Goal: Information Seeking & Learning: Learn about a topic

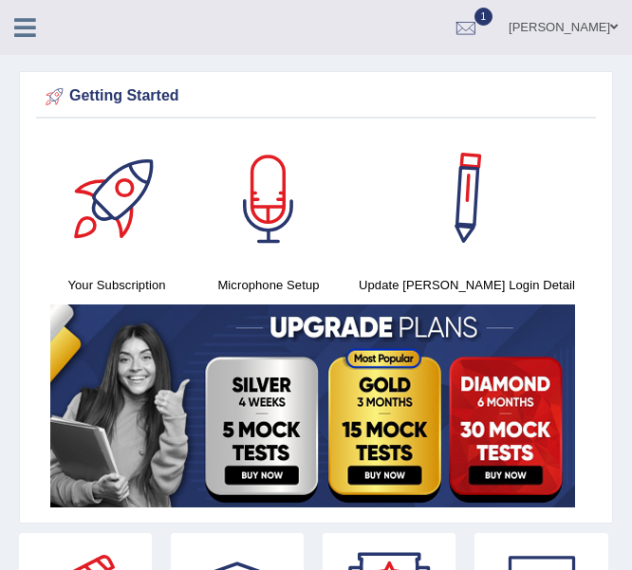
click at [517, 179] on link at bounding box center [467, 199] width 226 height 133
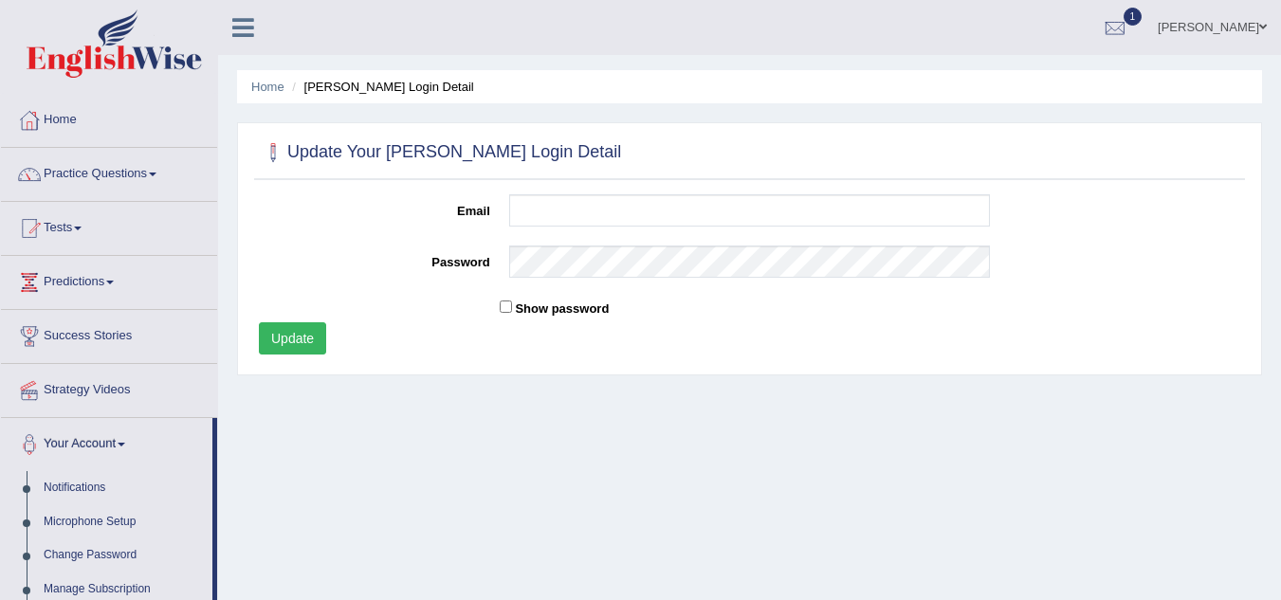
click at [86, 174] on link "Practice Questions" at bounding box center [109, 171] width 216 height 47
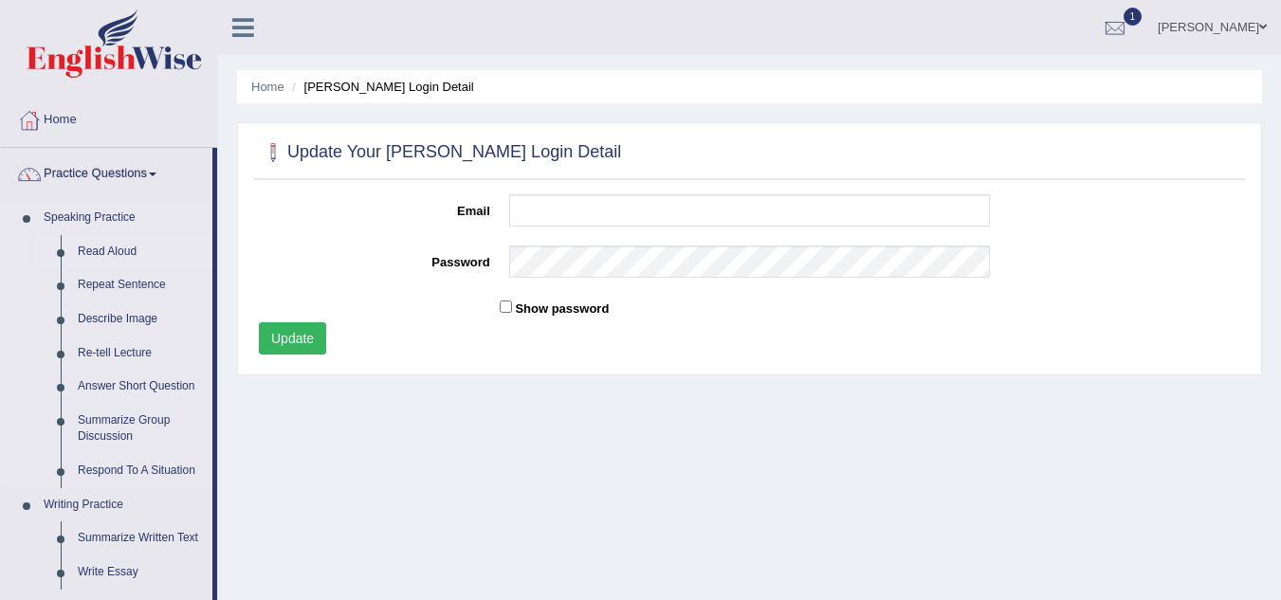
click at [97, 248] on link "Read Aloud" at bounding box center [140, 252] width 143 height 34
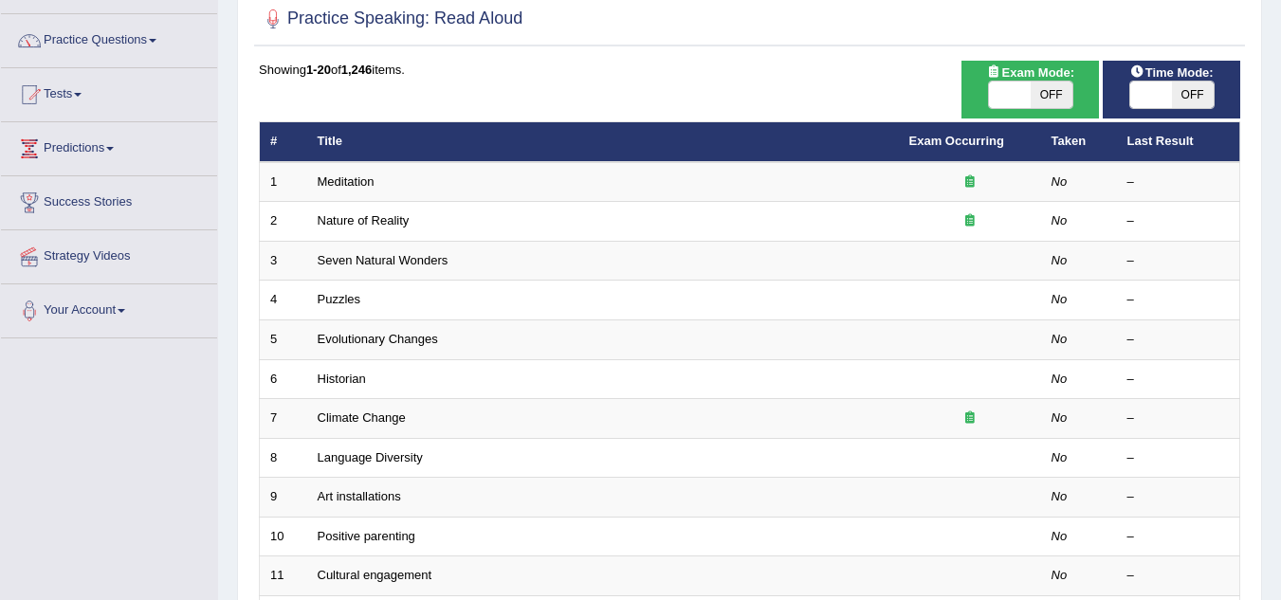
scroll to position [137, 0]
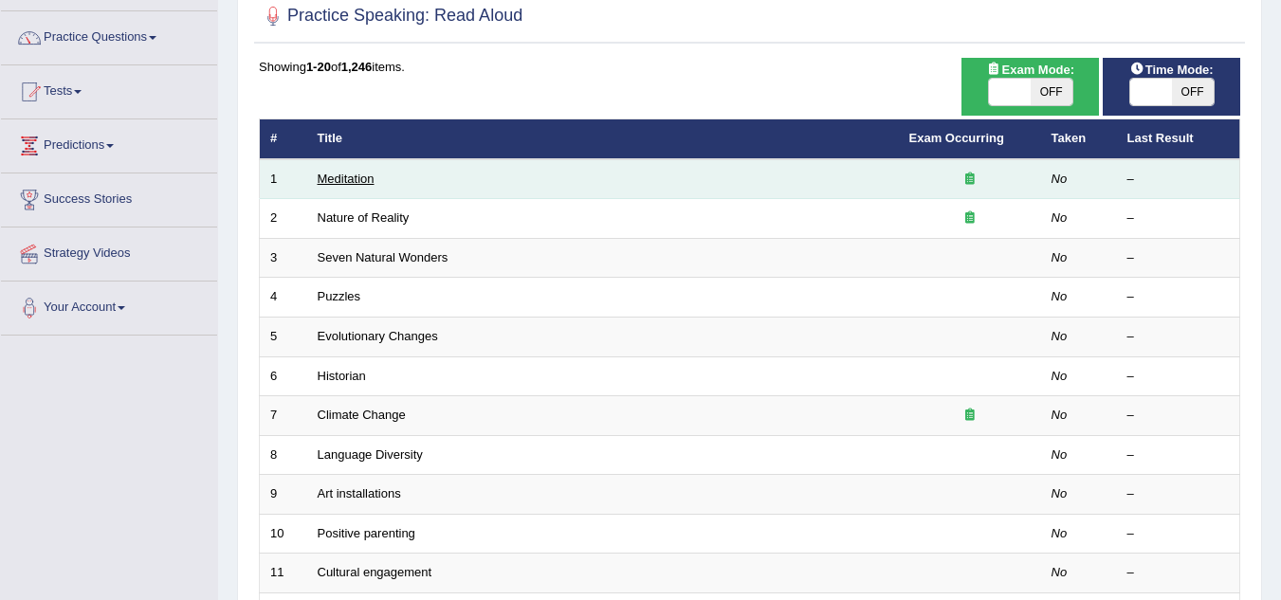
click at [358, 185] on link "Meditation" at bounding box center [346, 179] width 57 height 14
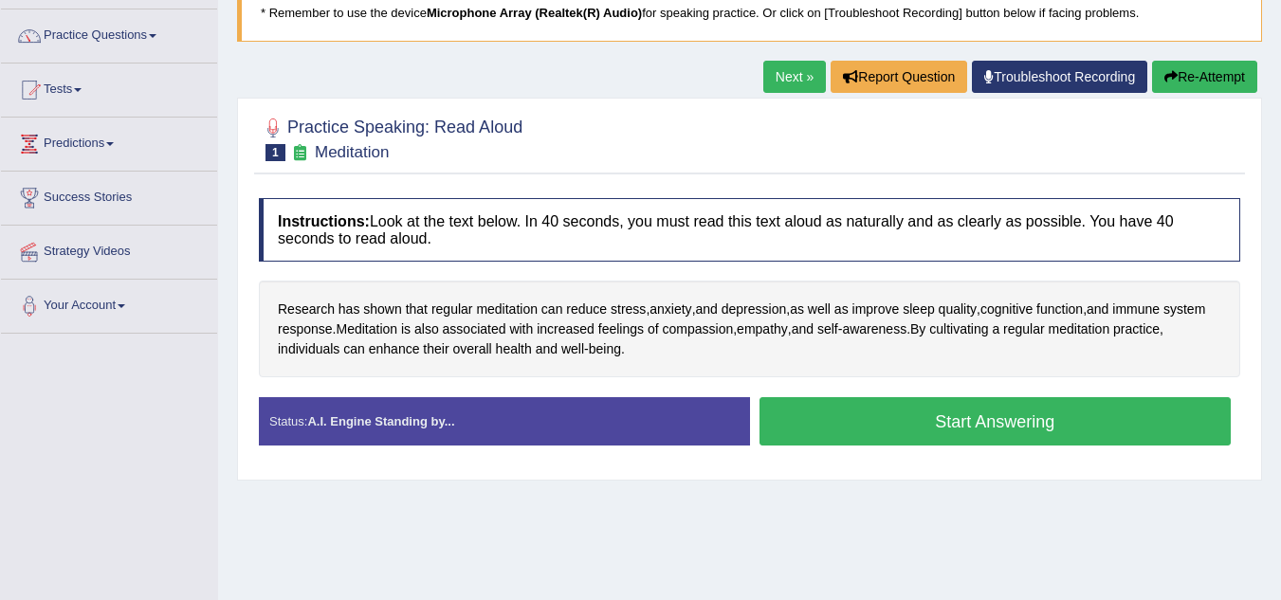
scroll to position [137, 0]
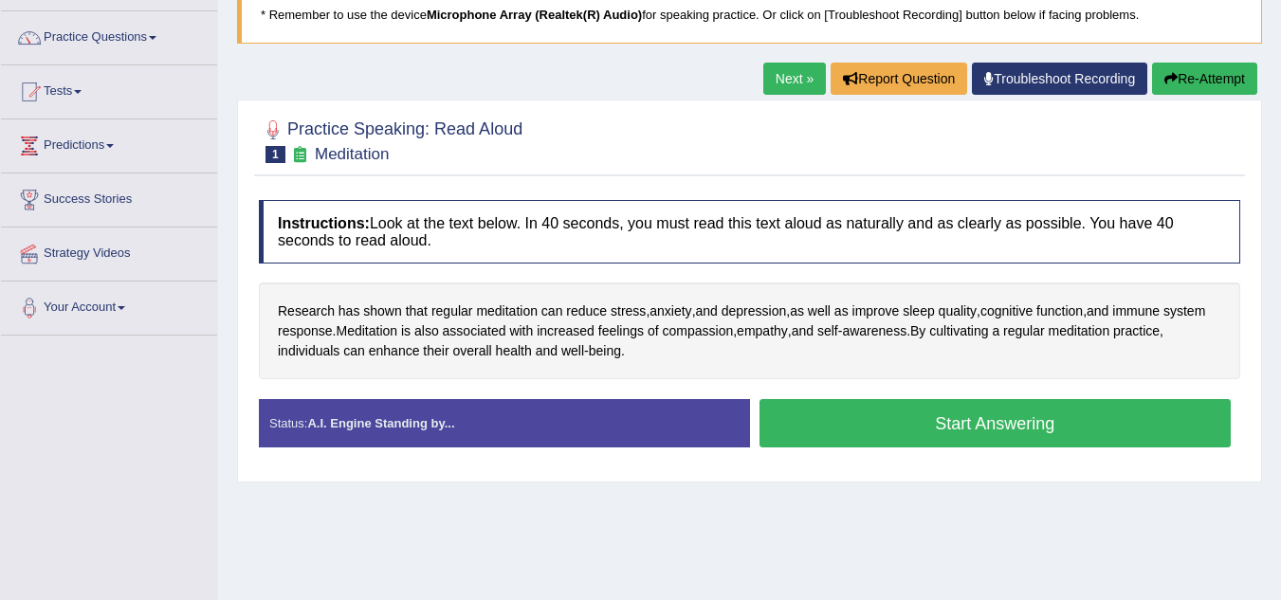
click at [871, 329] on div "Research has shown that regular meditation can reduce stress , anxiety , and de…" at bounding box center [749, 331] width 981 height 97
click at [997, 417] on button "Start Answering" at bounding box center [996, 423] width 472 height 48
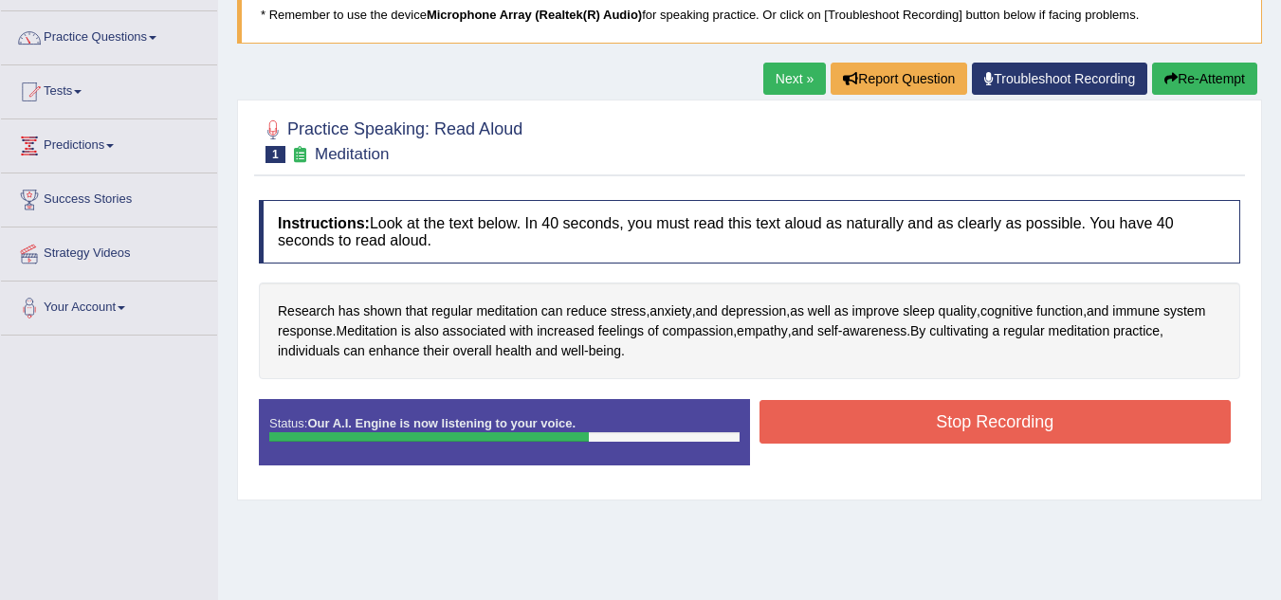
click at [997, 417] on button "Stop Recording" at bounding box center [996, 422] width 472 height 44
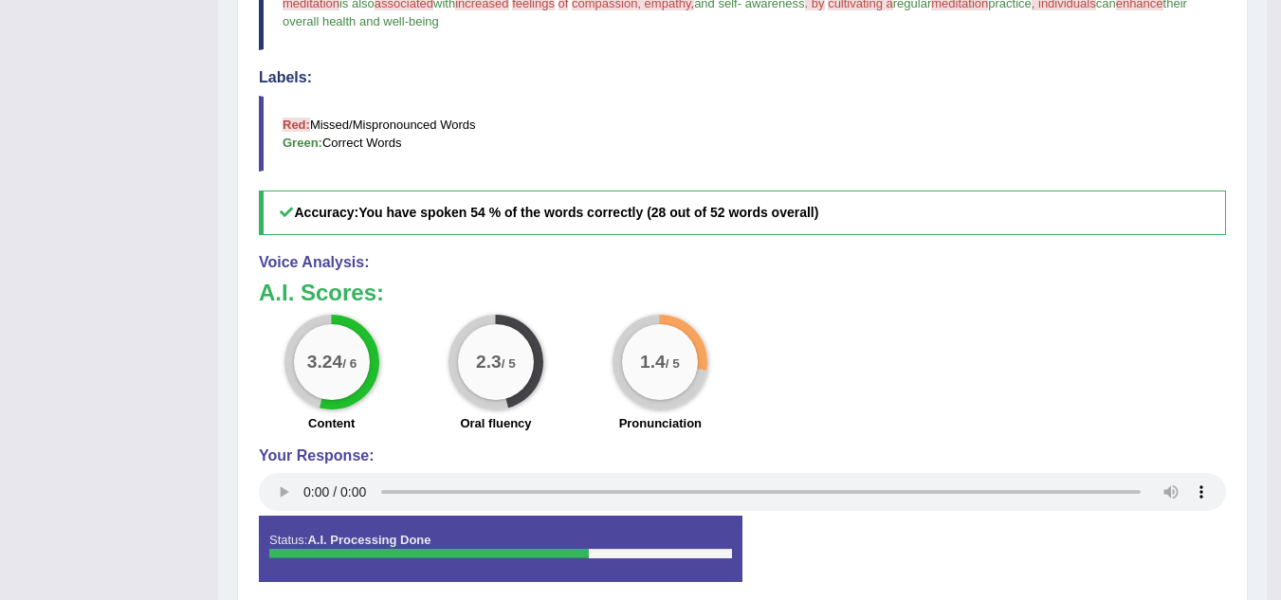
scroll to position [616, 0]
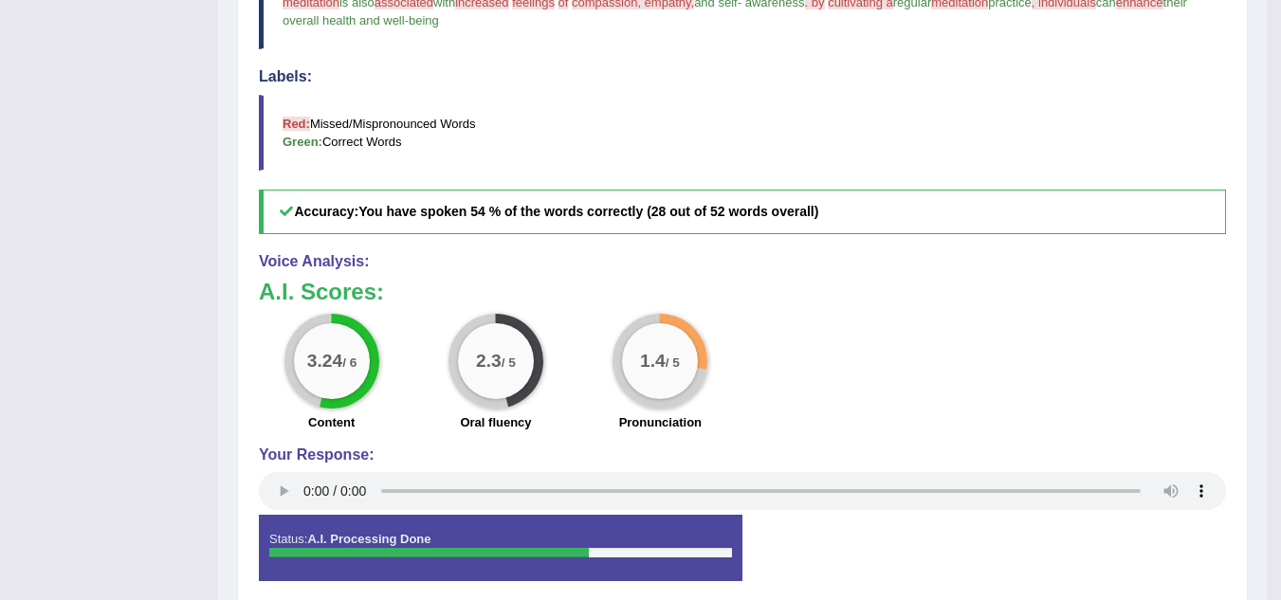
click at [997, 417] on div "3.24 / 6 Content 2.3 / 5 Oral fluency 1.4 / 5 Pronunciation" at bounding box center [742, 375] width 986 height 122
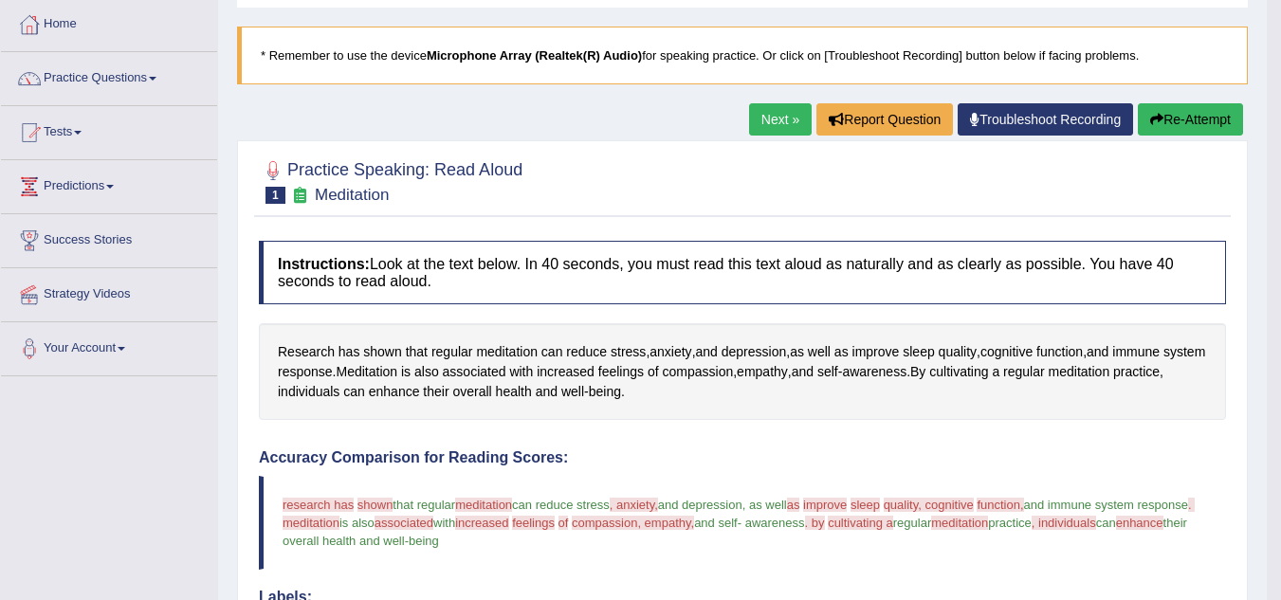
scroll to position [95, 0]
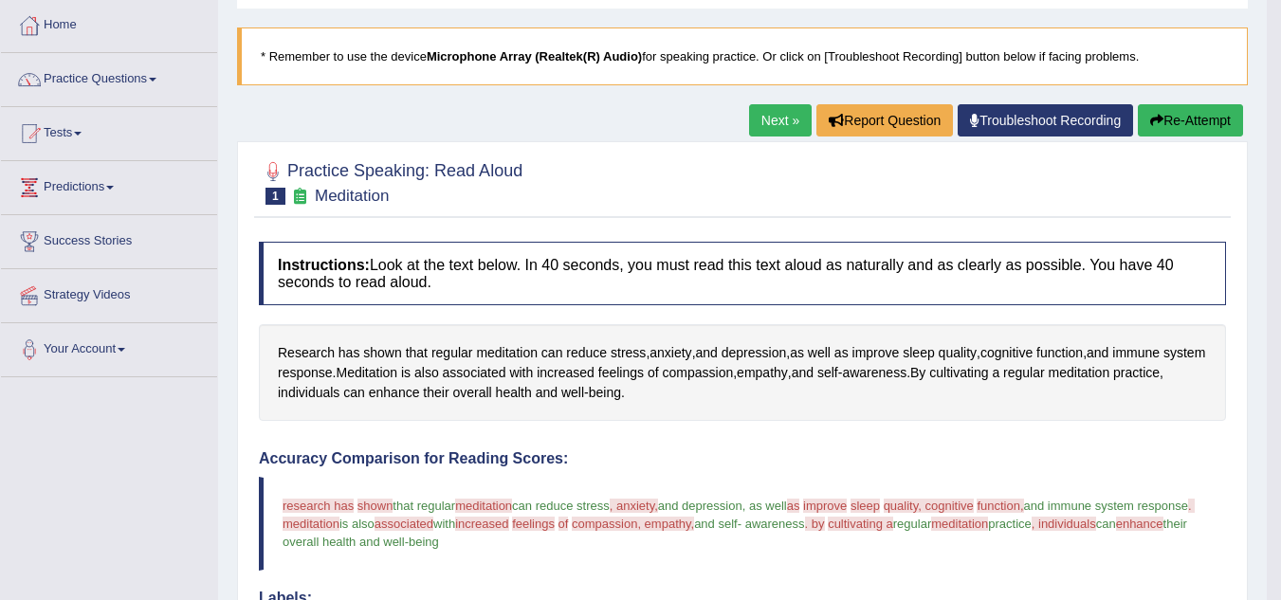
click at [1180, 119] on button "Re-Attempt" at bounding box center [1190, 120] width 105 height 32
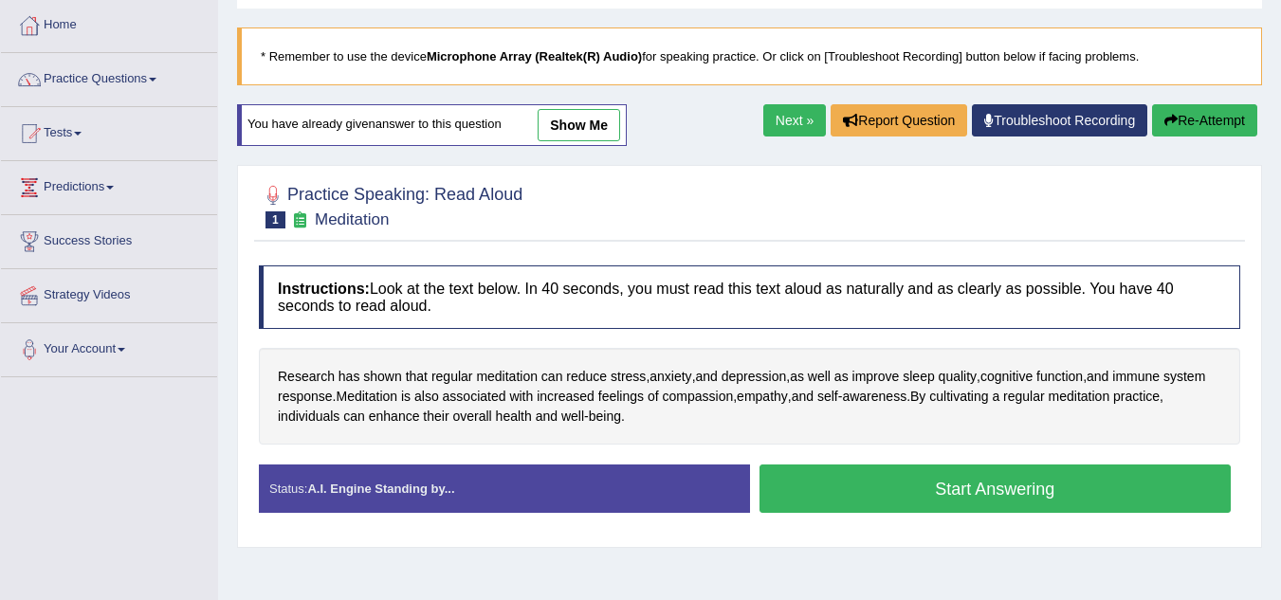
click at [1007, 486] on button "Start Answering" at bounding box center [996, 489] width 472 height 48
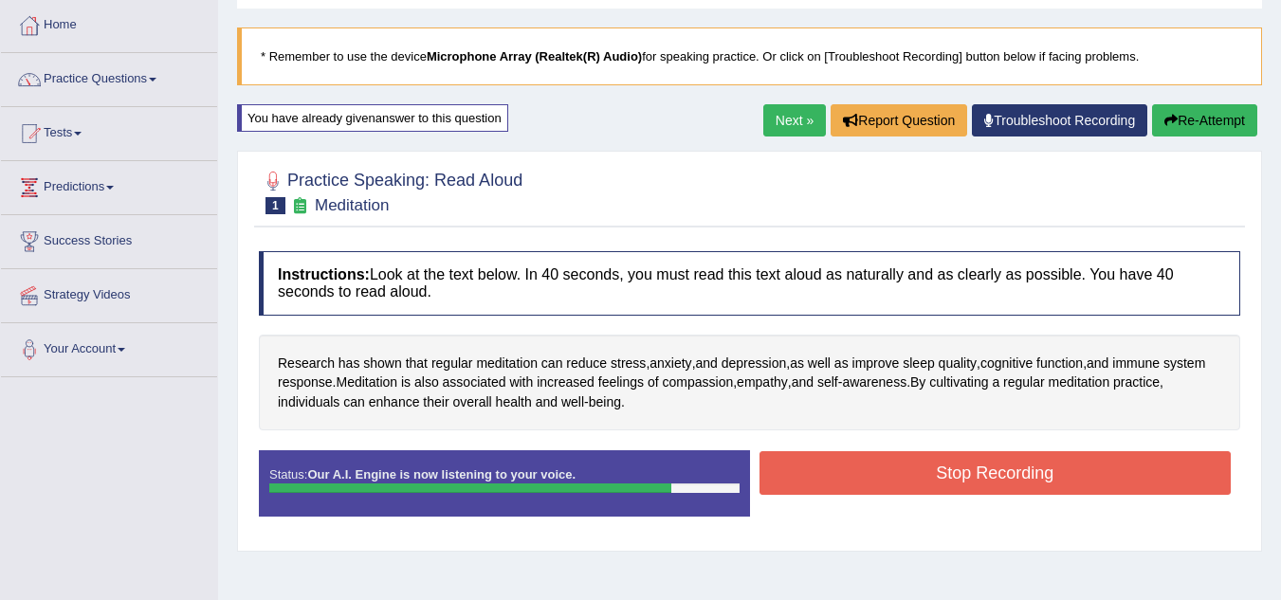
click at [1007, 486] on button "Stop Recording" at bounding box center [996, 473] width 472 height 44
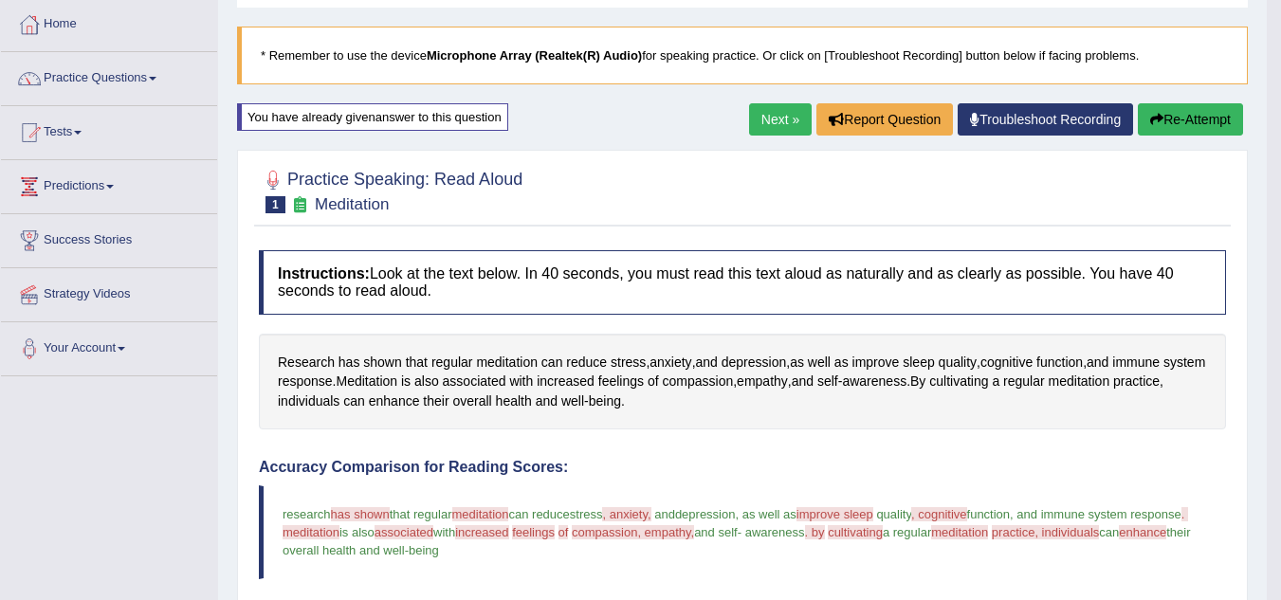
scroll to position [95, 0]
click at [1175, 112] on button "Re-Attempt" at bounding box center [1190, 120] width 105 height 32
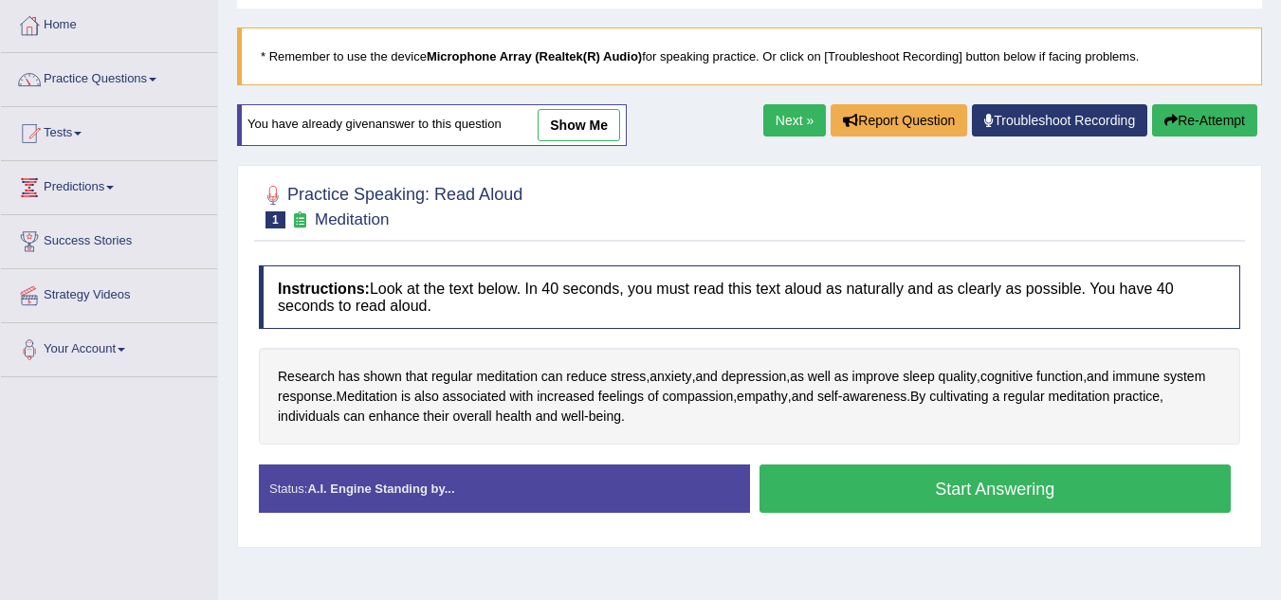
click at [1028, 484] on button "Start Answering" at bounding box center [996, 489] width 472 height 48
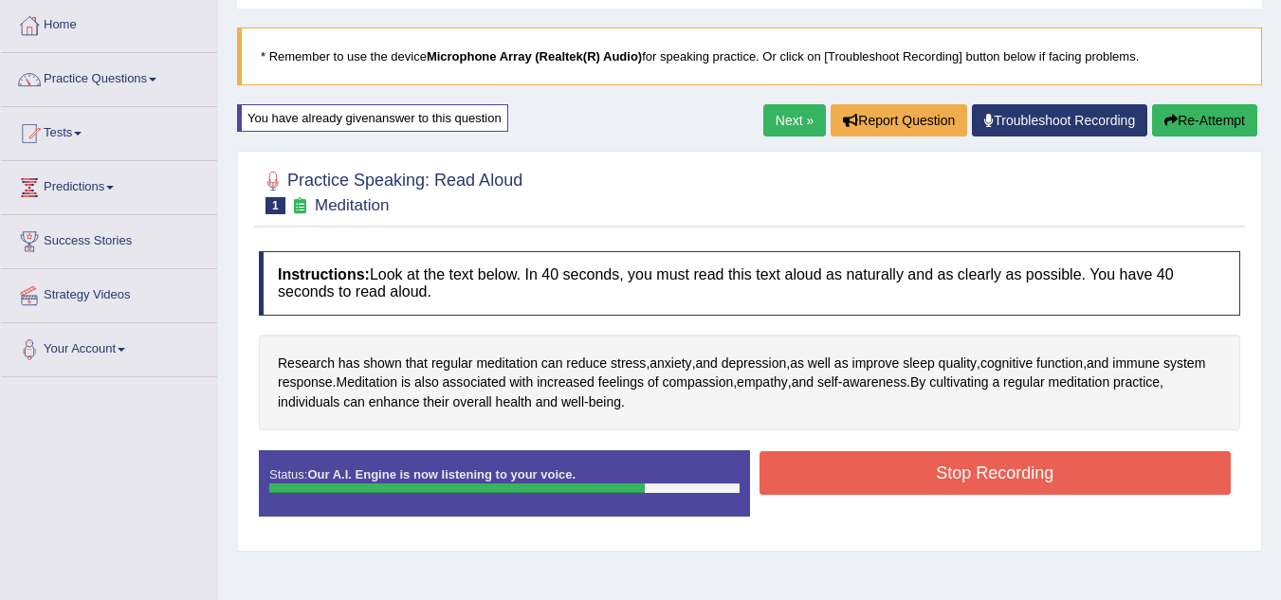
click at [1028, 484] on button "Stop Recording" at bounding box center [996, 473] width 472 height 44
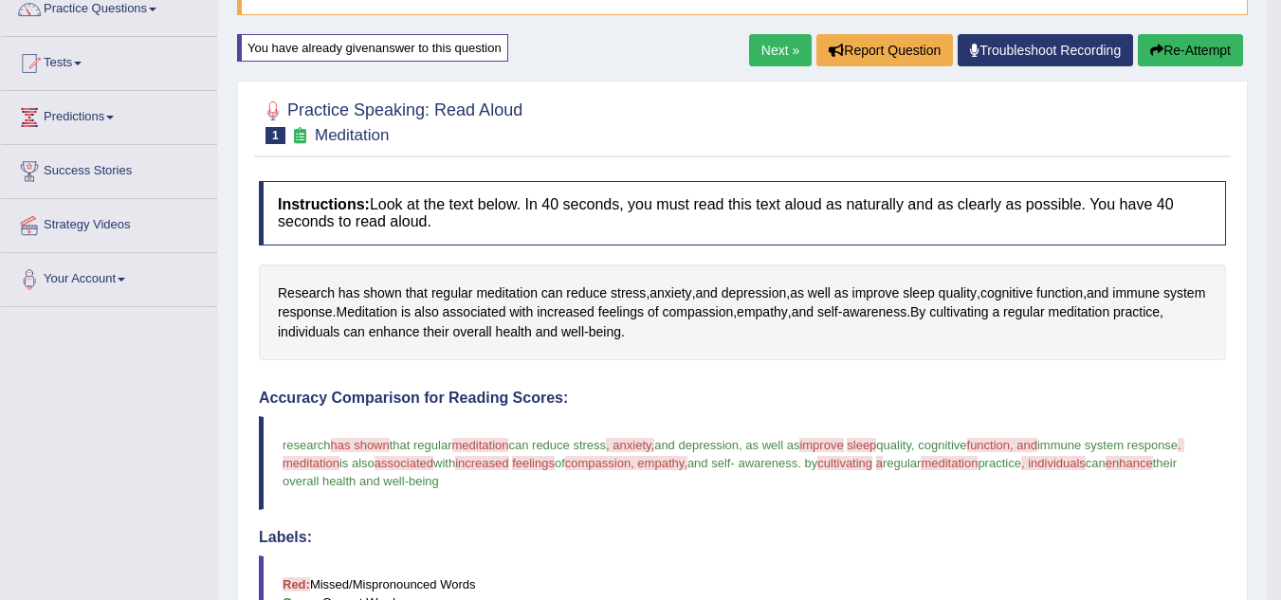
scroll to position [98, 0]
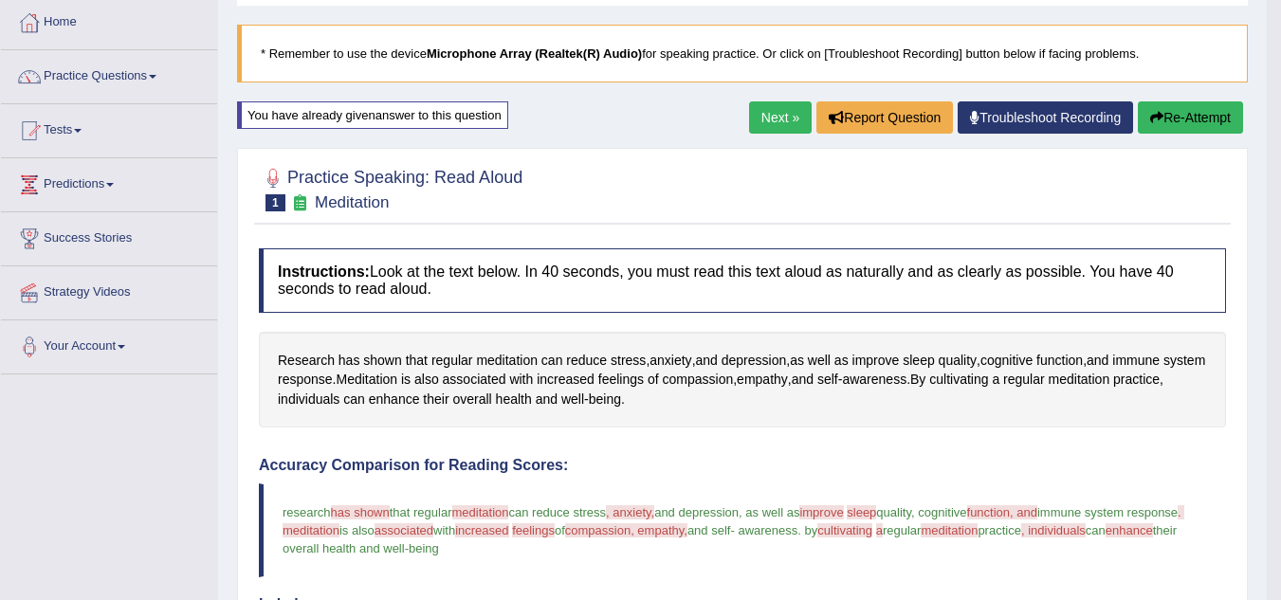
click at [1177, 115] on button "Re-Attempt" at bounding box center [1190, 117] width 105 height 32
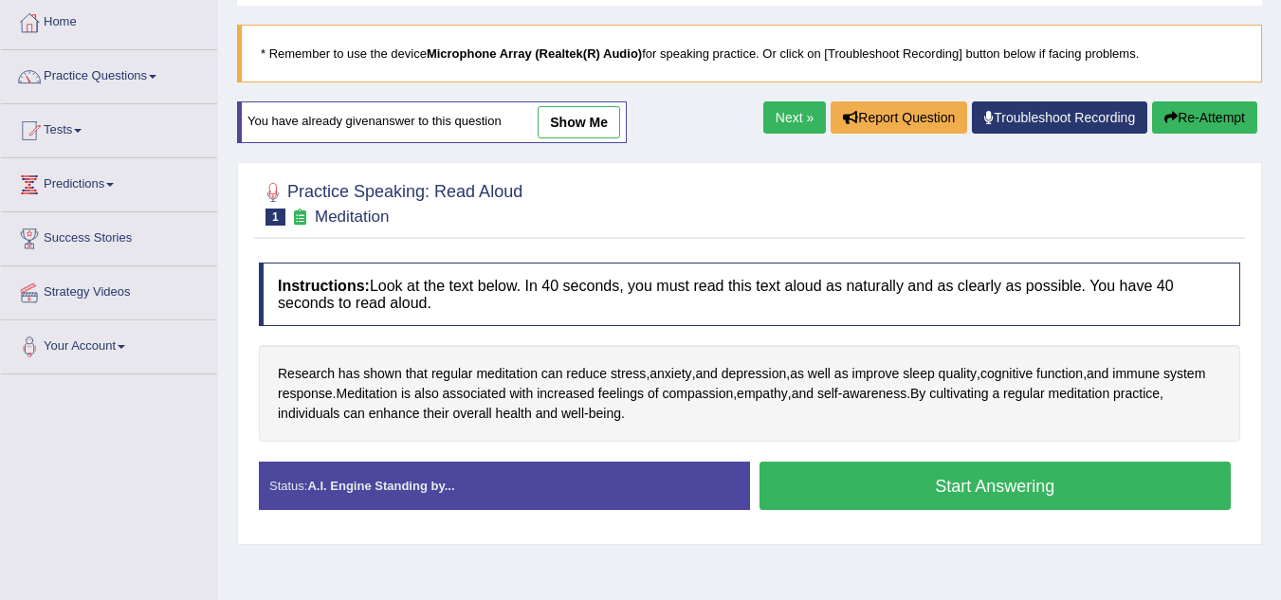
click at [955, 486] on button "Start Answering" at bounding box center [996, 486] width 472 height 48
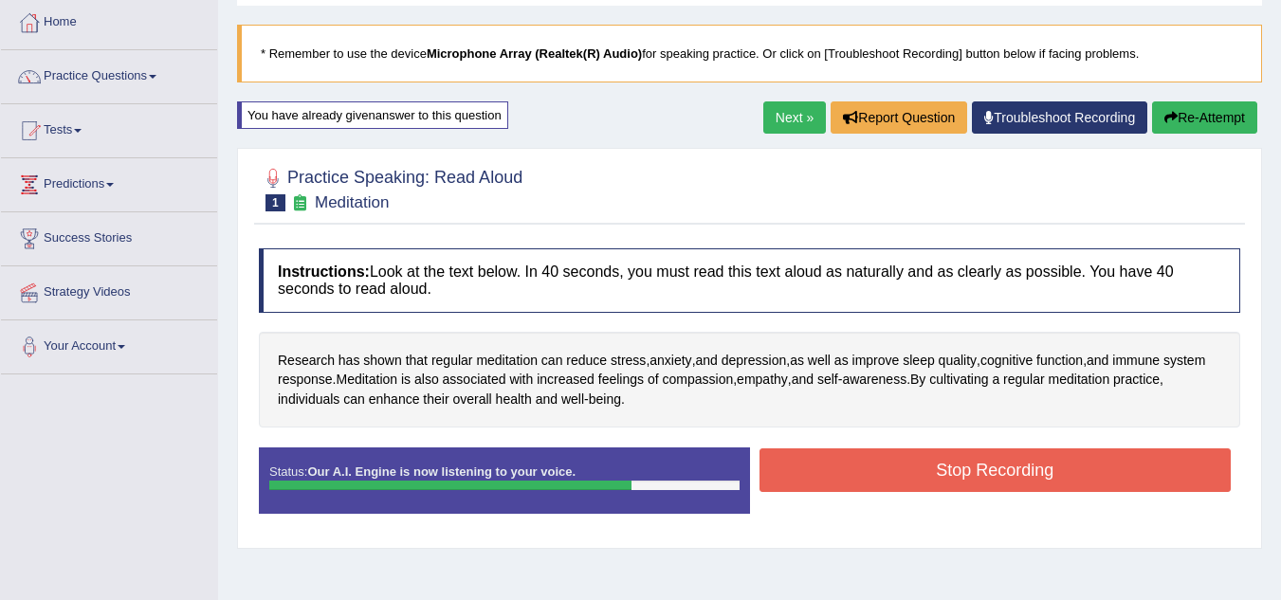
click at [955, 486] on button "Stop Recording" at bounding box center [996, 471] width 472 height 44
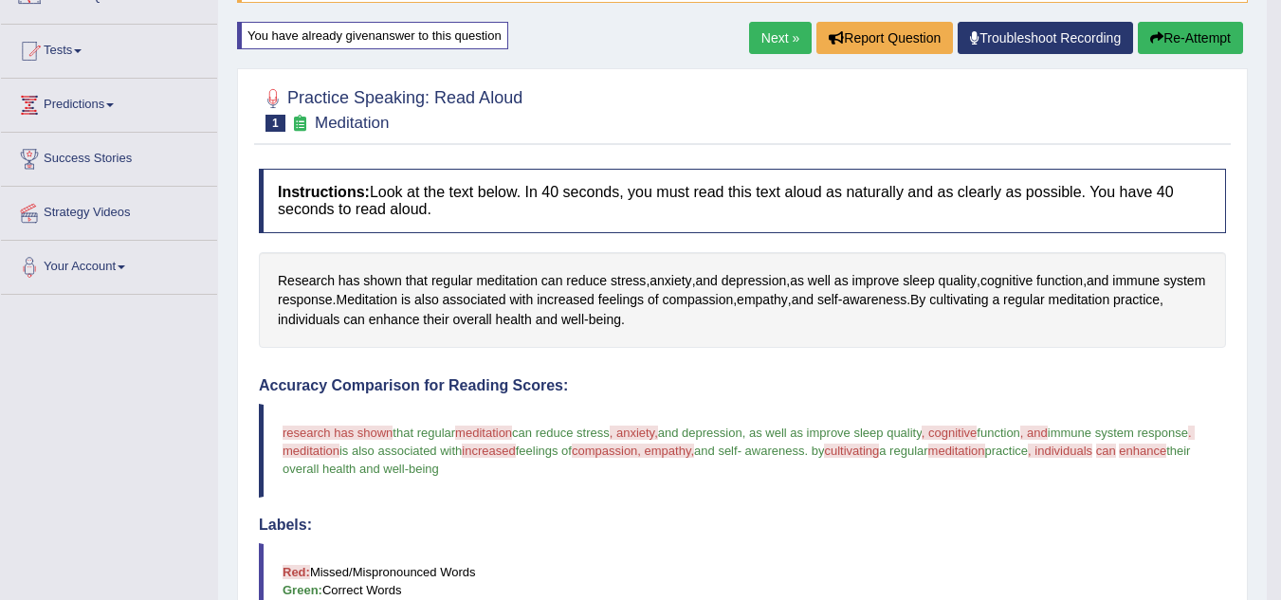
scroll to position [178, 0]
click at [1199, 39] on button "Re-Attempt" at bounding box center [1190, 37] width 105 height 32
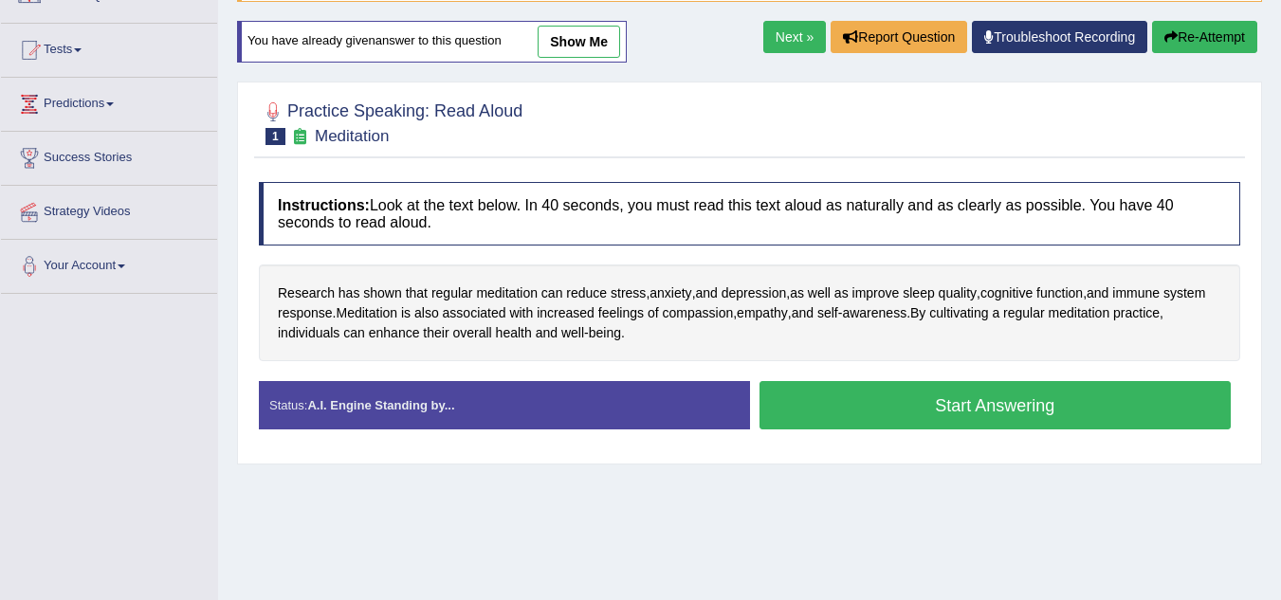
click at [947, 399] on button "Start Answering" at bounding box center [996, 405] width 472 height 48
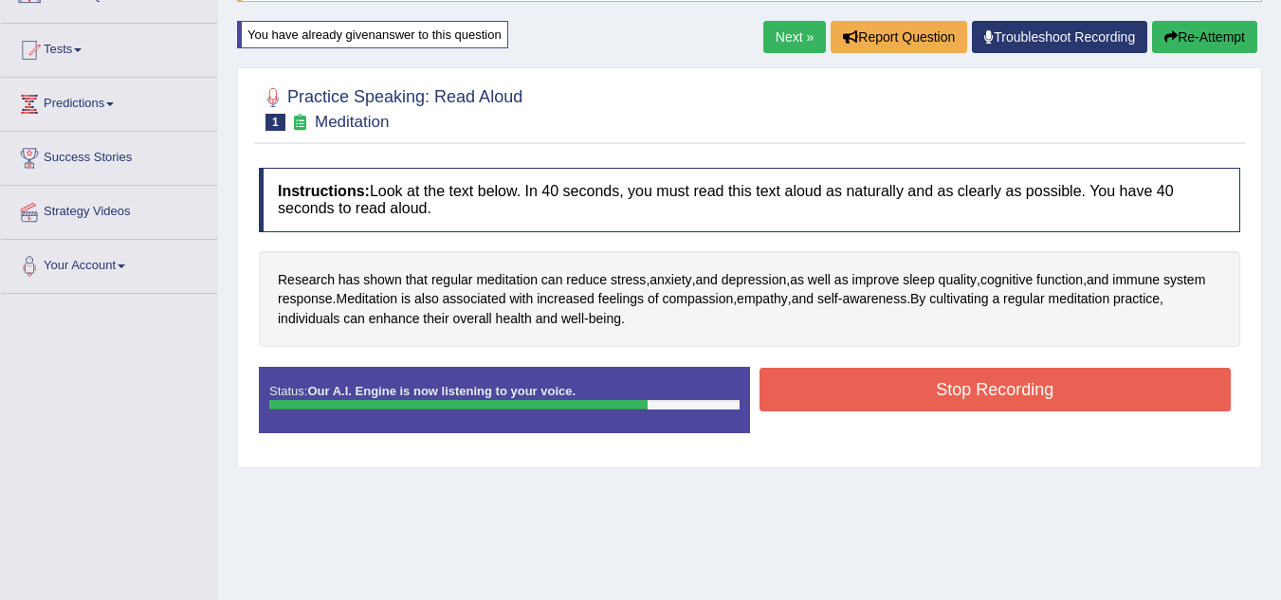
click at [947, 399] on button "Stop Recording" at bounding box center [996, 390] width 472 height 44
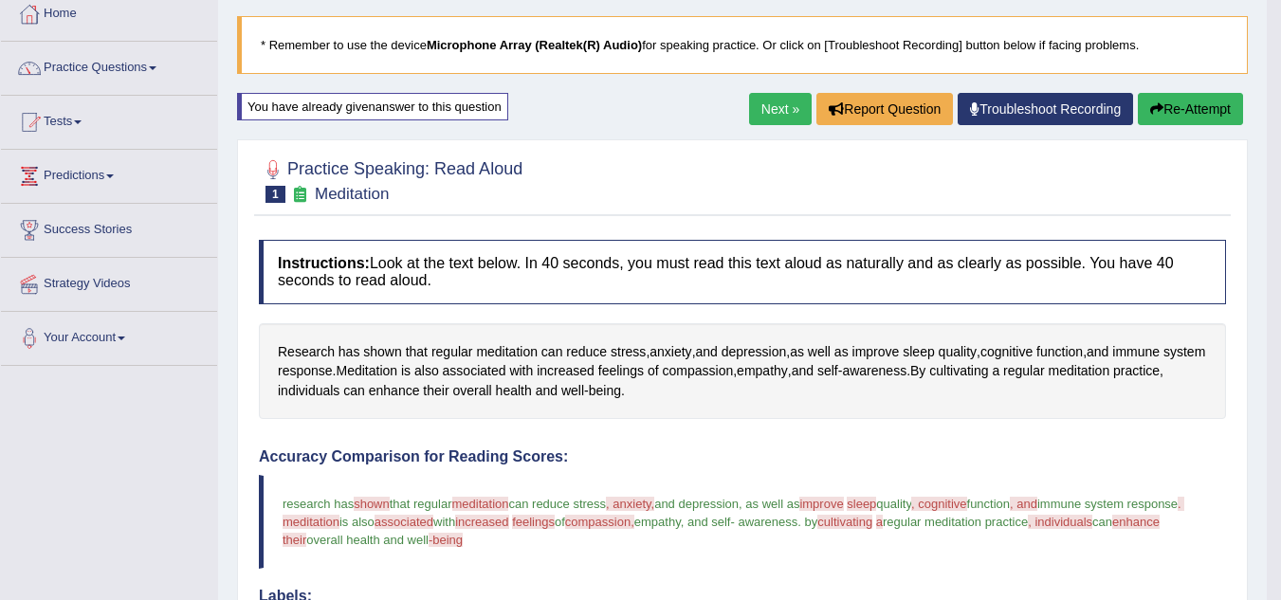
scroll to position [108, 0]
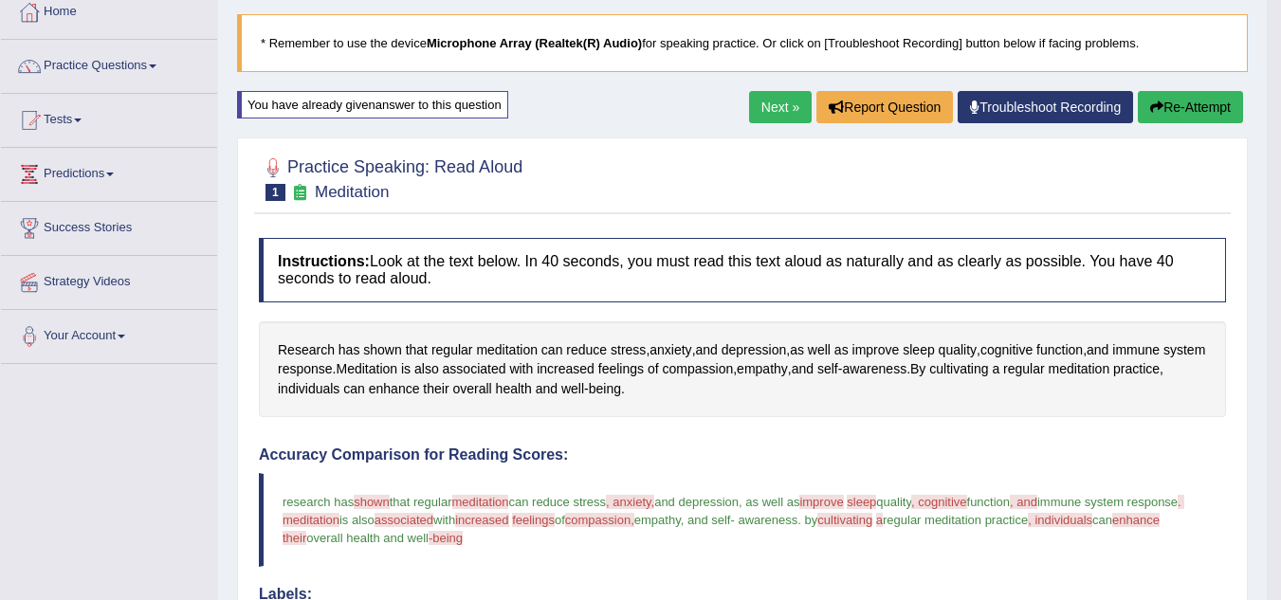
click at [947, 399] on div "Research has shown that regular meditation can reduce stress , anxiety , and de…" at bounding box center [742, 369] width 967 height 97
click at [1202, 103] on button "Re-Attempt" at bounding box center [1190, 107] width 105 height 32
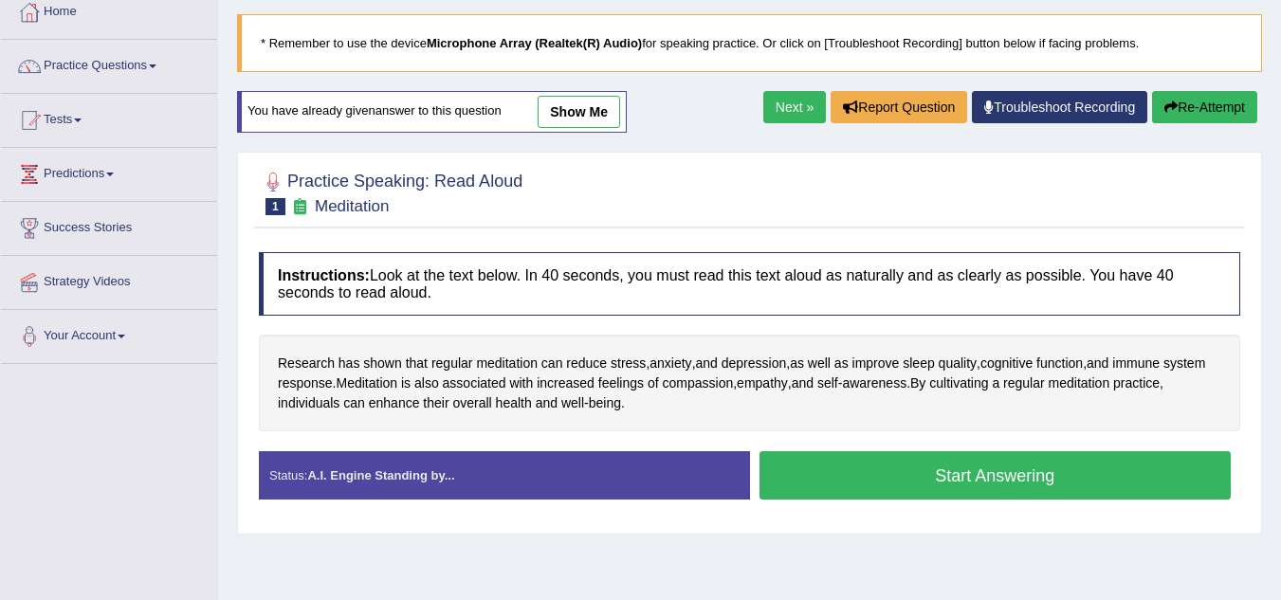
scroll to position [108, 0]
click at [957, 462] on button "Start Answering" at bounding box center [996, 475] width 472 height 48
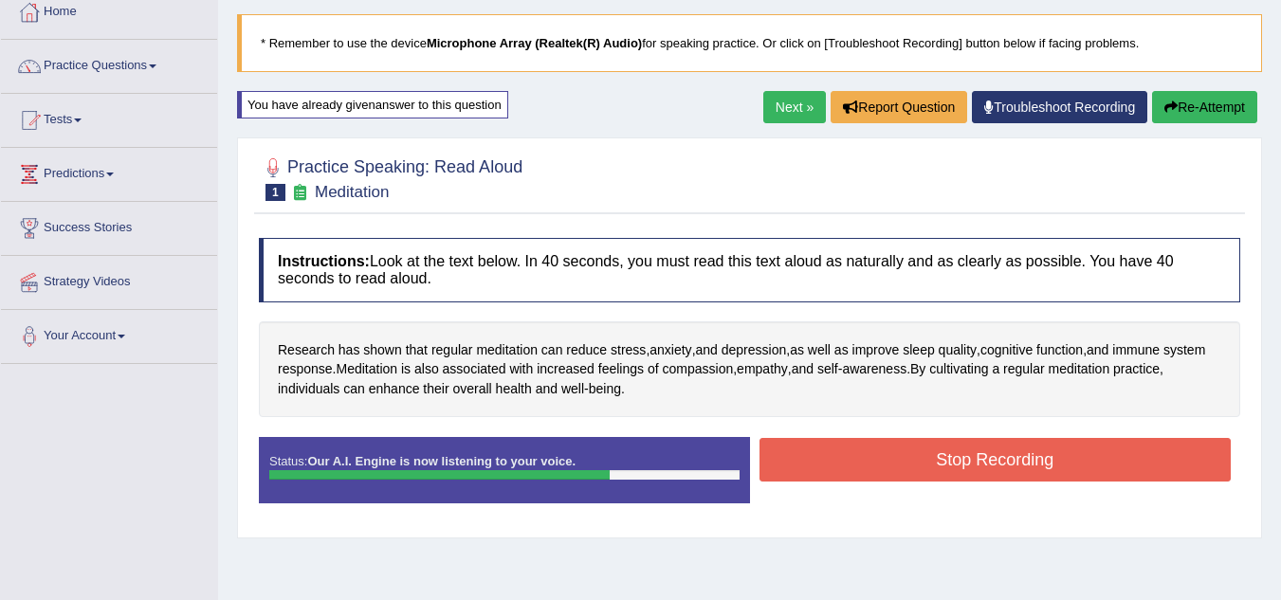
click at [957, 462] on button "Stop Recording" at bounding box center [996, 460] width 472 height 44
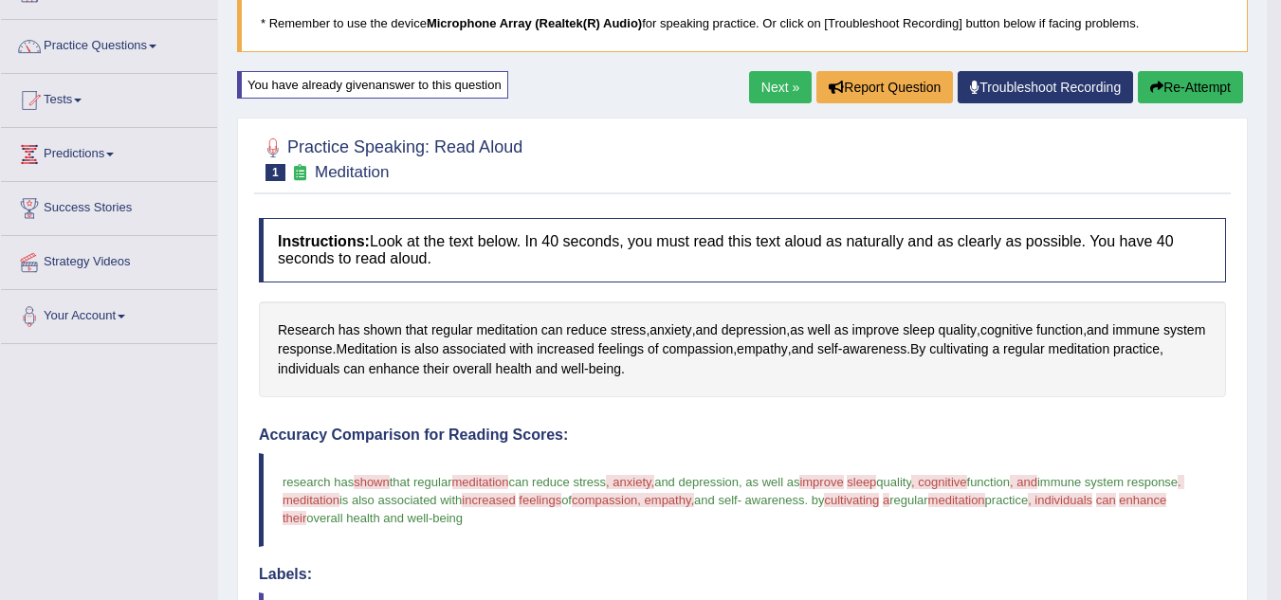
scroll to position [122, 0]
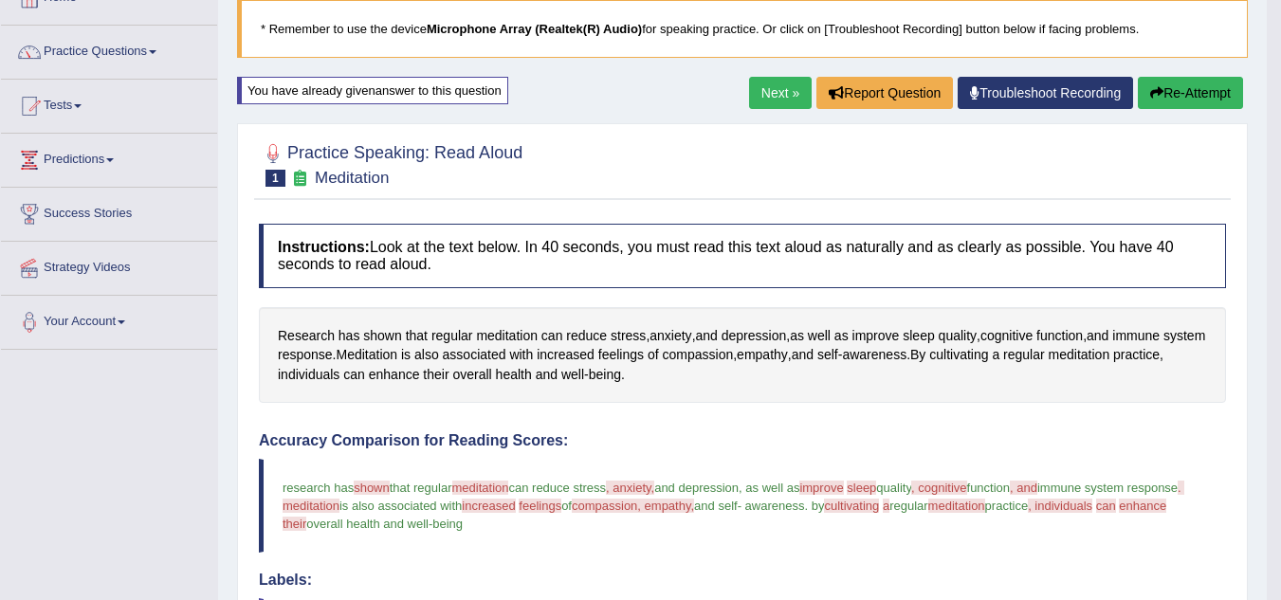
drag, startPoint x: 974, startPoint y: 452, endPoint x: 1047, endPoint y: 251, distance: 213.9
click at [1180, 97] on button "Re-Attempt" at bounding box center [1190, 93] width 105 height 32
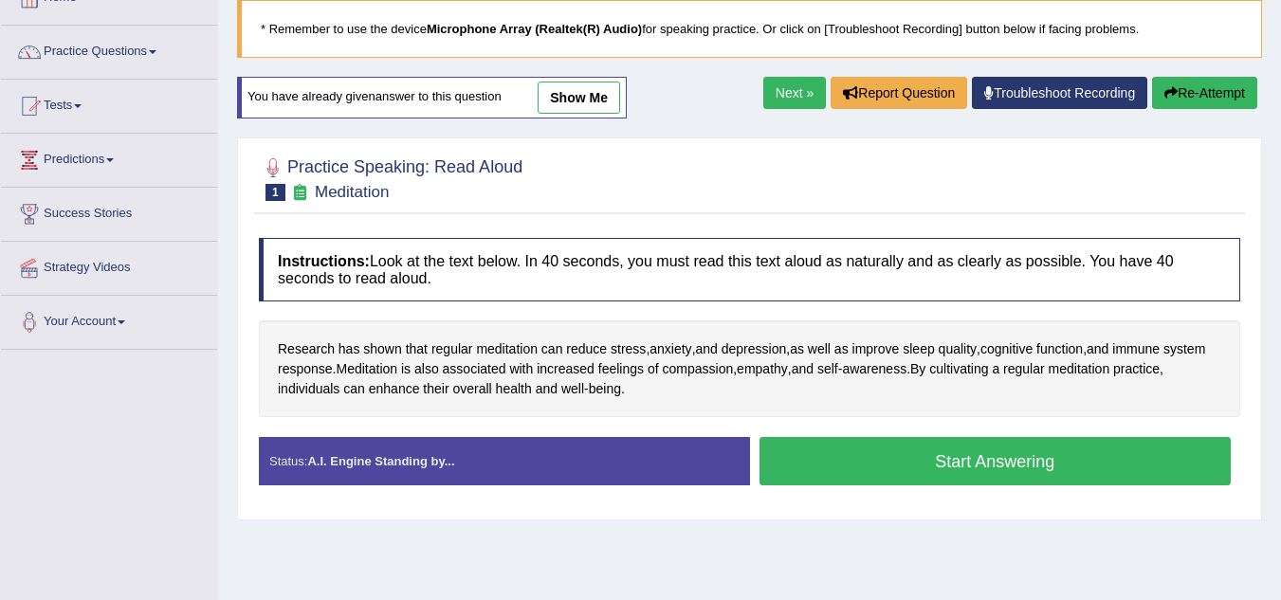
click at [903, 457] on button "Start Answering" at bounding box center [996, 461] width 472 height 48
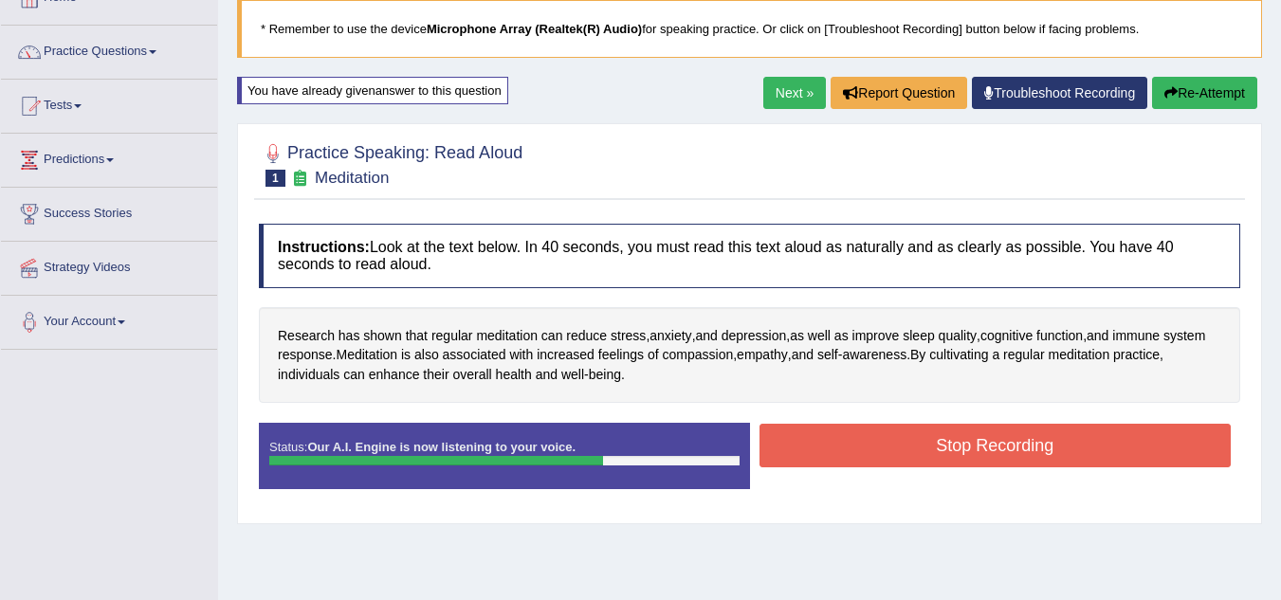
click at [903, 457] on button "Stop Recording" at bounding box center [996, 446] width 472 height 44
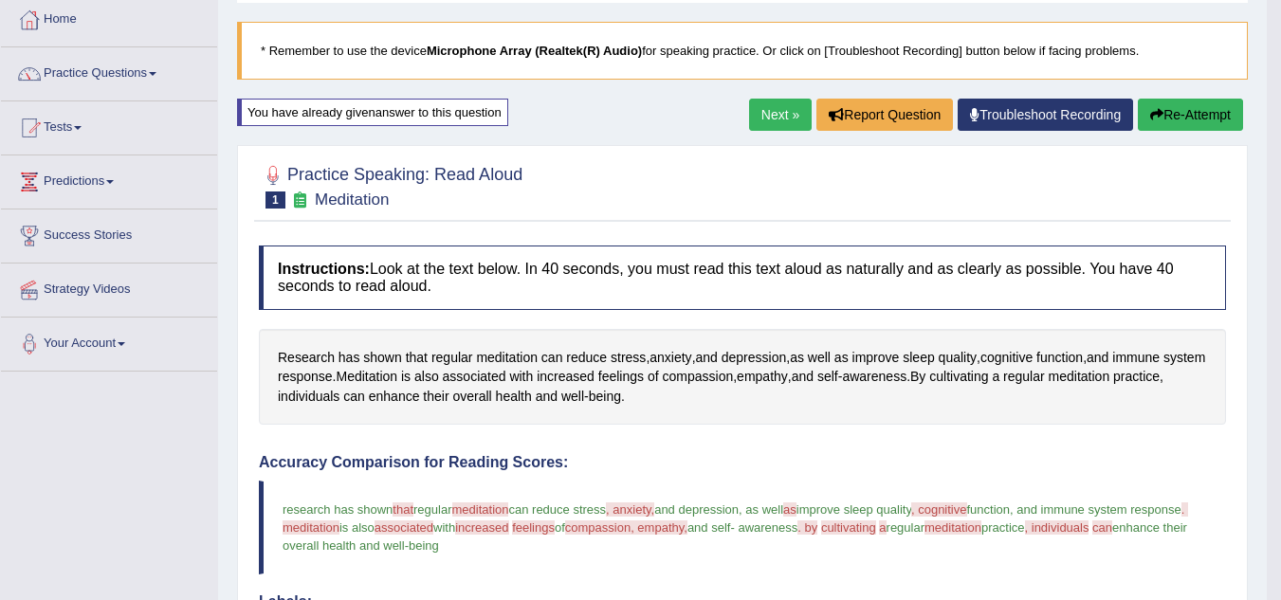
scroll to position [88, 0]
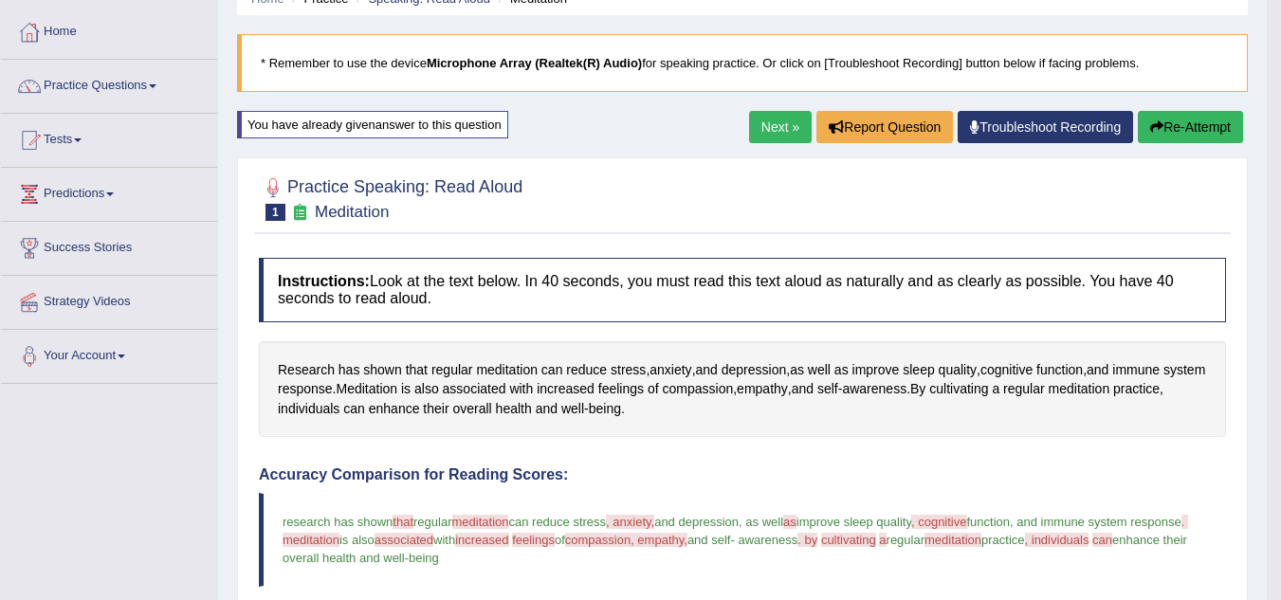
click at [1194, 142] on button "Re-Attempt" at bounding box center [1190, 127] width 105 height 32
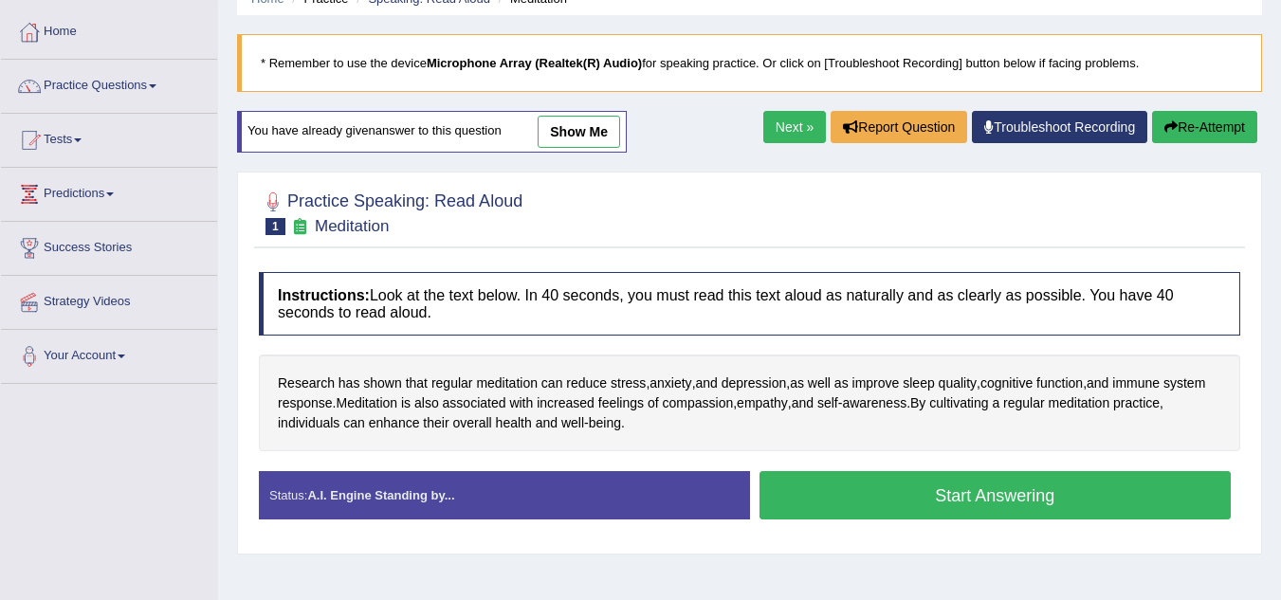
scroll to position [88, 0]
click at [1027, 495] on button "Start Answering" at bounding box center [996, 495] width 472 height 48
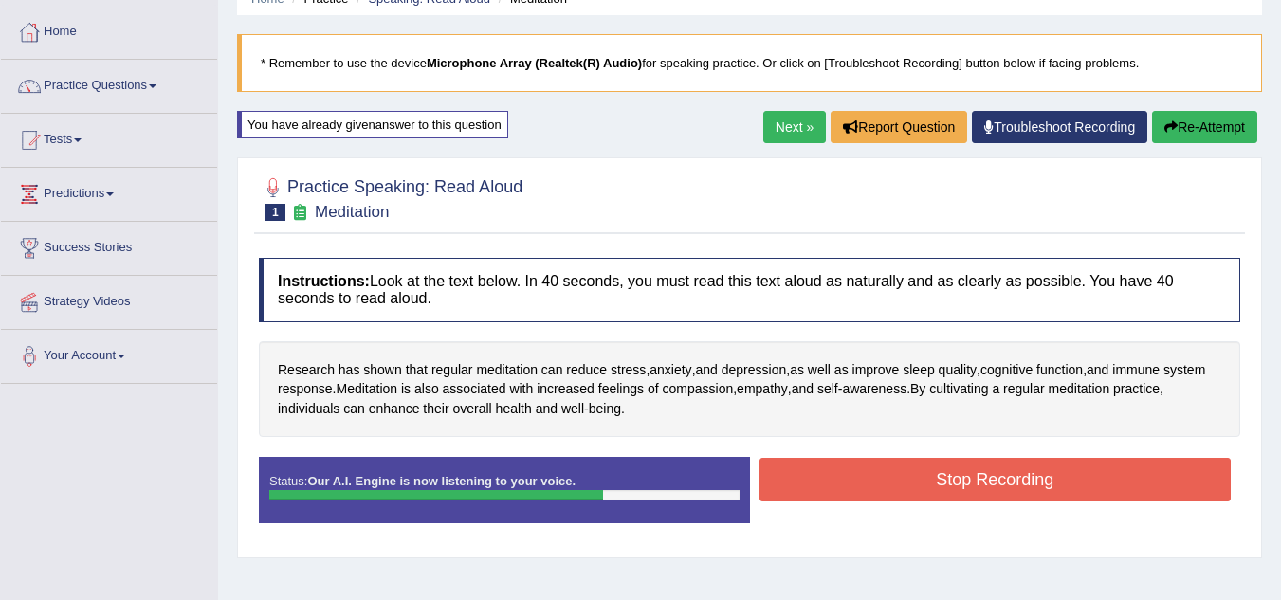
click at [1027, 495] on button "Stop Recording" at bounding box center [996, 480] width 472 height 44
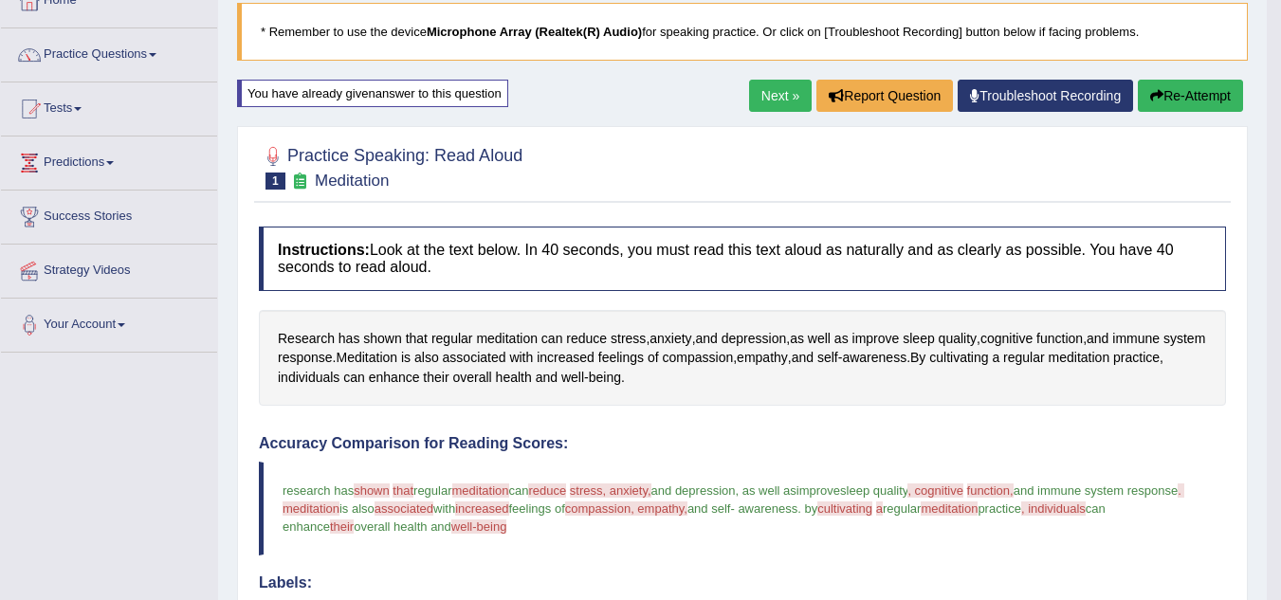
scroll to position [119, 0]
click at [1201, 97] on button "Re-Attempt" at bounding box center [1190, 97] width 105 height 32
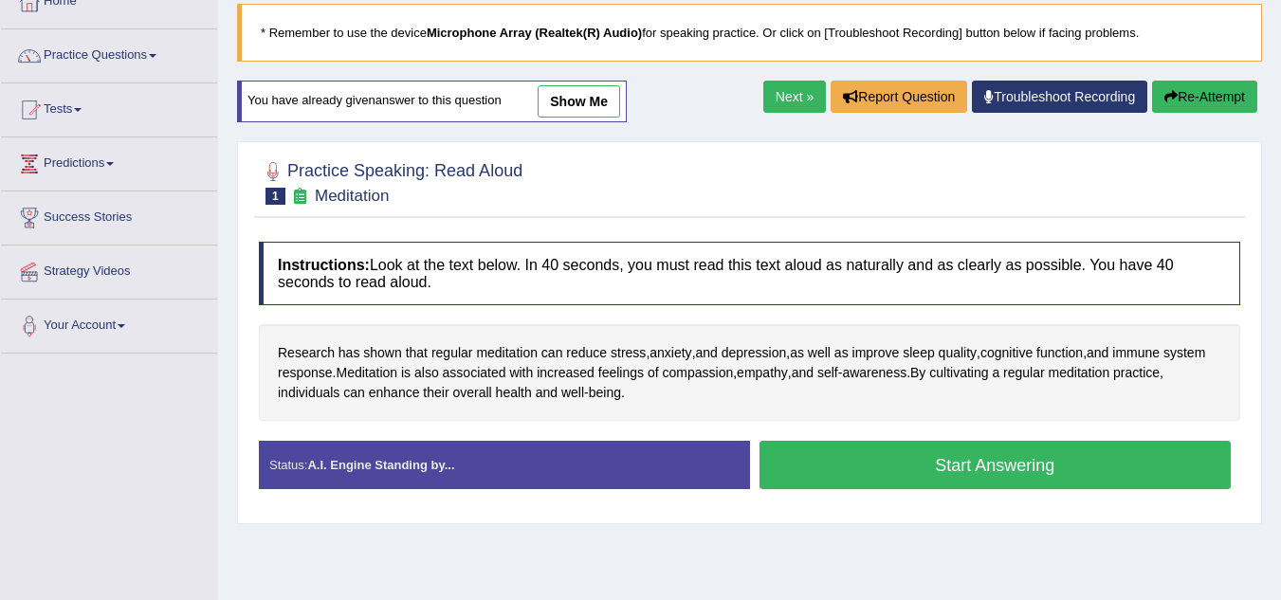
scroll to position [119, 0]
click at [960, 464] on button "Start Answering" at bounding box center [996, 465] width 472 height 48
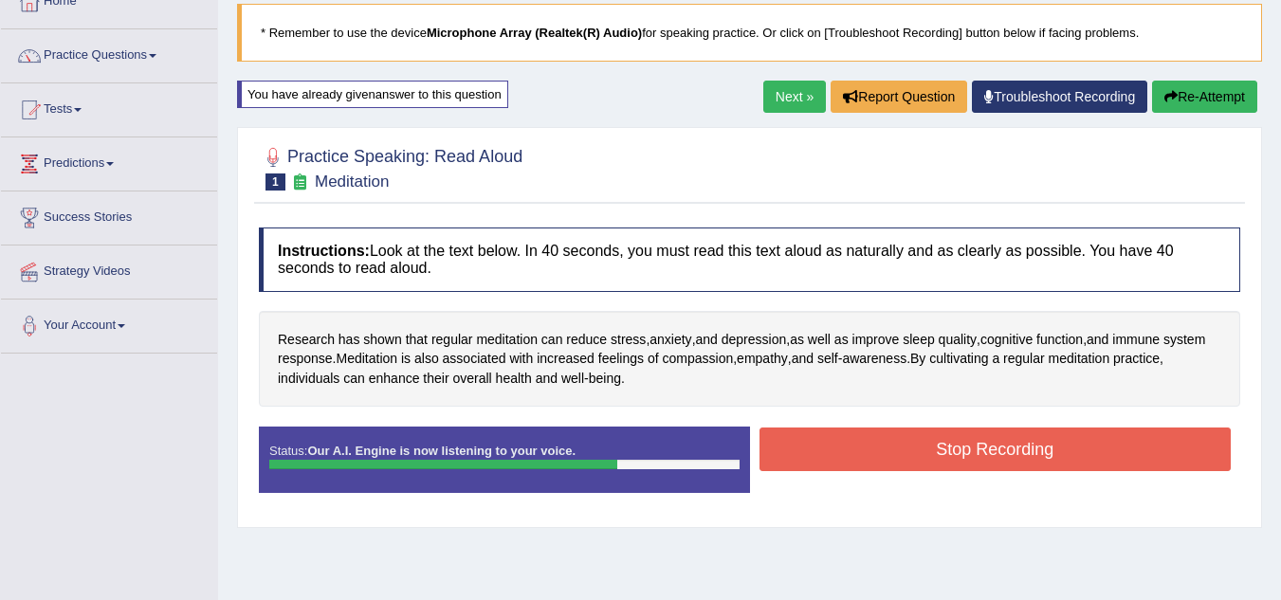
click at [960, 464] on button "Stop Recording" at bounding box center [996, 450] width 472 height 44
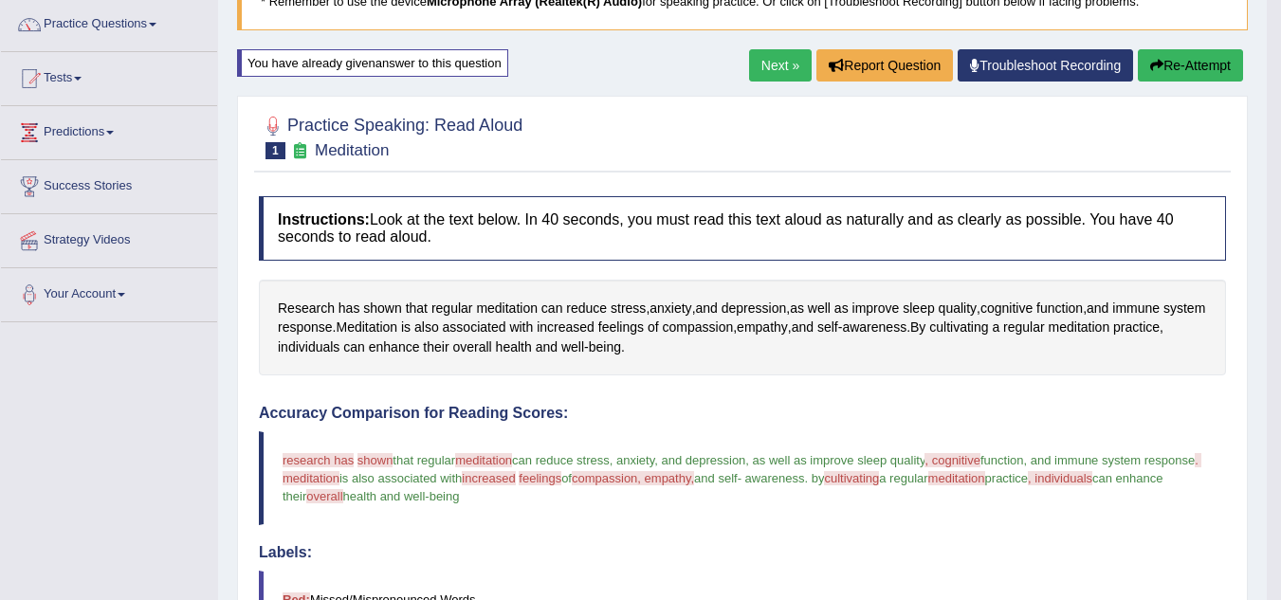
scroll to position [111, 0]
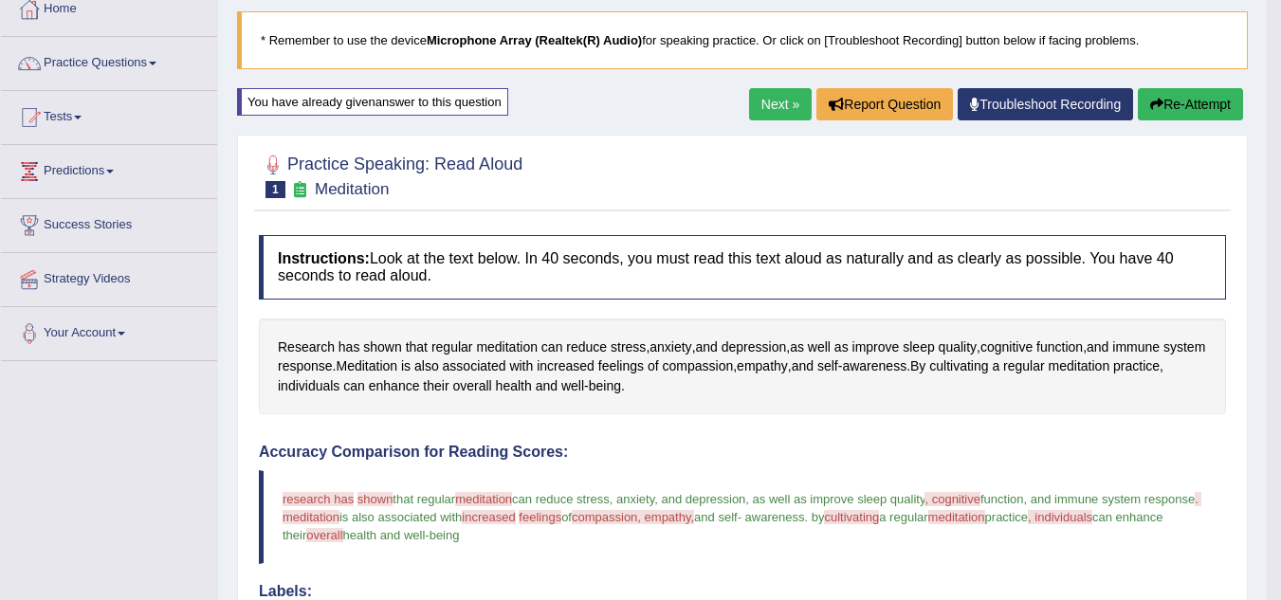
click at [1203, 103] on button "Re-Attempt" at bounding box center [1190, 104] width 105 height 32
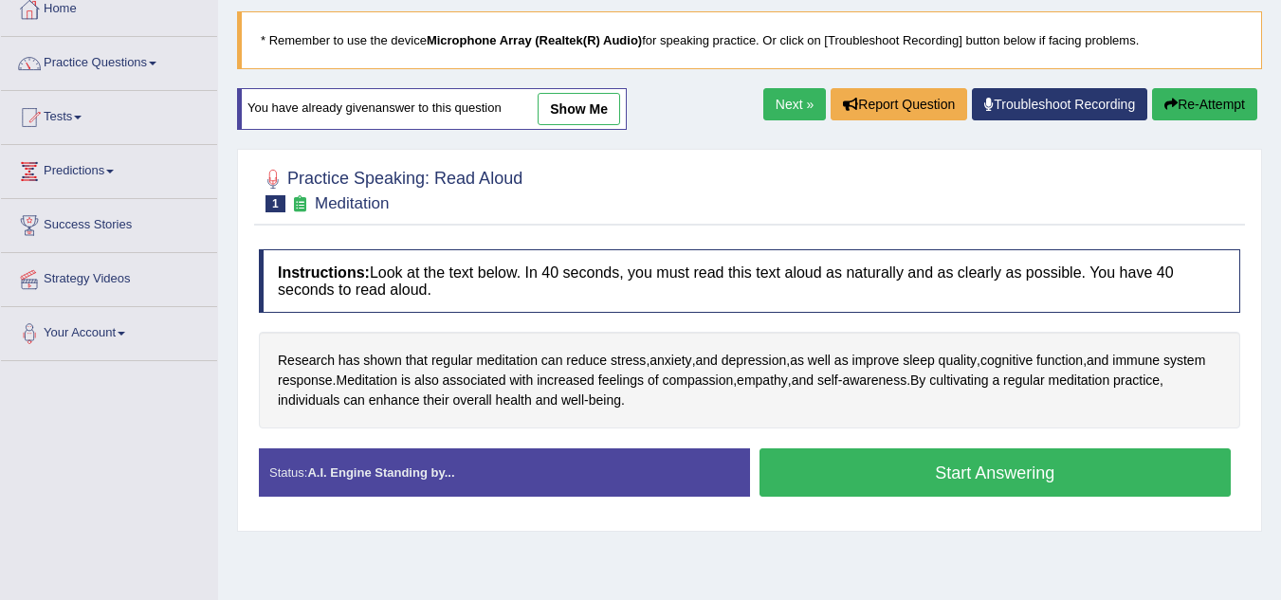
scroll to position [111, 0]
click at [1047, 488] on button "Start Answering" at bounding box center [996, 473] width 472 height 48
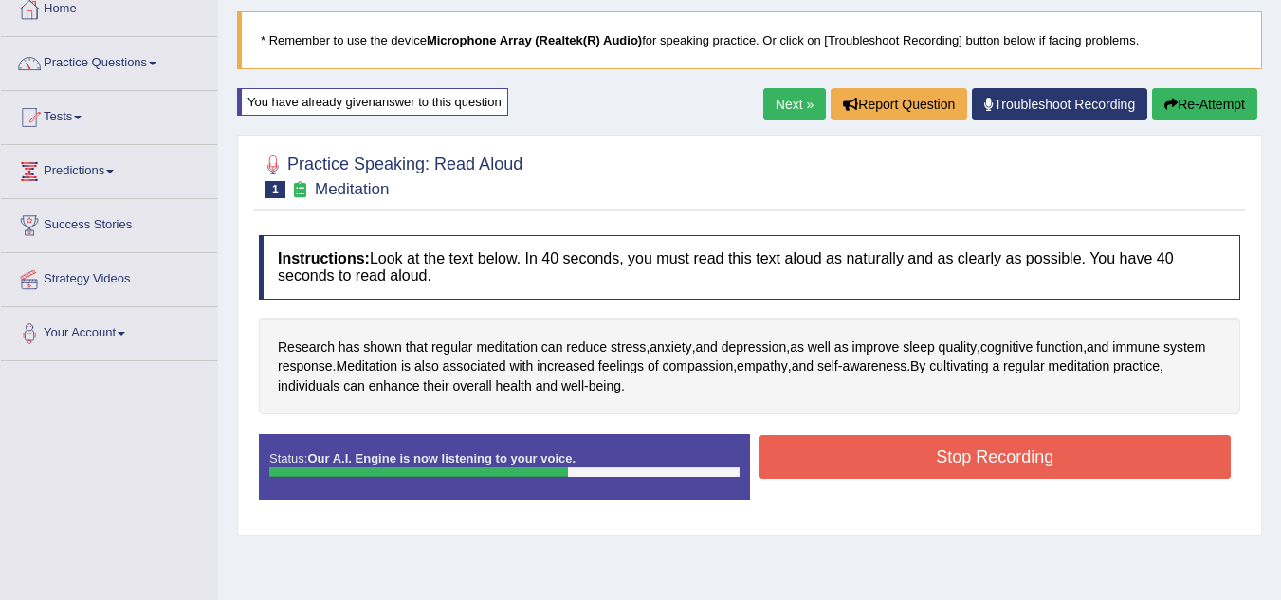
click at [1047, 488] on div "Status: Our A.I. Engine is now listening to your voice. Start Answering Stop Re…" at bounding box center [749, 476] width 981 height 85
click at [1020, 463] on button "Stop Recording" at bounding box center [996, 457] width 472 height 44
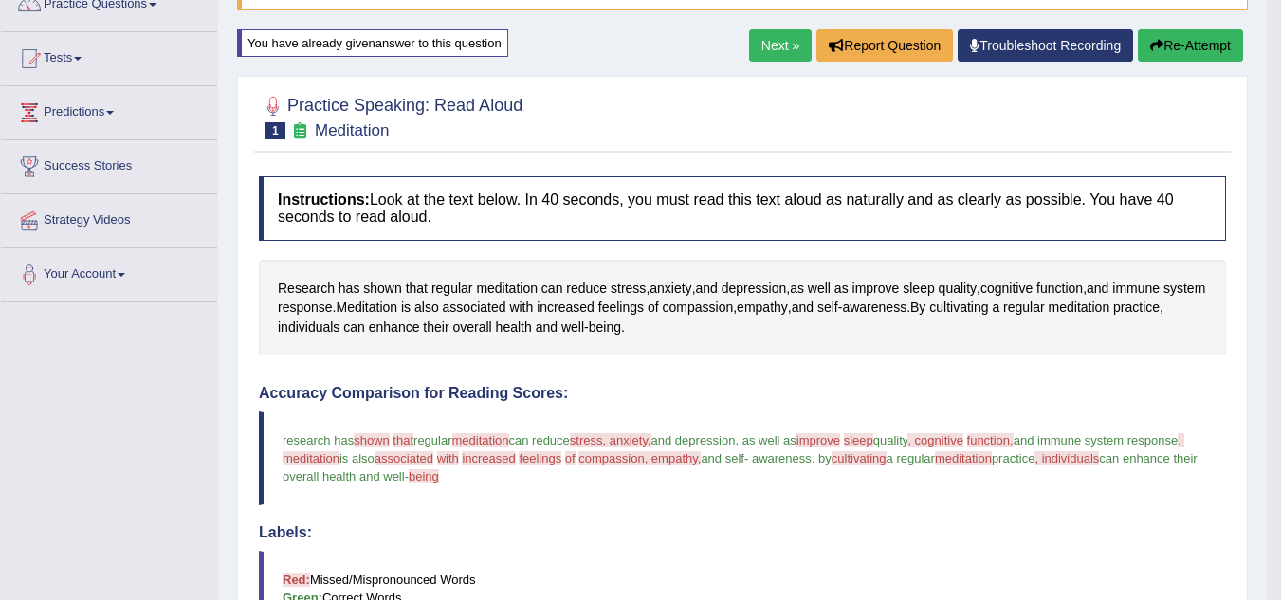
scroll to position [169, 0]
click at [1183, 49] on button "Re-Attempt" at bounding box center [1190, 46] width 105 height 32
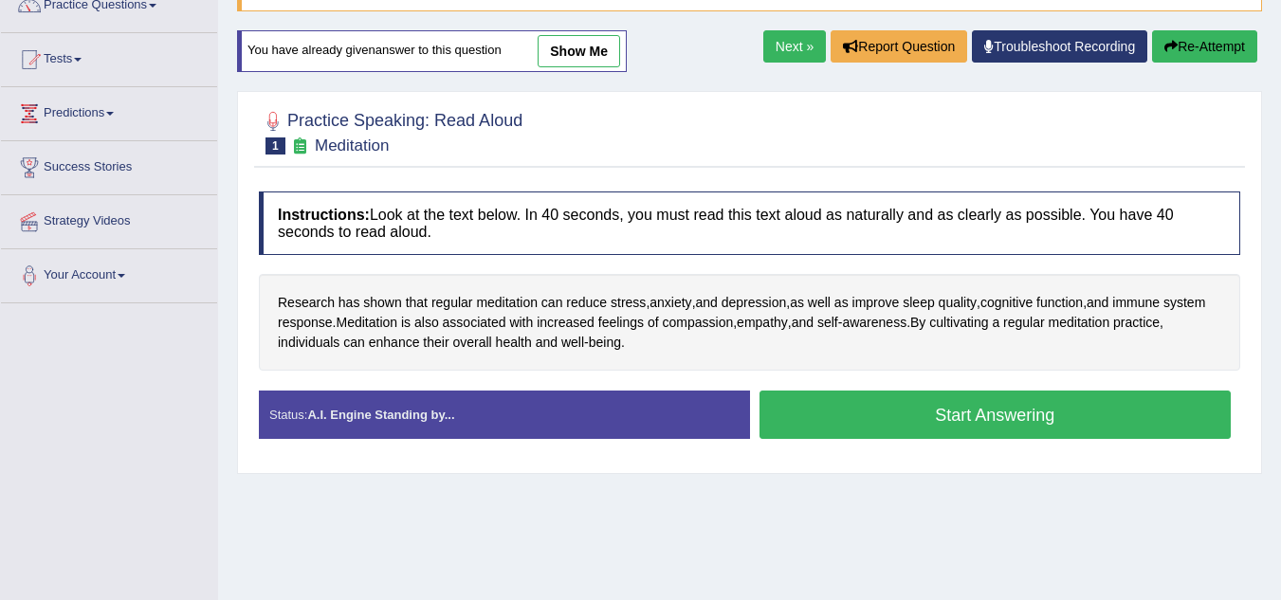
click at [960, 411] on button "Start Answering" at bounding box center [996, 415] width 472 height 48
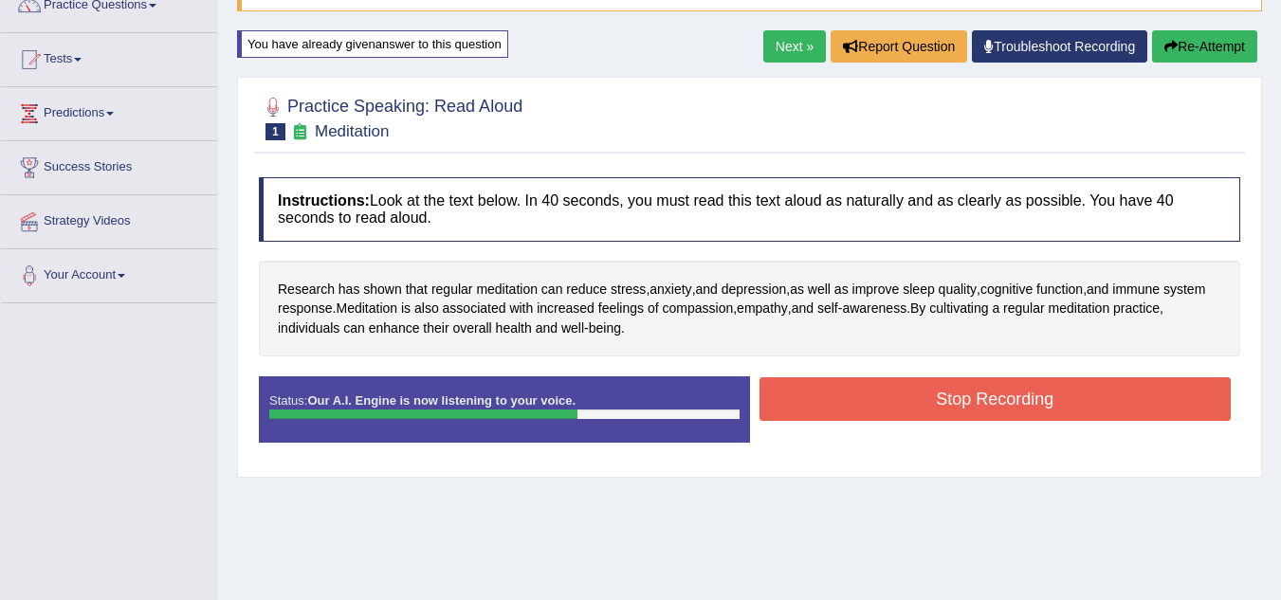
click at [960, 411] on button "Stop Recording" at bounding box center [996, 399] width 472 height 44
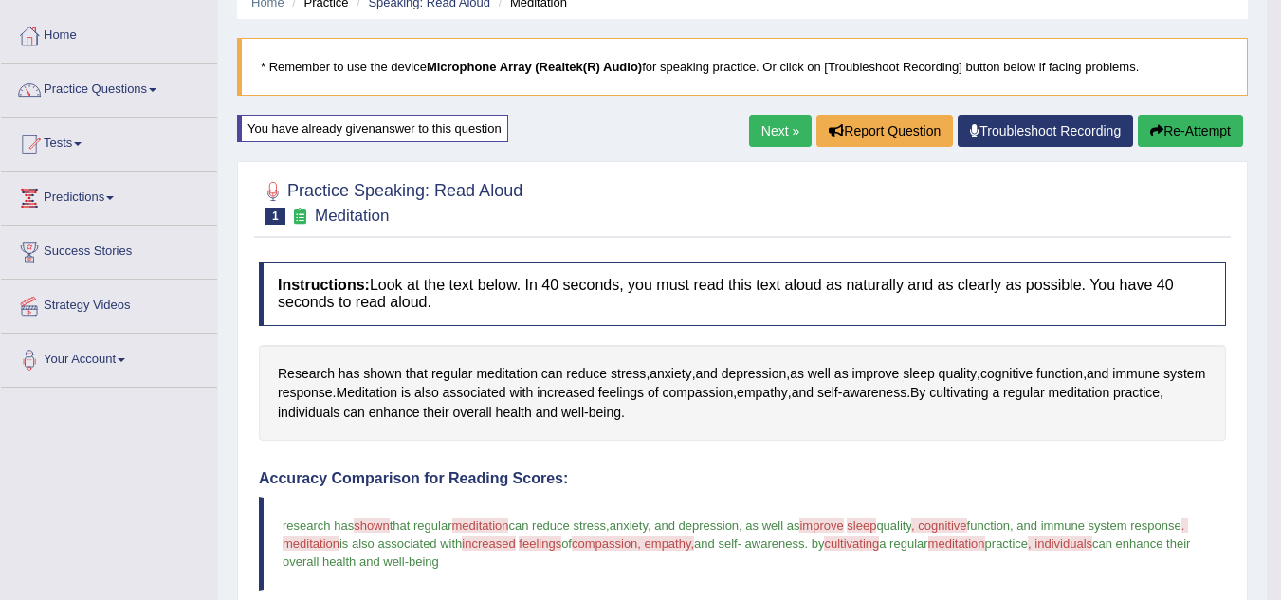
scroll to position [83, 0]
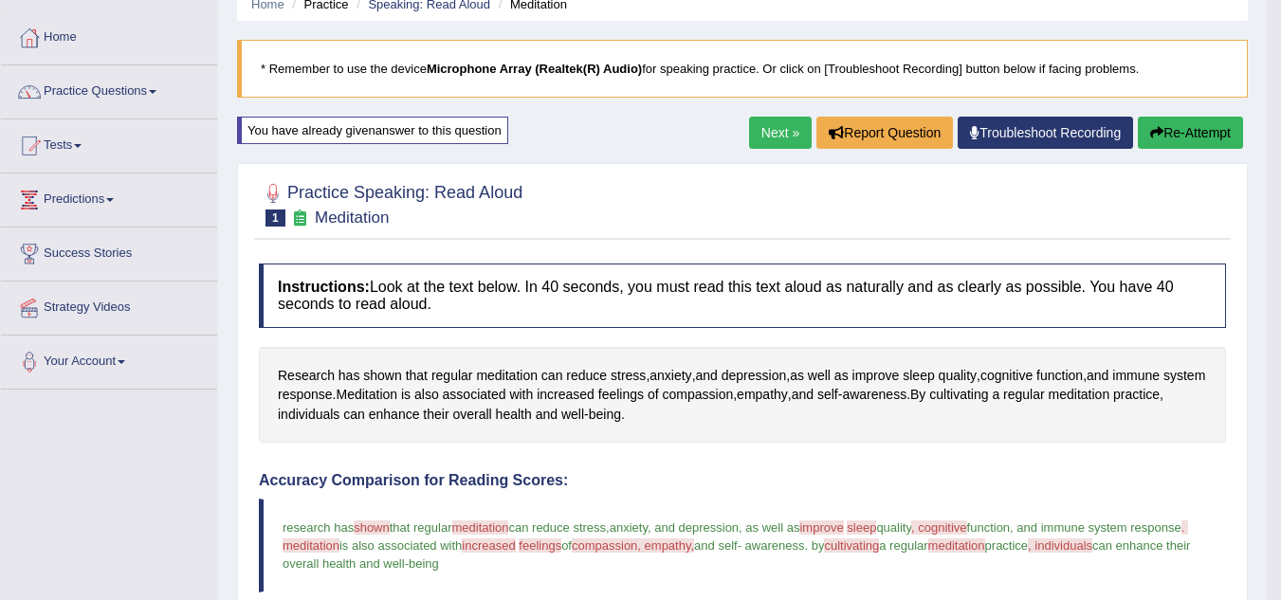
click at [1164, 131] on button "Re-Attempt" at bounding box center [1190, 133] width 105 height 32
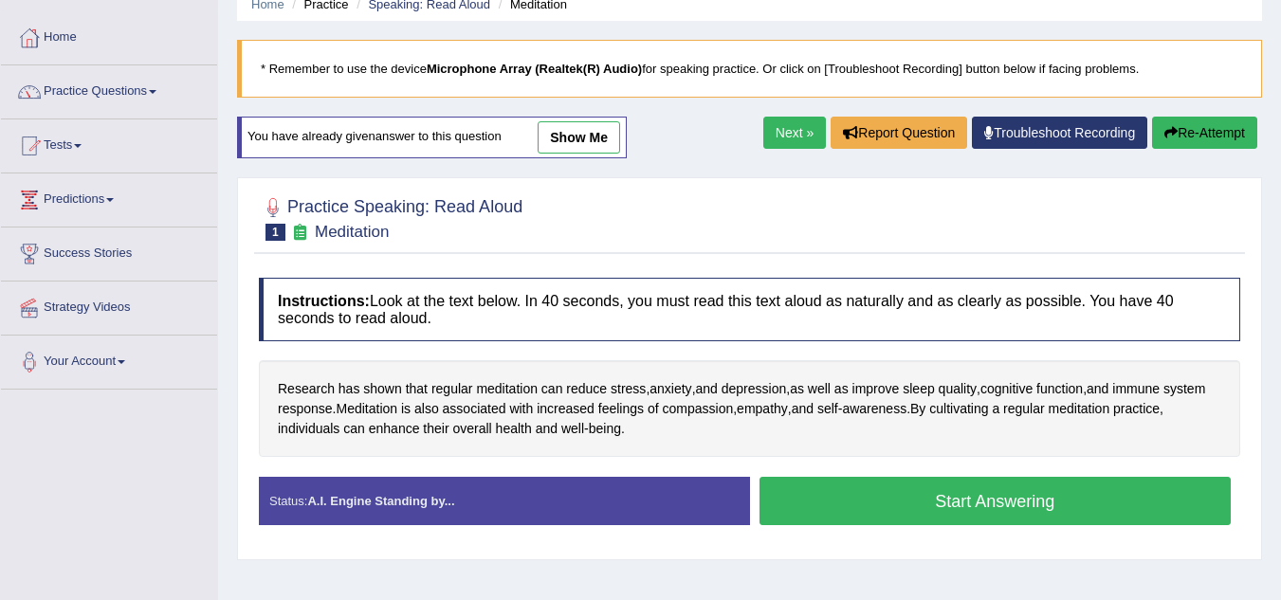
click at [982, 496] on button "Start Answering" at bounding box center [996, 501] width 472 height 48
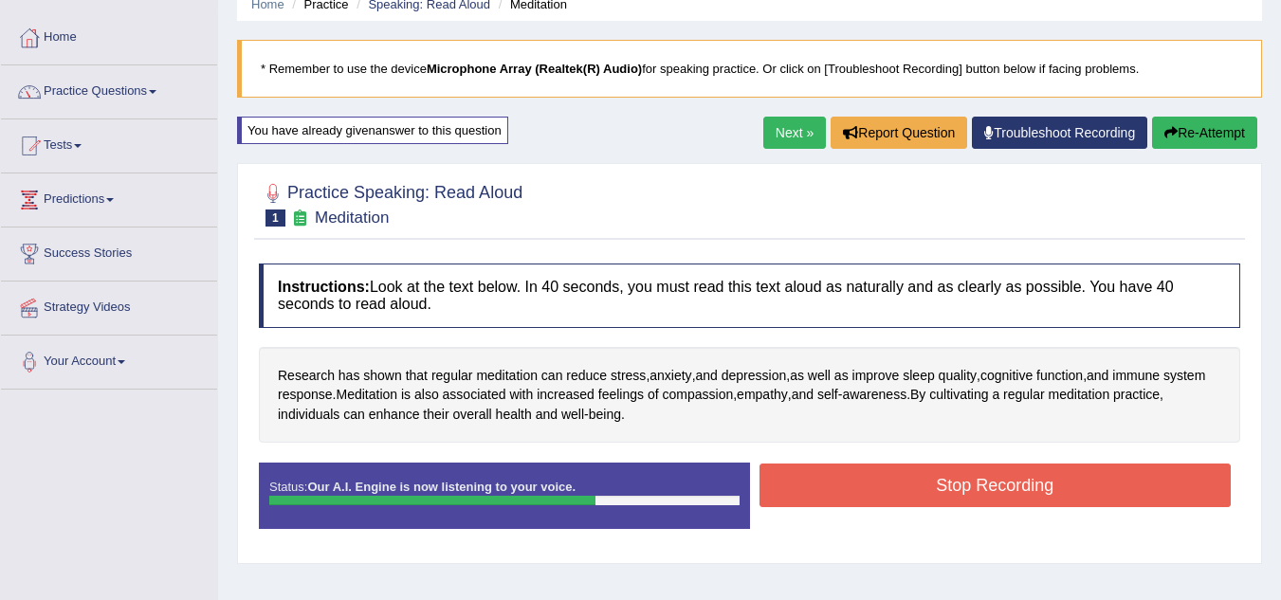
click at [982, 496] on button "Stop Recording" at bounding box center [996, 486] width 472 height 44
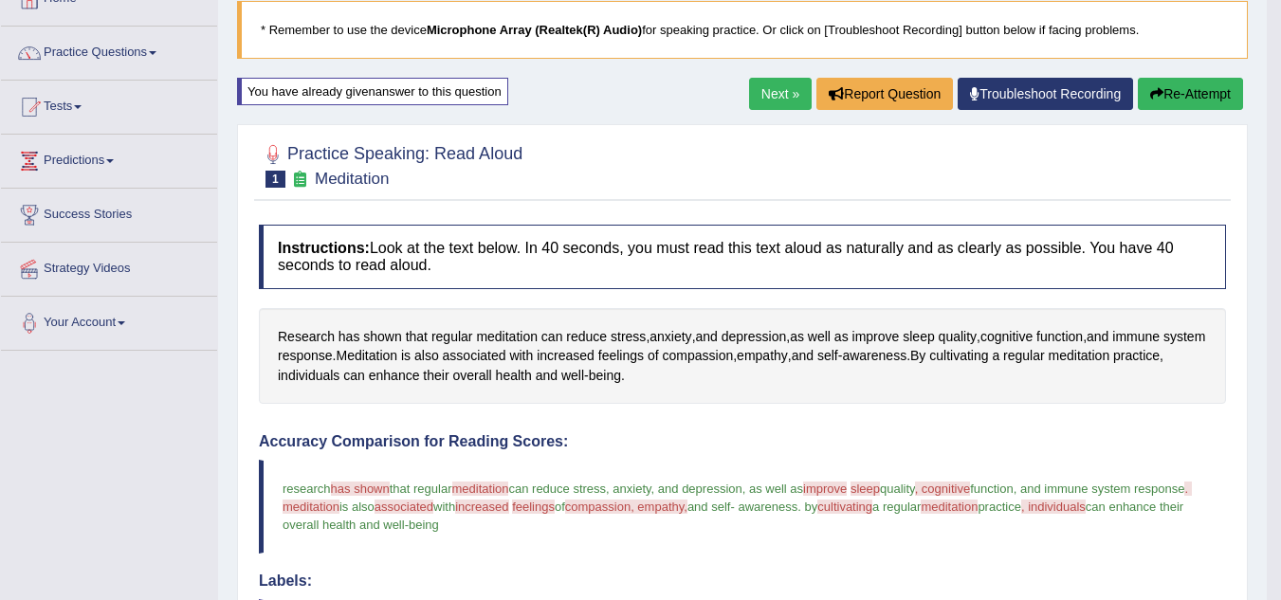
scroll to position [120, 0]
click at [1187, 101] on button "Re-Attempt" at bounding box center [1190, 95] width 105 height 32
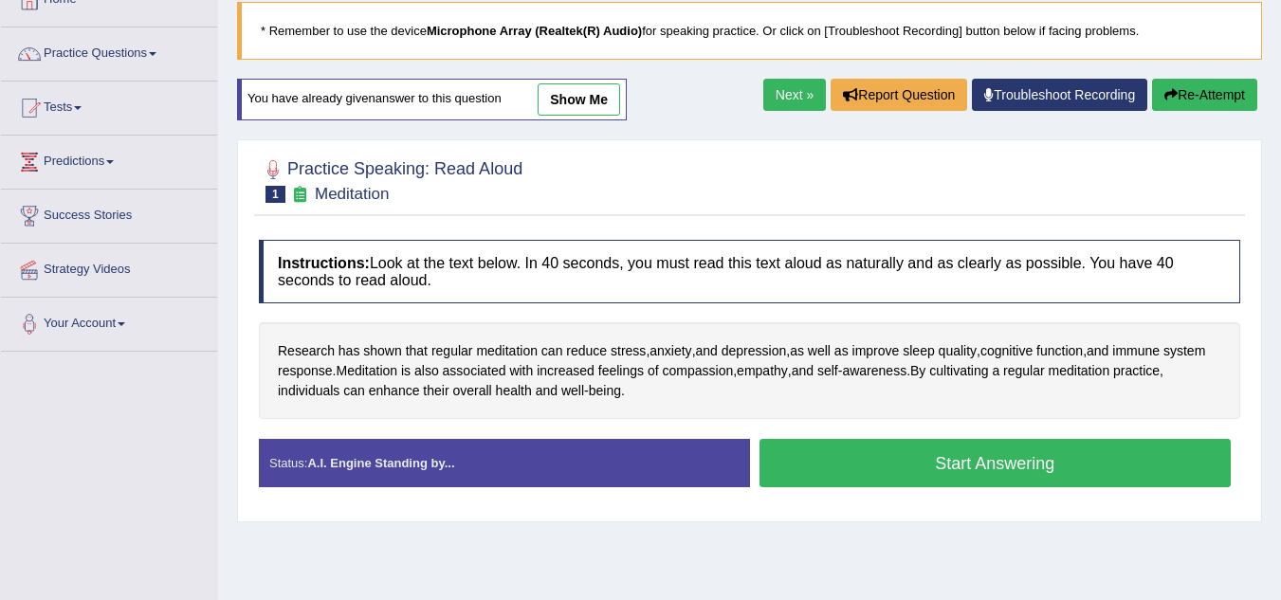
scroll to position [120, 0]
click at [975, 468] on button "Start Answering" at bounding box center [996, 463] width 472 height 48
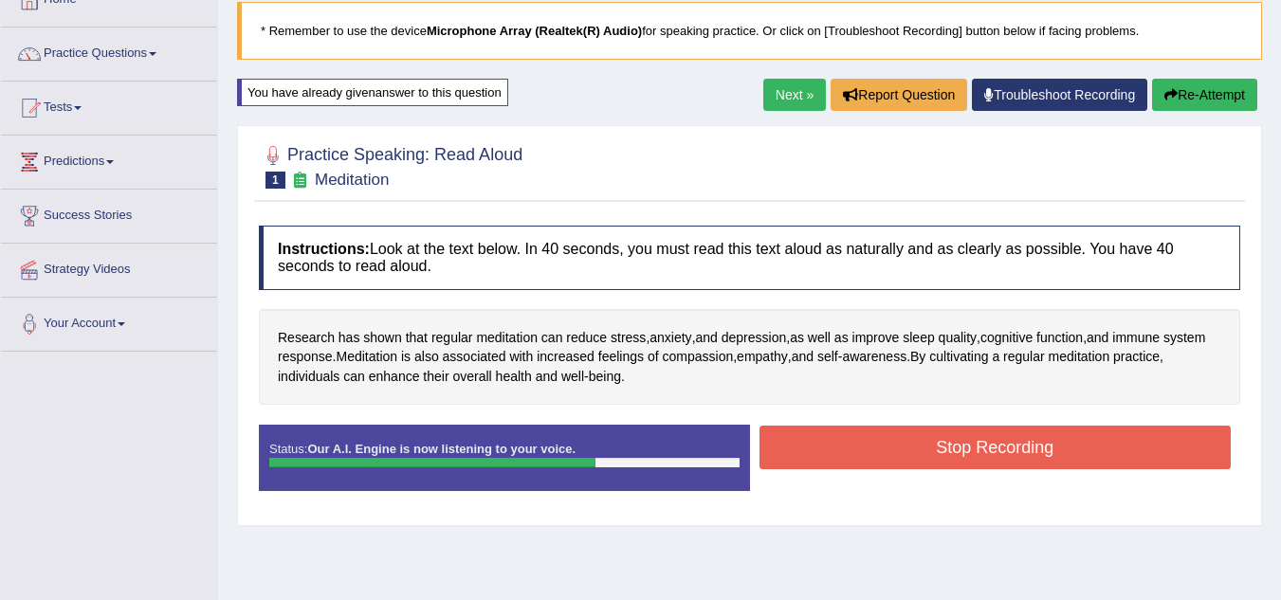
click at [973, 451] on button "Stop Recording" at bounding box center [996, 448] width 472 height 44
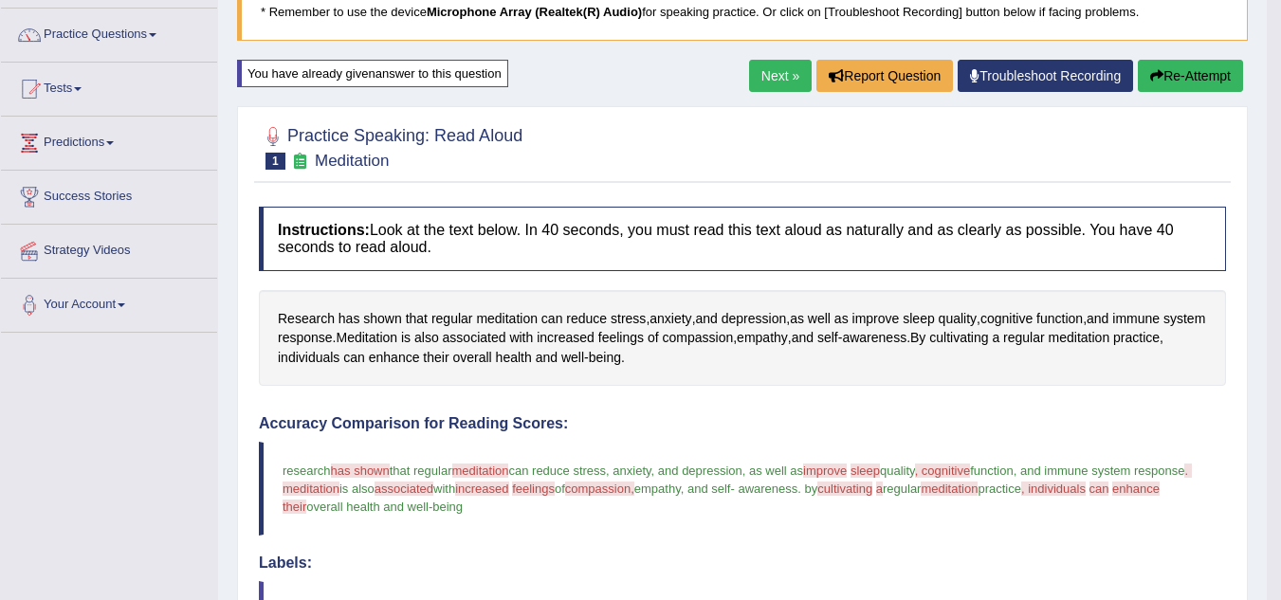
scroll to position [138, 0]
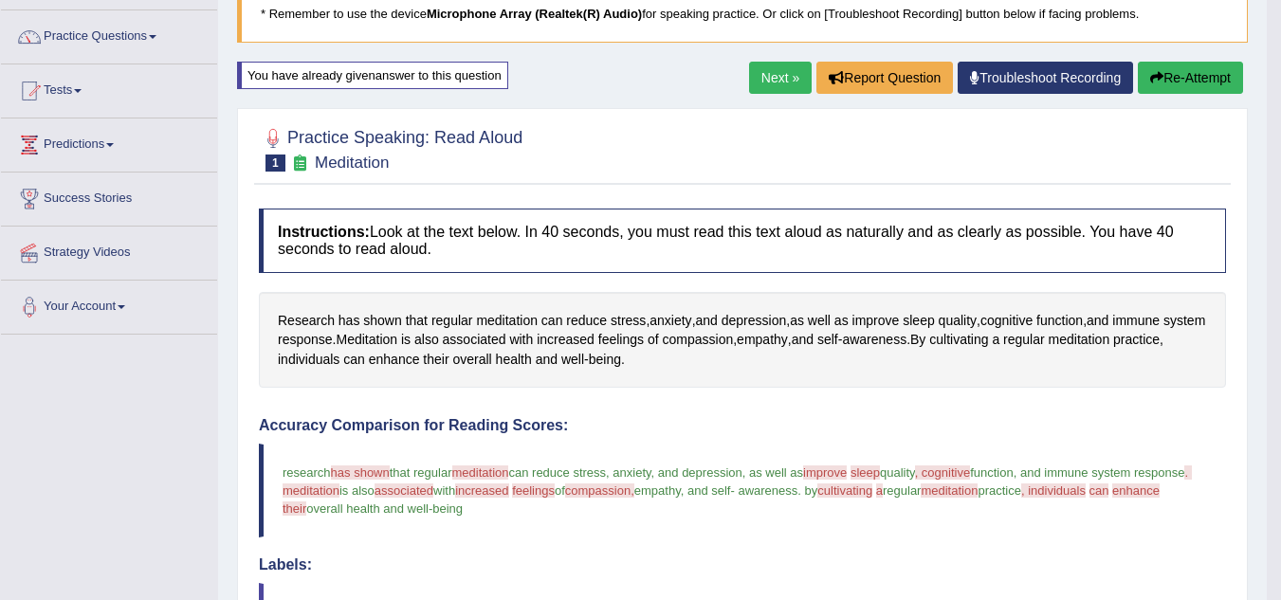
click at [774, 74] on link "Next »" at bounding box center [780, 78] width 63 height 32
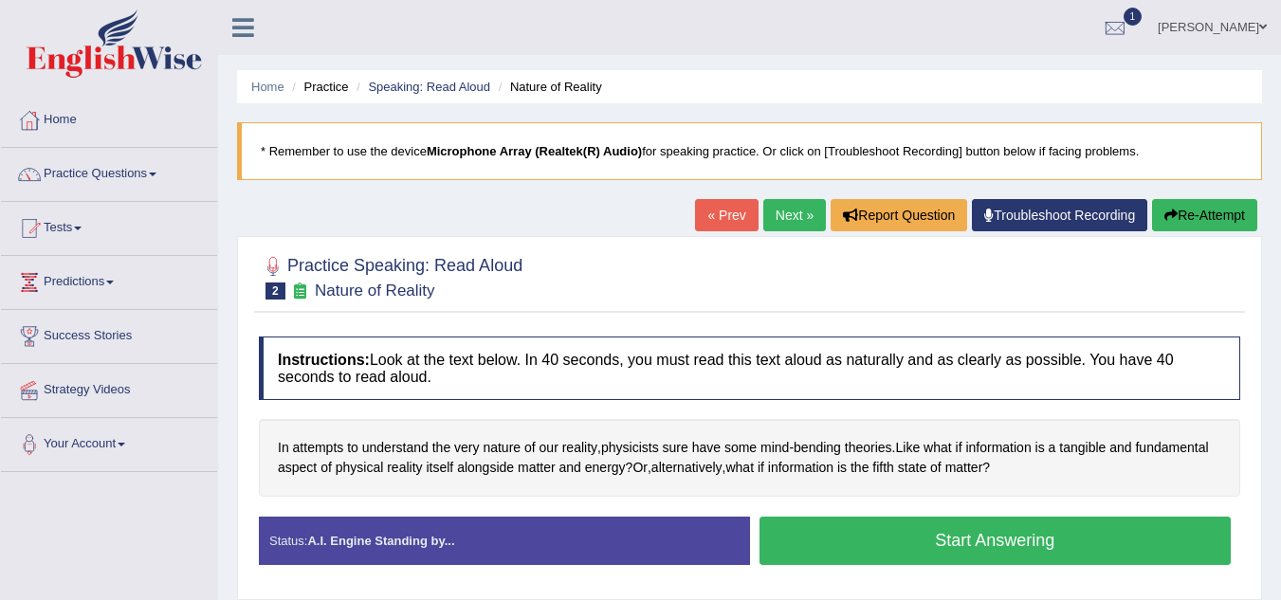
click at [965, 537] on button "Start Answering" at bounding box center [996, 541] width 472 height 48
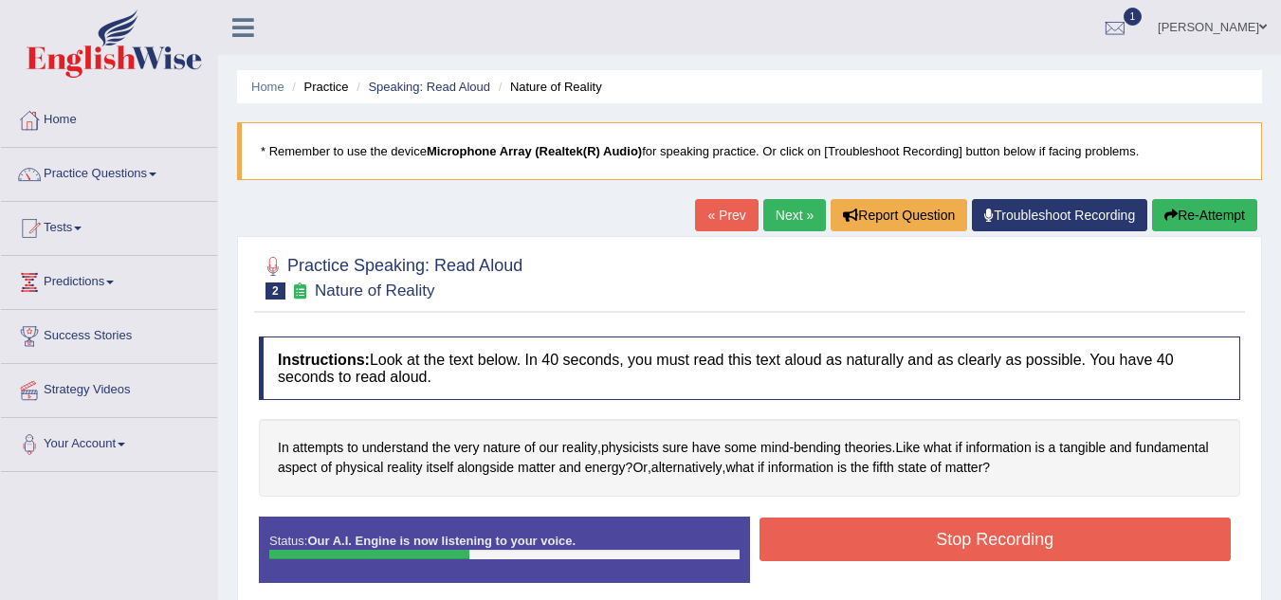
click at [965, 537] on button "Stop Recording" at bounding box center [996, 540] width 472 height 44
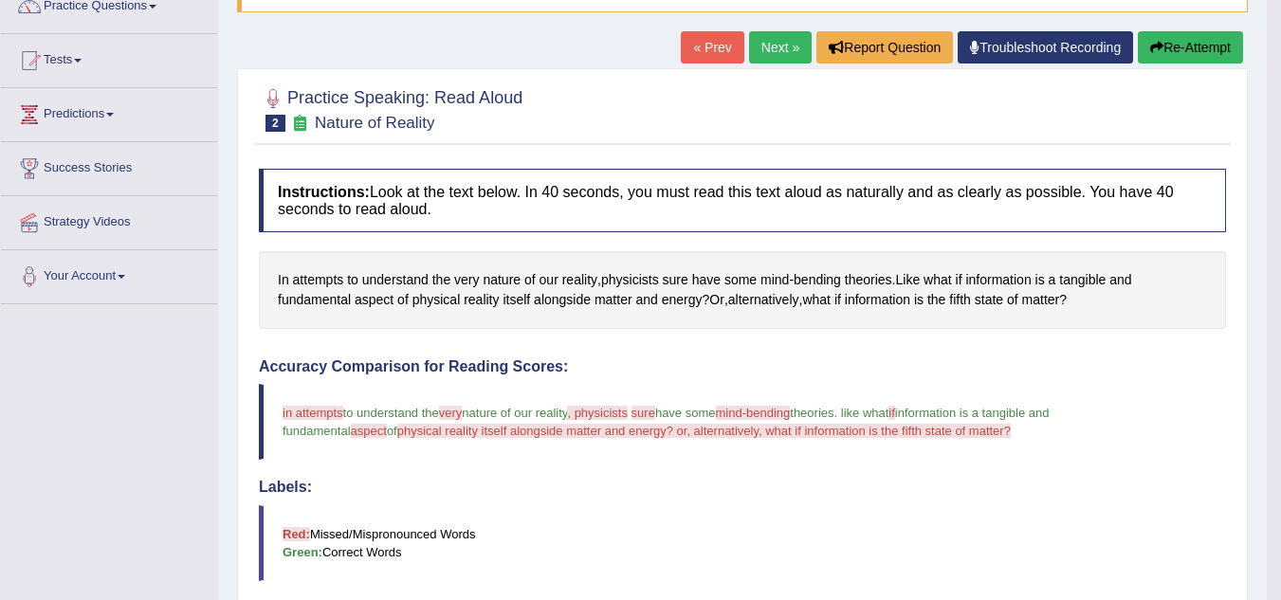
scroll to position [167, 0]
click at [1201, 43] on button "Re-Attempt" at bounding box center [1190, 48] width 105 height 32
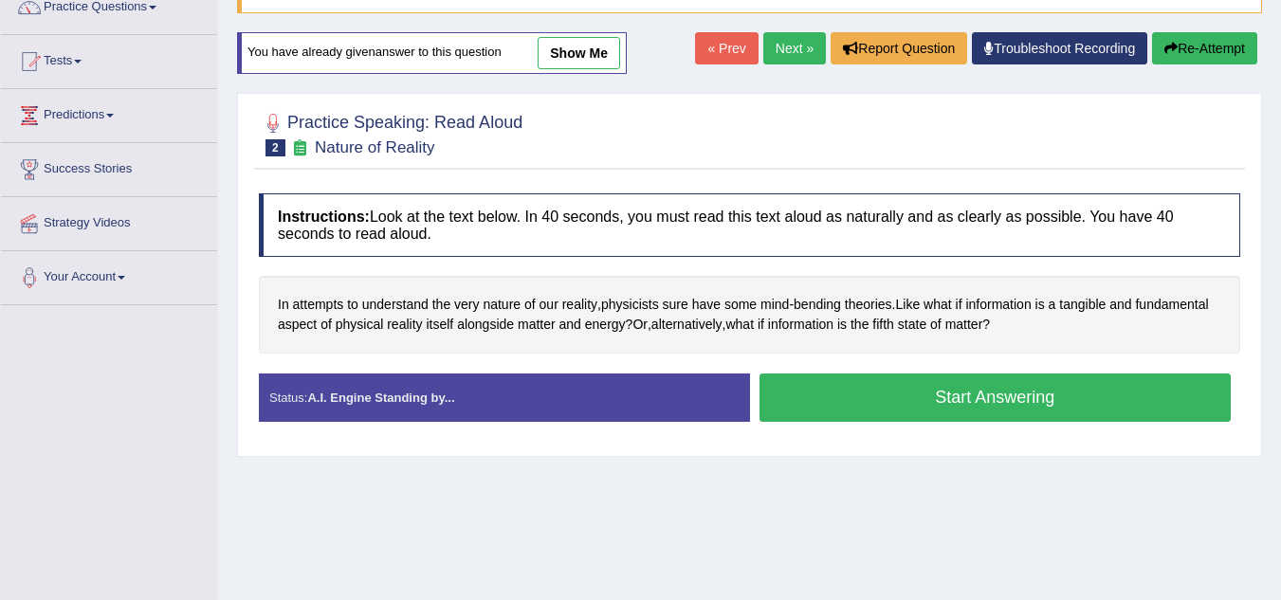
click at [980, 391] on button "Start Answering" at bounding box center [996, 398] width 472 height 48
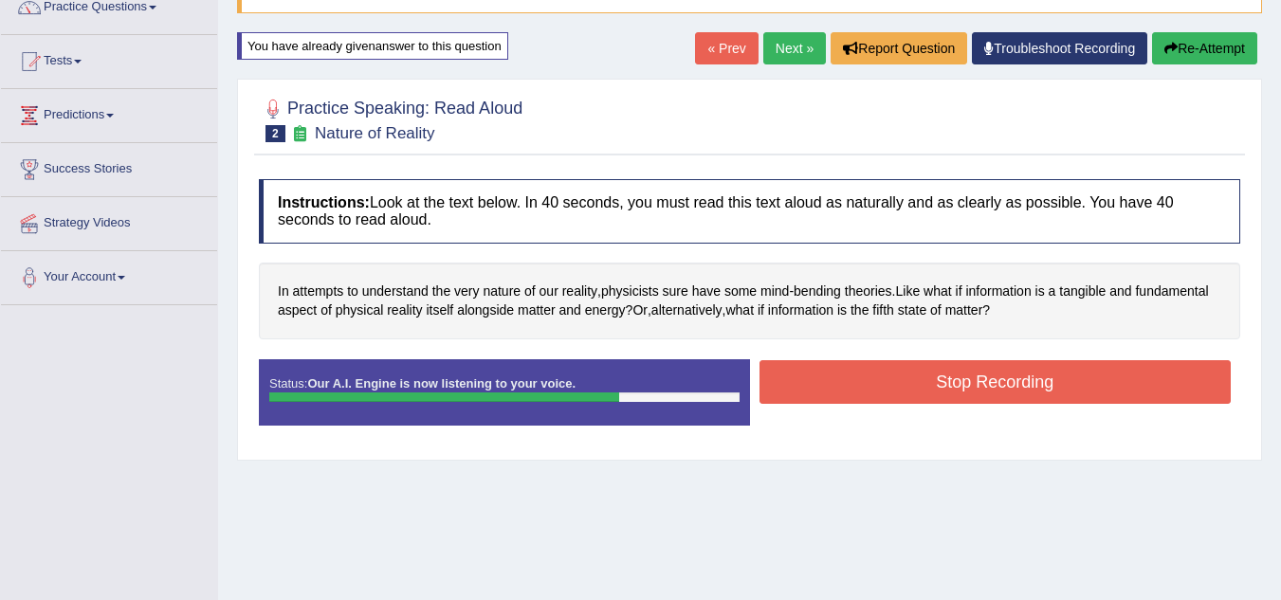
click at [980, 391] on button "Stop Recording" at bounding box center [996, 382] width 472 height 44
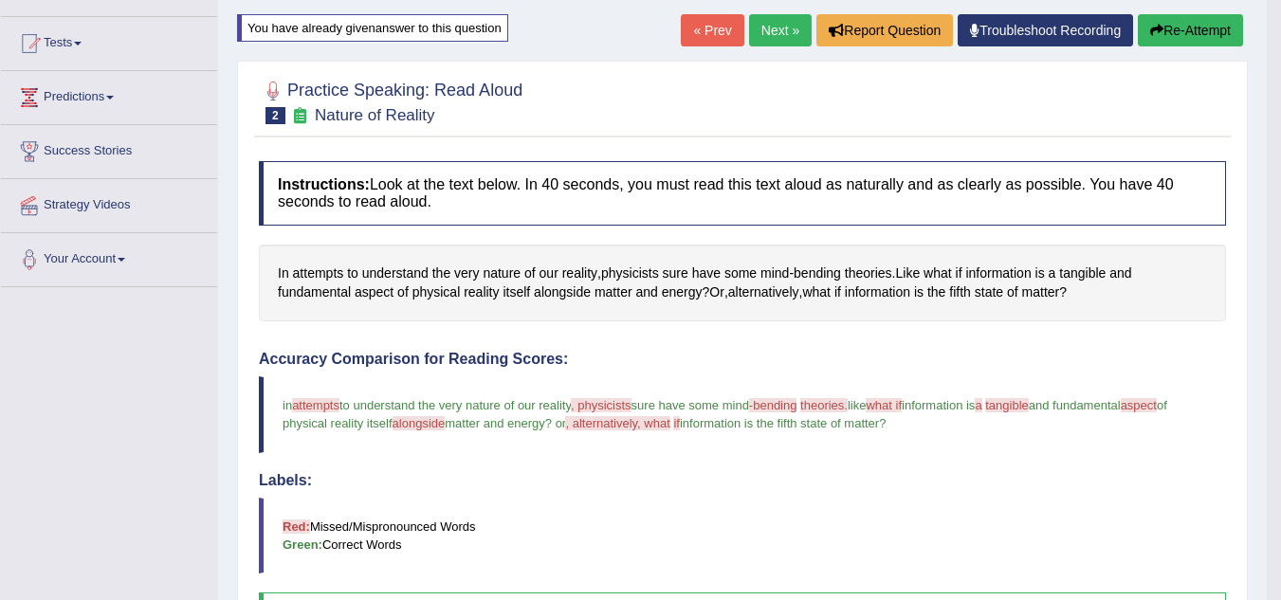
scroll to position [186, 0]
click at [1180, 33] on button "Re-Attempt" at bounding box center [1190, 29] width 105 height 32
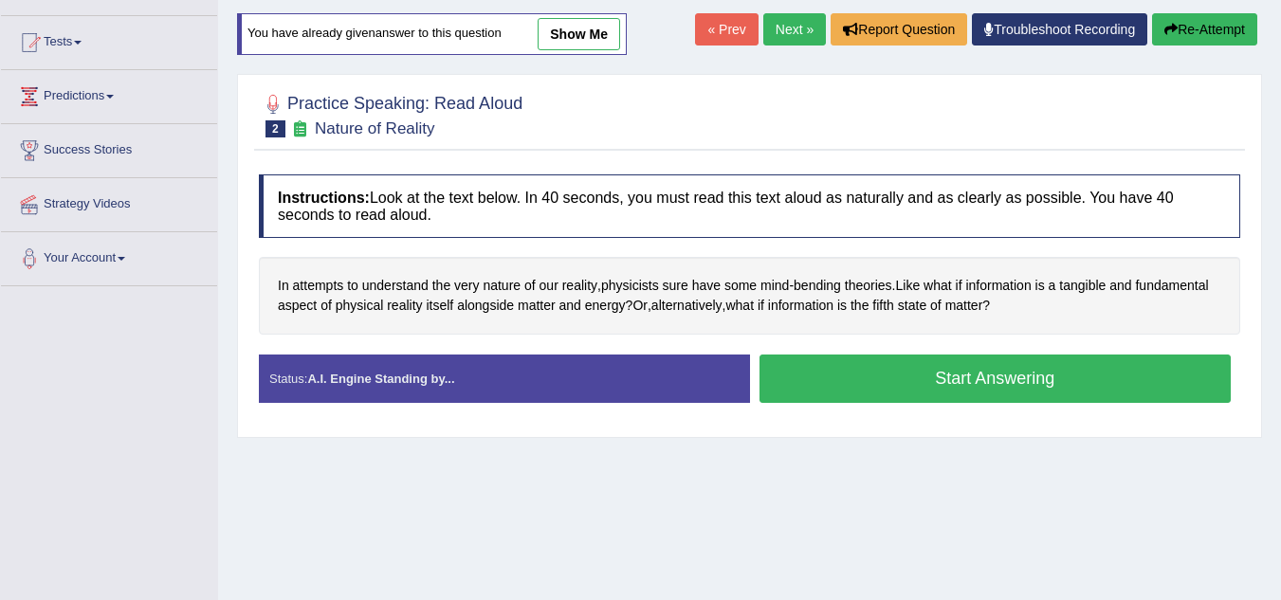
click at [959, 378] on button "Start Answering" at bounding box center [996, 379] width 472 height 48
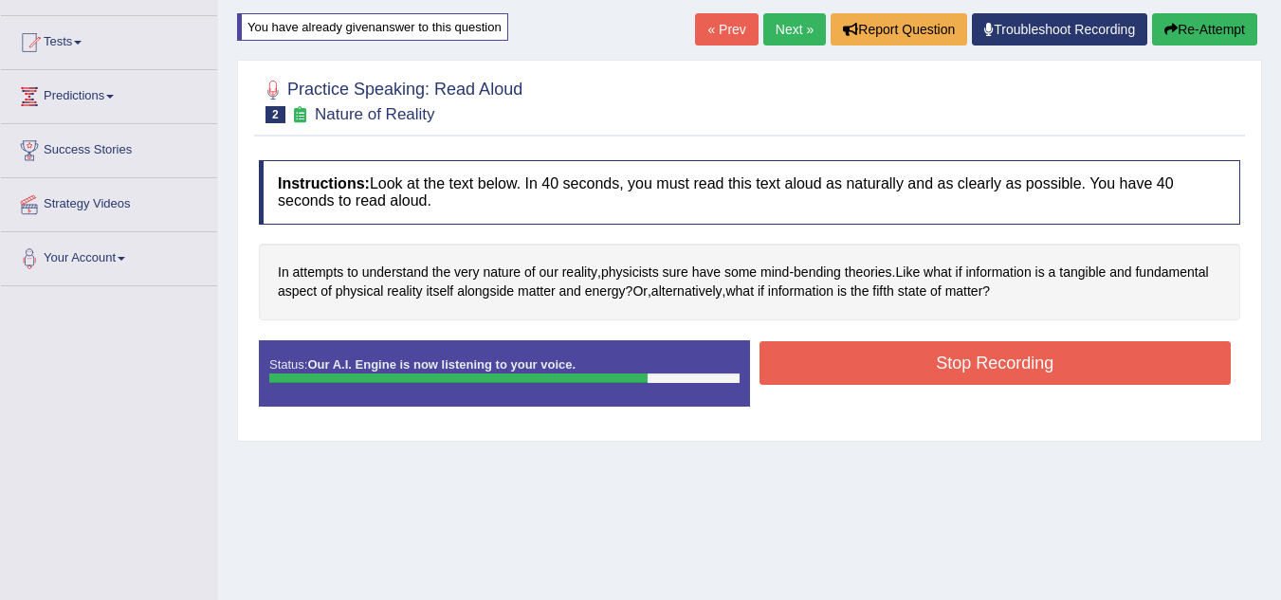
click at [958, 352] on button "Stop Recording" at bounding box center [996, 363] width 472 height 44
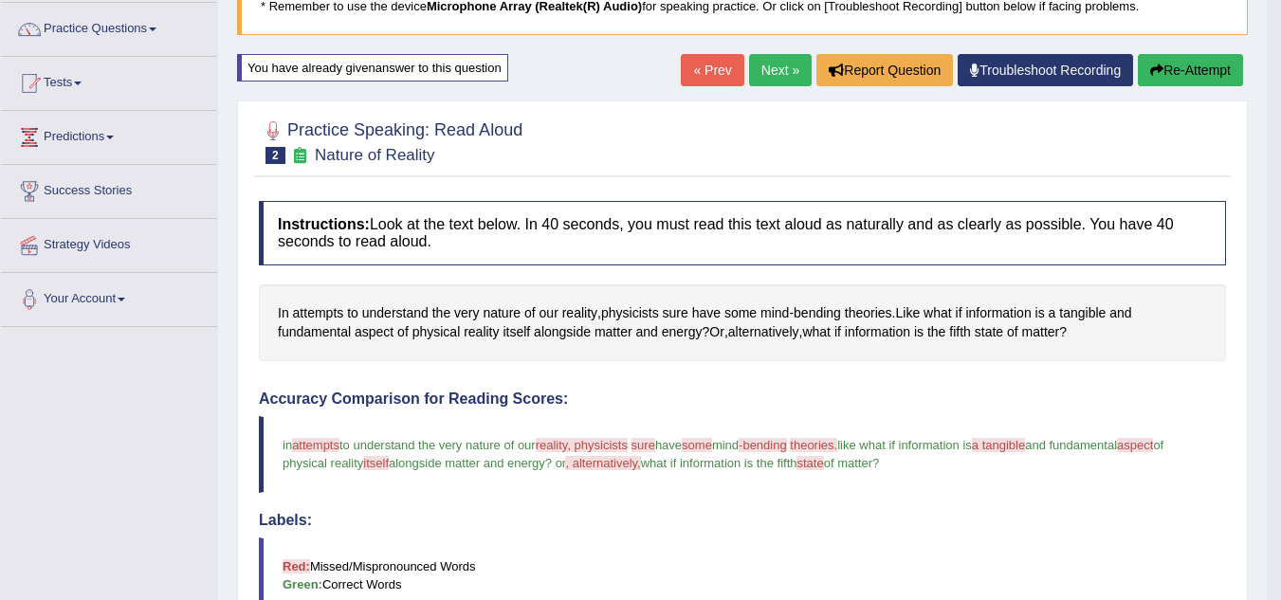
scroll to position [144, 0]
click at [1170, 73] on button "Re-Attempt" at bounding box center [1190, 71] width 105 height 32
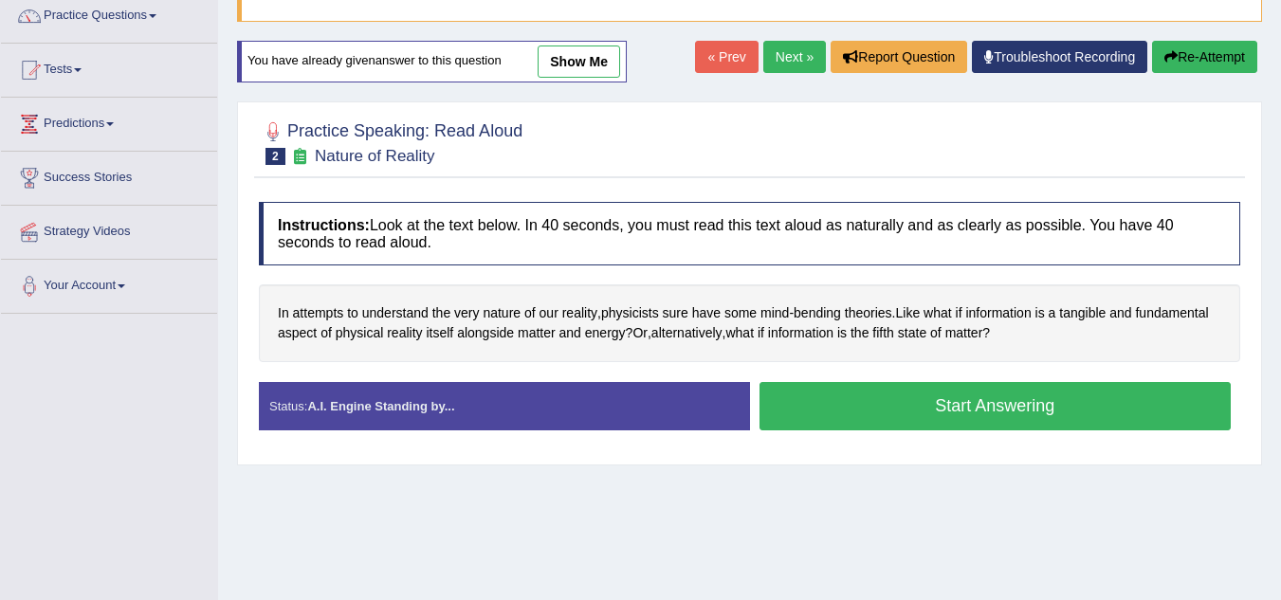
click at [986, 402] on button "Start Answering" at bounding box center [996, 406] width 472 height 48
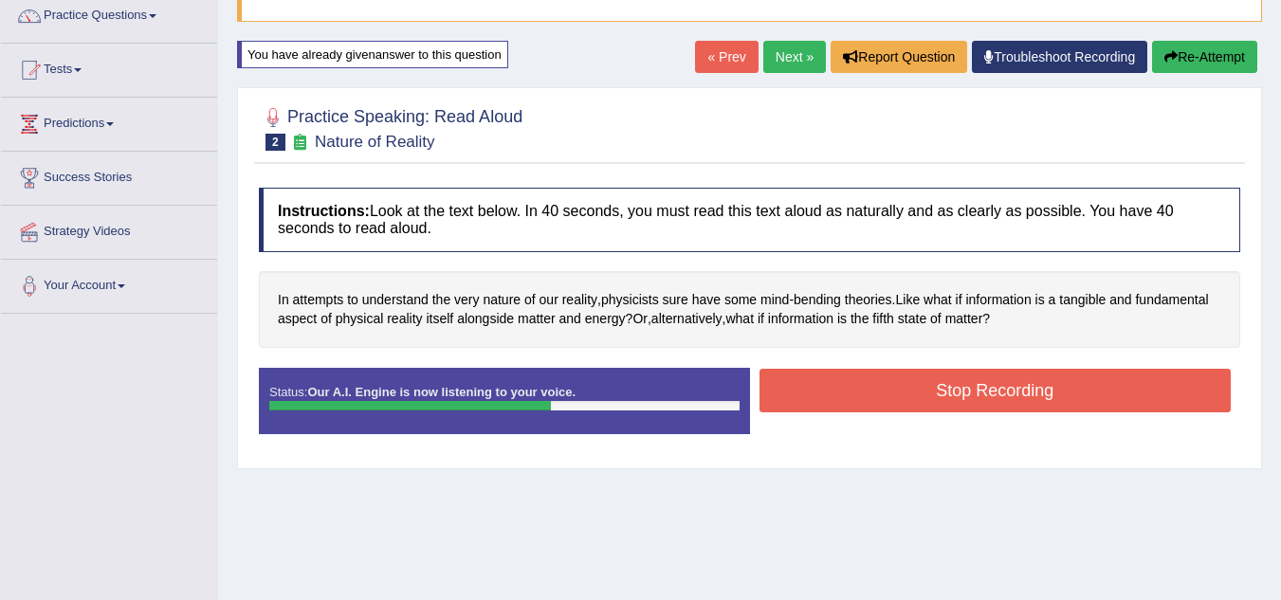
click at [986, 402] on button "Stop Recording" at bounding box center [996, 391] width 472 height 44
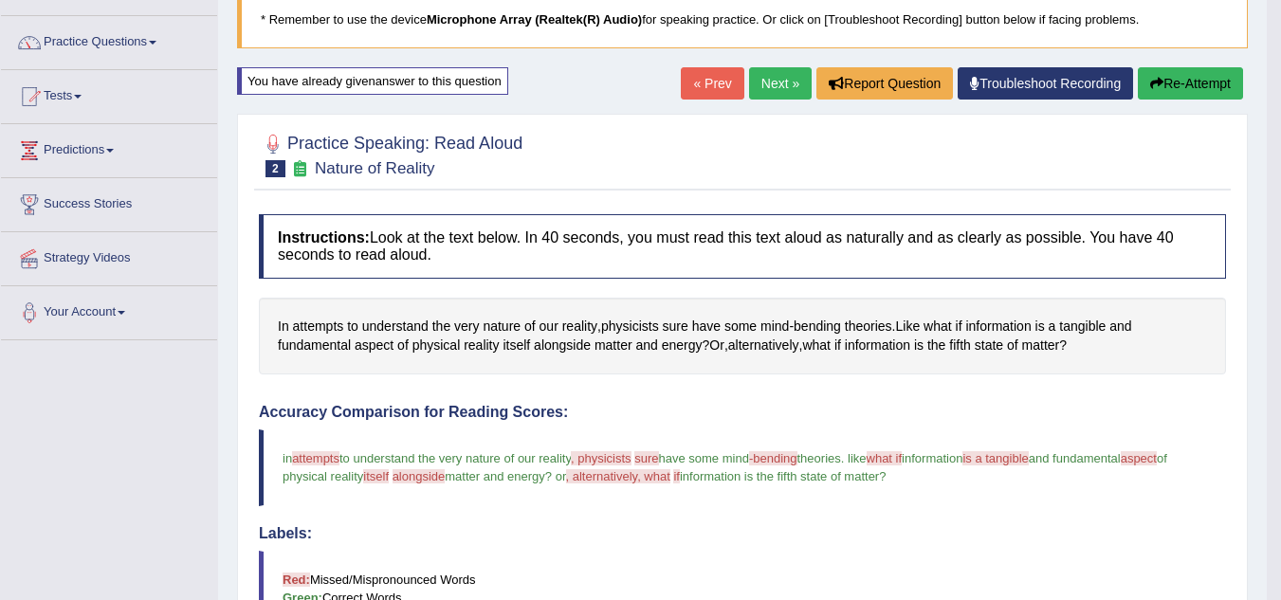
scroll to position [130, 0]
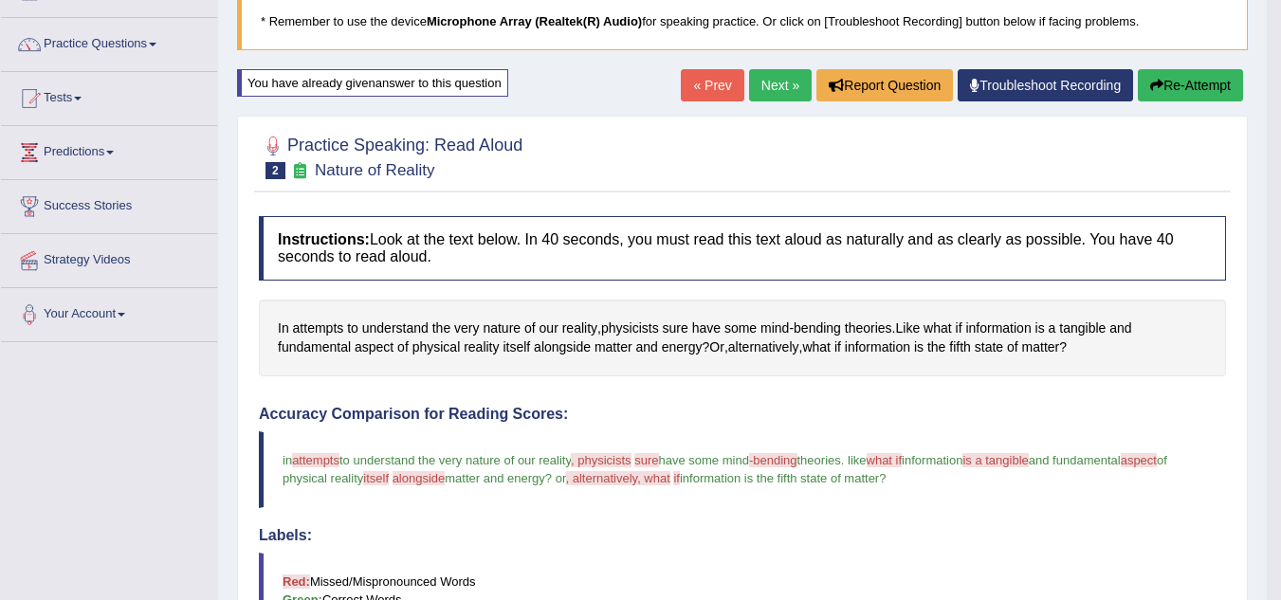
click at [1167, 81] on button "Re-Attempt" at bounding box center [1190, 85] width 105 height 32
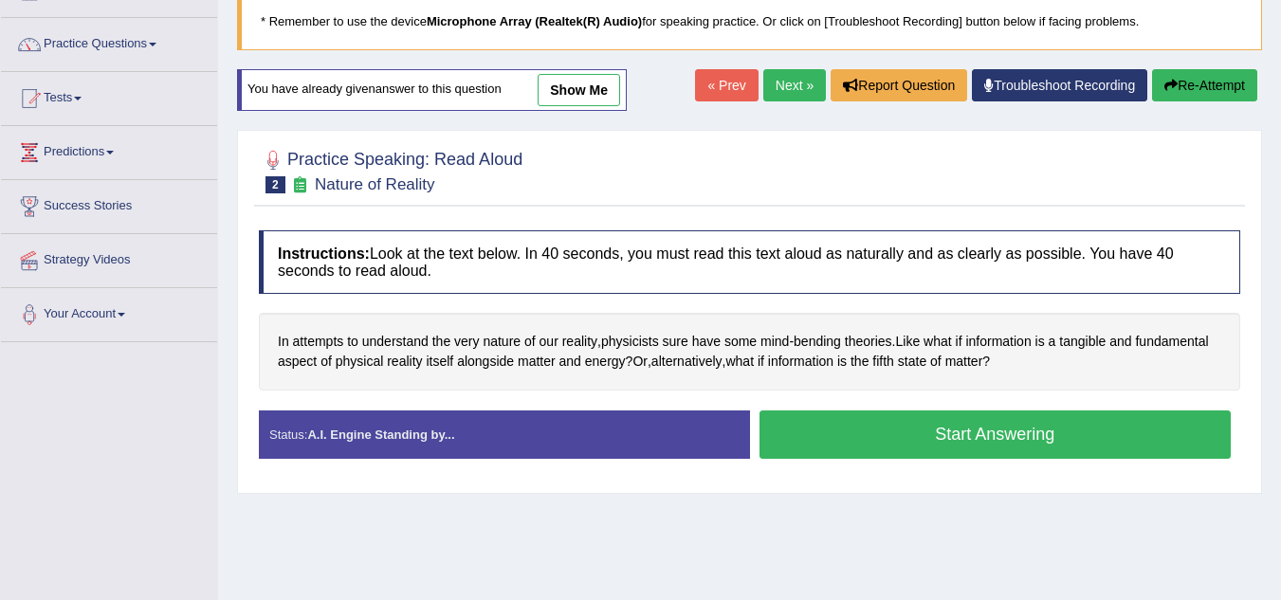
click at [920, 428] on button "Start Answering" at bounding box center [996, 435] width 472 height 48
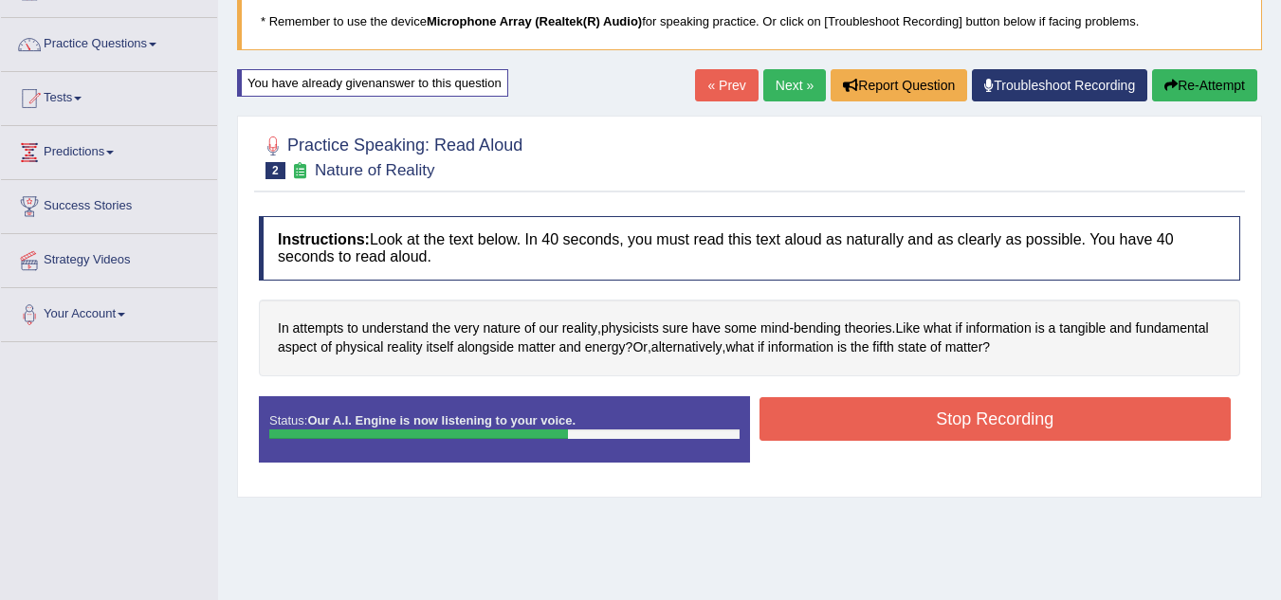
click at [920, 428] on button "Stop Recording" at bounding box center [996, 419] width 472 height 44
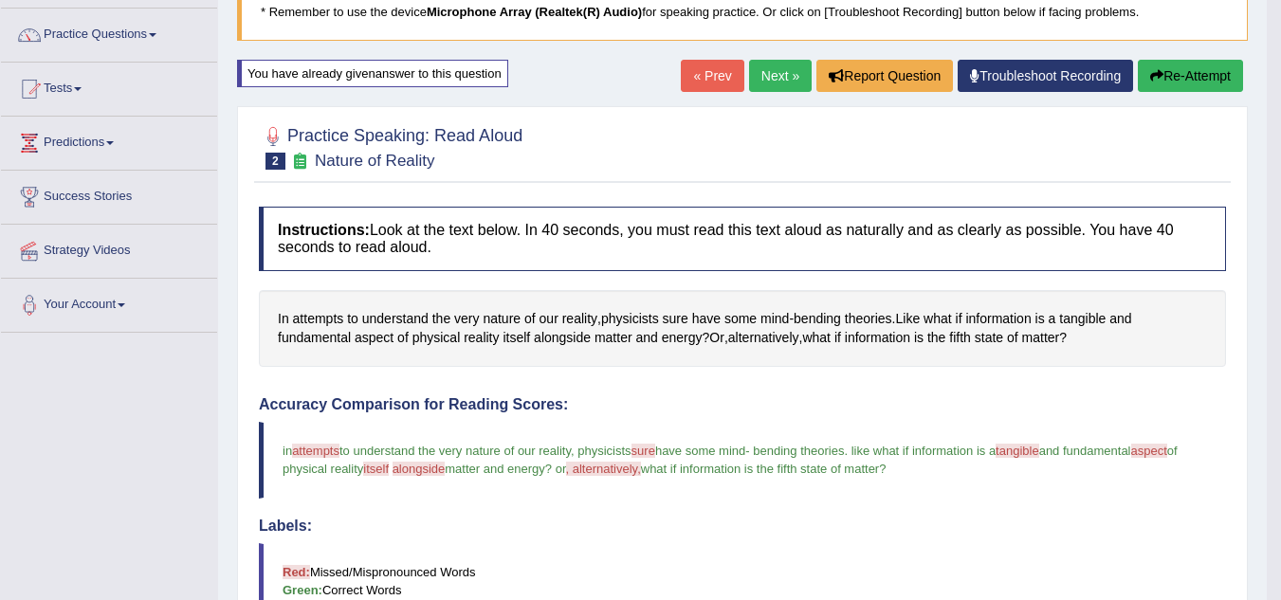
scroll to position [138, 0]
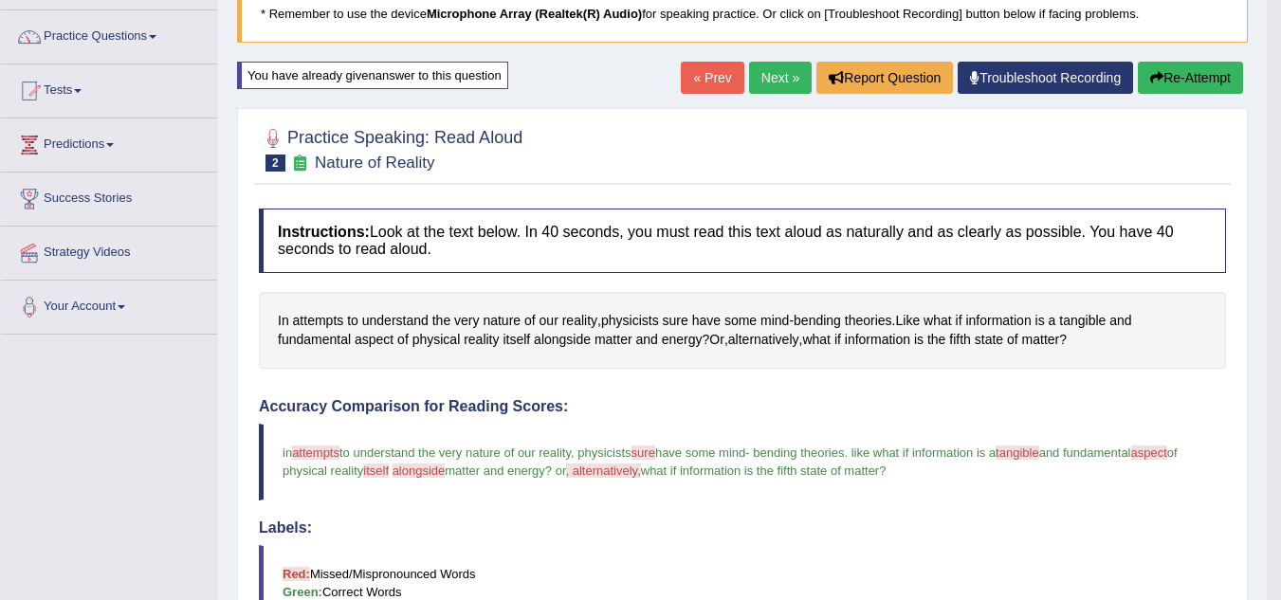
click at [1193, 83] on button "Re-Attempt" at bounding box center [1190, 78] width 105 height 32
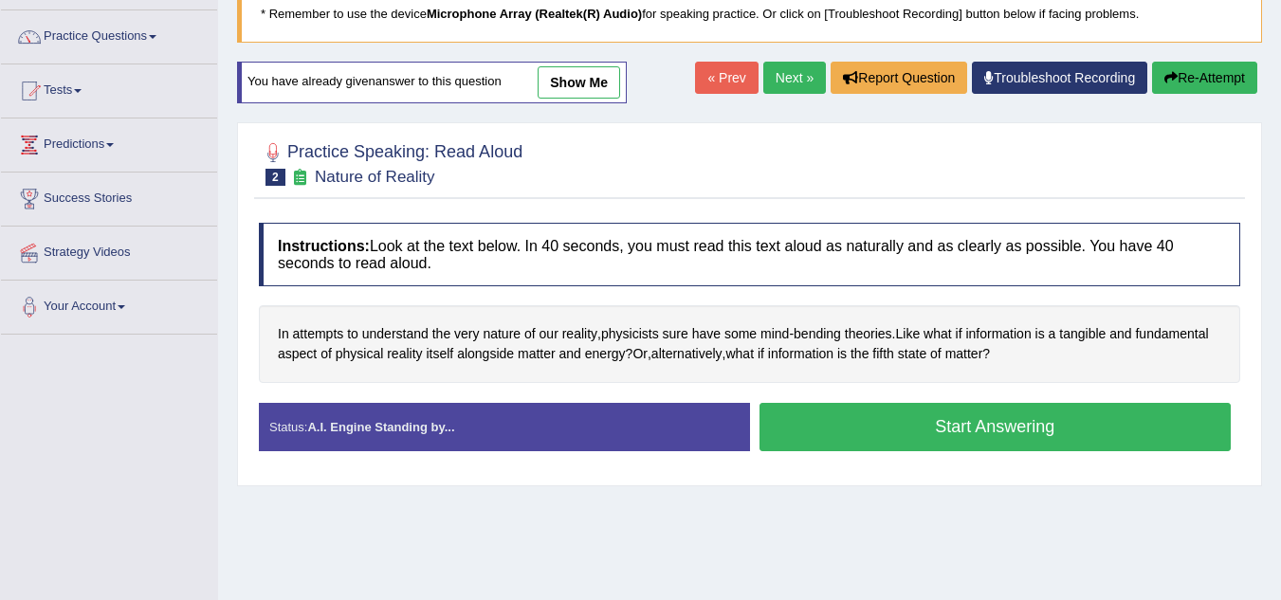
click at [1016, 433] on button "Start Answering" at bounding box center [996, 427] width 472 height 48
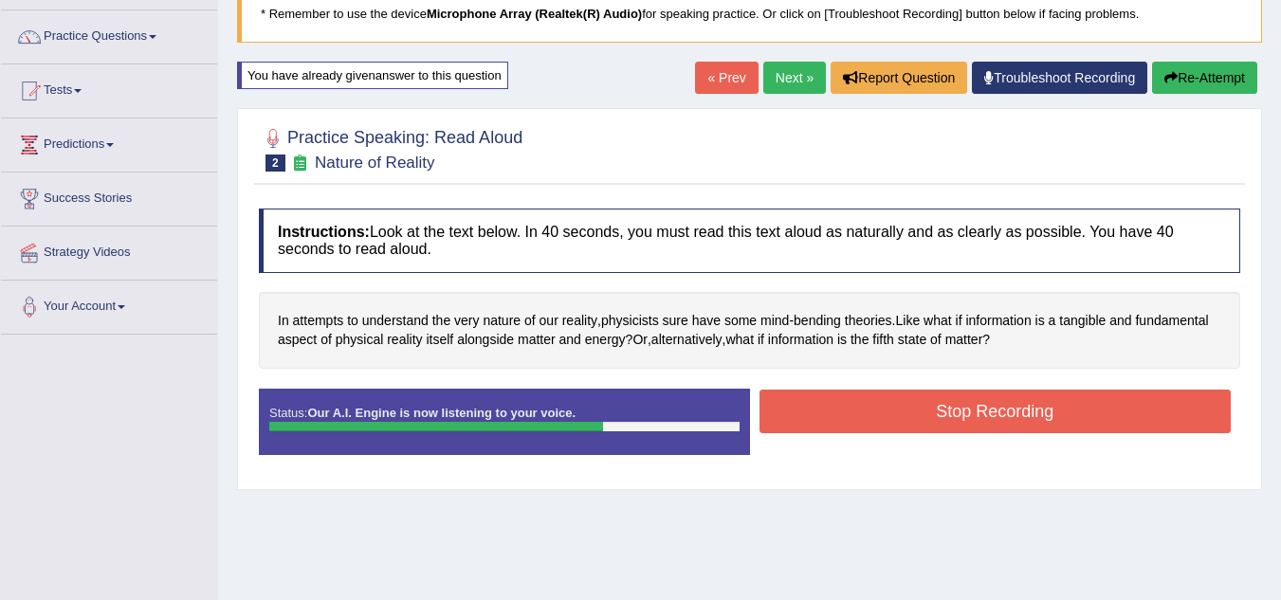
click at [1009, 420] on button "Stop Recording" at bounding box center [996, 412] width 472 height 44
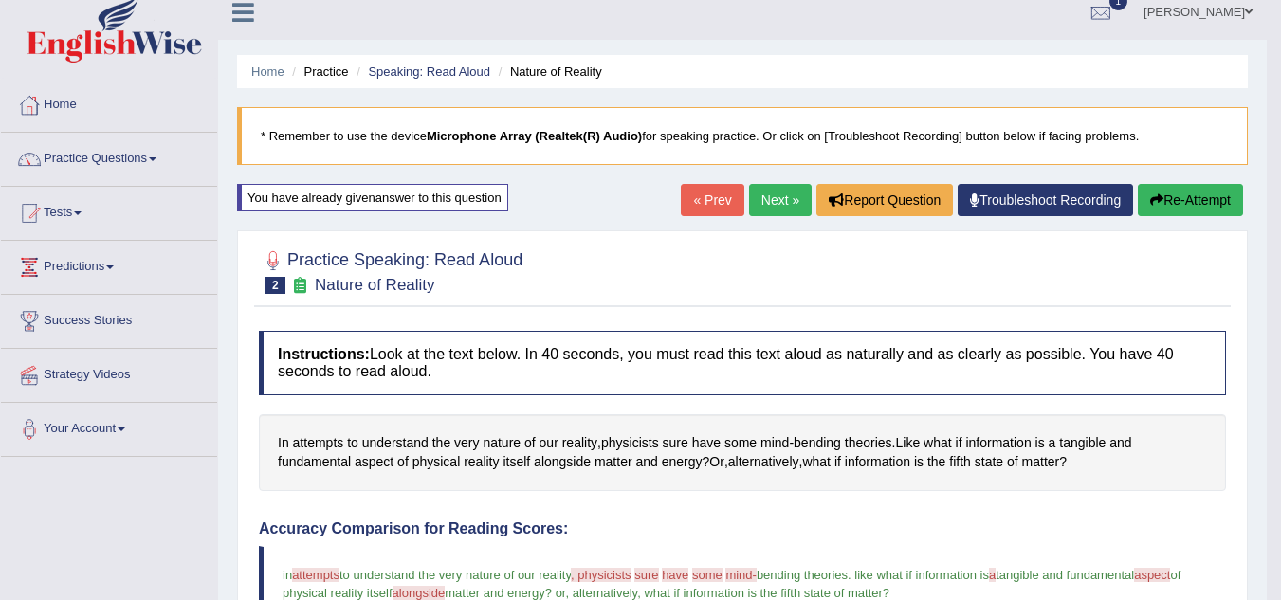
scroll to position [9, 0]
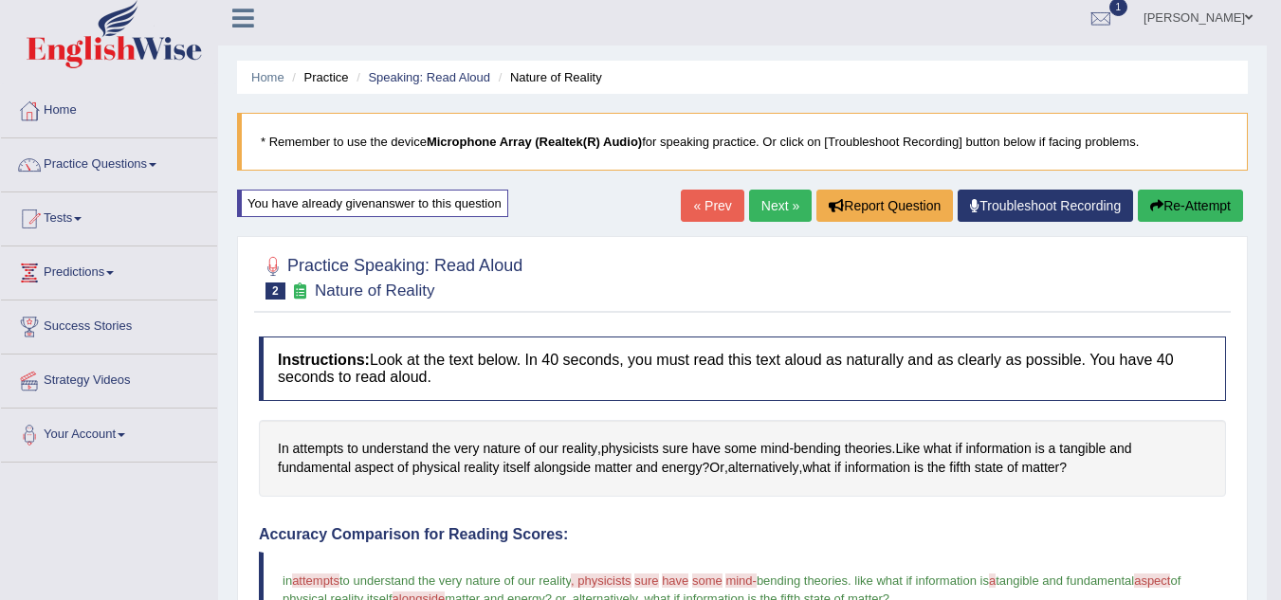
click at [1195, 205] on button "Re-Attempt" at bounding box center [1190, 206] width 105 height 32
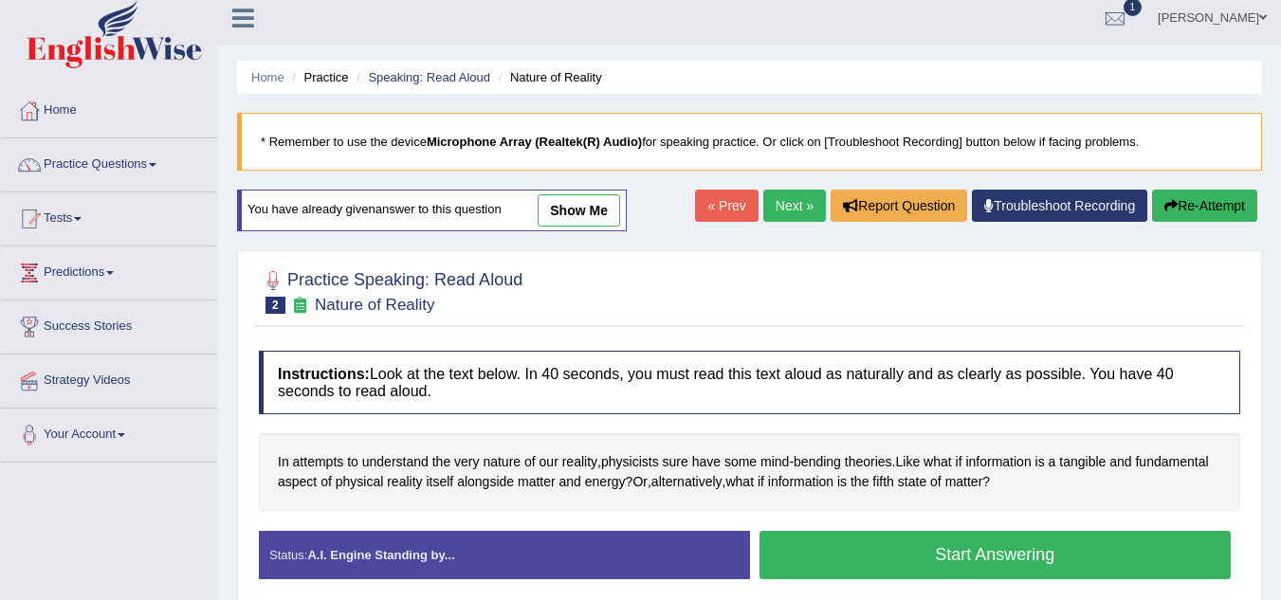
scroll to position [9, 0]
click at [1018, 584] on div "Stop Recording" at bounding box center [995, 584] width 491 height 1
click at [1033, 559] on button "Start Answering" at bounding box center [996, 555] width 472 height 48
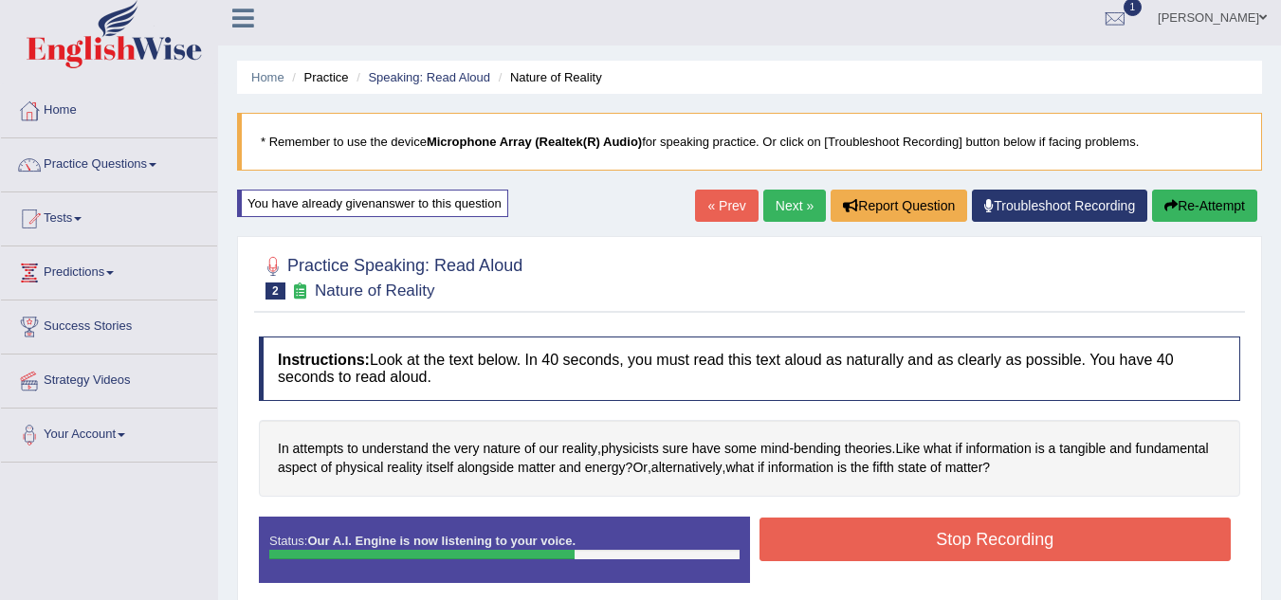
click at [1091, 541] on button "Stop Recording" at bounding box center [996, 540] width 472 height 44
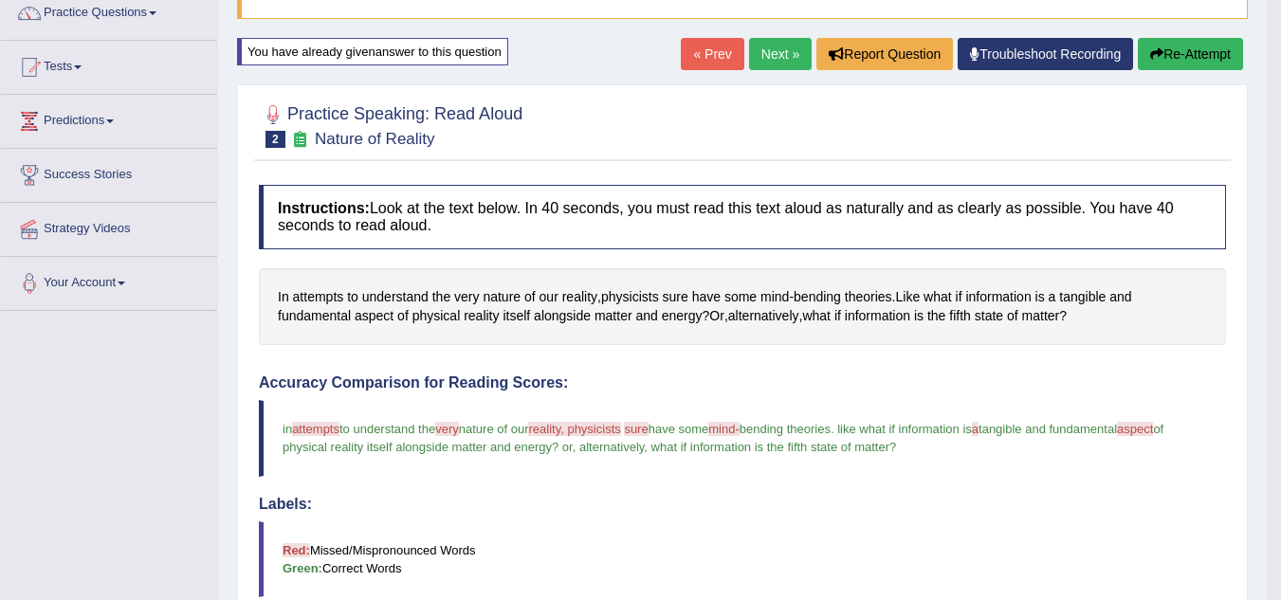
scroll to position [160, 0]
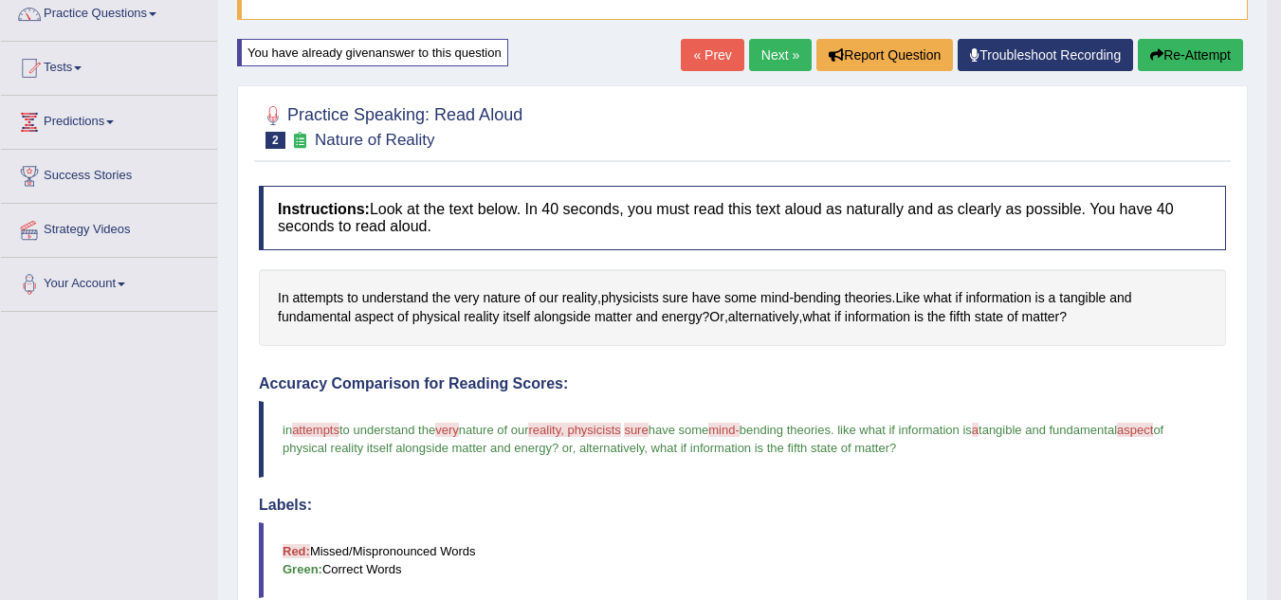
click at [1198, 54] on button "Re-Attempt" at bounding box center [1190, 55] width 105 height 32
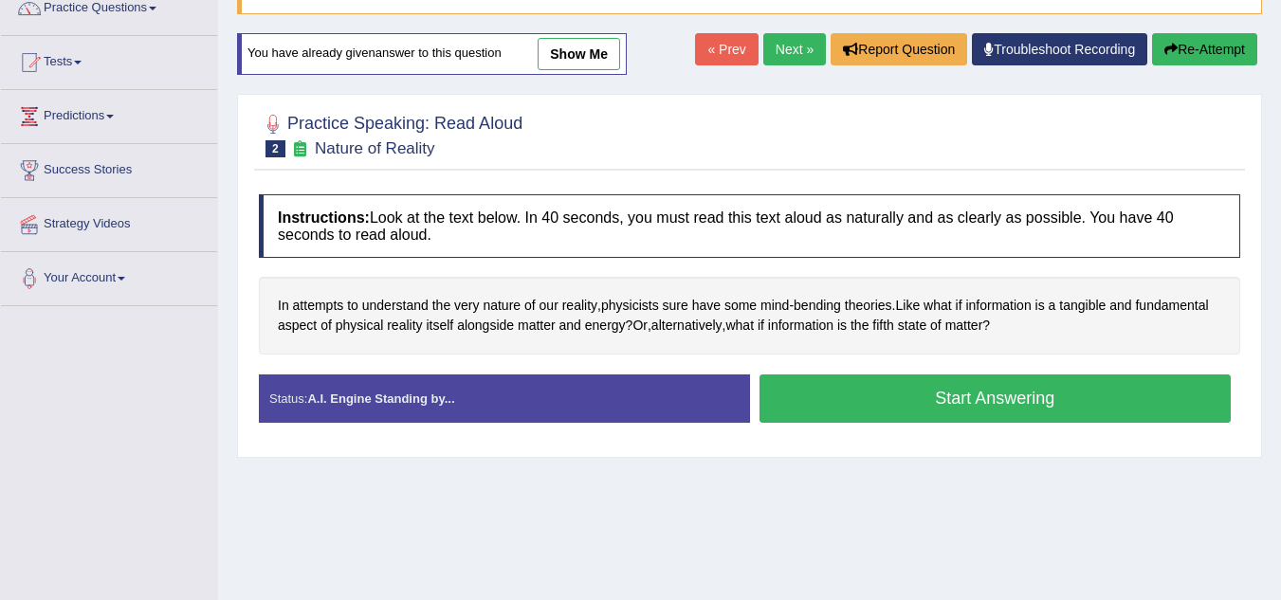
scroll to position [166, 0]
click at [1020, 395] on button "Start Answering" at bounding box center [996, 399] width 472 height 48
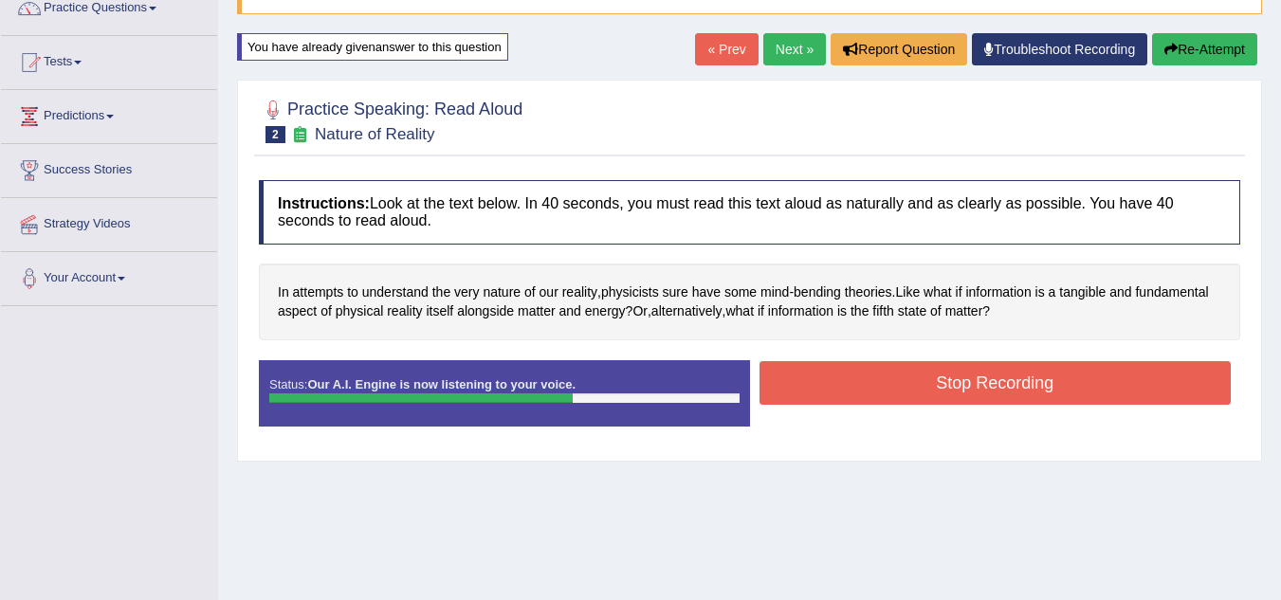
click at [1020, 395] on button "Stop Recording" at bounding box center [996, 383] width 472 height 44
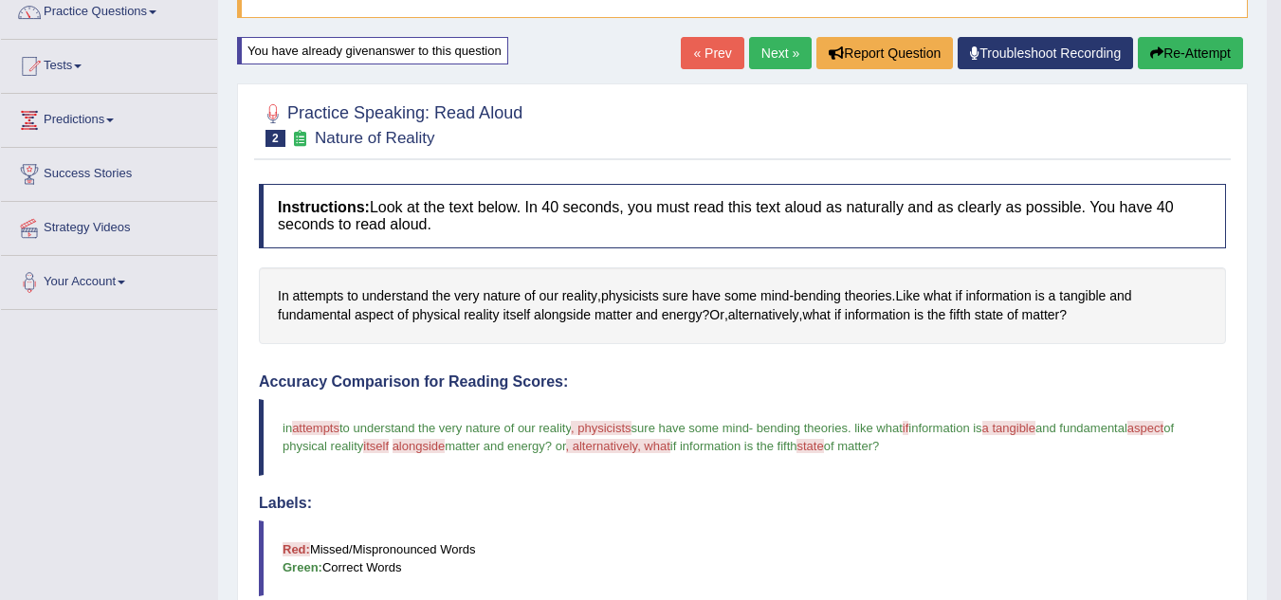
scroll to position [159, 0]
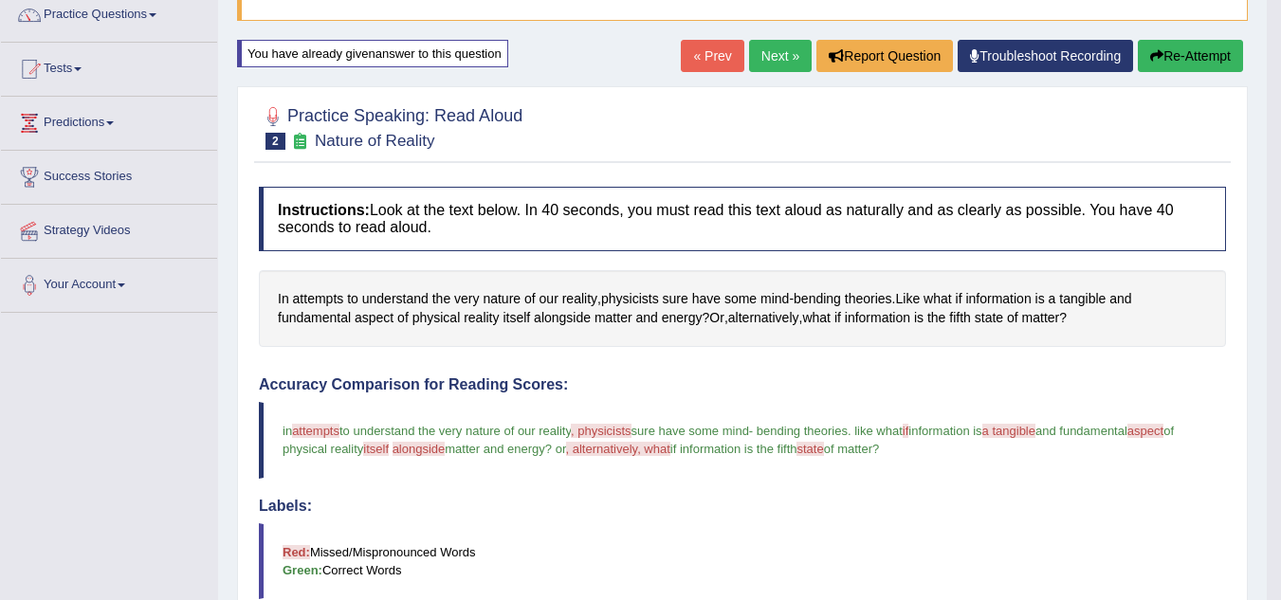
click at [760, 56] on link "Next »" at bounding box center [780, 56] width 63 height 32
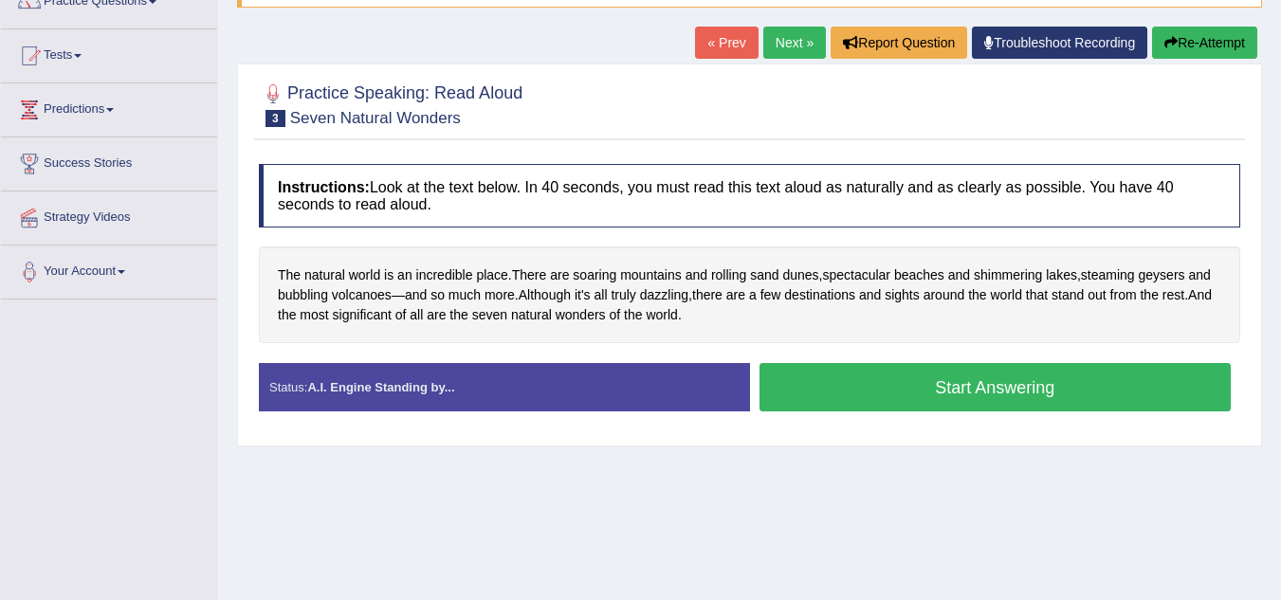
scroll to position [172, 0]
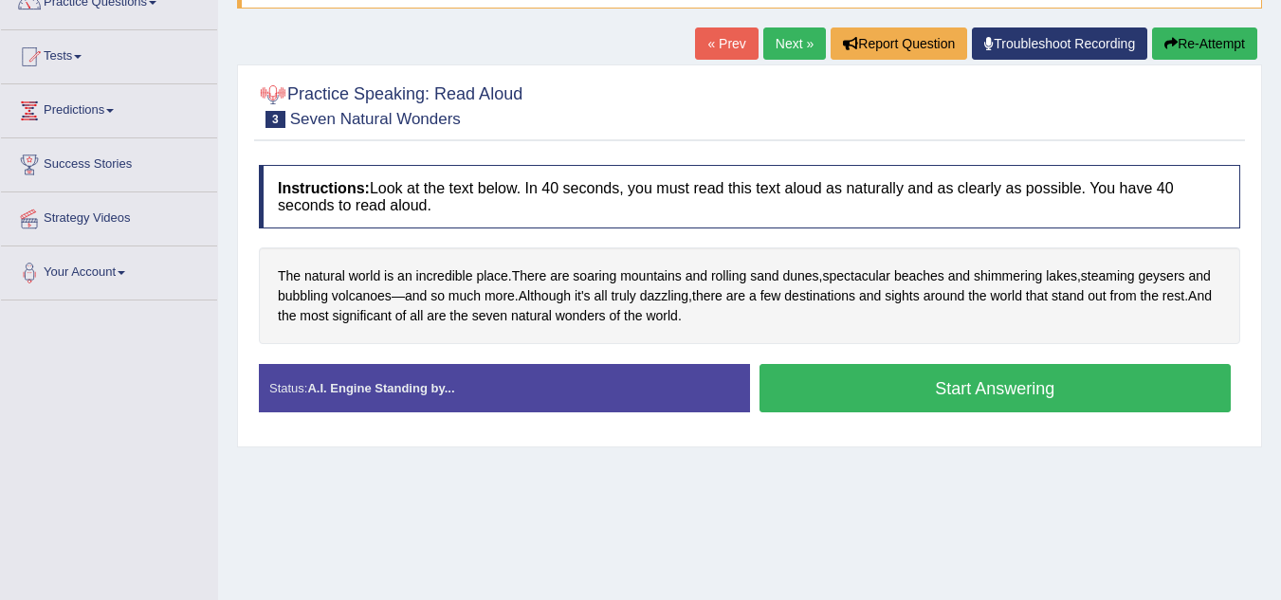
click at [271, 88] on div at bounding box center [273, 95] width 28 height 28
click at [276, 93] on div at bounding box center [273, 95] width 28 height 28
click at [332, 93] on h2 "Practice Speaking: Read Aloud 3 Seven Natural Wonders" at bounding box center [391, 104] width 264 height 47
click at [949, 389] on button "Start Answering" at bounding box center [996, 388] width 472 height 48
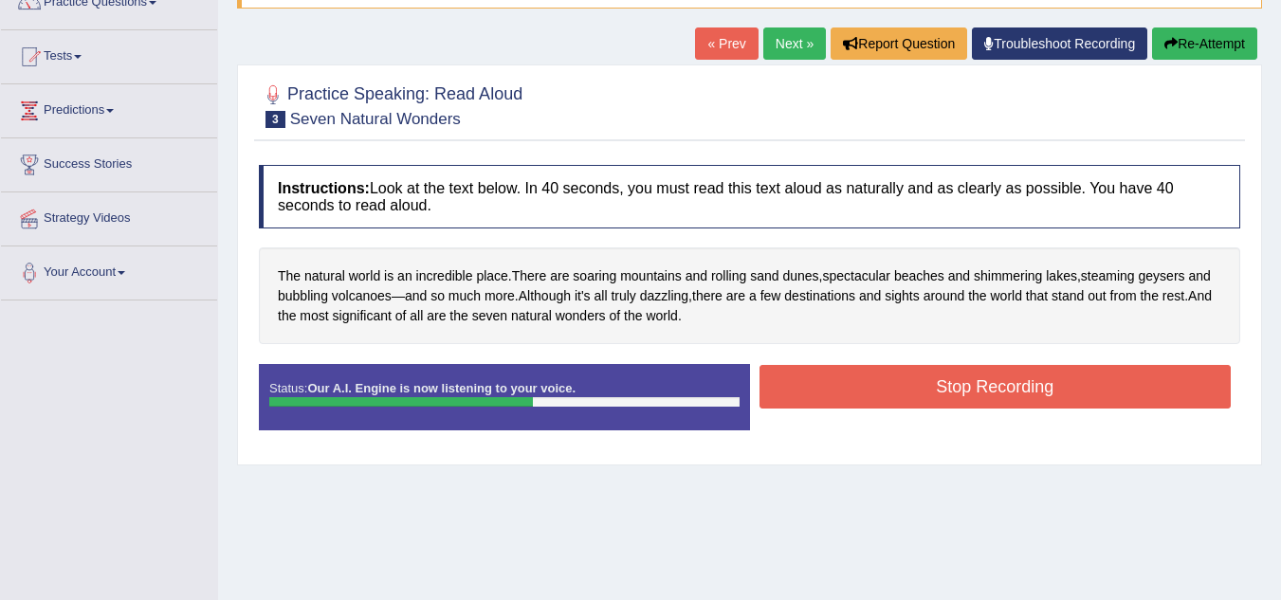
click at [949, 389] on button "Stop Recording" at bounding box center [996, 387] width 472 height 44
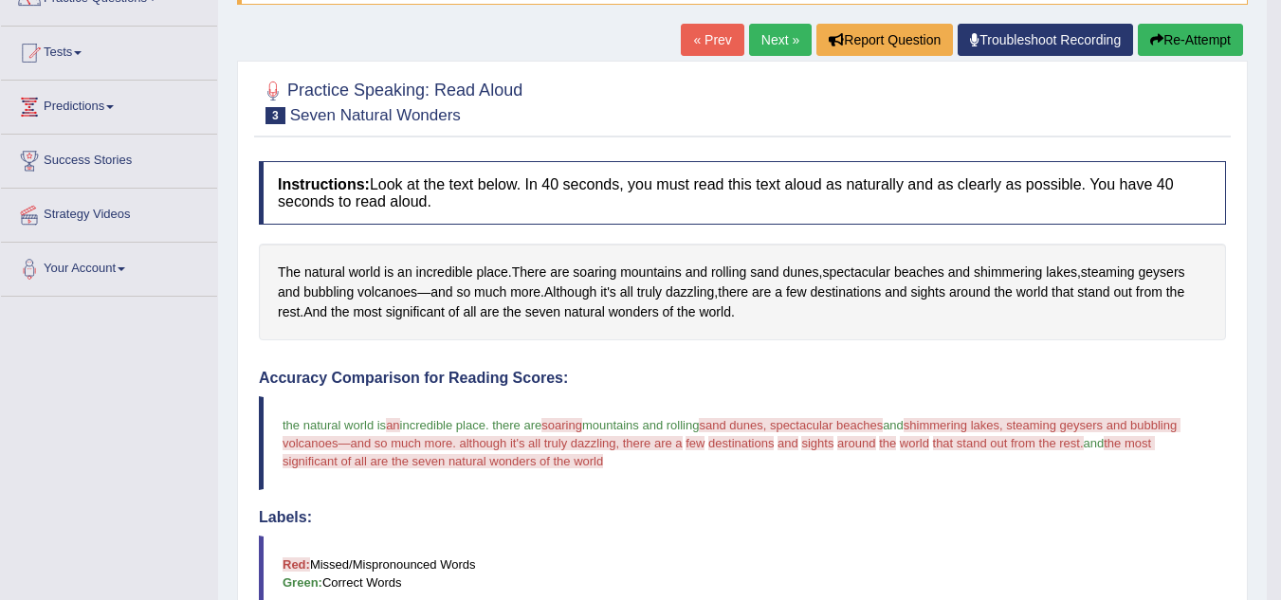
scroll to position [174, 0]
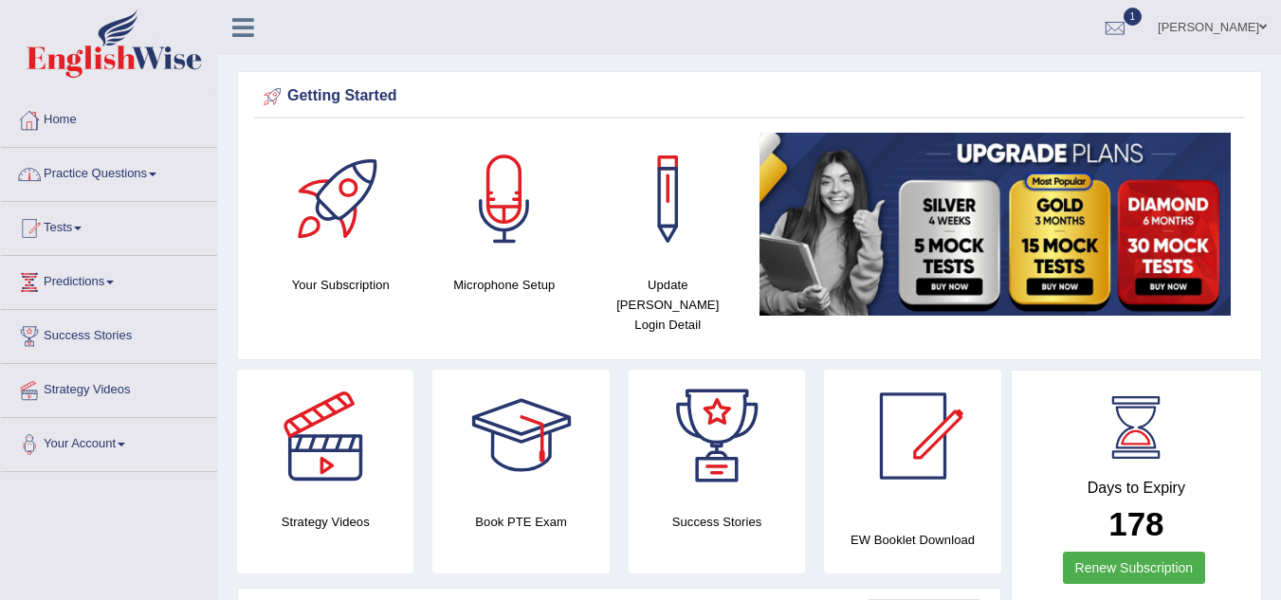
click at [165, 178] on link "Practice Questions" at bounding box center [109, 171] width 216 height 47
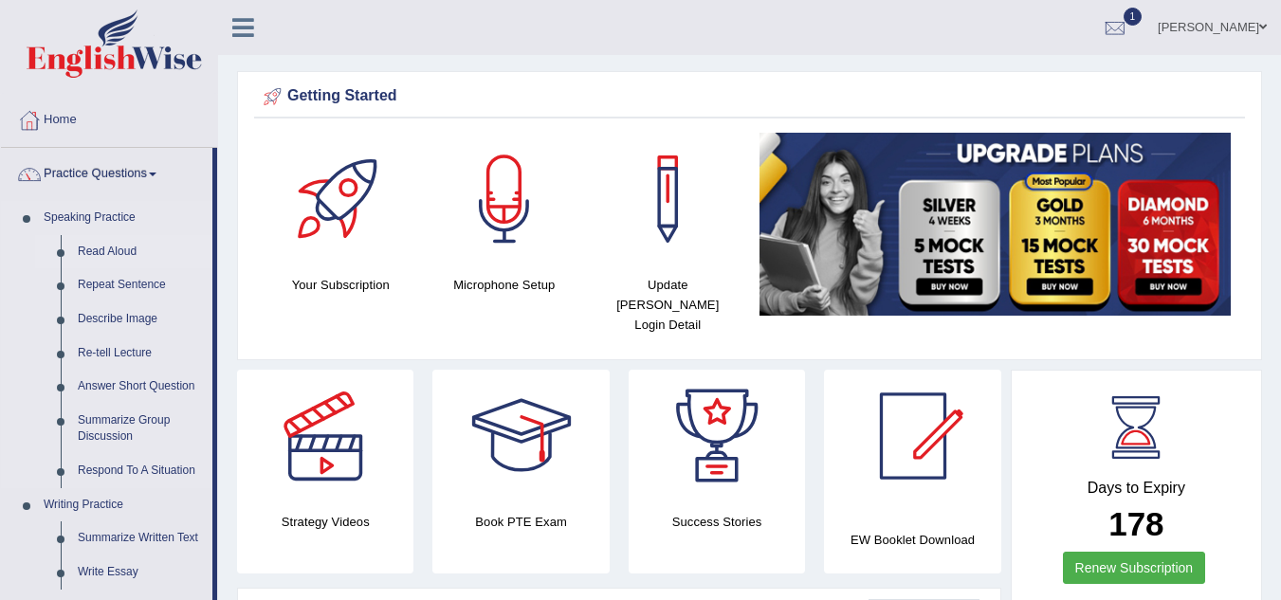
click at [111, 255] on link "Read Aloud" at bounding box center [140, 252] width 143 height 34
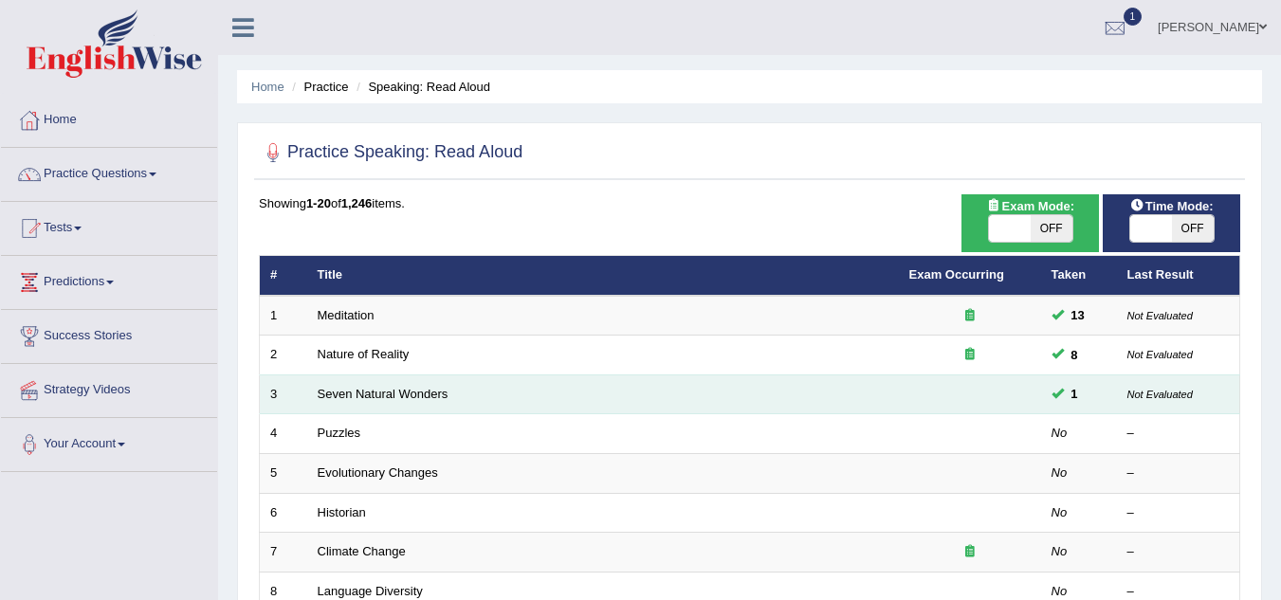
click at [497, 383] on td "Seven Natural Wonders" at bounding box center [603, 395] width 592 height 40
click at [524, 396] on td "Seven Natural Wonders" at bounding box center [603, 395] width 592 height 40
click at [376, 398] on link "Seven Natural Wonders" at bounding box center [383, 394] width 131 height 14
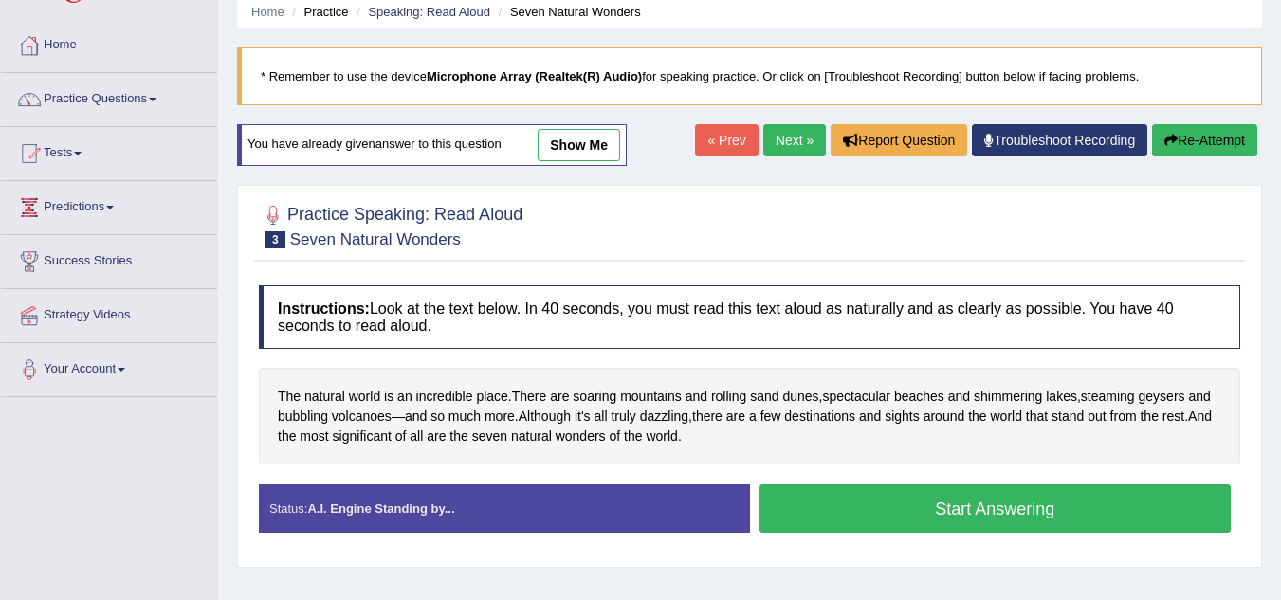
scroll to position [83, 0]
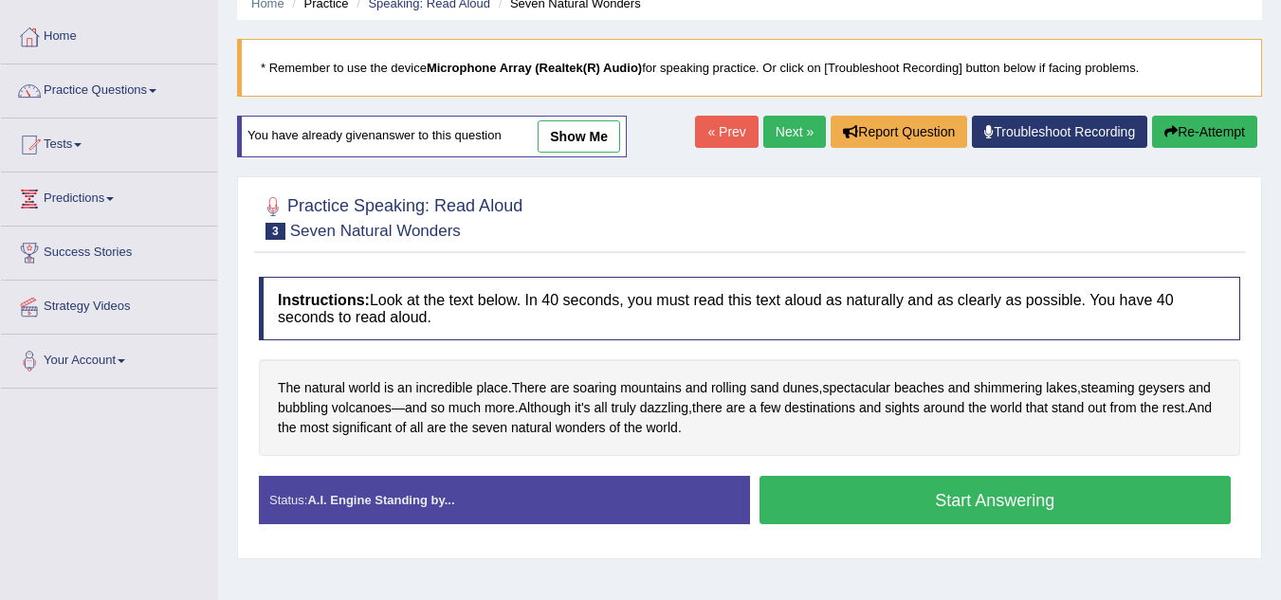
click at [962, 503] on button "Start Answering" at bounding box center [996, 500] width 472 height 48
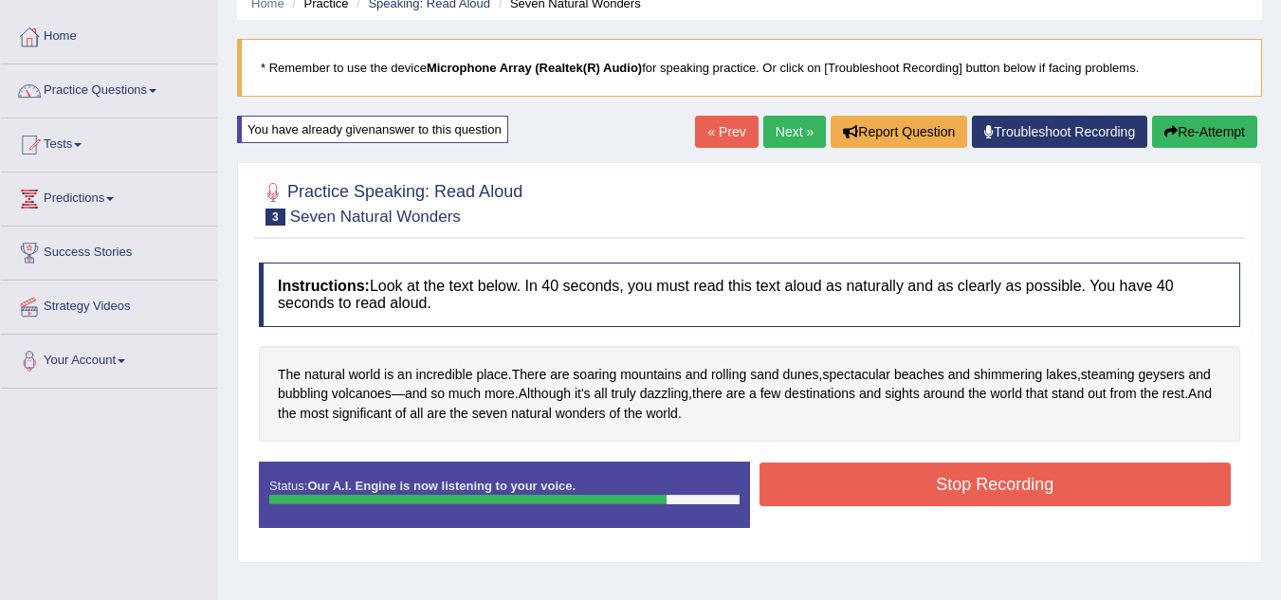
click at [962, 503] on button "Stop Recording" at bounding box center [996, 485] width 472 height 44
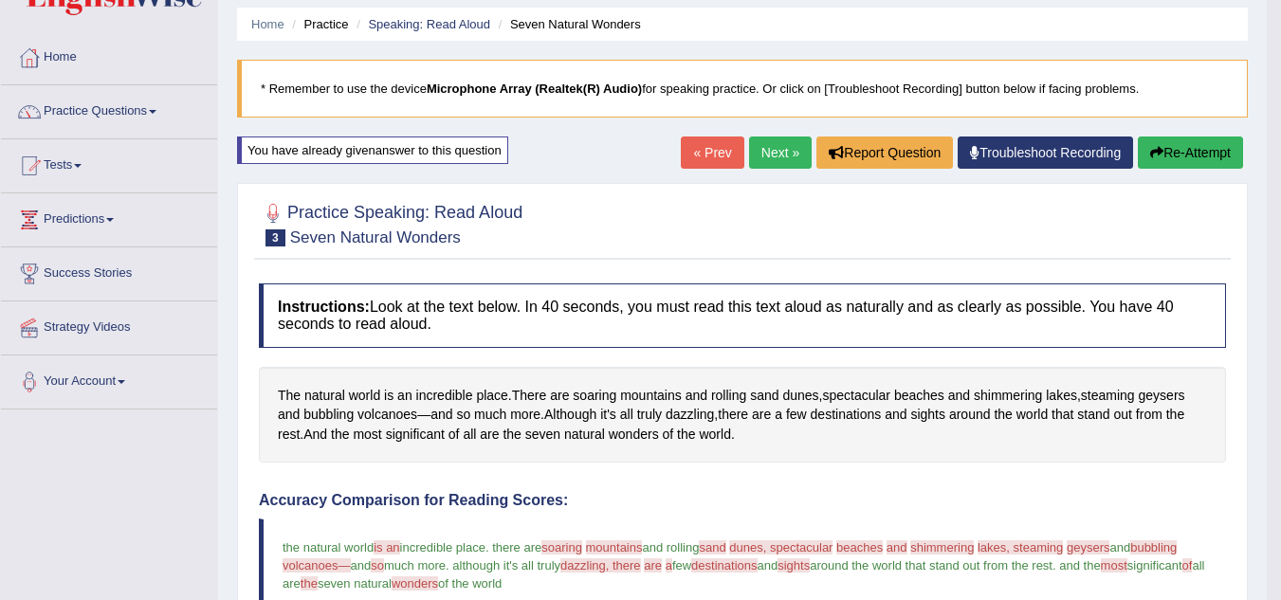
scroll to position [62, 0]
click at [1209, 151] on button "Re-Attempt" at bounding box center [1190, 154] width 105 height 32
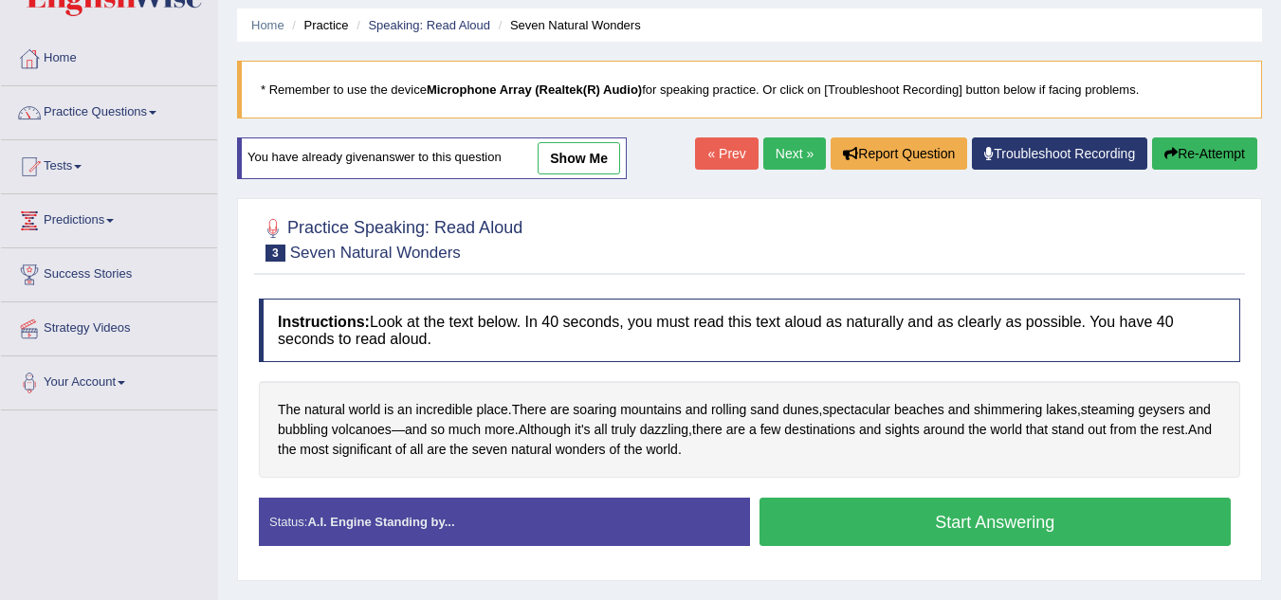
scroll to position [62, 0]
click at [1038, 526] on button "Start Answering" at bounding box center [996, 522] width 472 height 48
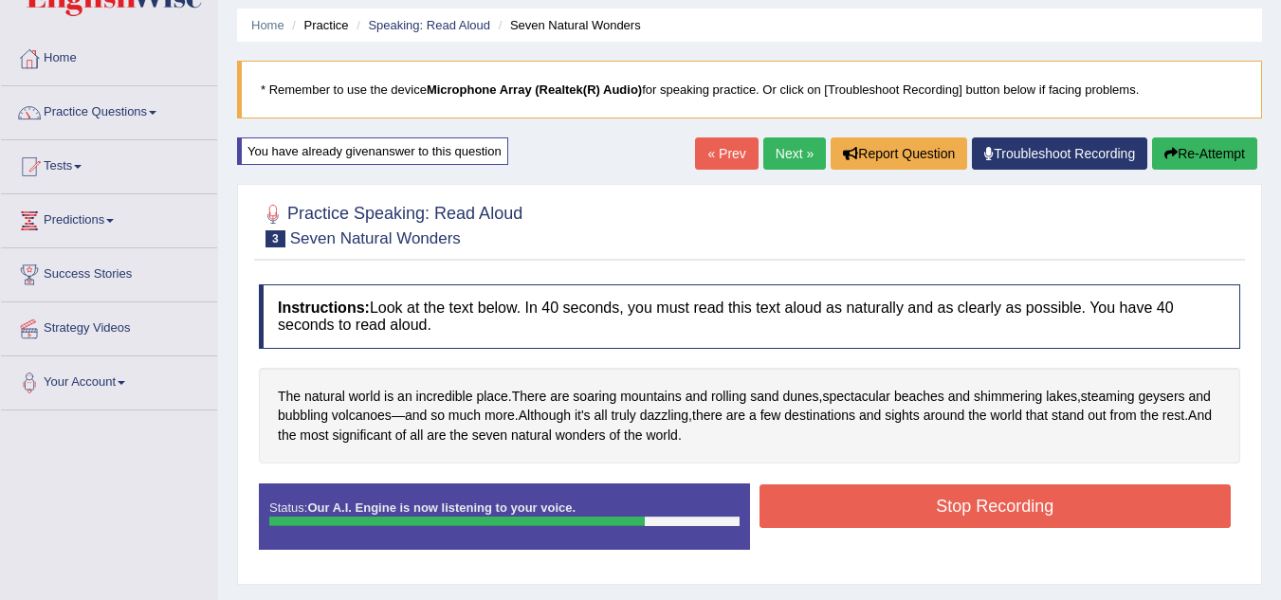
click at [1064, 516] on button "Stop Recording" at bounding box center [996, 507] width 472 height 44
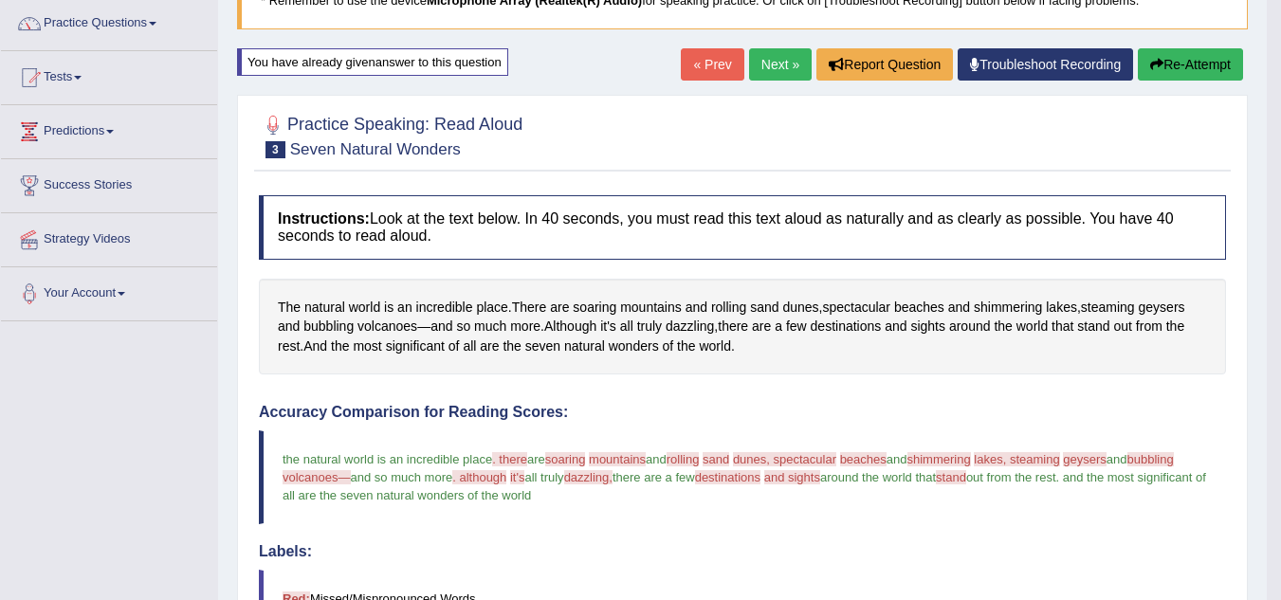
scroll to position [148, 0]
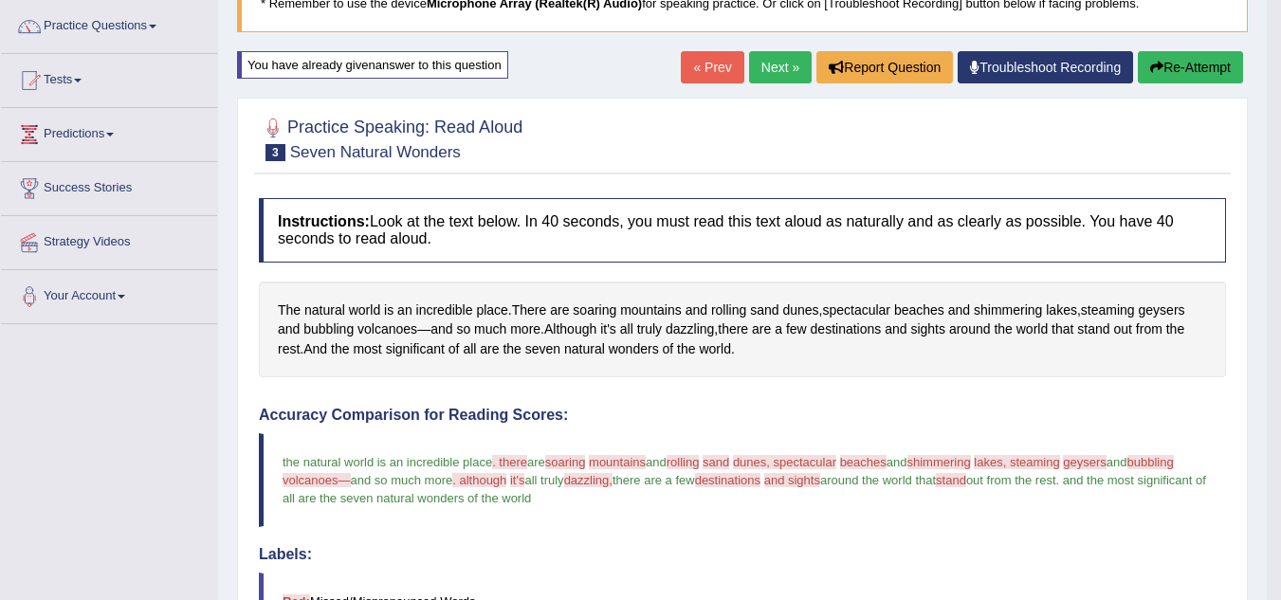
click at [1167, 73] on button "Re-Attempt" at bounding box center [1190, 67] width 105 height 32
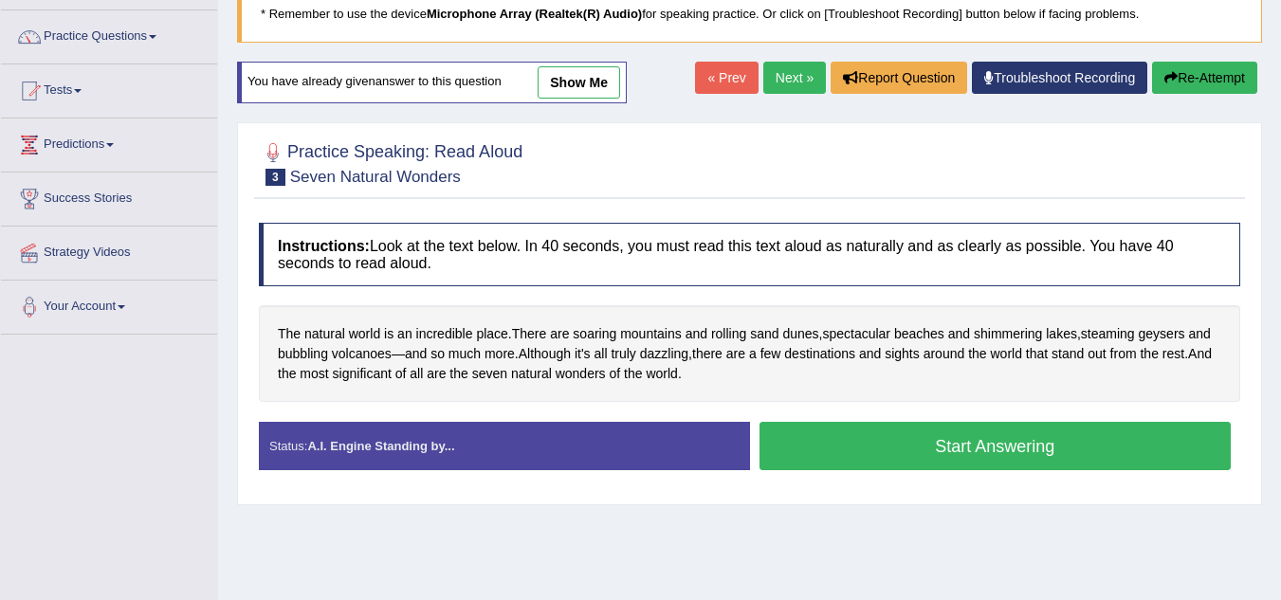
scroll to position [138, 0]
click at [989, 448] on button "Start Answering" at bounding box center [996, 446] width 472 height 48
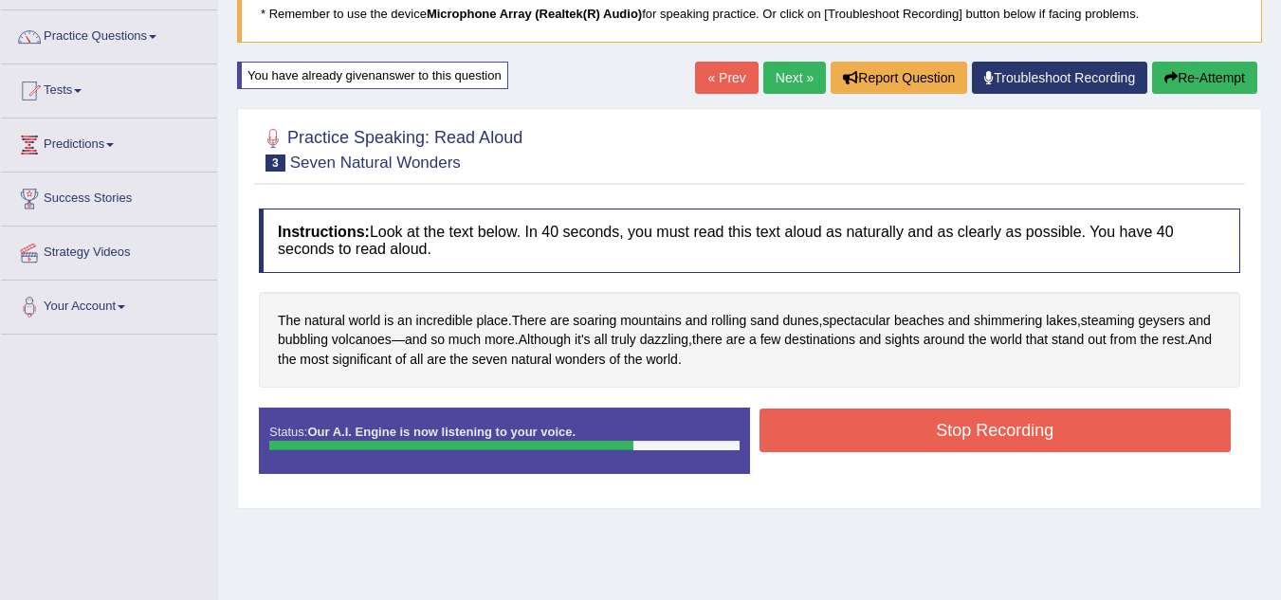
click at [926, 414] on button "Stop Recording" at bounding box center [996, 431] width 472 height 44
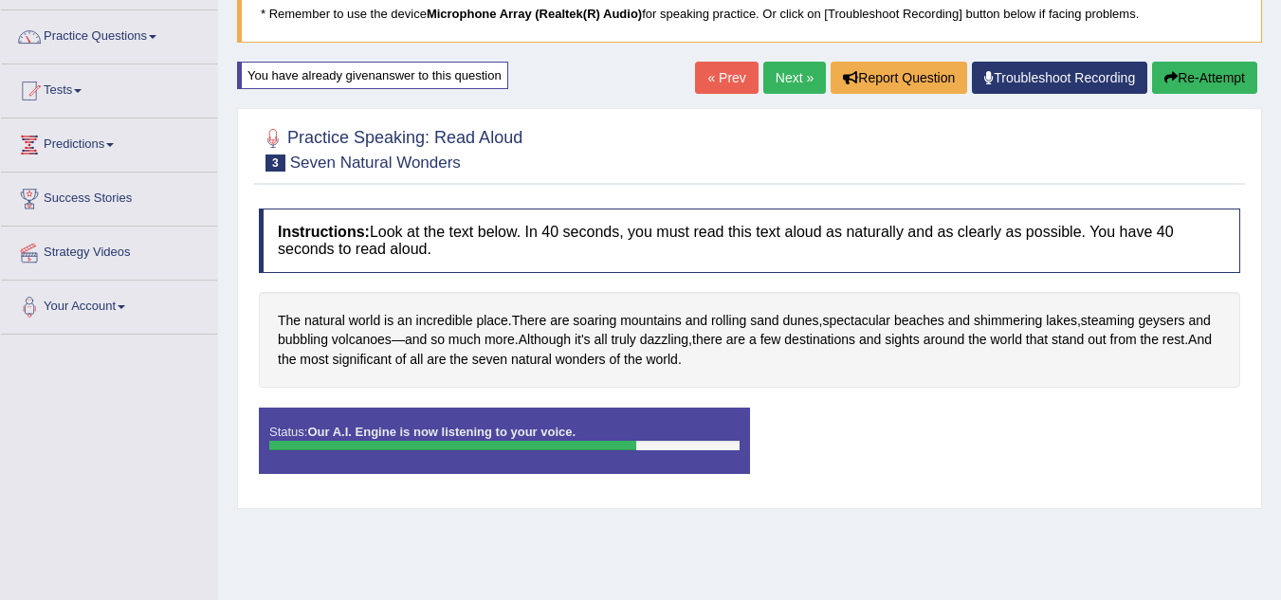
click at [926, 414] on div "Status: Our A.I. Engine is now listening to your voice. Start Answering Stop Re…" at bounding box center [749, 450] width 981 height 85
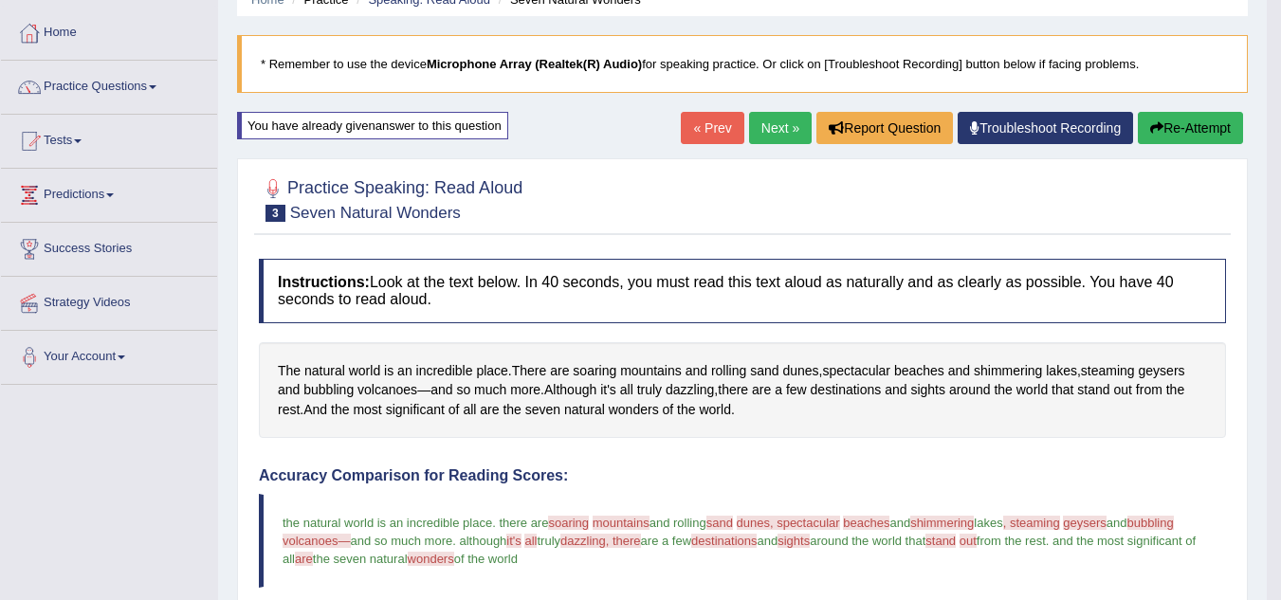
scroll to position [0, 0]
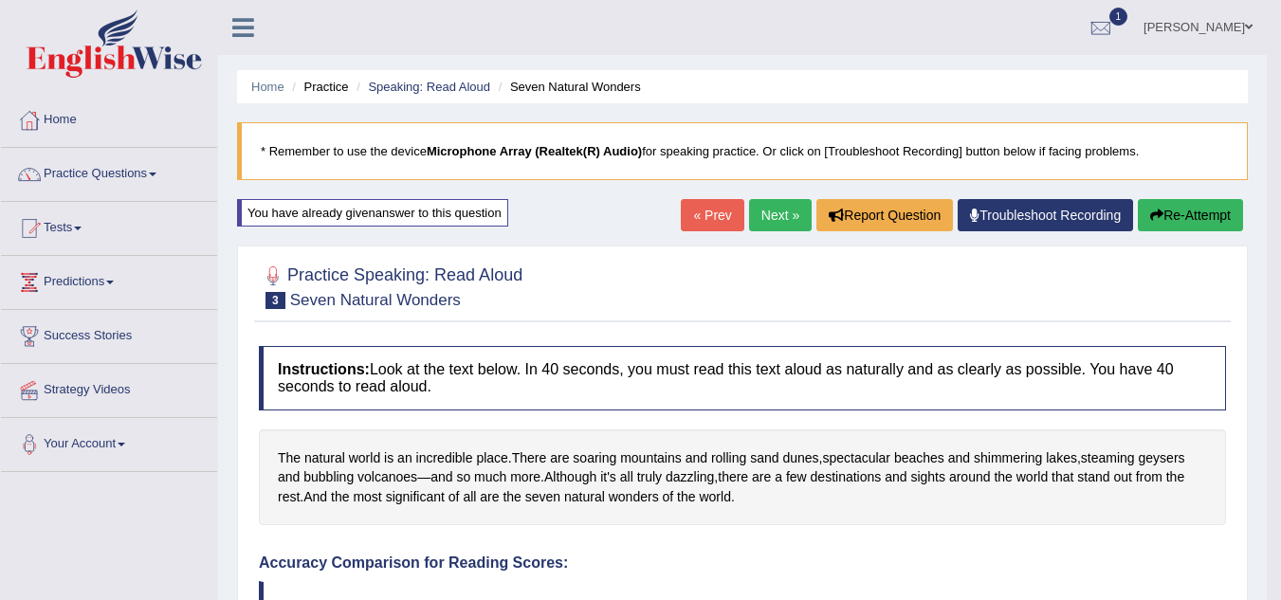
click at [1201, 221] on button "Re-Attempt" at bounding box center [1190, 215] width 105 height 32
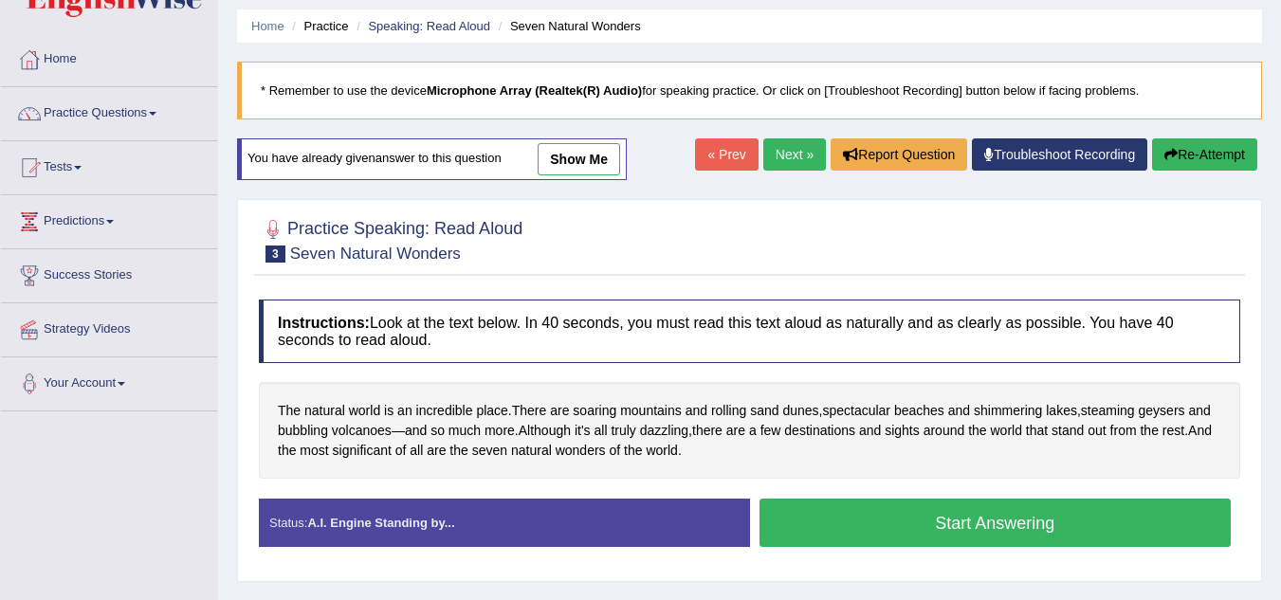
scroll to position [61, 0]
click at [1062, 534] on button "Start Answering" at bounding box center [996, 523] width 472 height 48
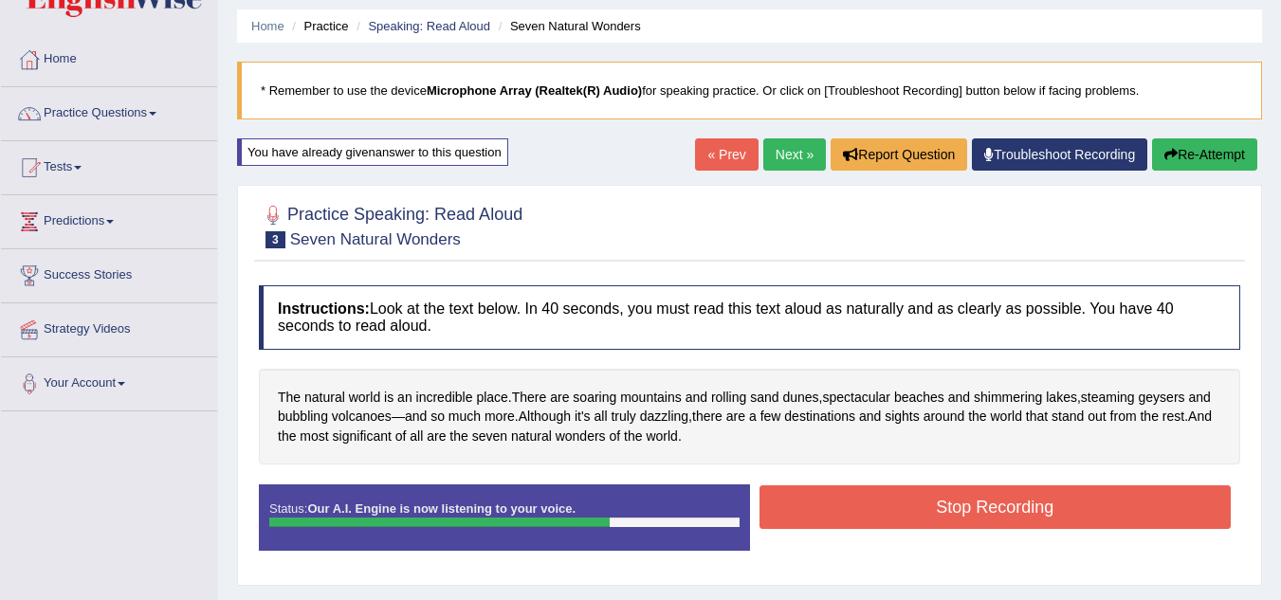
click at [1088, 516] on button "Stop Recording" at bounding box center [996, 508] width 472 height 44
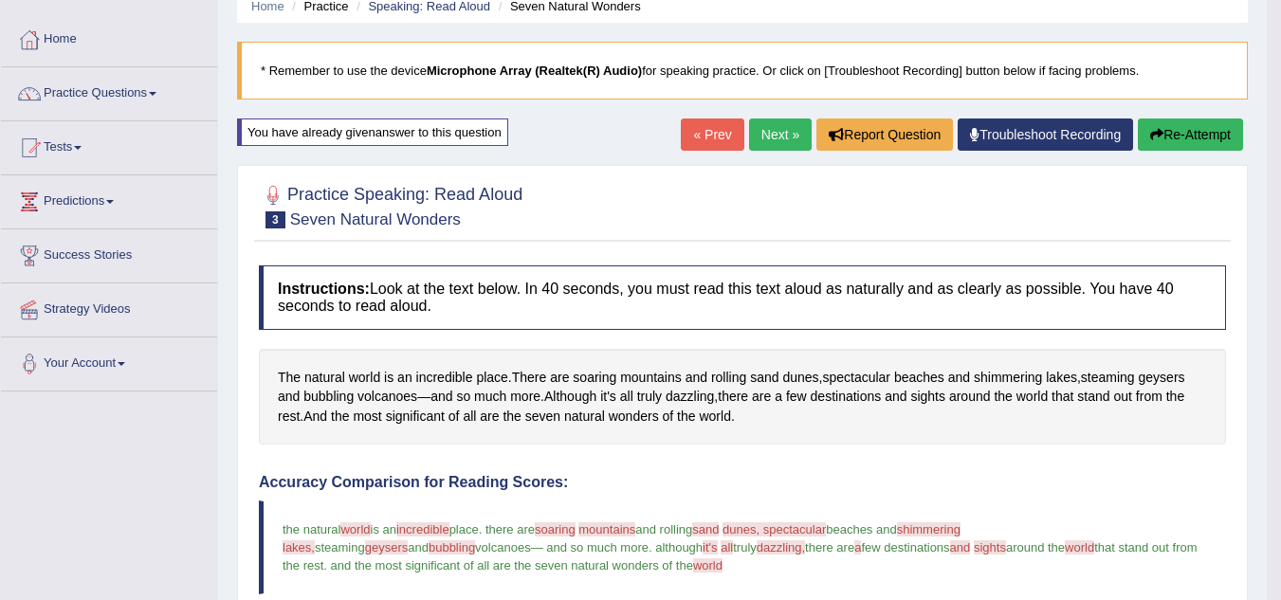
scroll to position [78, 0]
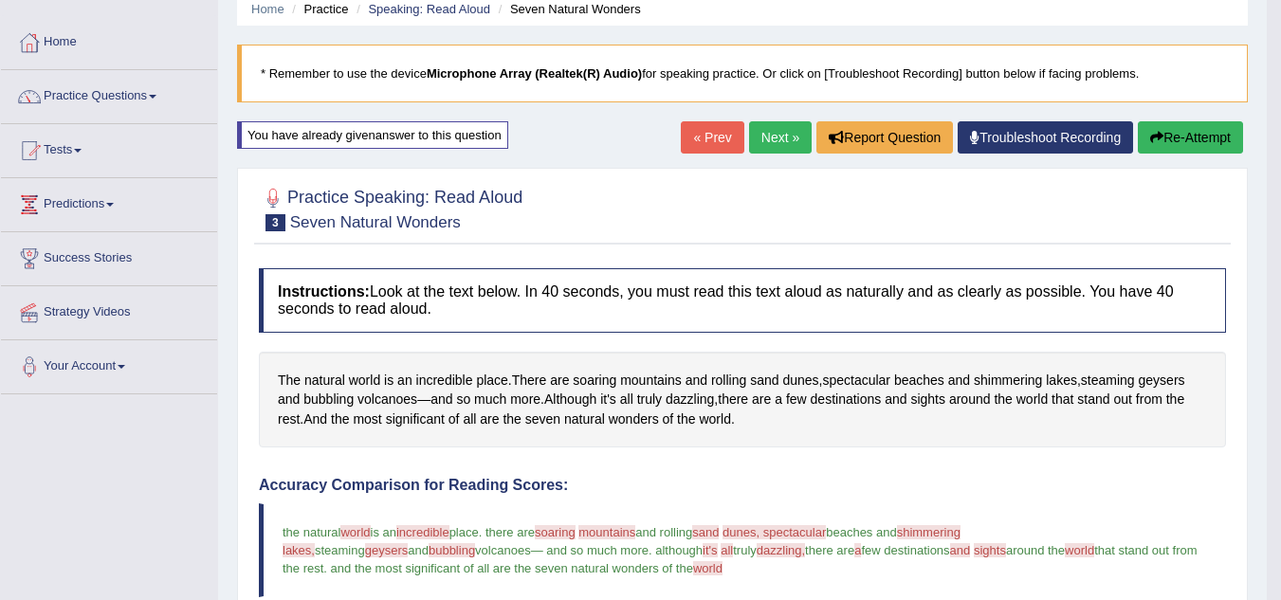
click at [766, 144] on link "Next »" at bounding box center [780, 137] width 63 height 32
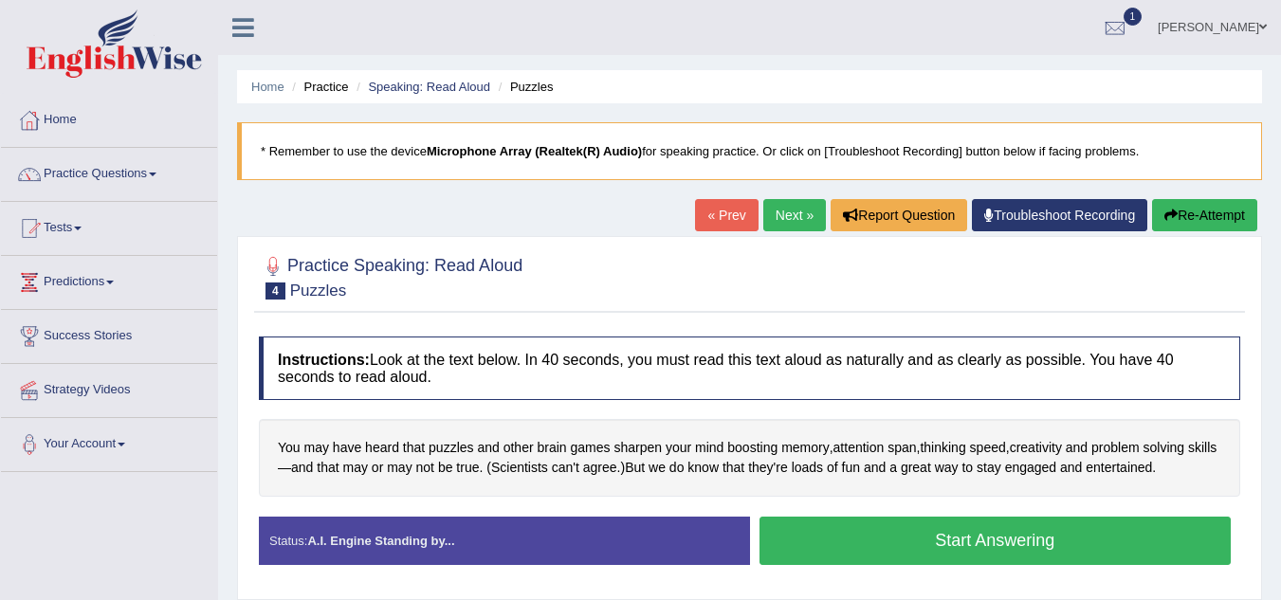
click at [960, 532] on button "Start Answering" at bounding box center [996, 541] width 472 height 48
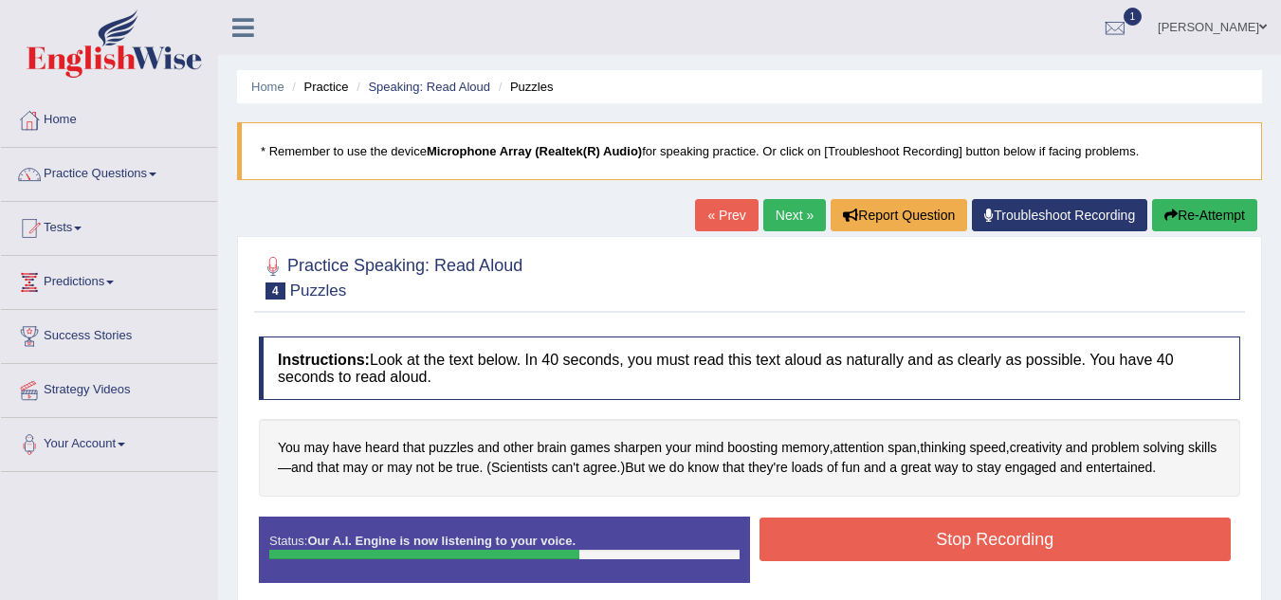
click at [960, 532] on button "Stop Recording" at bounding box center [996, 540] width 472 height 44
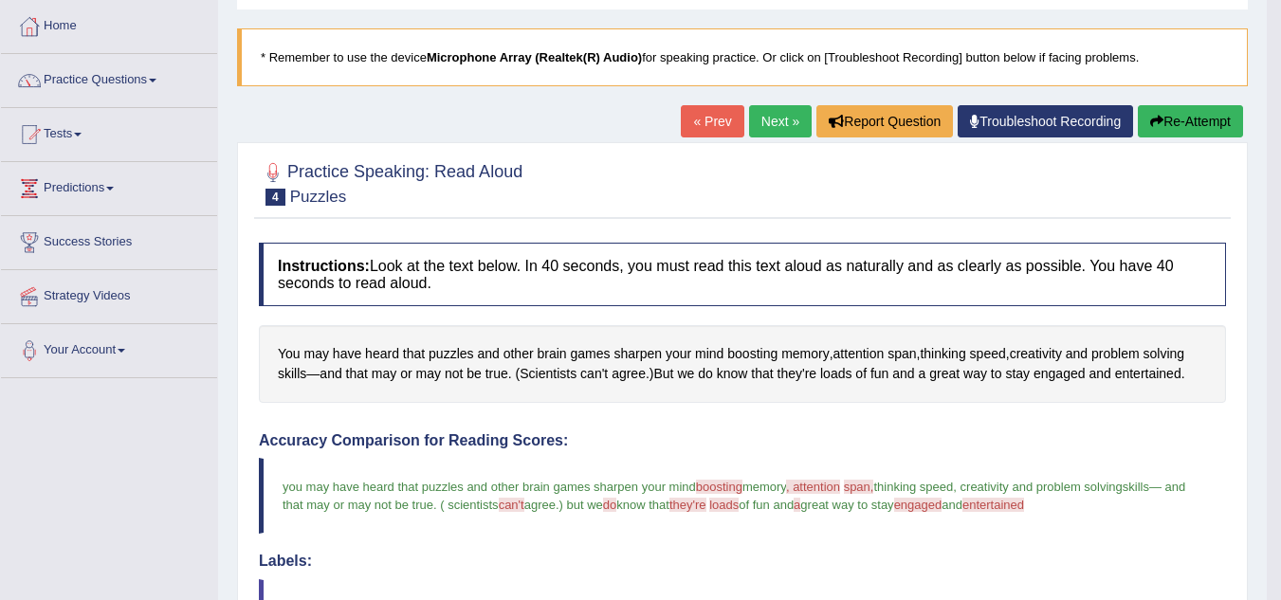
scroll to position [44, 0]
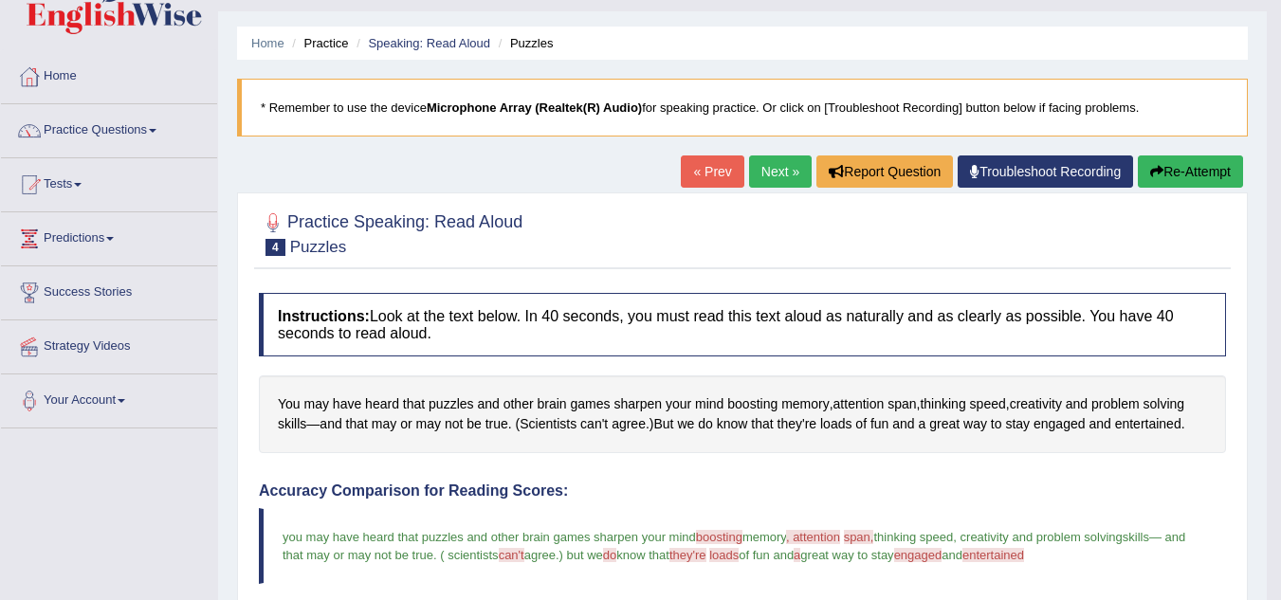
click at [1204, 180] on button "Re-Attempt" at bounding box center [1190, 172] width 105 height 32
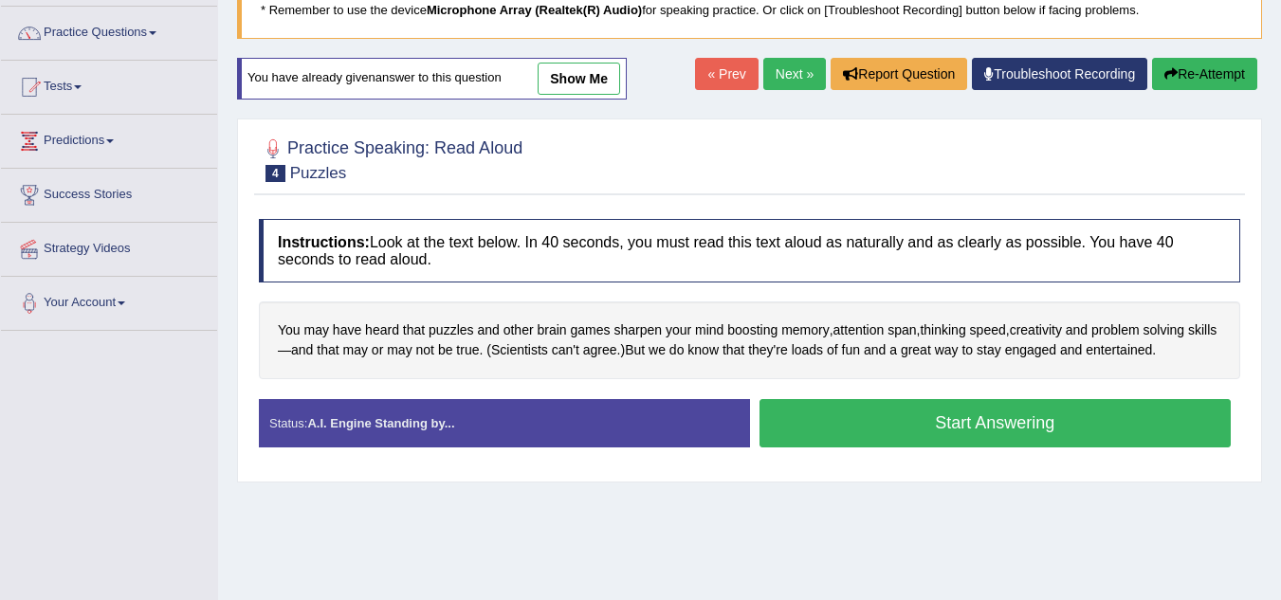
scroll to position [141, 0]
click at [1109, 430] on button "Start Answering" at bounding box center [996, 423] width 472 height 48
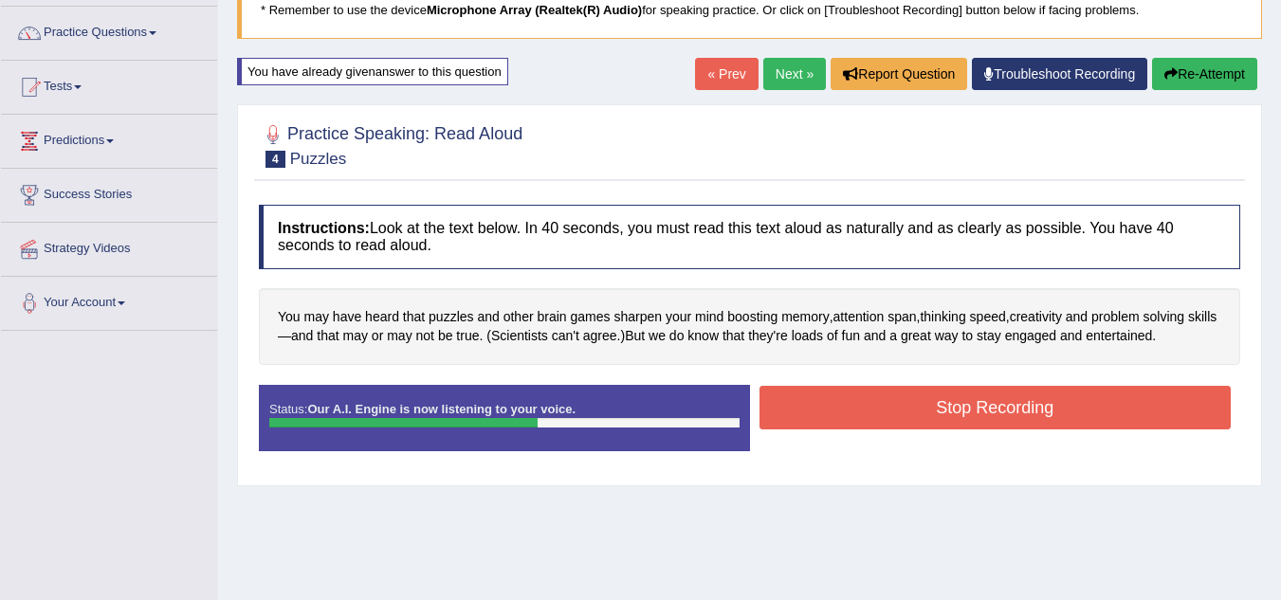
click at [1116, 410] on button "Stop Recording" at bounding box center [996, 408] width 472 height 44
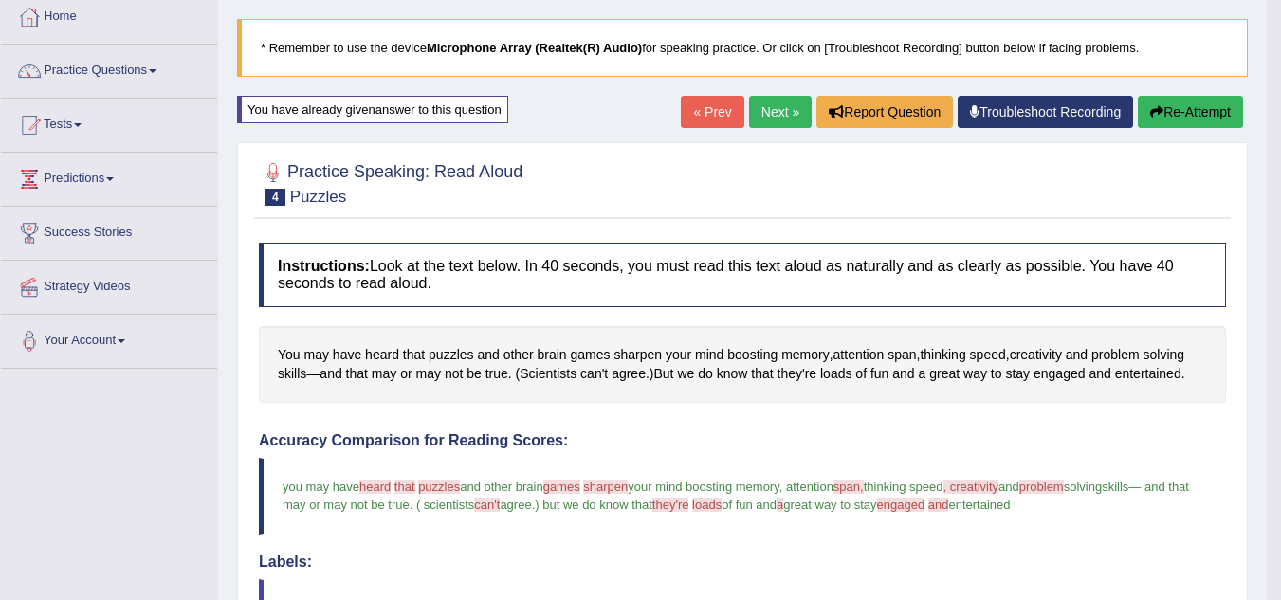
scroll to position [0, 0]
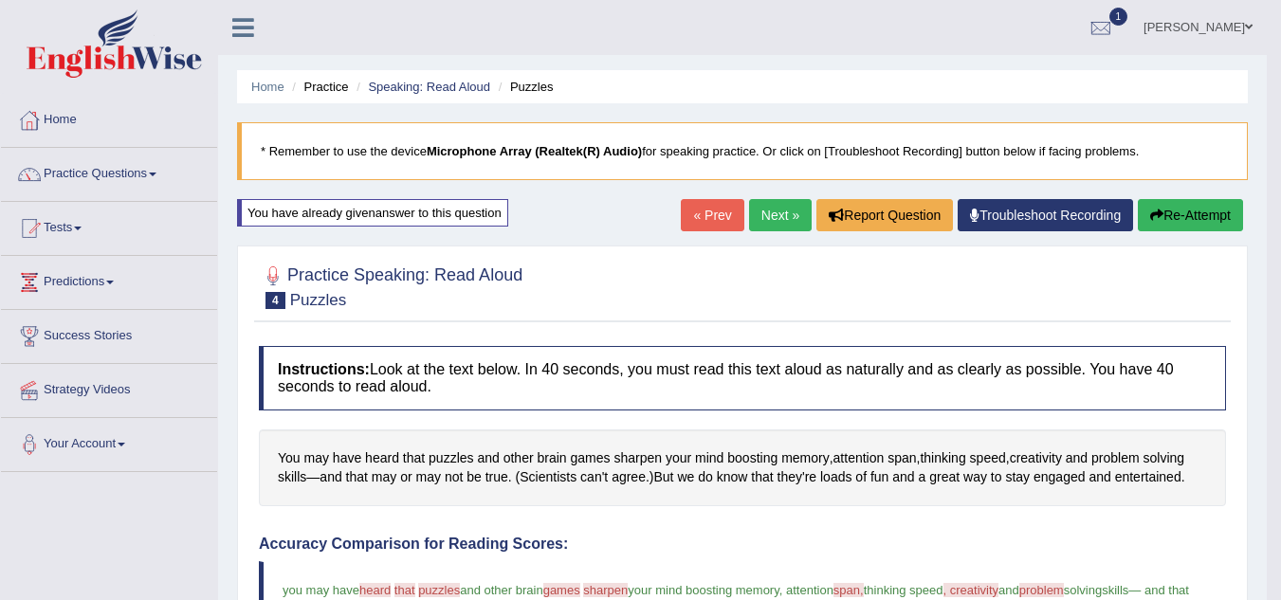
click at [1213, 212] on button "Re-Attempt" at bounding box center [1190, 215] width 105 height 32
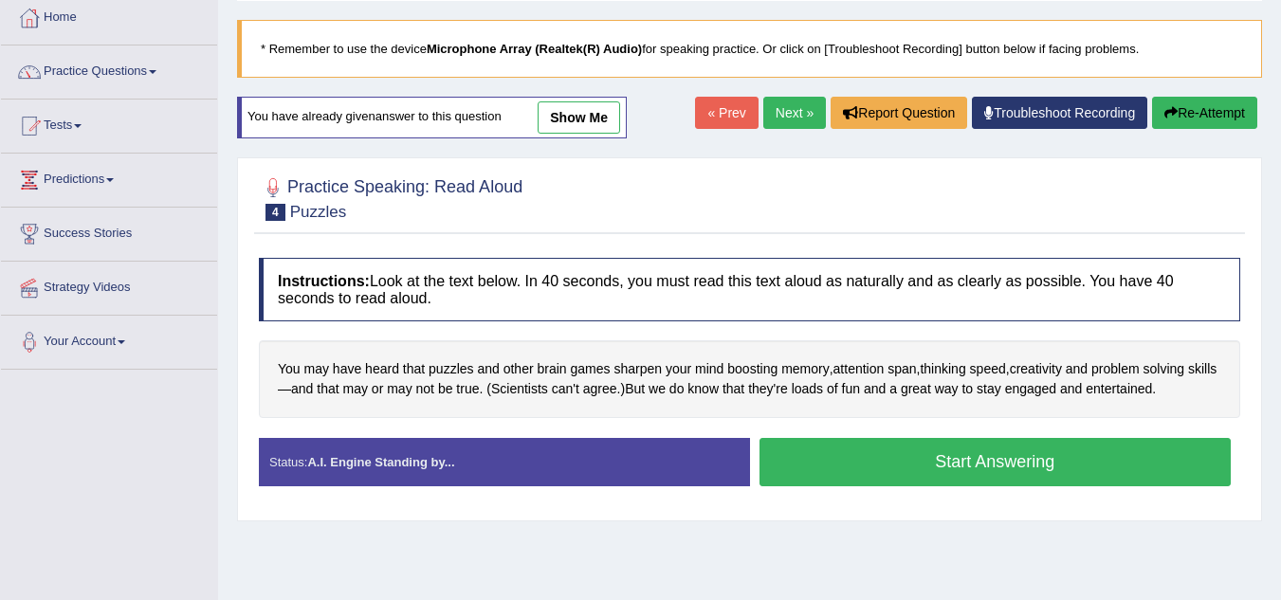
scroll to position [104, 0]
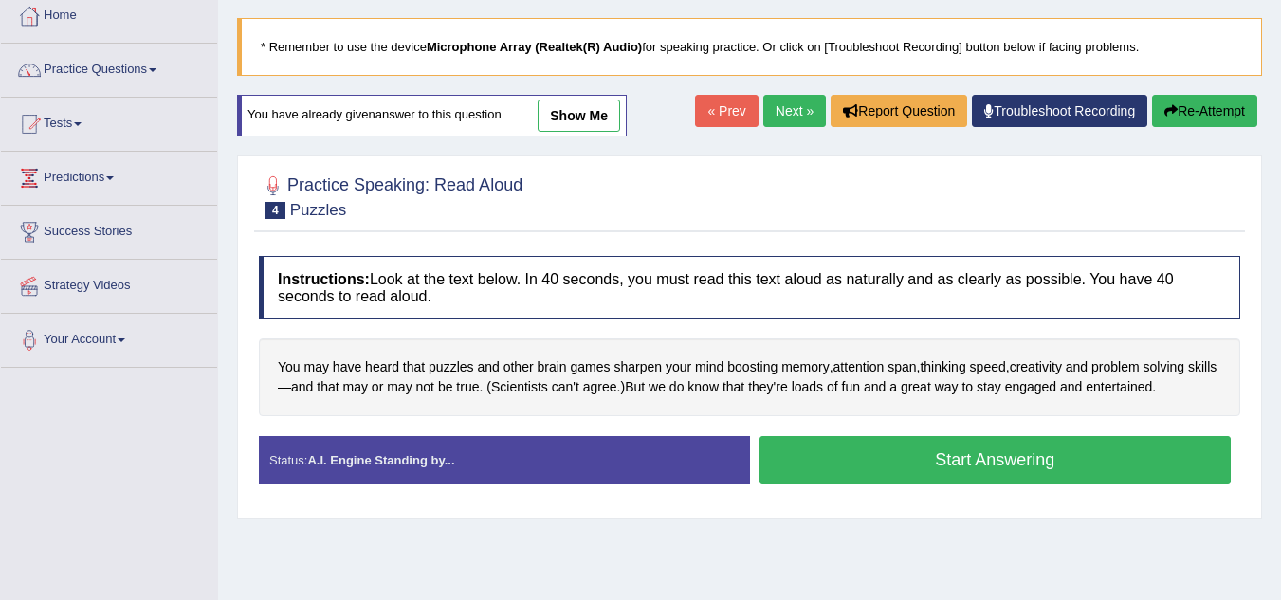
click at [1017, 466] on button "Start Answering" at bounding box center [996, 460] width 472 height 48
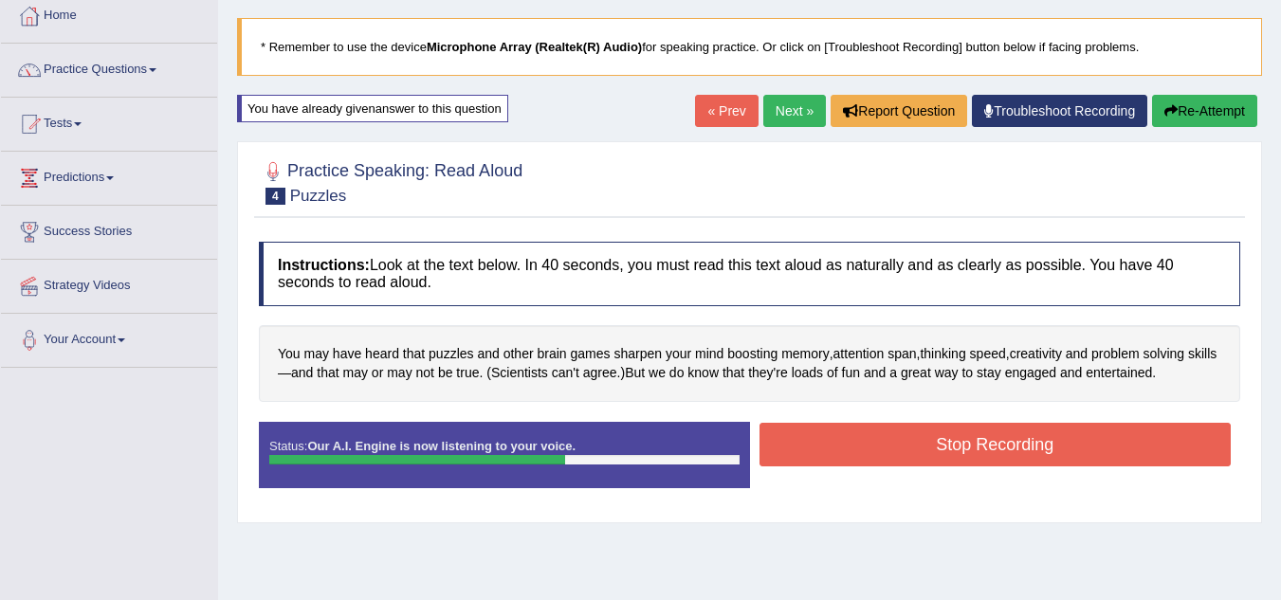
click at [1063, 453] on button "Stop Recording" at bounding box center [996, 445] width 472 height 44
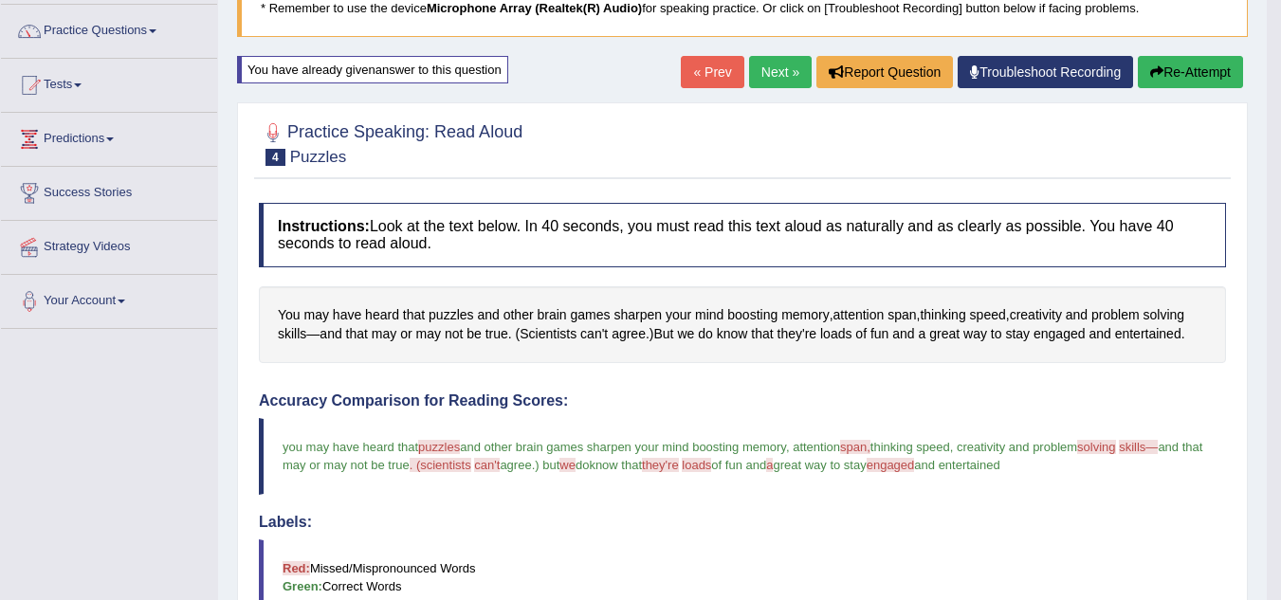
scroll to position [144, 0]
click at [766, 71] on link "Next »" at bounding box center [780, 71] width 63 height 32
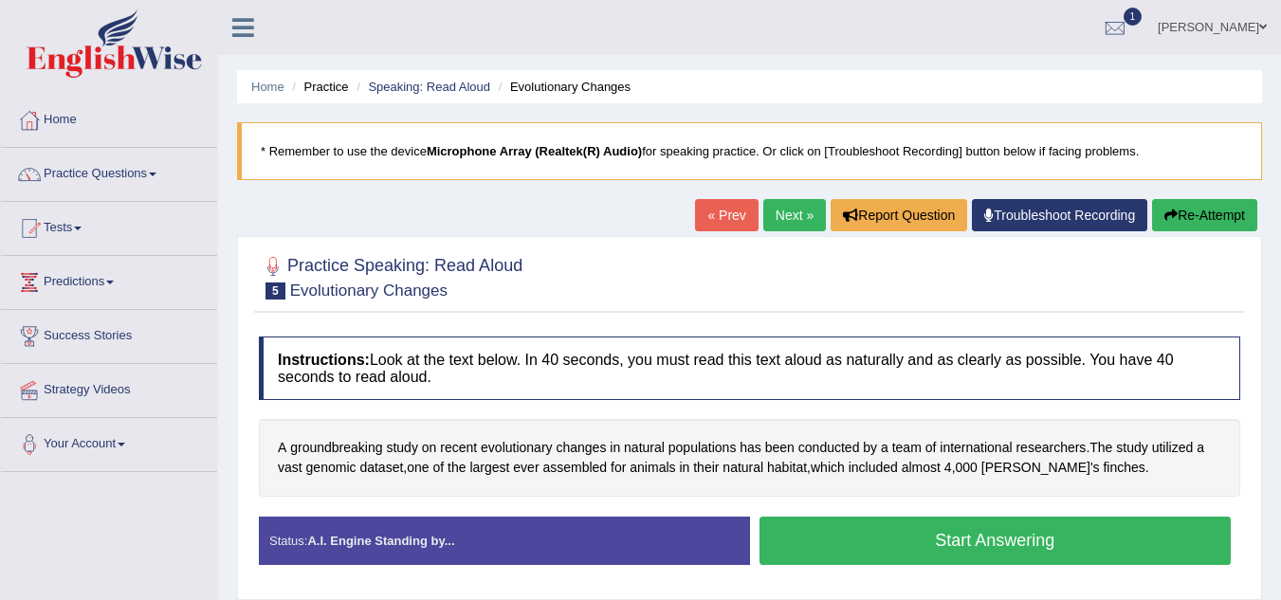
drag, startPoint x: 860, startPoint y: 498, endPoint x: 902, endPoint y: 534, distance: 55.1
click at [902, 534] on div "Instructions: Look at the text below. In 40 seconds, you must read this text al…" at bounding box center [749, 458] width 991 height 262
click at [902, 534] on button "Start Answering" at bounding box center [996, 541] width 472 height 48
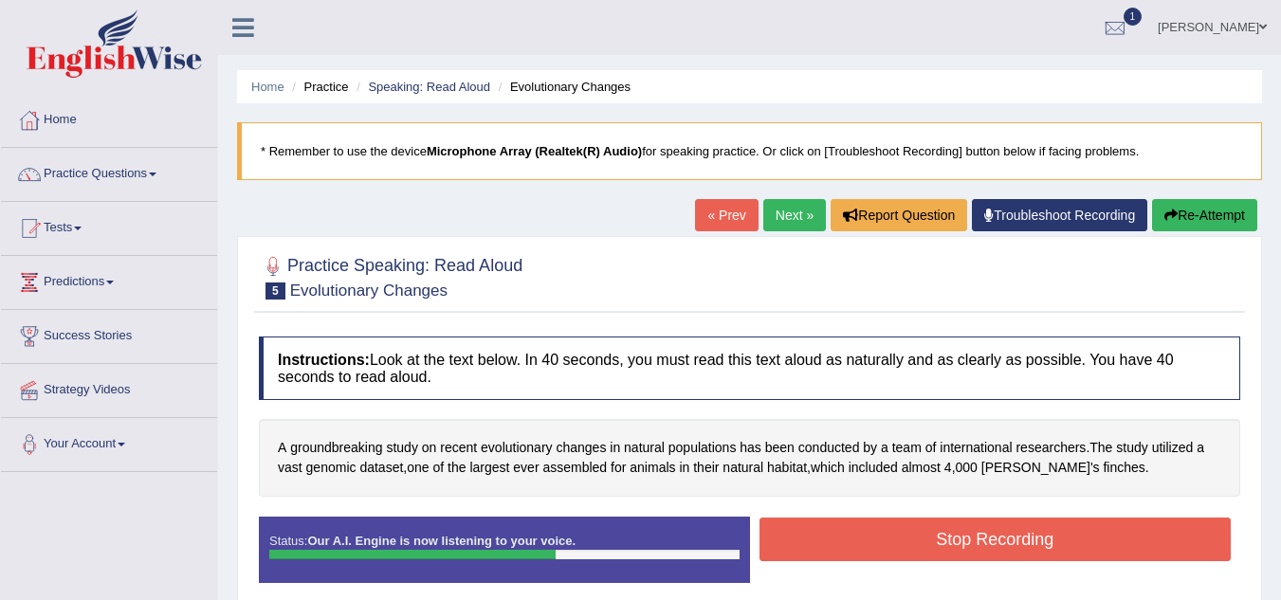
click at [1002, 531] on button "Stop Recording" at bounding box center [996, 540] width 472 height 44
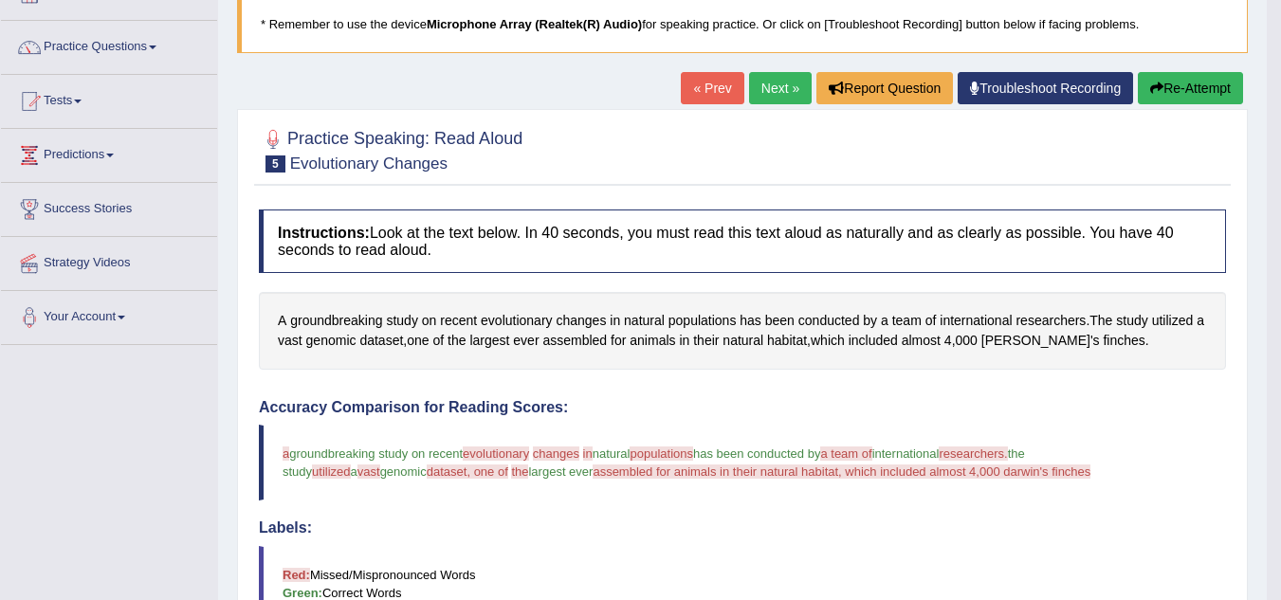
scroll to position [128, 0]
click at [902, 534] on h4 "Labels:" at bounding box center [742, 527] width 967 height 17
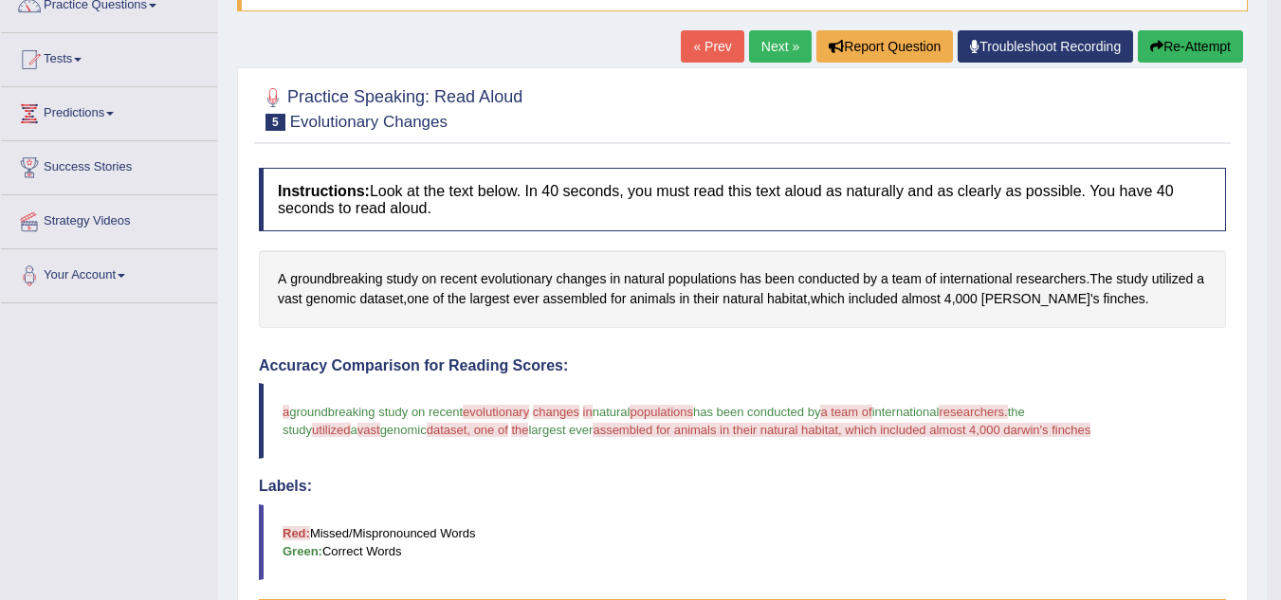
scroll to position [153, 0]
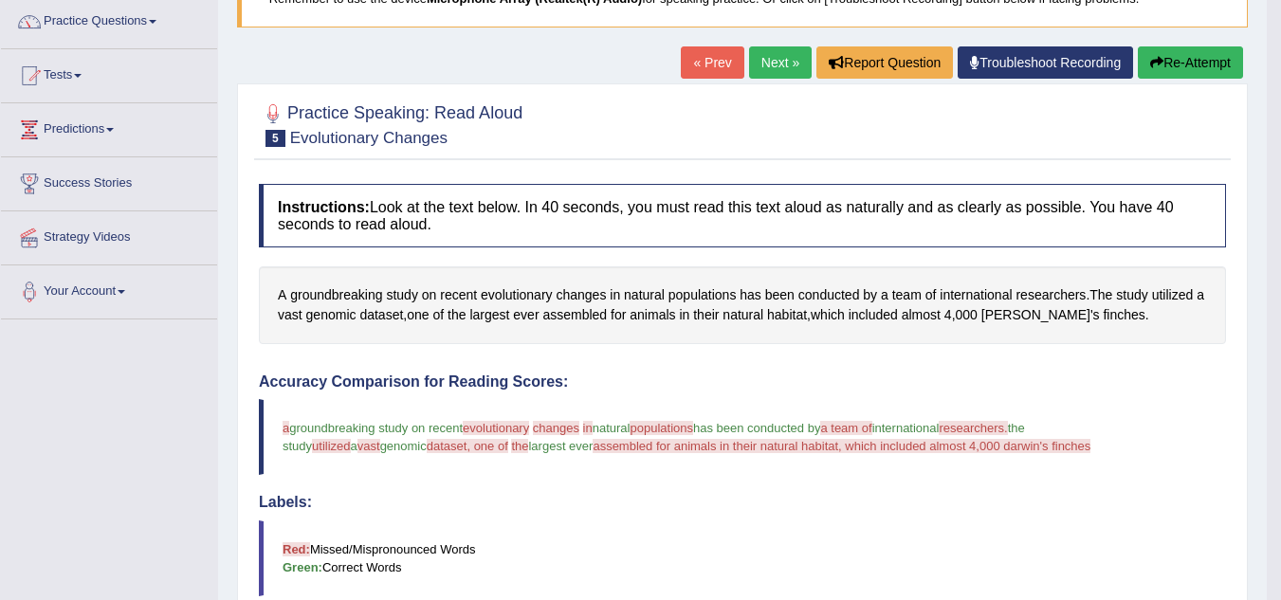
click at [1200, 64] on button "Re-Attempt" at bounding box center [1190, 62] width 105 height 32
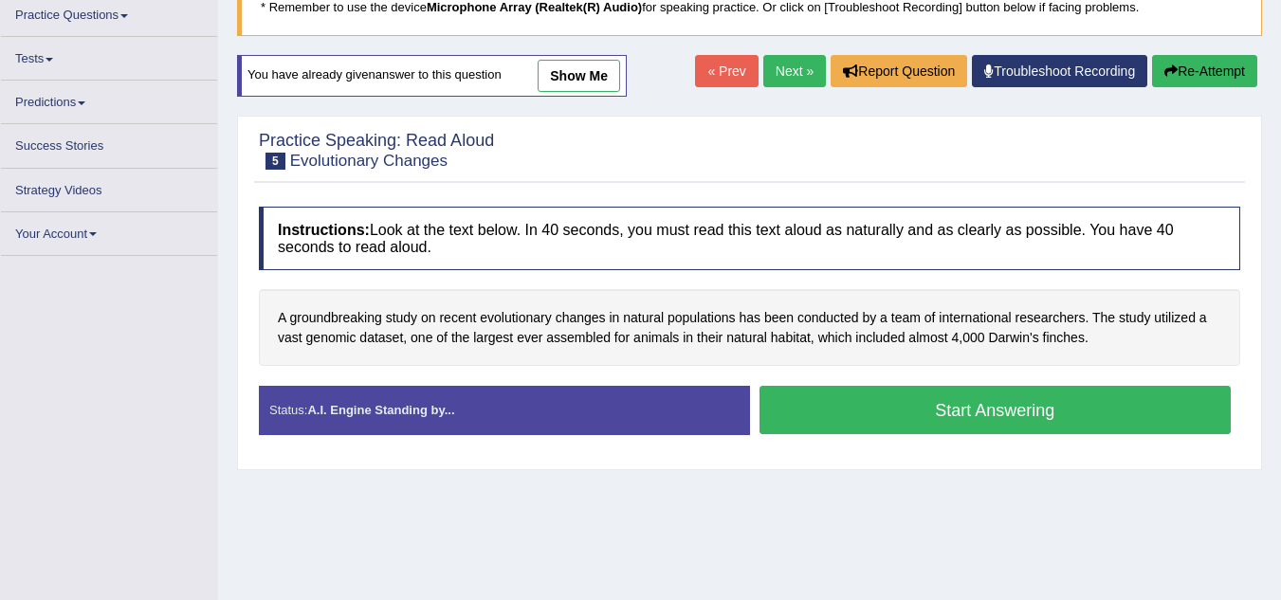
click at [1061, 418] on button "Start Answering" at bounding box center [996, 410] width 472 height 48
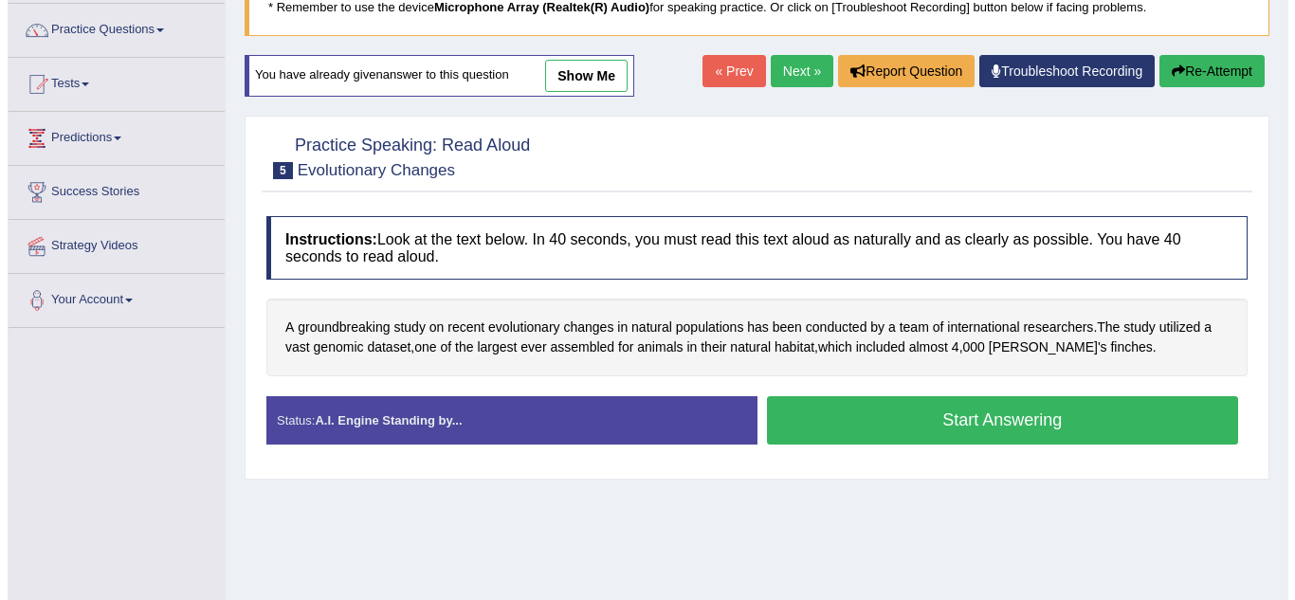
scroll to position [153, 0]
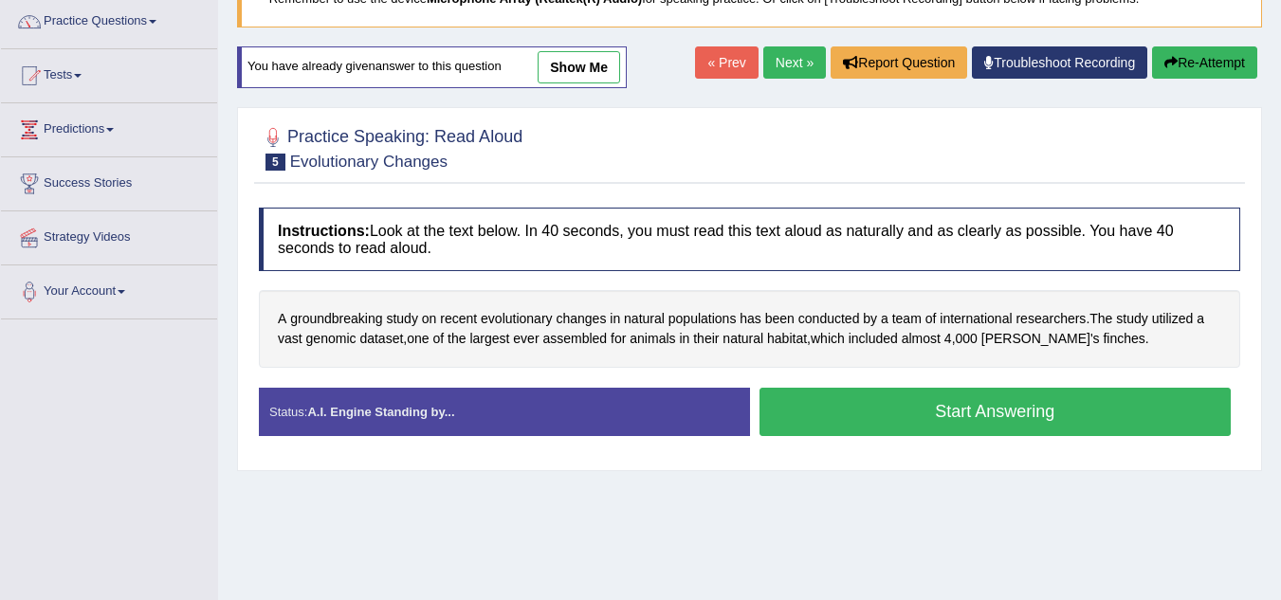
click at [1042, 413] on button "Start Answering" at bounding box center [996, 412] width 472 height 48
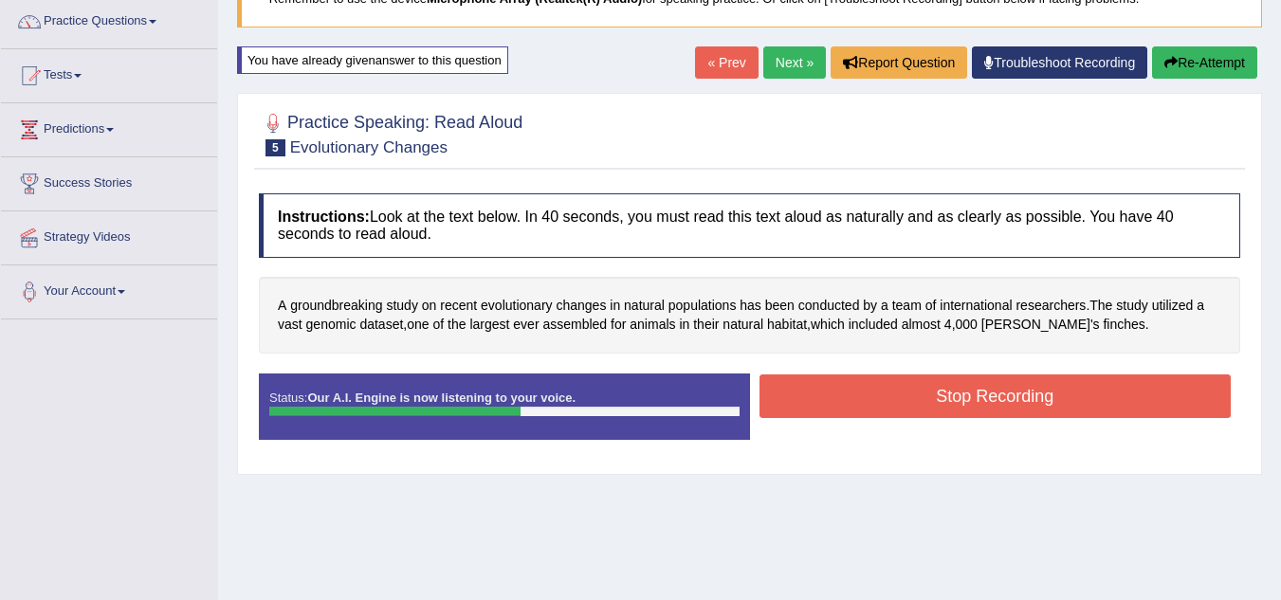
click at [1089, 401] on button "Stop Recording" at bounding box center [996, 397] width 472 height 44
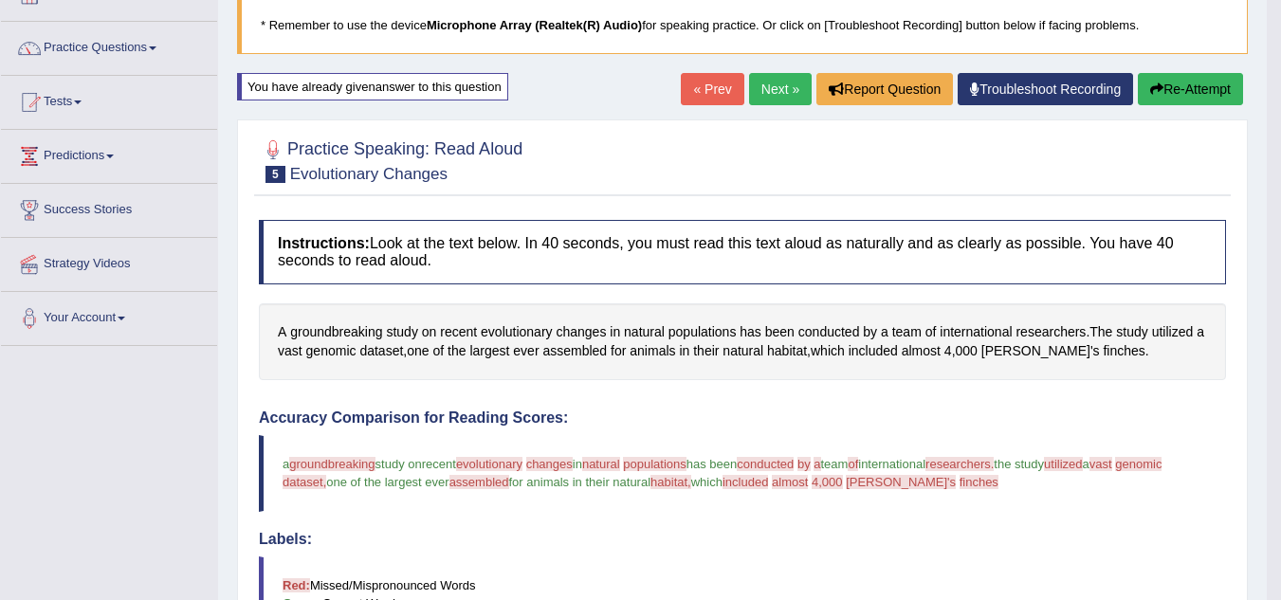
scroll to position [112, 0]
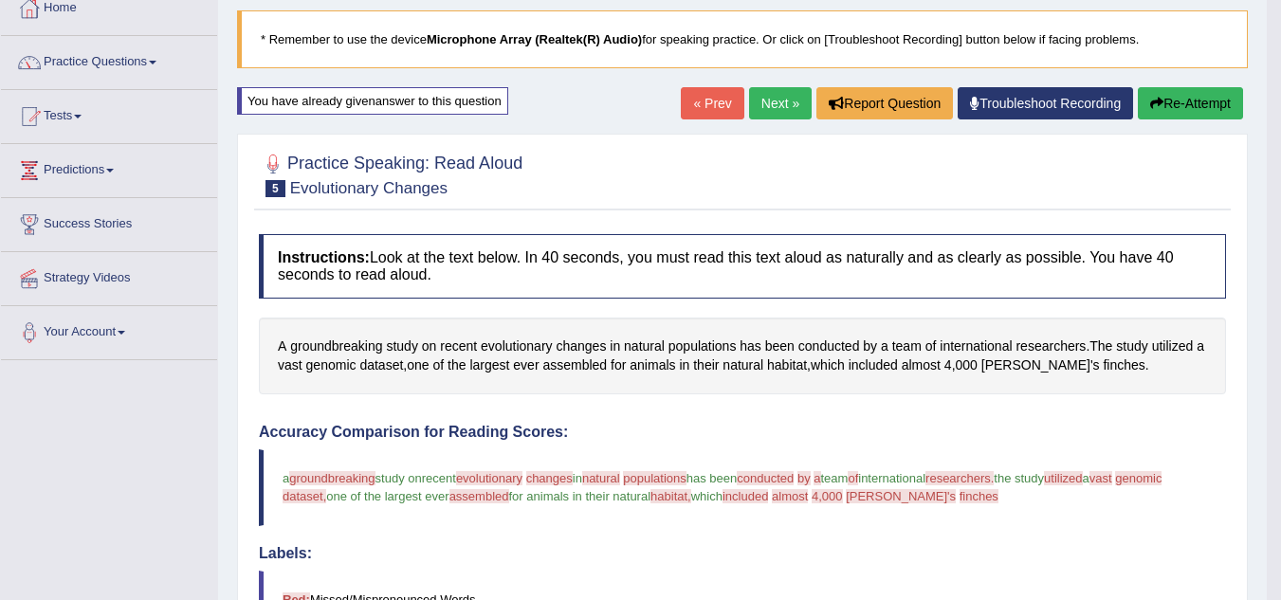
click at [1199, 112] on button "Re-Attempt" at bounding box center [1190, 103] width 105 height 32
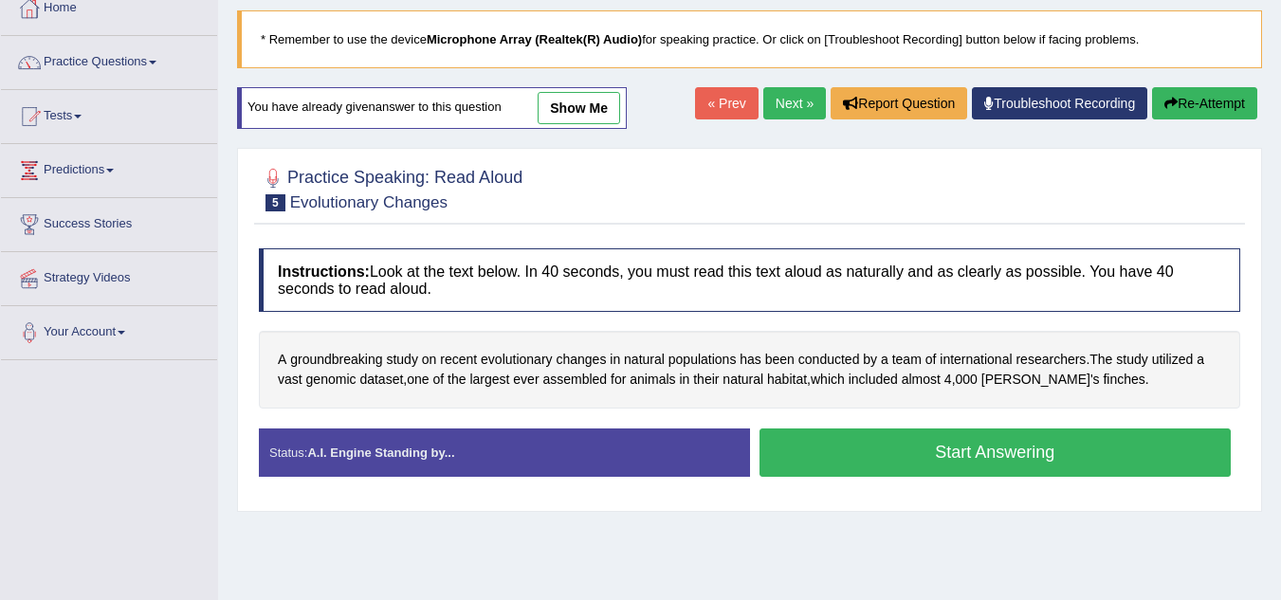
scroll to position [112, 0]
click at [1050, 463] on button "Start Answering" at bounding box center [996, 453] width 472 height 48
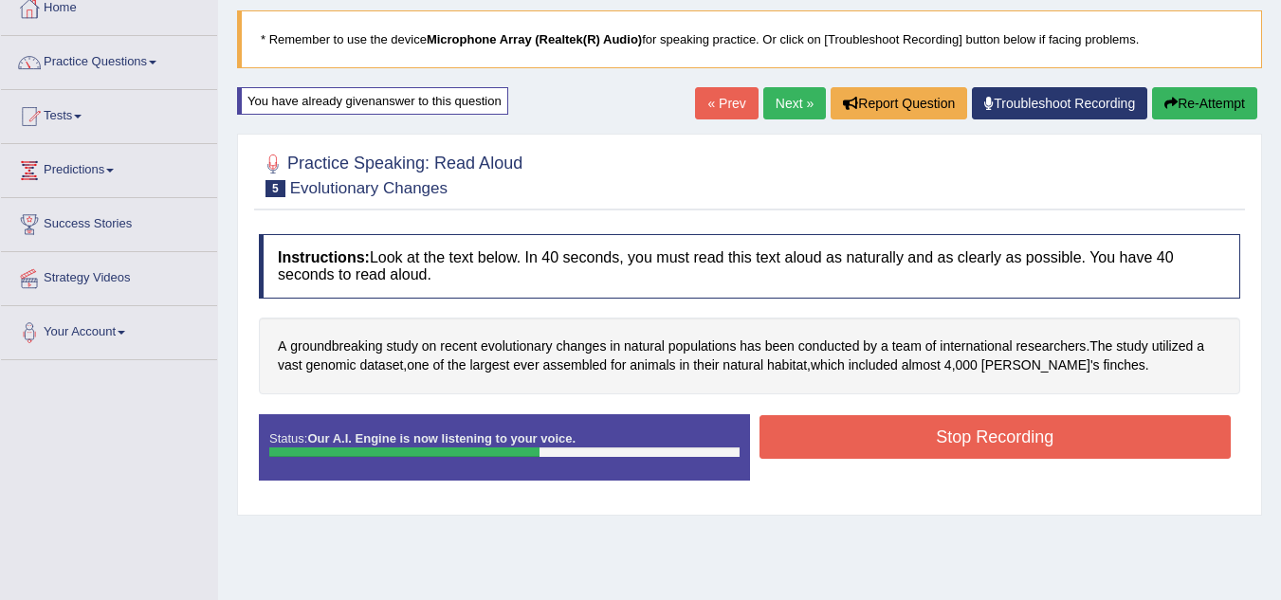
click at [1115, 450] on button "Stop Recording" at bounding box center [996, 437] width 472 height 44
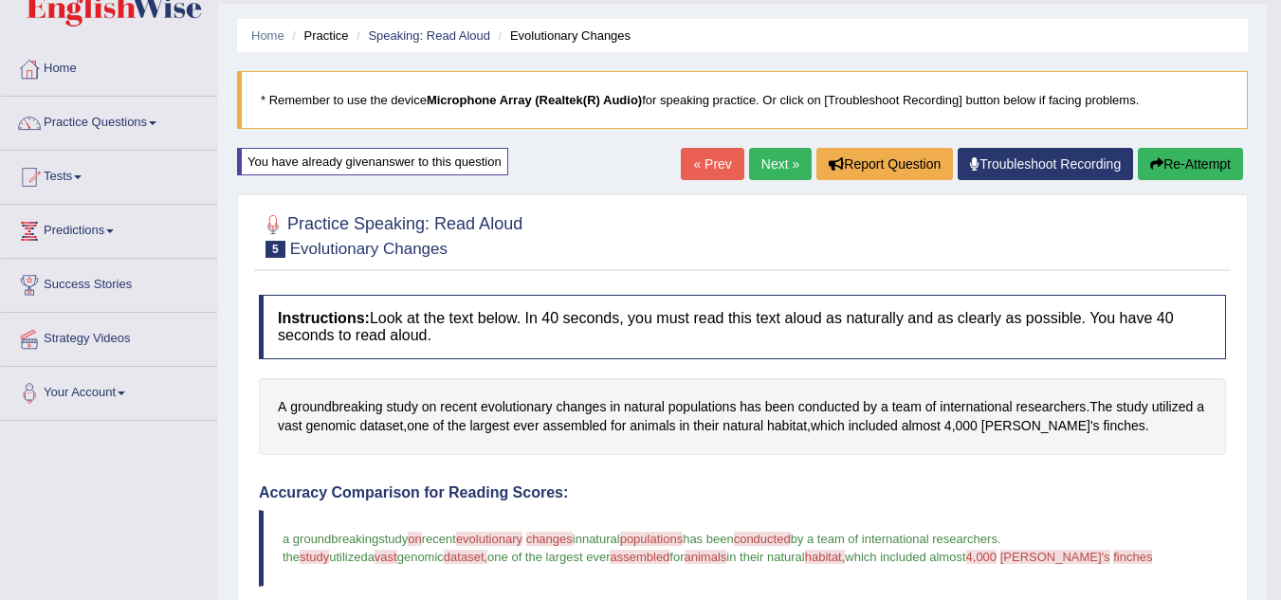
scroll to position [29, 0]
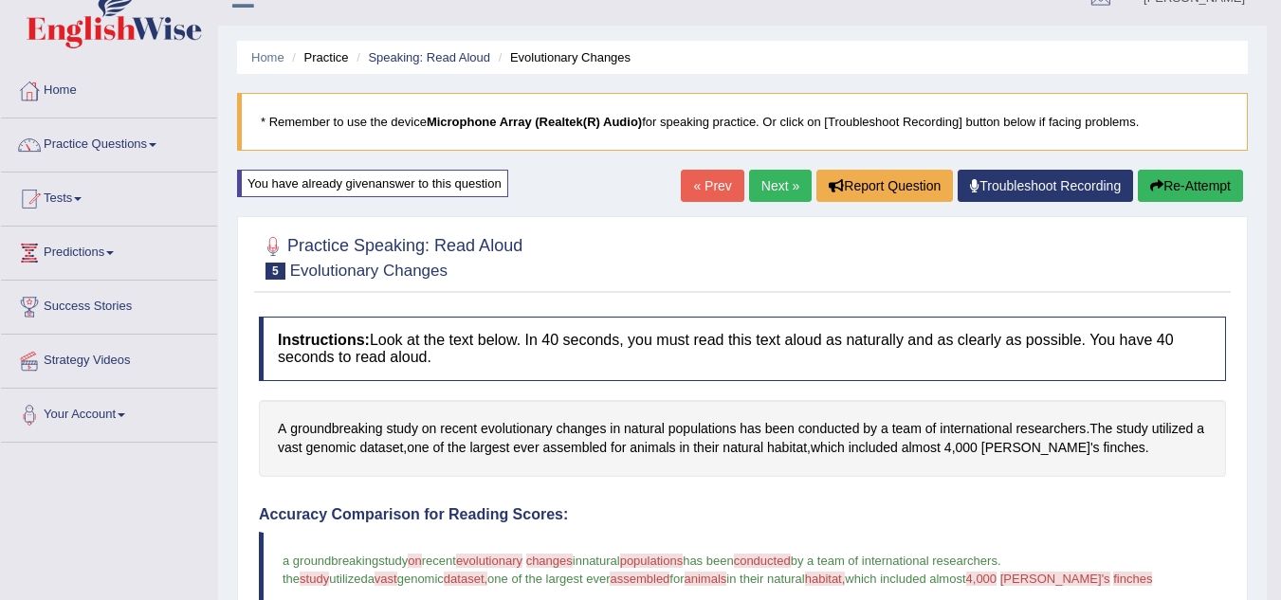
click at [1203, 184] on button "Re-Attempt" at bounding box center [1190, 186] width 105 height 32
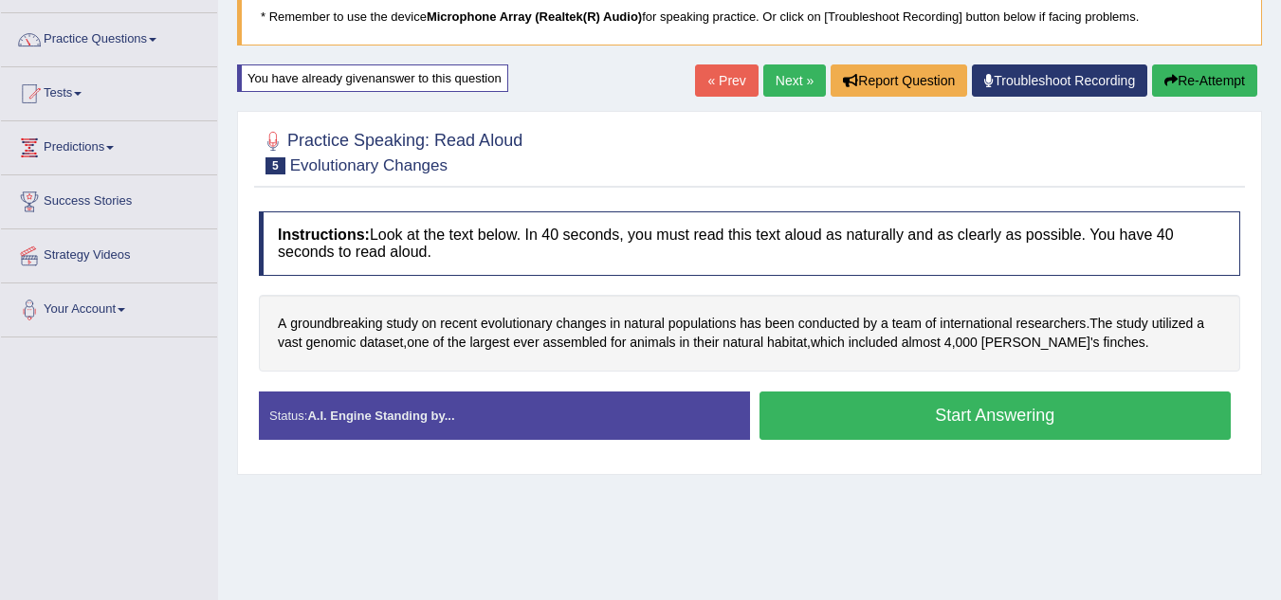
scroll to position [135, 0]
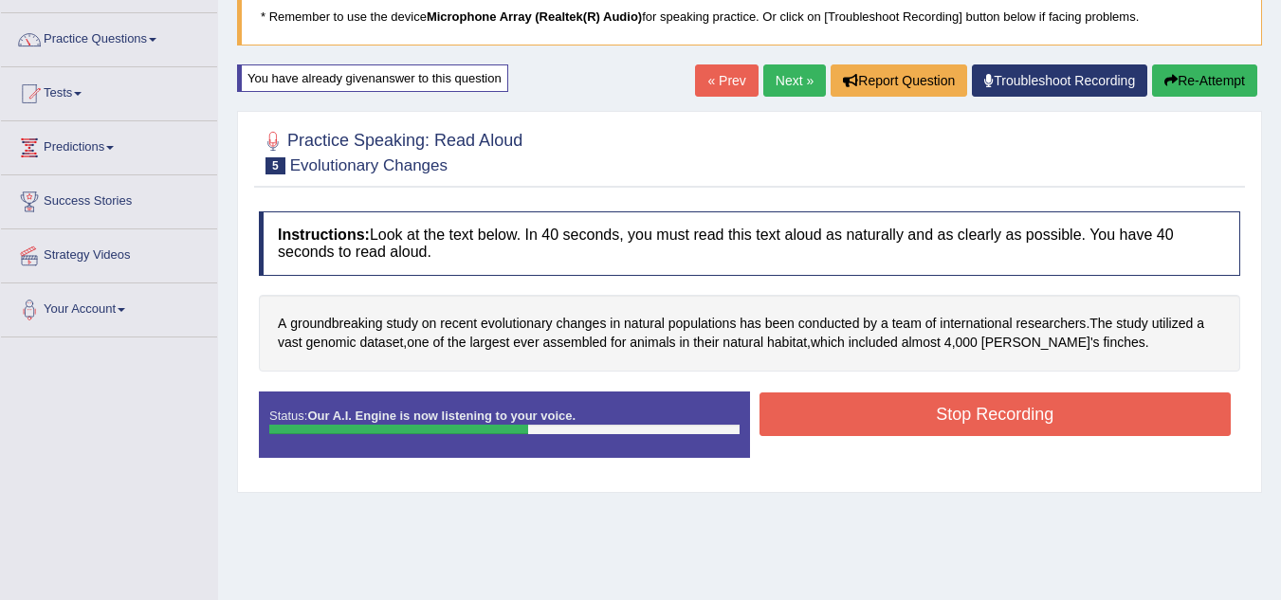
click at [1080, 424] on button "Stop Recording" at bounding box center [996, 415] width 472 height 44
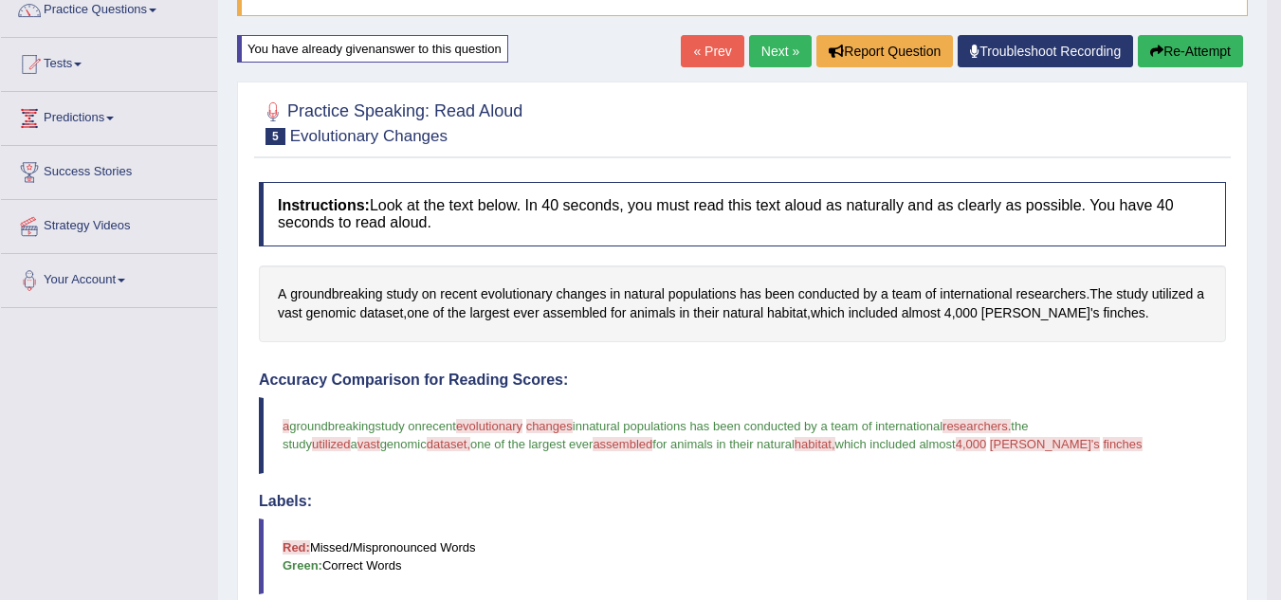
scroll to position [162, 0]
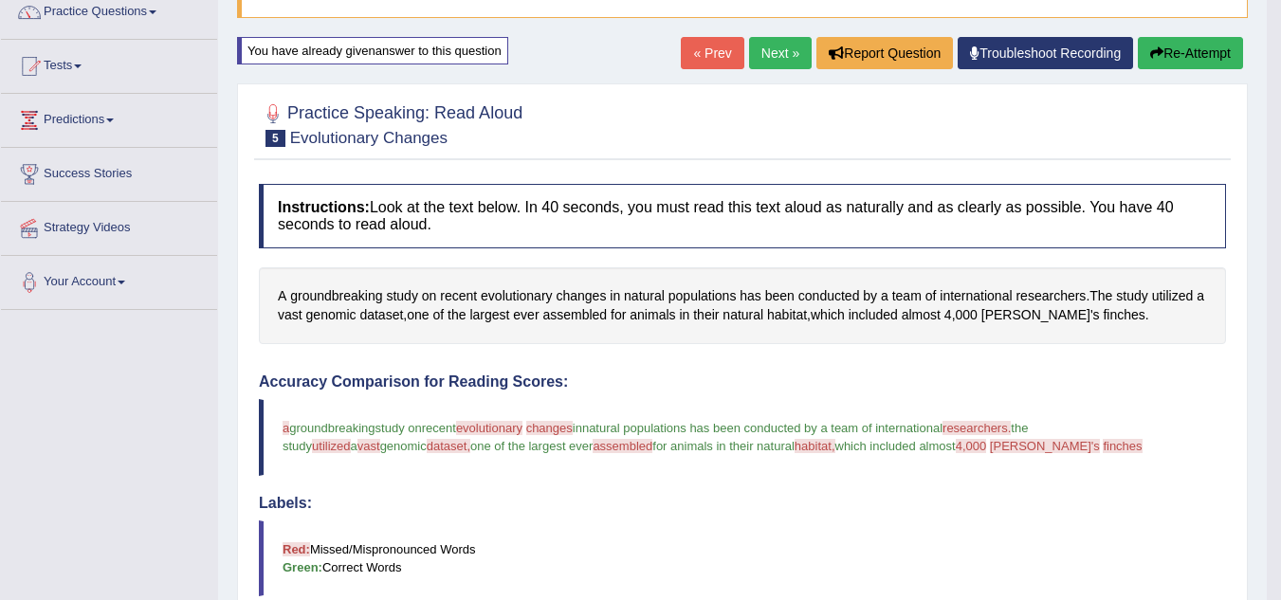
click at [774, 60] on link "Next »" at bounding box center [780, 53] width 63 height 32
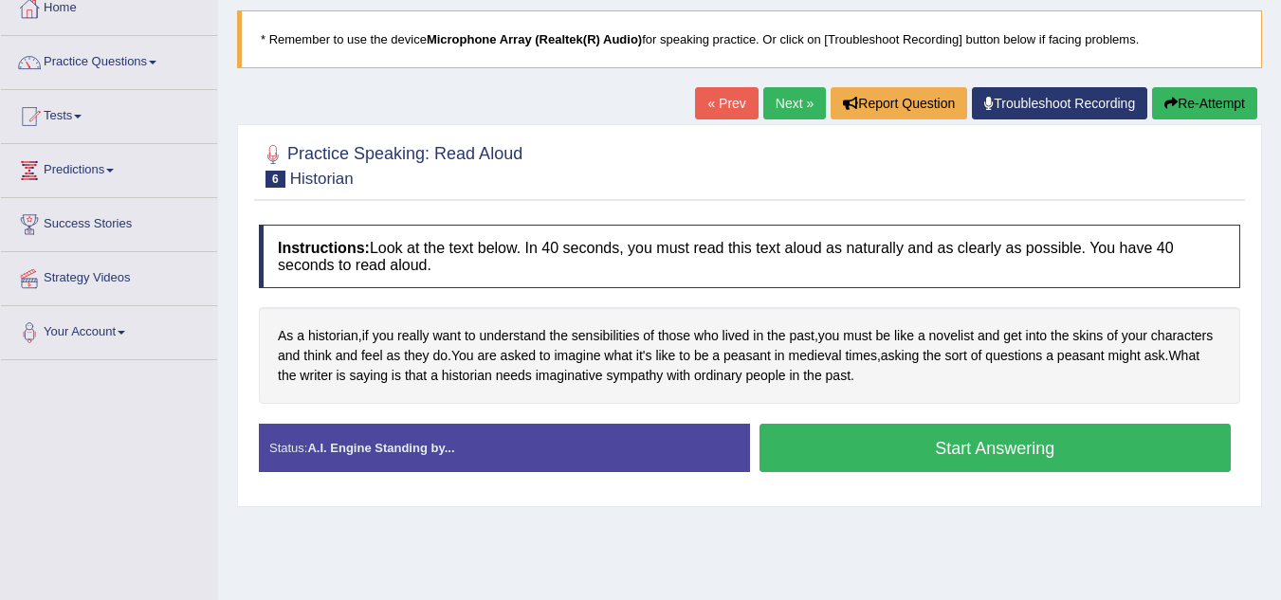
click at [1042, 448] on button "Start Answering" at bounding box center [996, 448] width 472 height 48
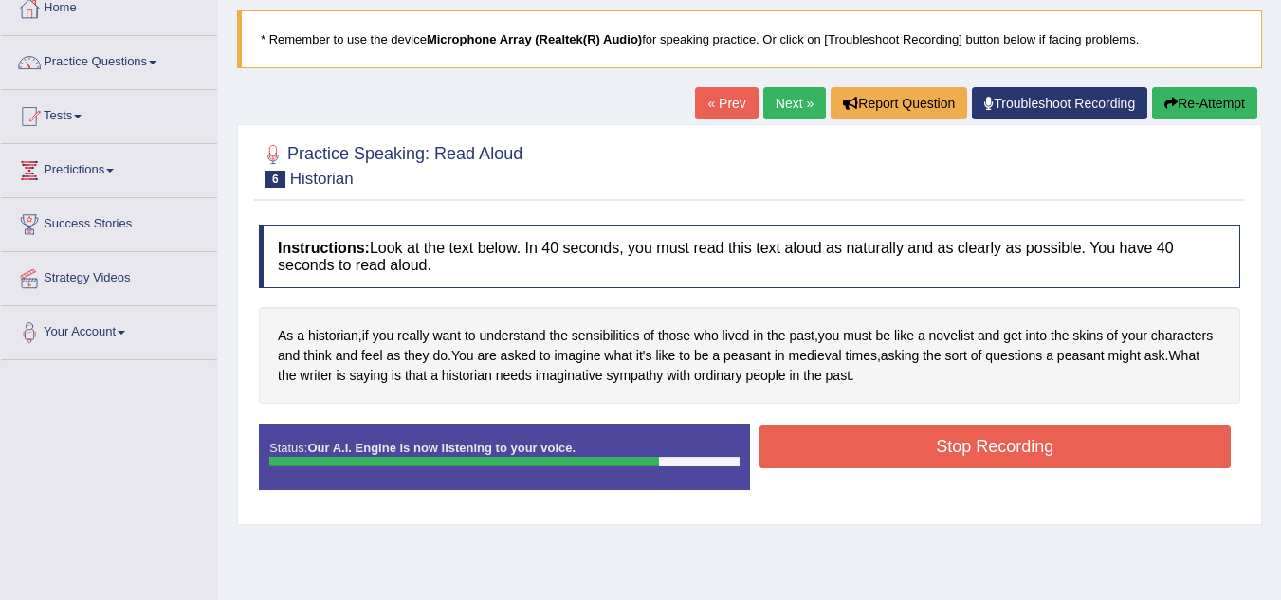
click at [988, 457] on button "Stop Recording" at bounding box center [996, 447] width 472 height 44
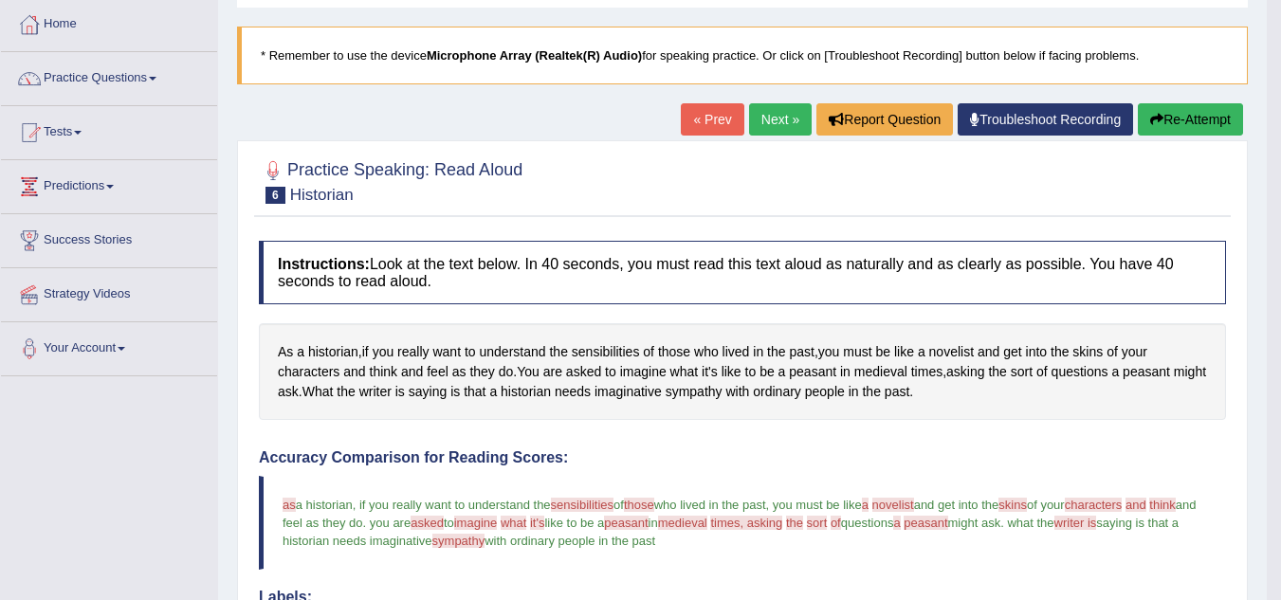
scroll to position [56, 0]
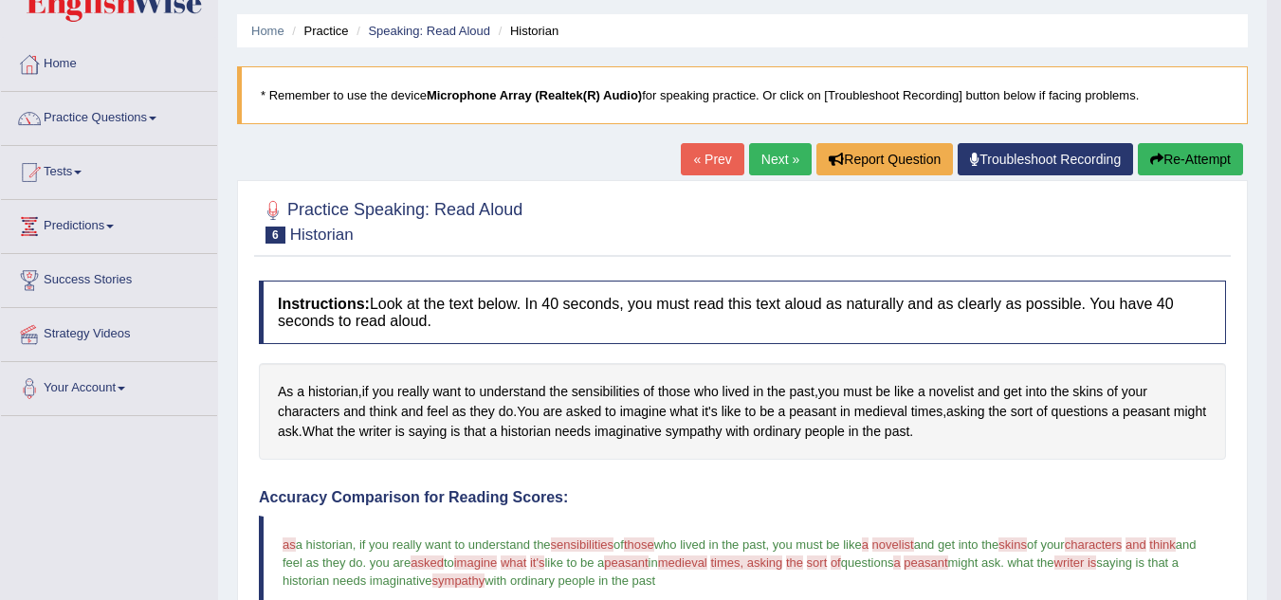
click at [1198, 149] on button "Re-Attempt" at bounding box center [1190, 159] width 105 height 32
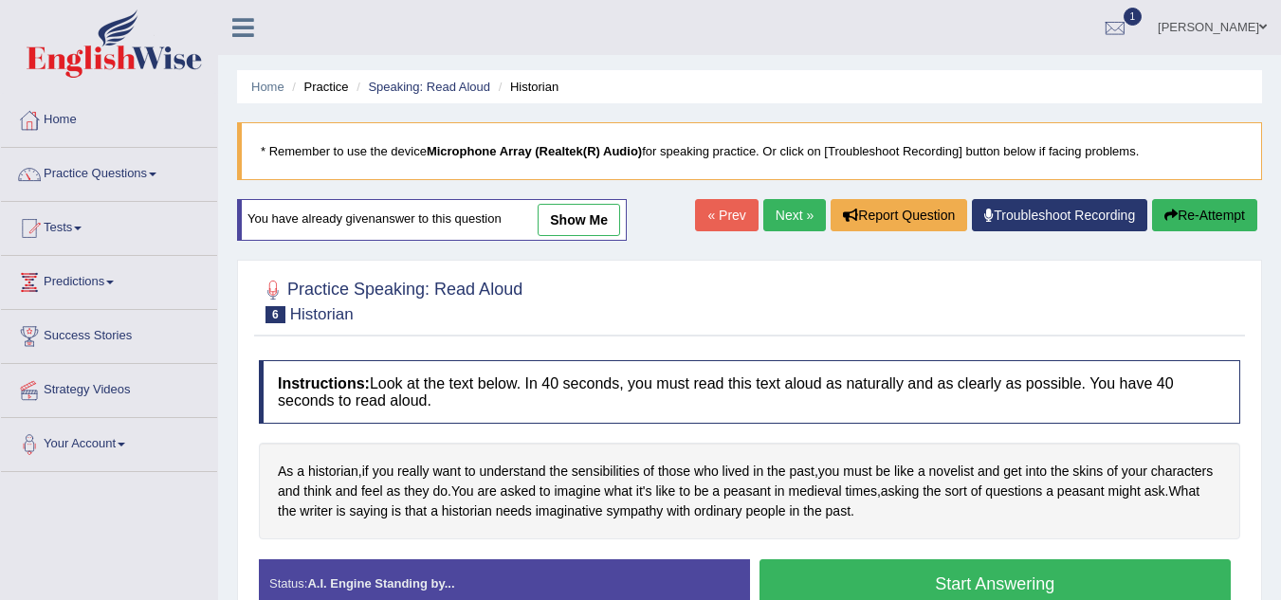
scroll to position [196, 0]
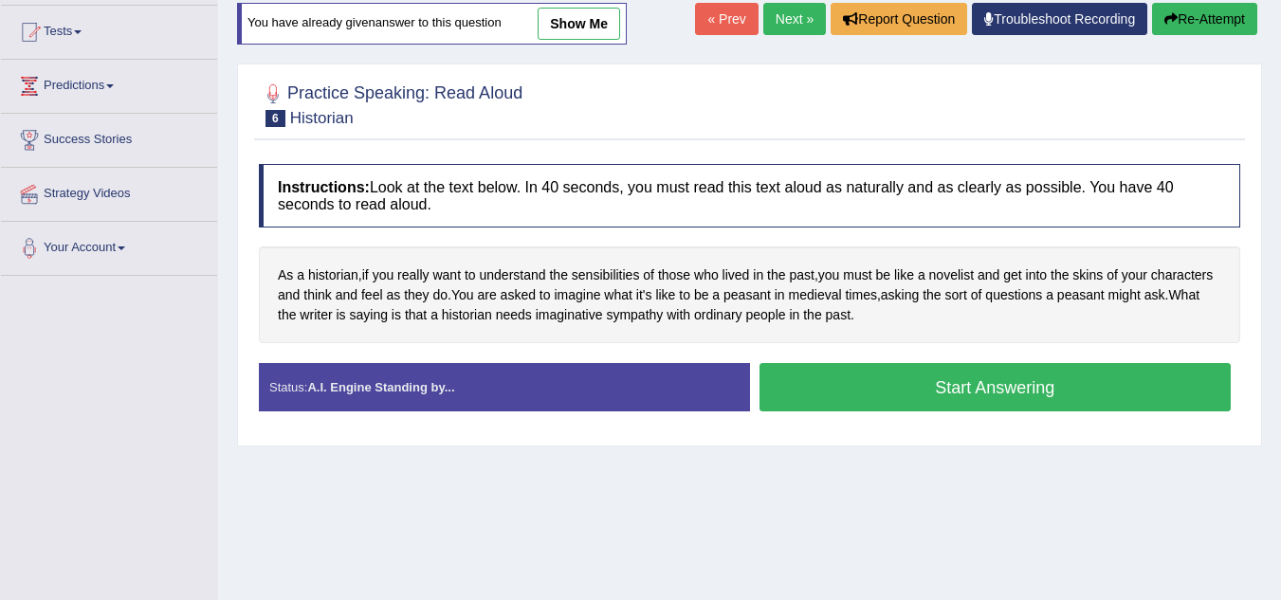
click at [1001, 398] on button "Start Answering" at bounding box center [996, 387] width 472 height 48
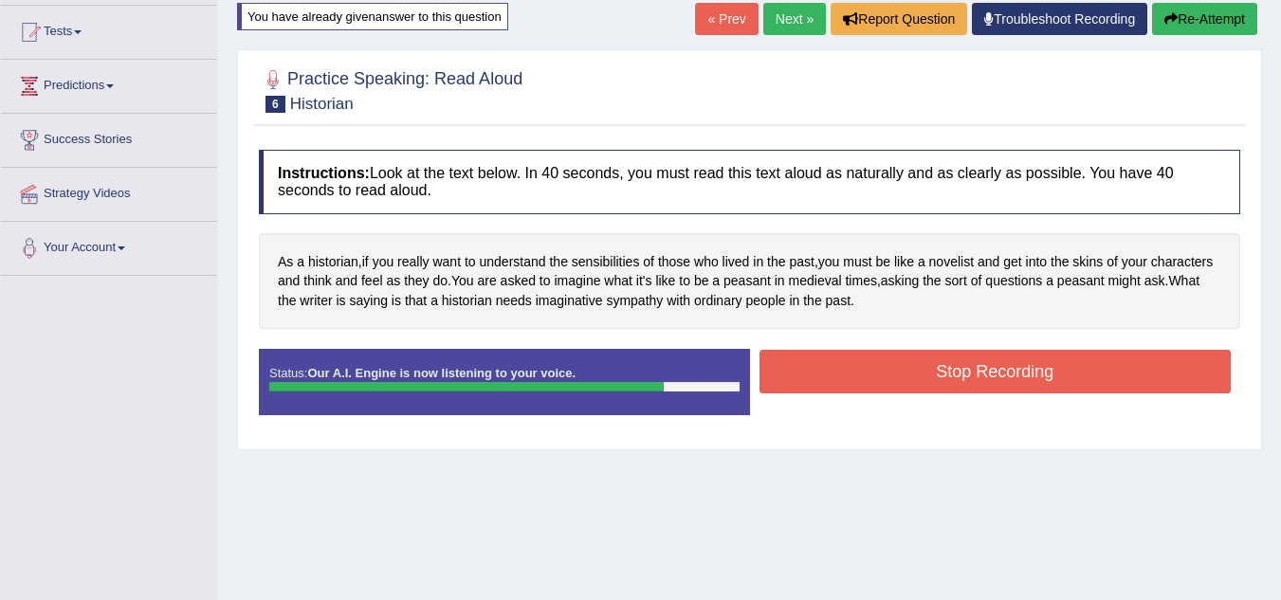
click at [1071, 372] on button "Stop Recording" at bounding box center [996, 372] width 472 height 44
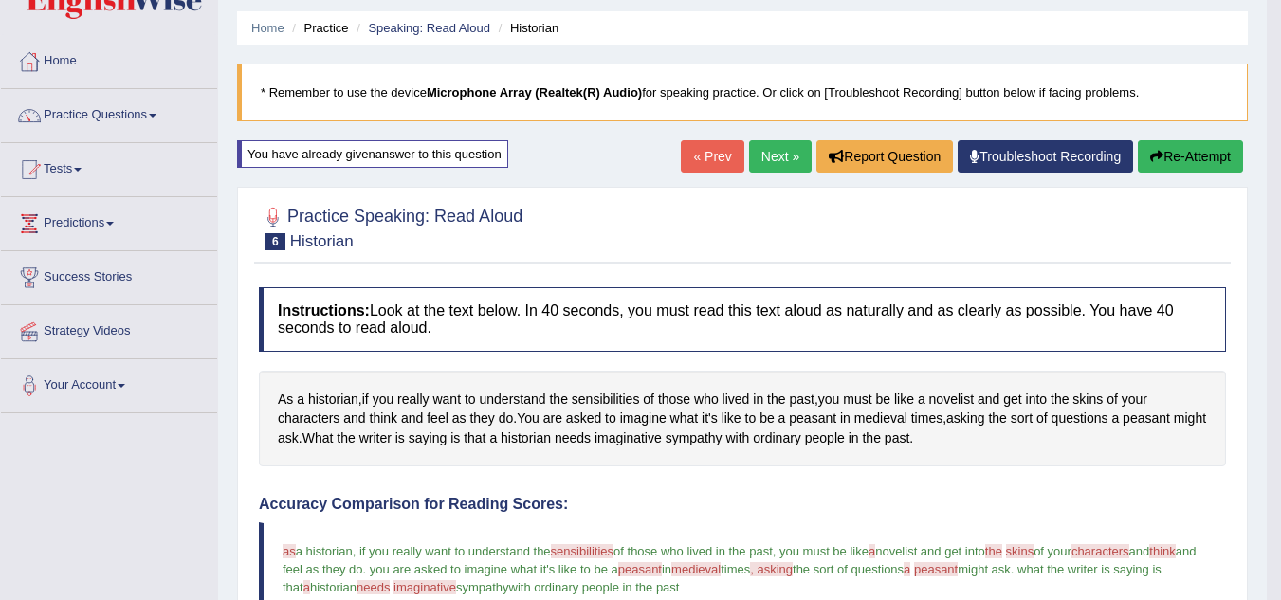
scroll to position [57, 0]
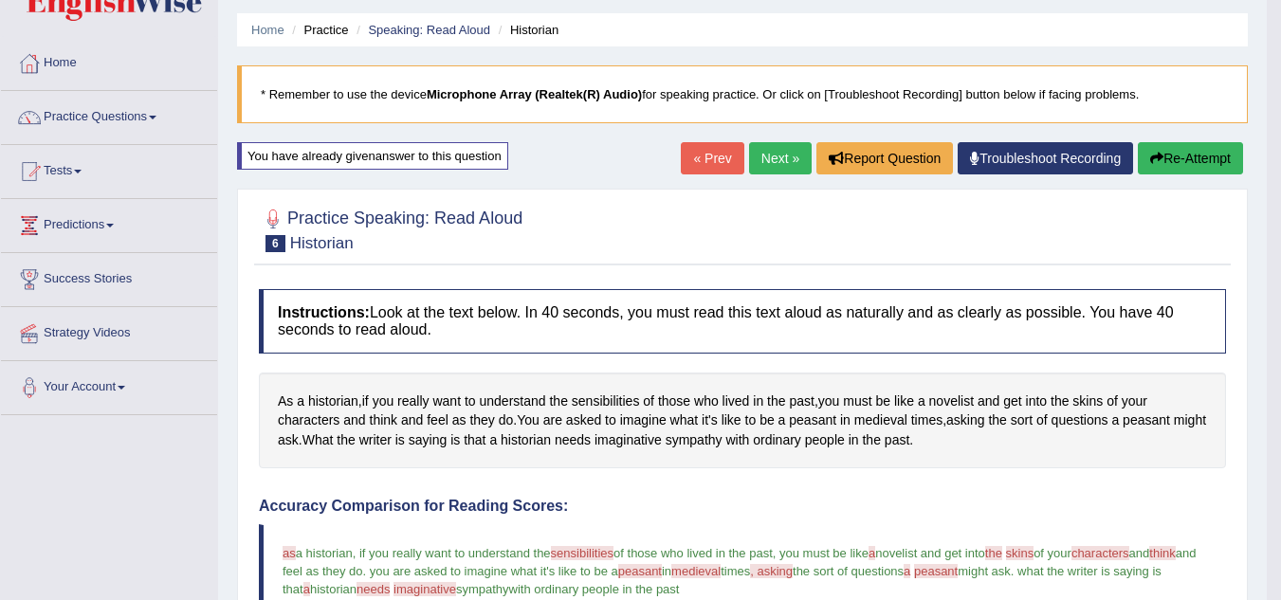
click at [763, 162] on link "Next »" at bounding box center [780, 158] width 63 height 32
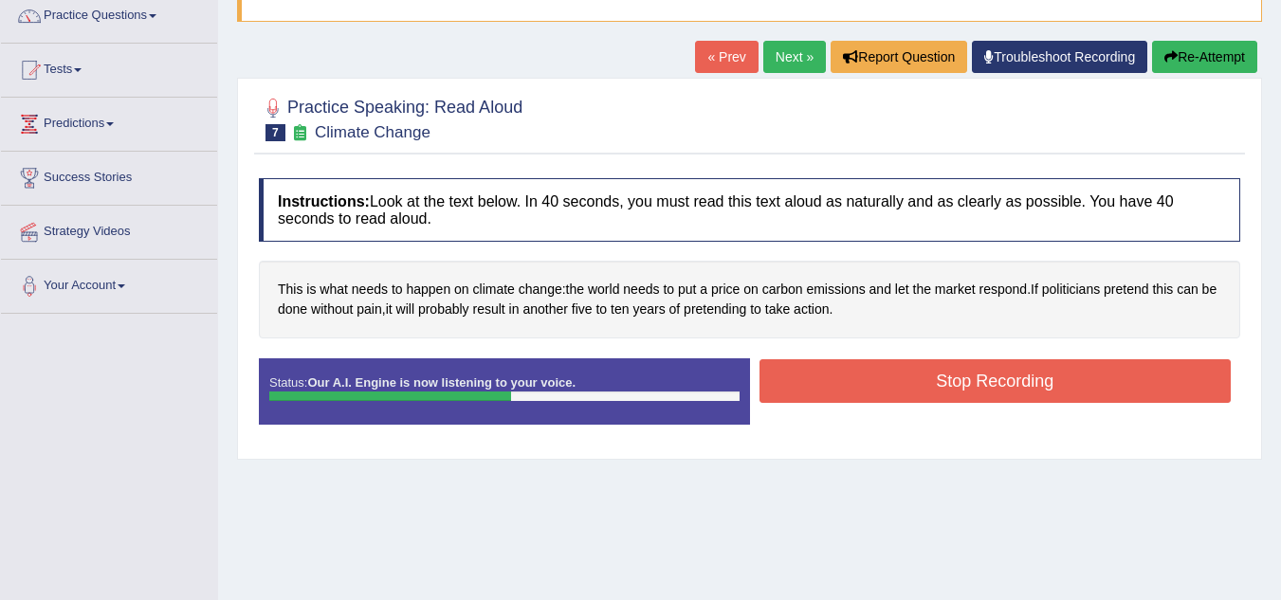
click at [1094, 381] on button "Stop Recording" at bounding box center [996, 381] width 472 height 44
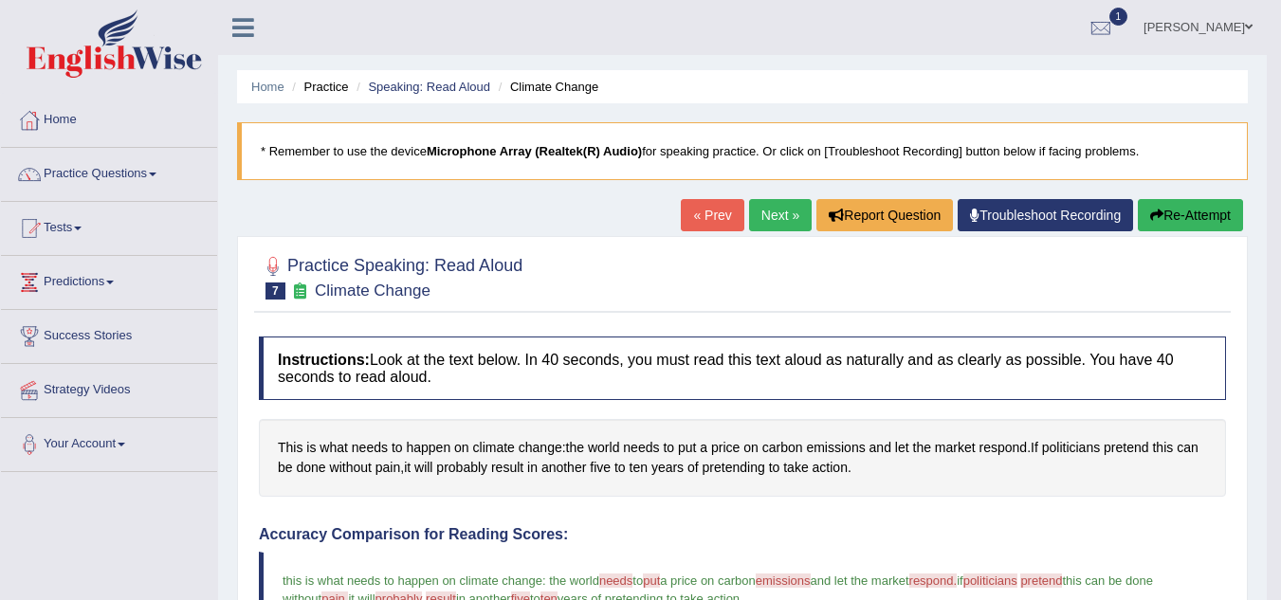
click at [1196, 211] on button "Re-Attempt" at bounding box center [1190, 215] width 105 height 32
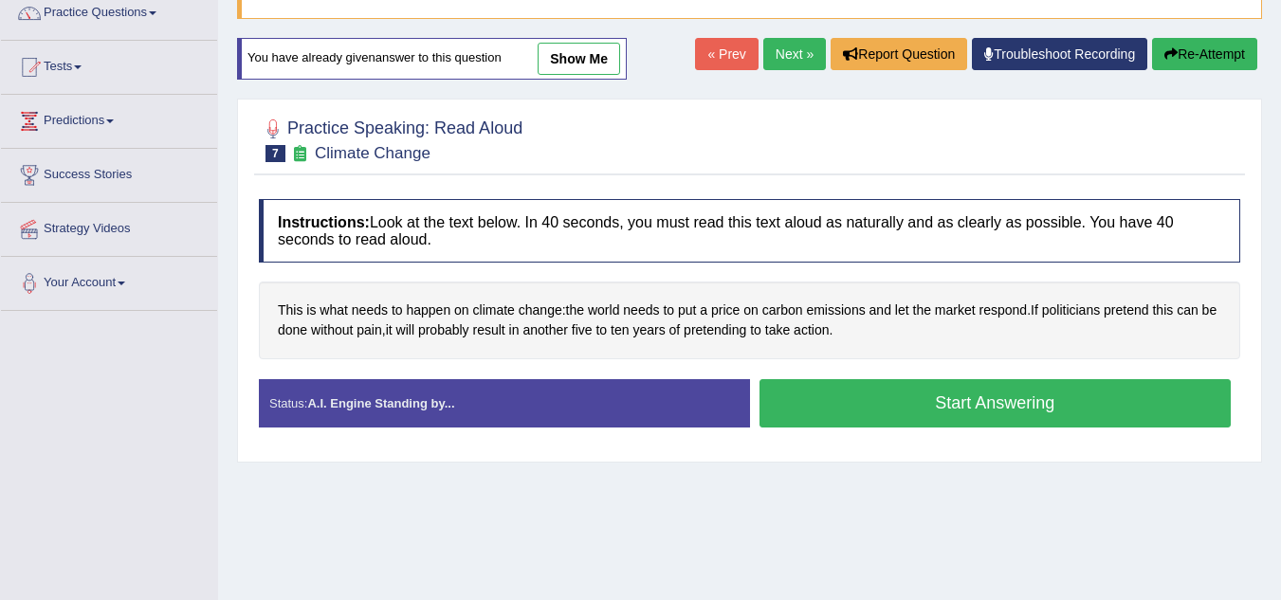
click at [1025, 409] on button "Start Answering" at bounding box center [996, 403] width 472 height 48
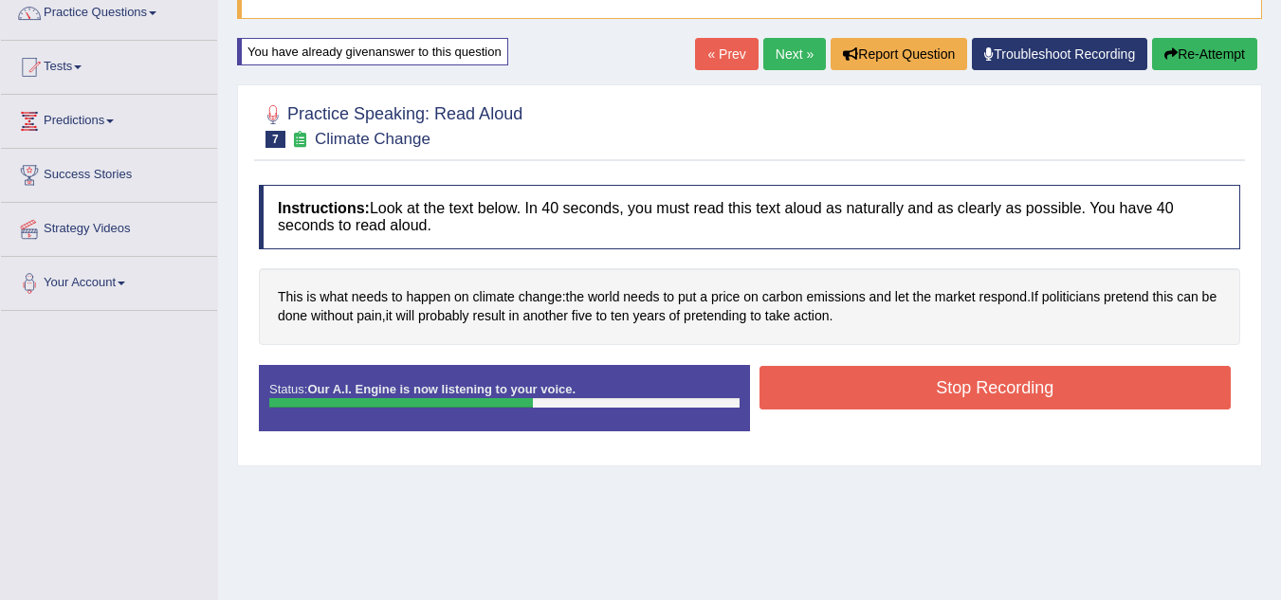
click at [1054, 390] on button "Stop Recording" at bounding box center [996, 388] width 472 height 44
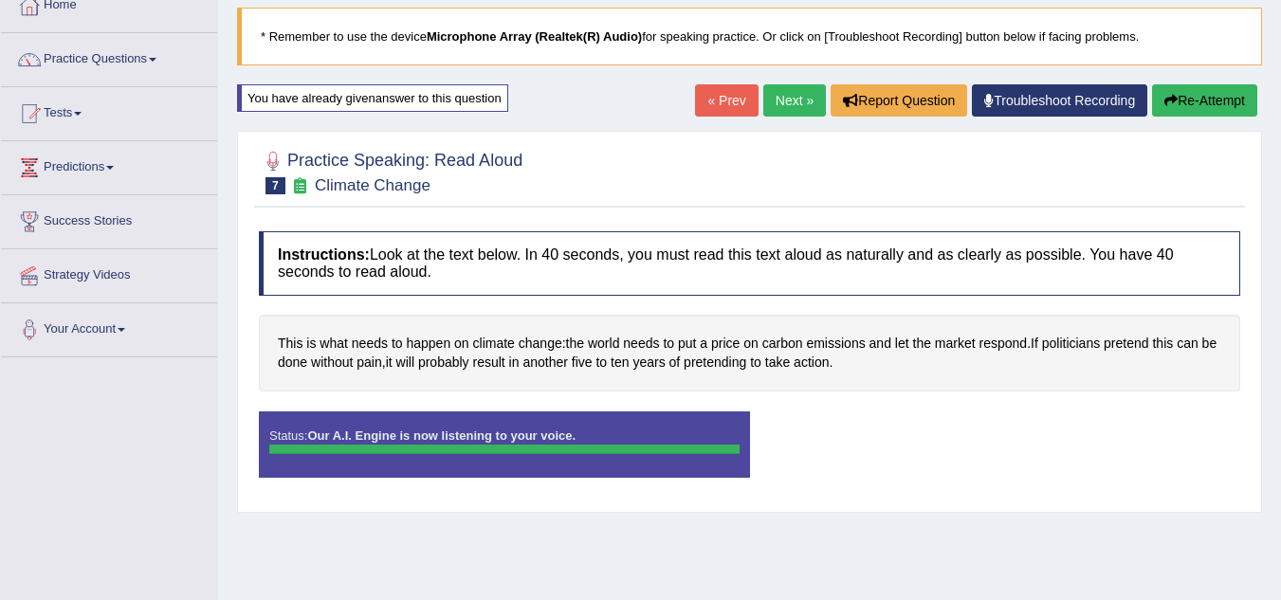
scroll to position [117, 0]
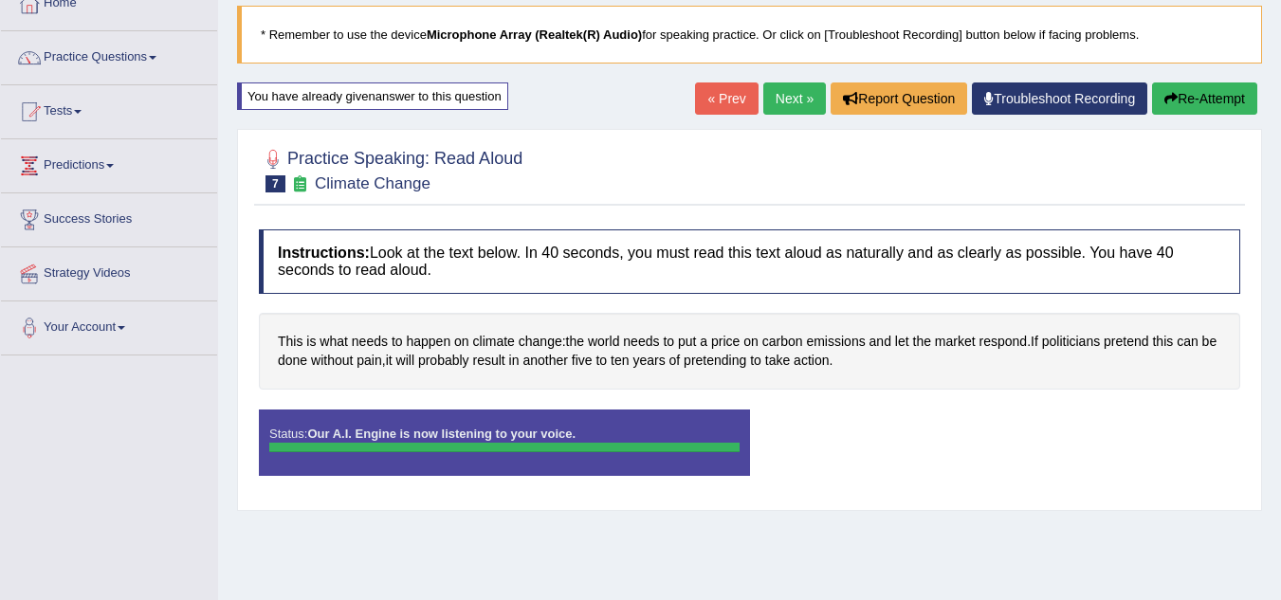
click at [1219, 98] on button "Re-Attempt" at bounding box center [1204, 99] width 105 height 32
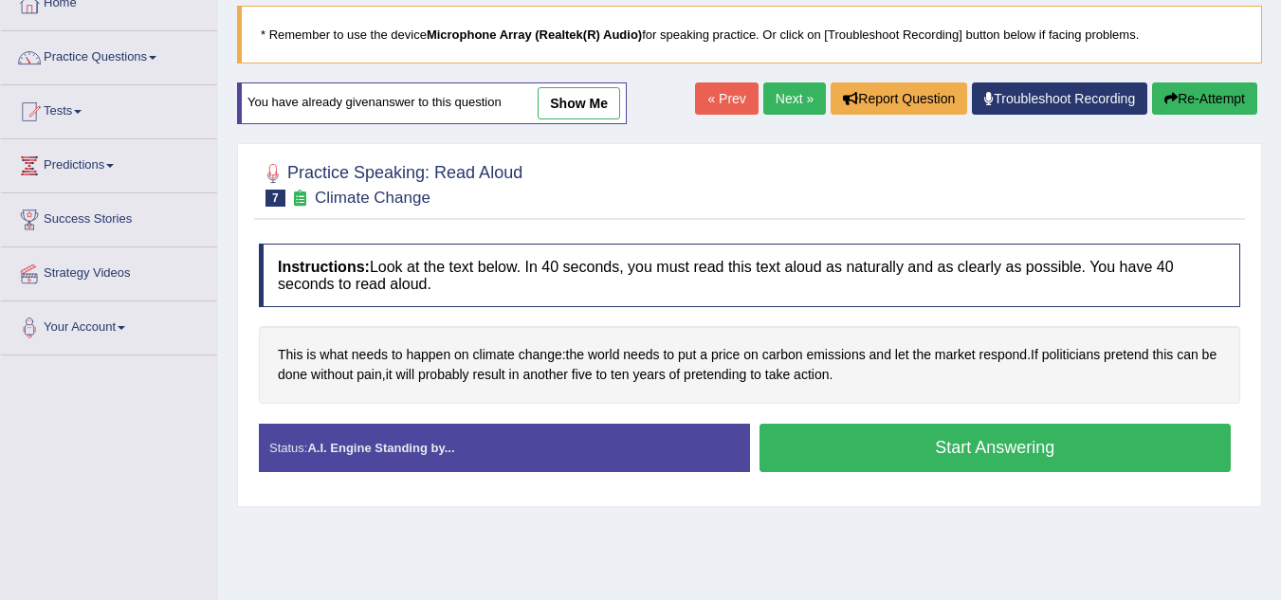
click at [1023, 448] on button "Start Answering" at bounding box center [996, 448] width 472 height 48
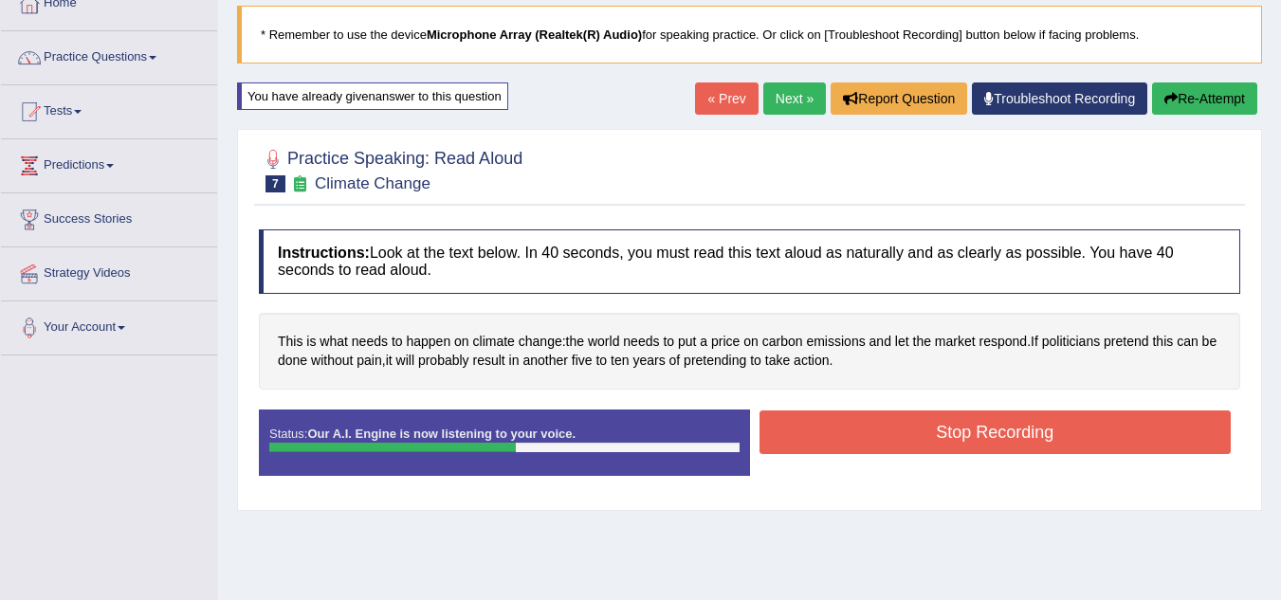
click at [1061, 437] on button "Stop Recording" at bounding box center [996, 433] width 472 height 44
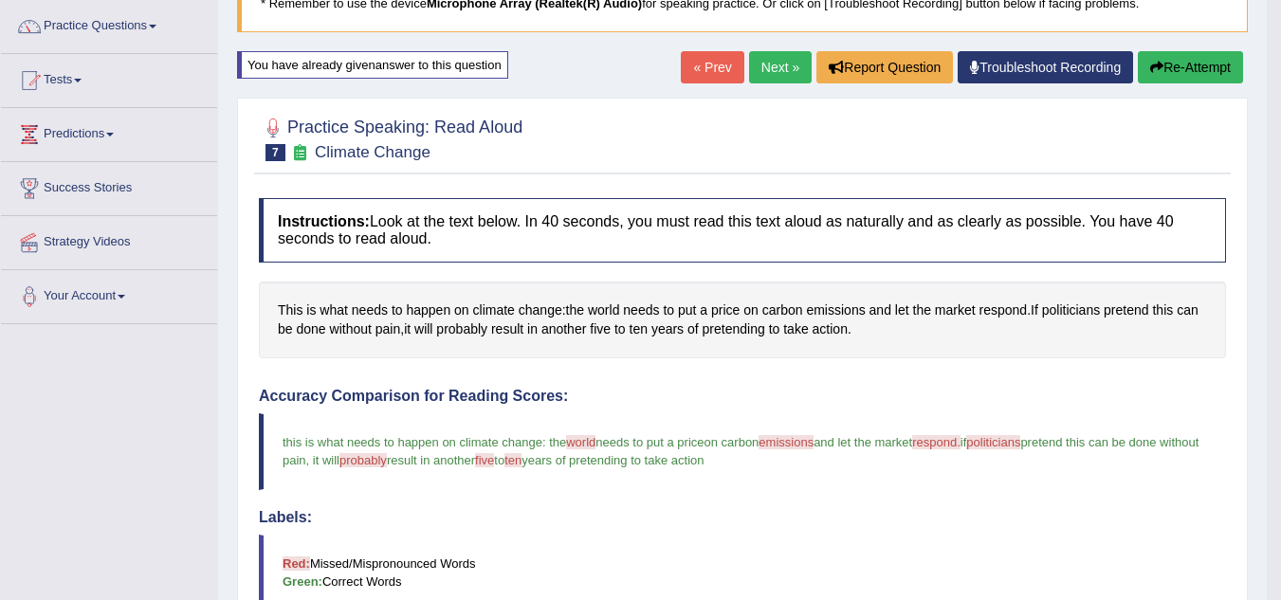
scroll to position [147, 0]
click at [1204, 71] on button "Re-Attempt" at bounding box center [1190, 68] width 105 height 32
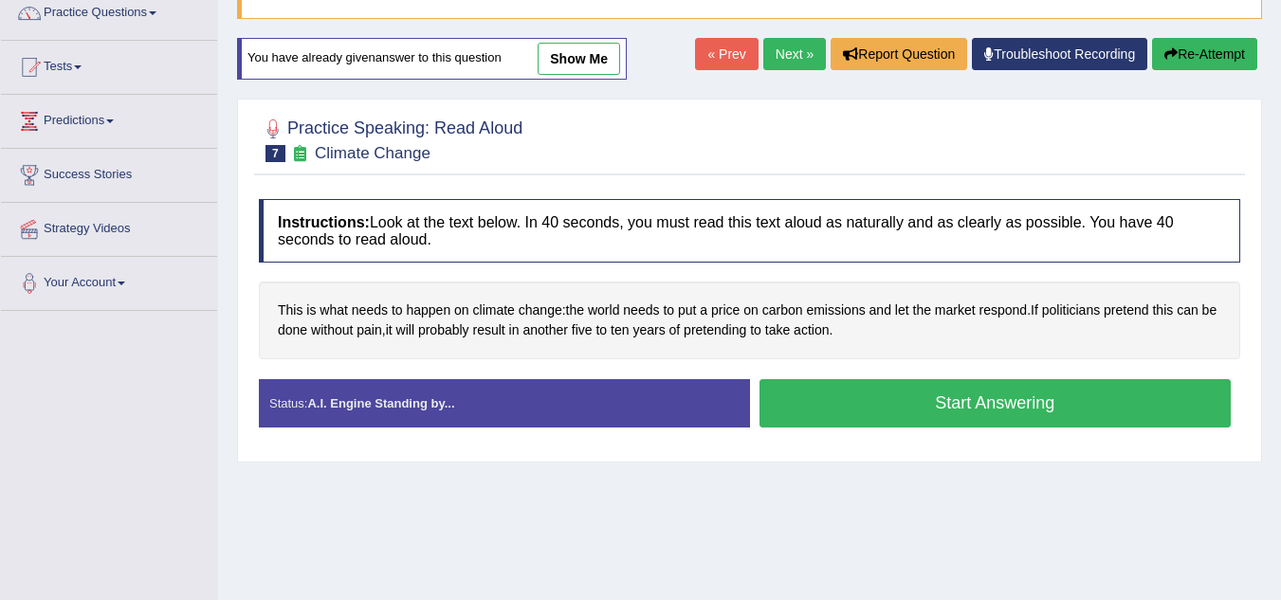
scroll to position [161, 0]
click at [1024, 406] on button "Start Answering" at bounding box center [996, 403] width 472 height 48
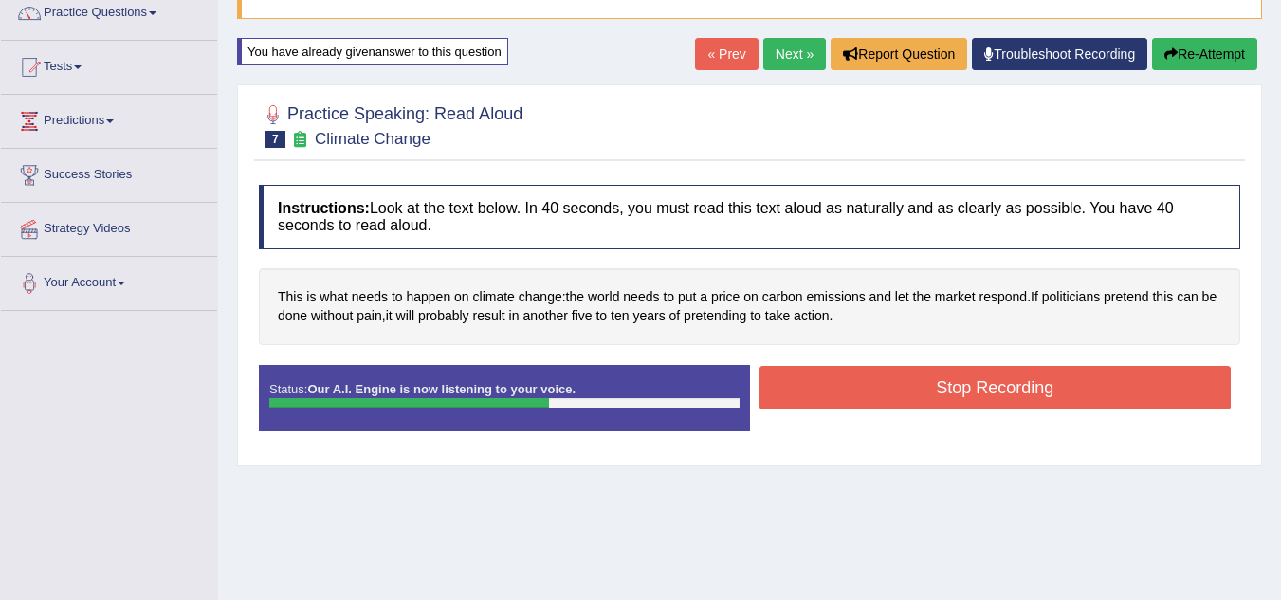
click at [1083, 395] on button "Stop Recording" at bounding box center [996, 388] width 472 height 44
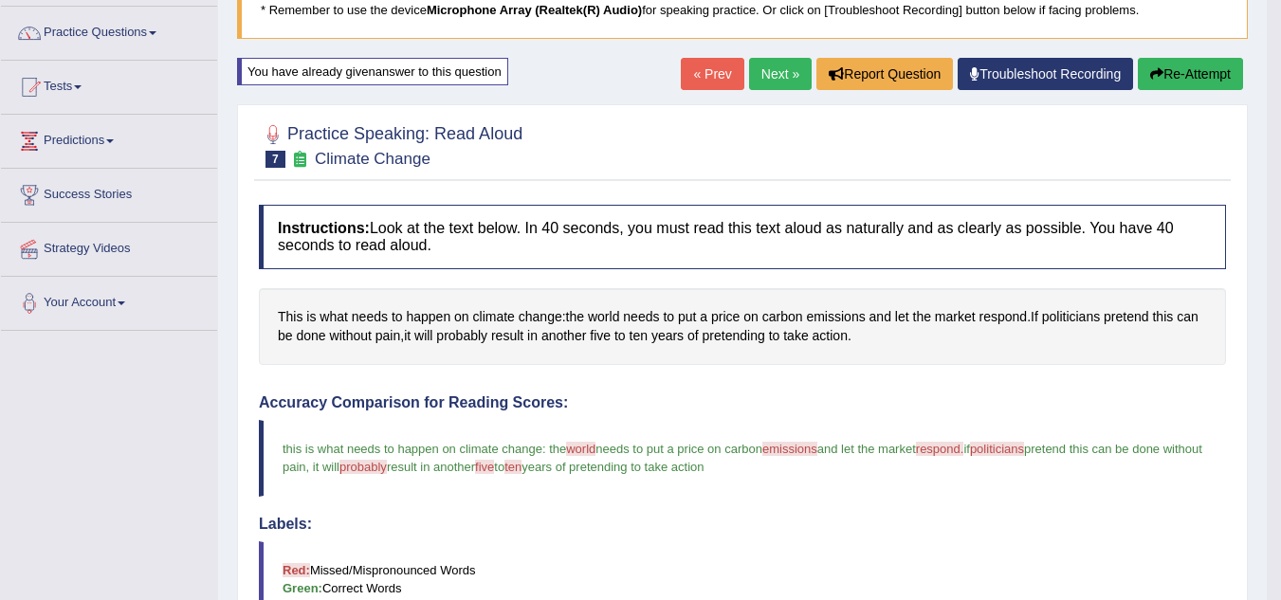
scroll to position [139, 0]
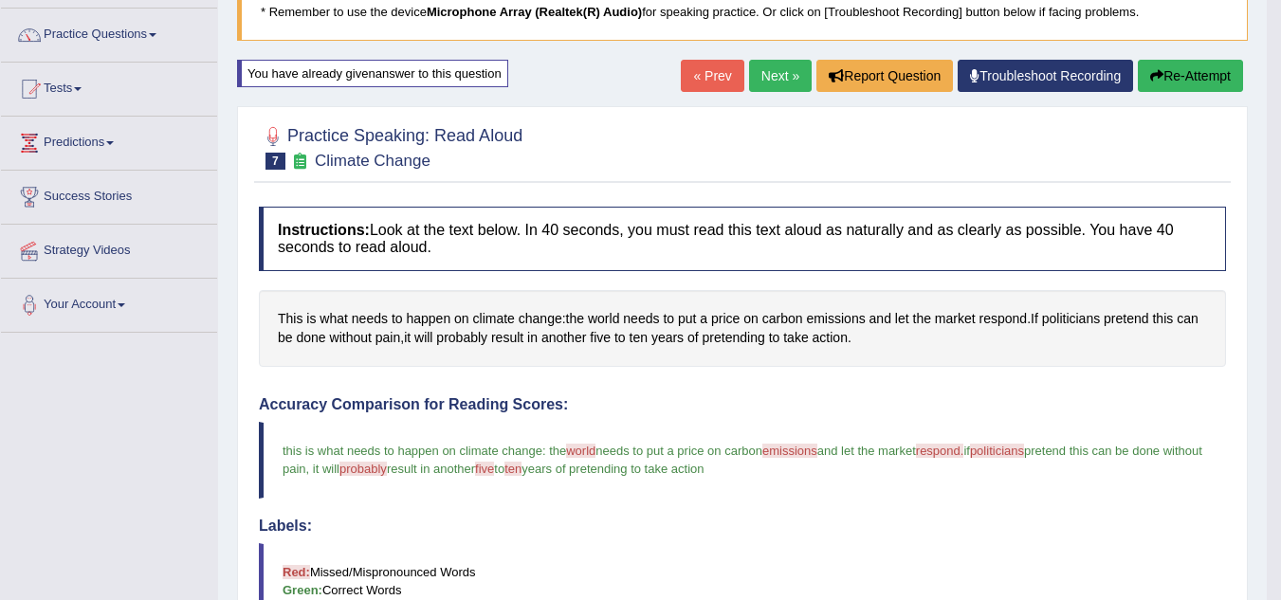
click at [1210, 81] on button "Re-Attempt" at bounding box center [1190, 76] width 105 height 32
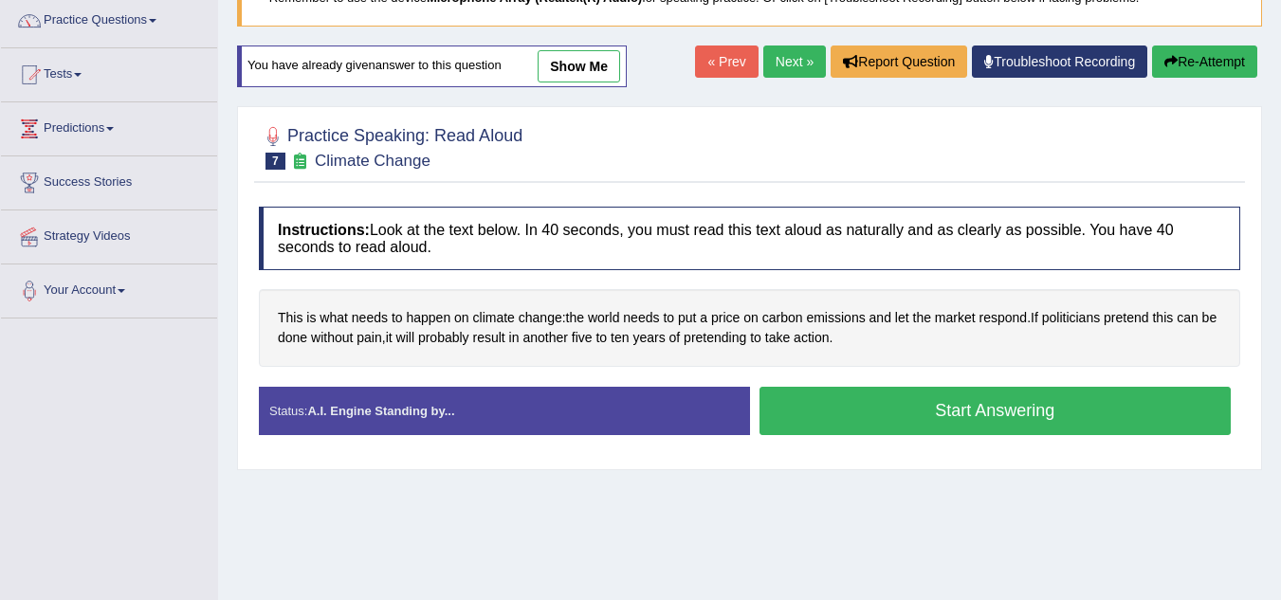
scroll to position [154, 0]
click at [1027, 418] on button "Start Answering" at bounding box center [996, 411] width 472 height 48
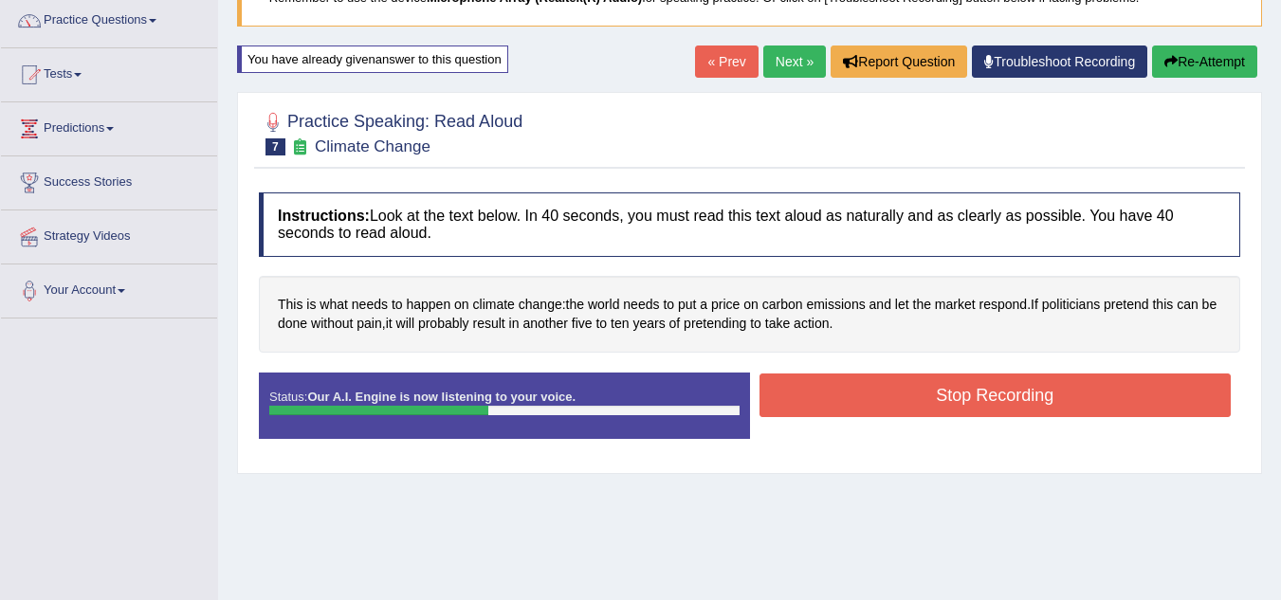
click at [1035, 404] on button "Stop Recording" at bounding box center [996, 396] width 472 height 44
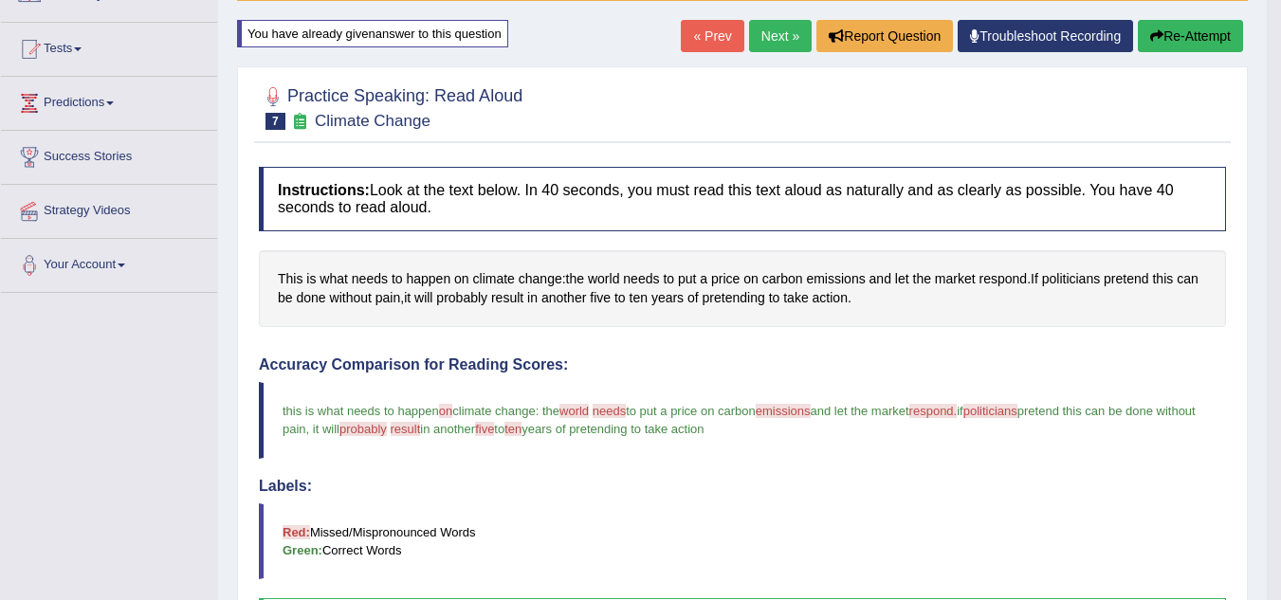
scroll to position [176, 0]
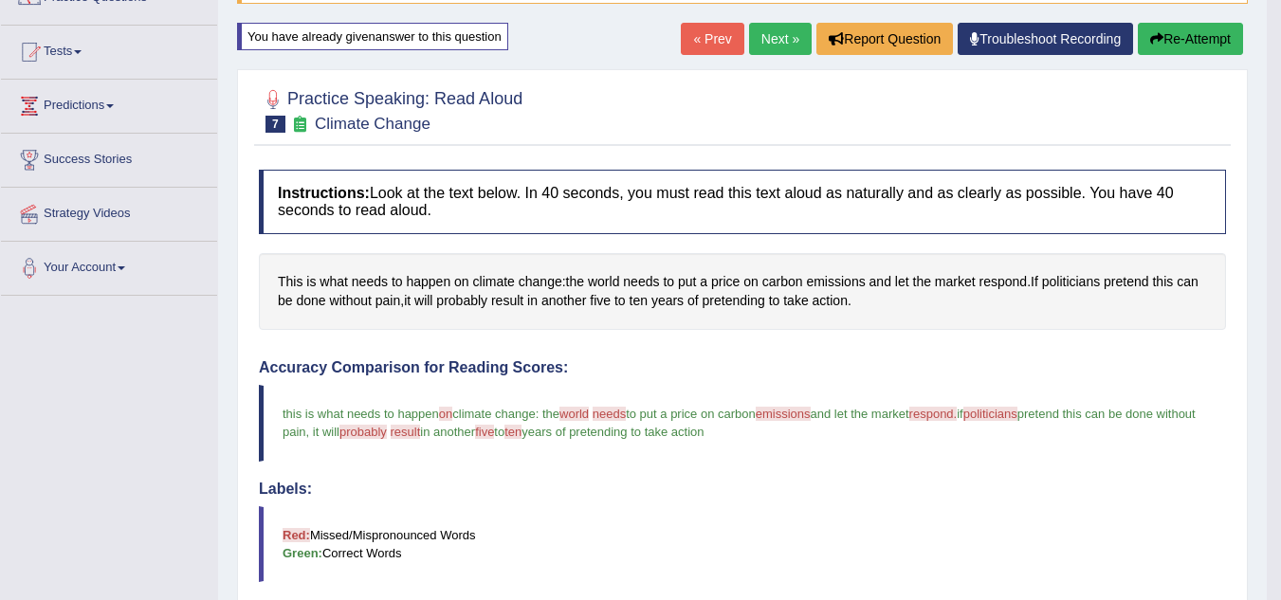
click at [768, 46] on link "Next »" at bounding box center [780, 39] width 63 height 32
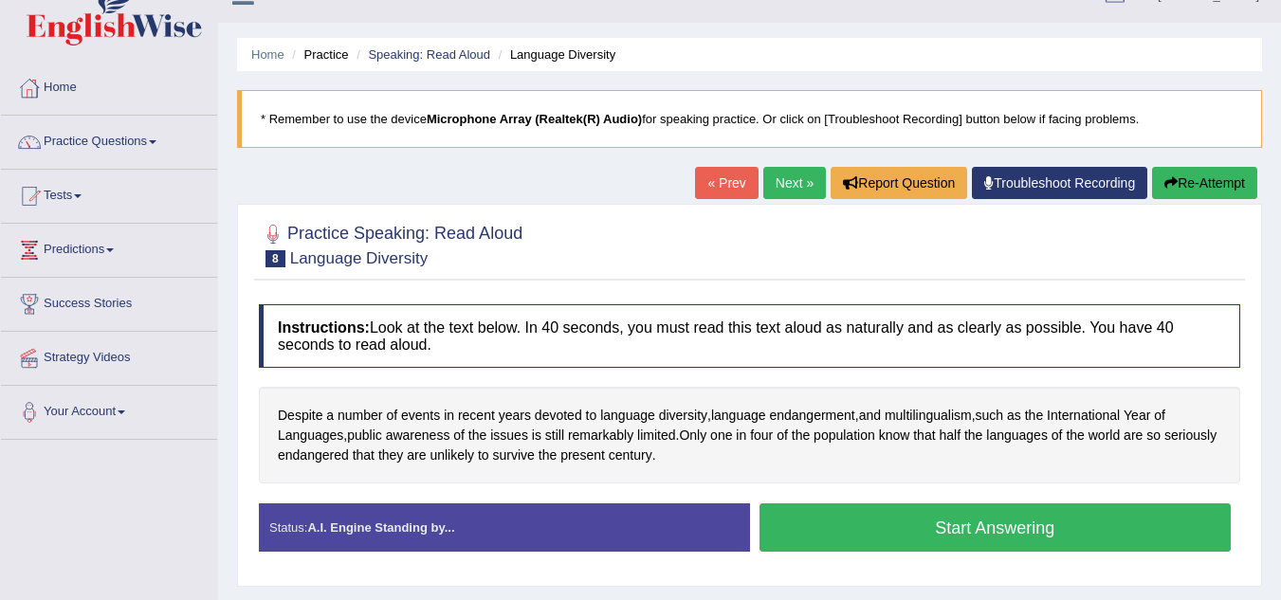
scroll to position [110, 0]
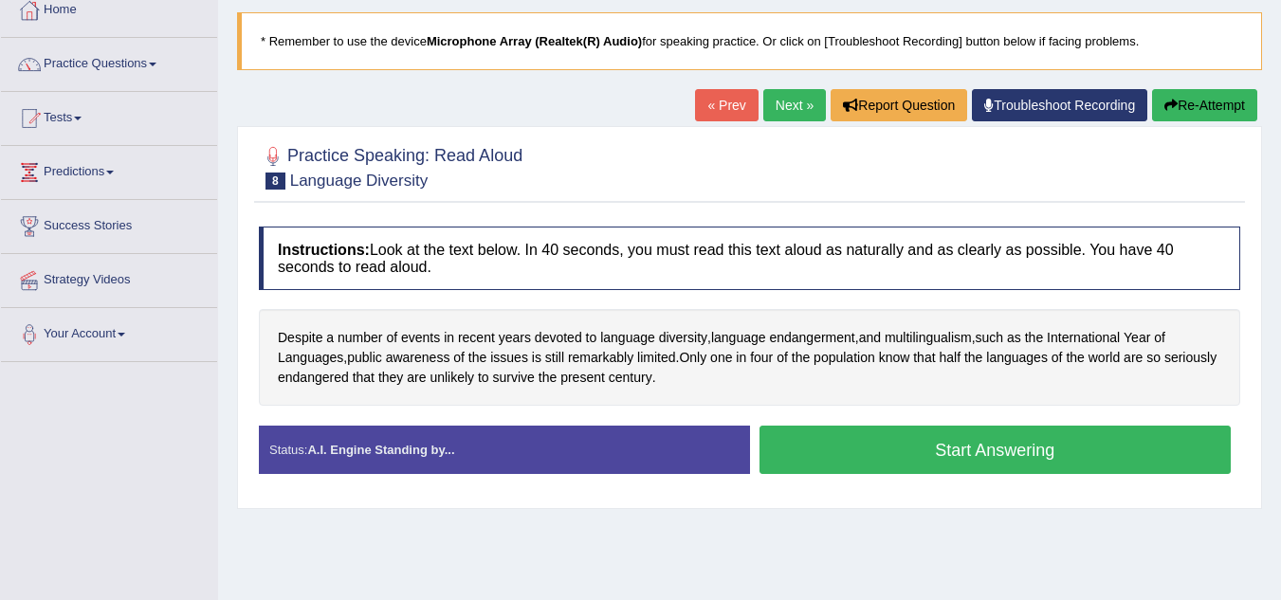
click at [1060, 463] on button "Start Answering" at bounding box center [996, 450] width 472 height 48
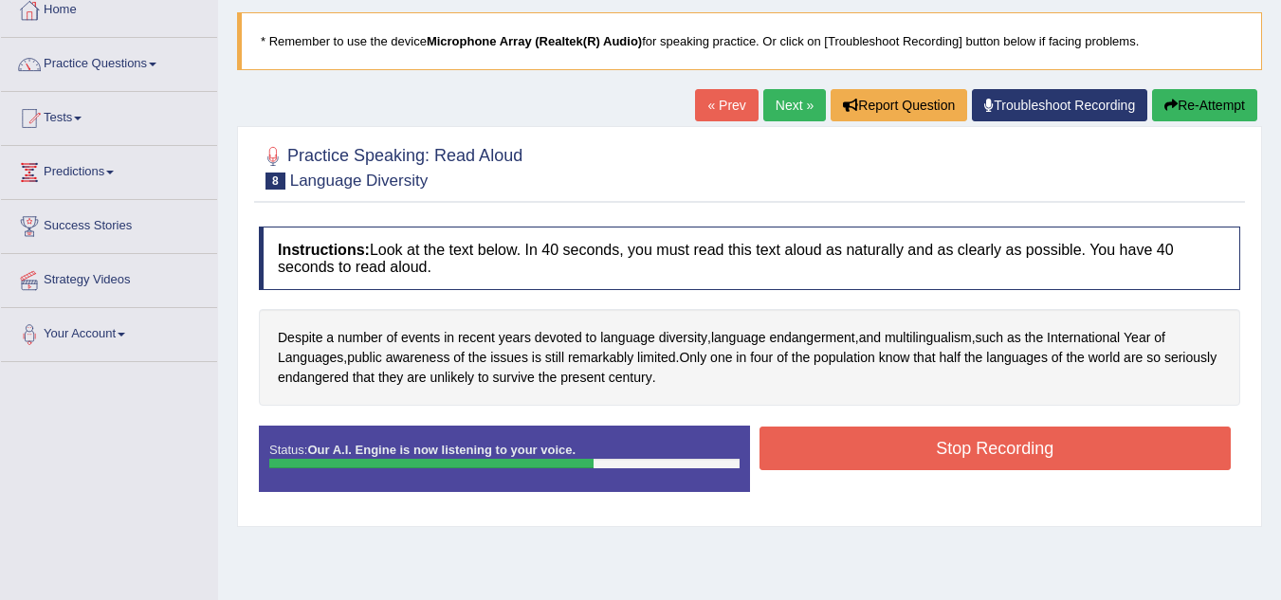
click at [1038, 459] on button "Stop Recording" at bounding box center [996, 449] width 472 height 44
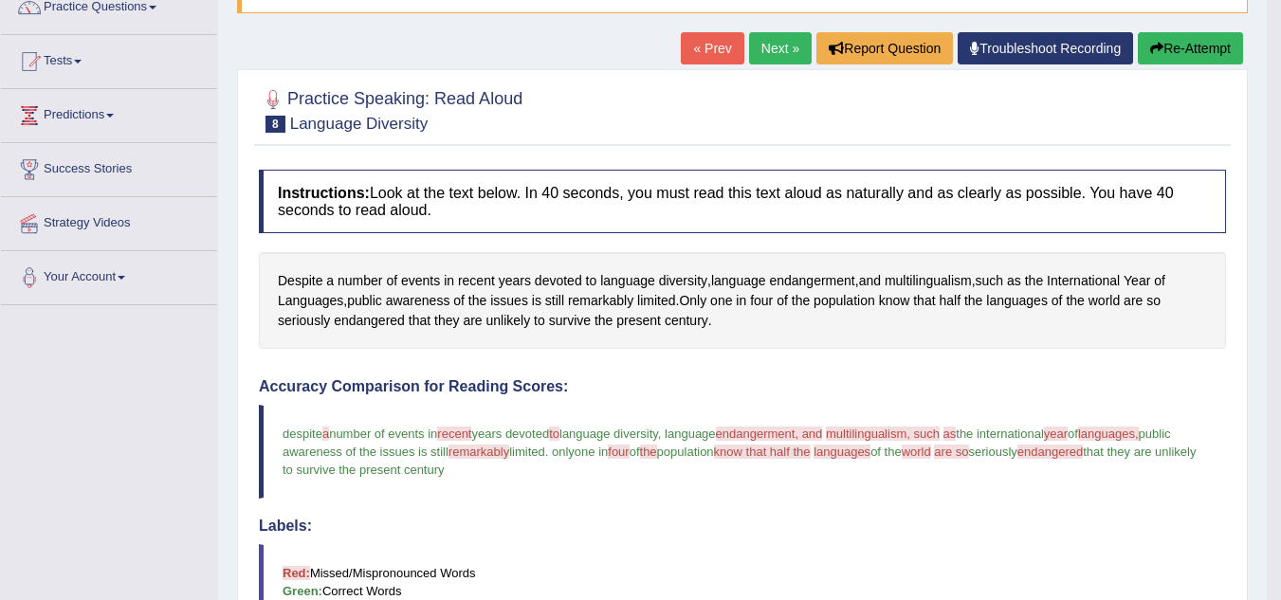
scroll to position [162, 0]
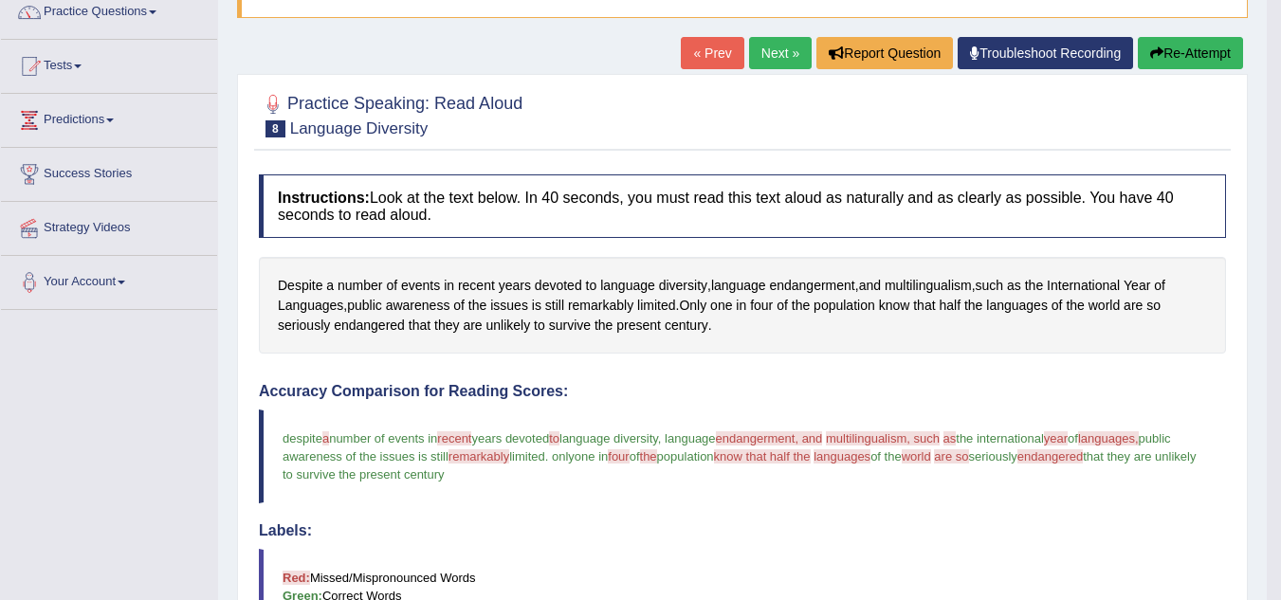
click at [1200, 65] on button "Re-Attempt" at bounding box center [1190, 53] width 105 height 32
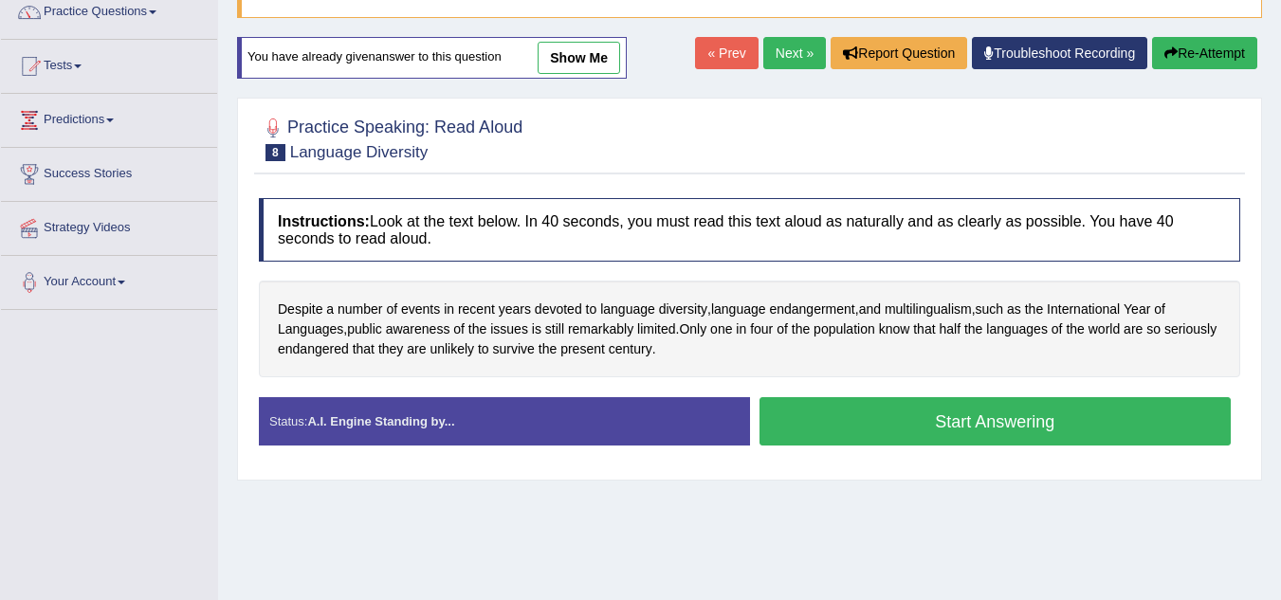
scroll to position [162, 0]
click at [1008, 432] on button "Start Answering" at bounding box center [996, 421] width 472 height 48
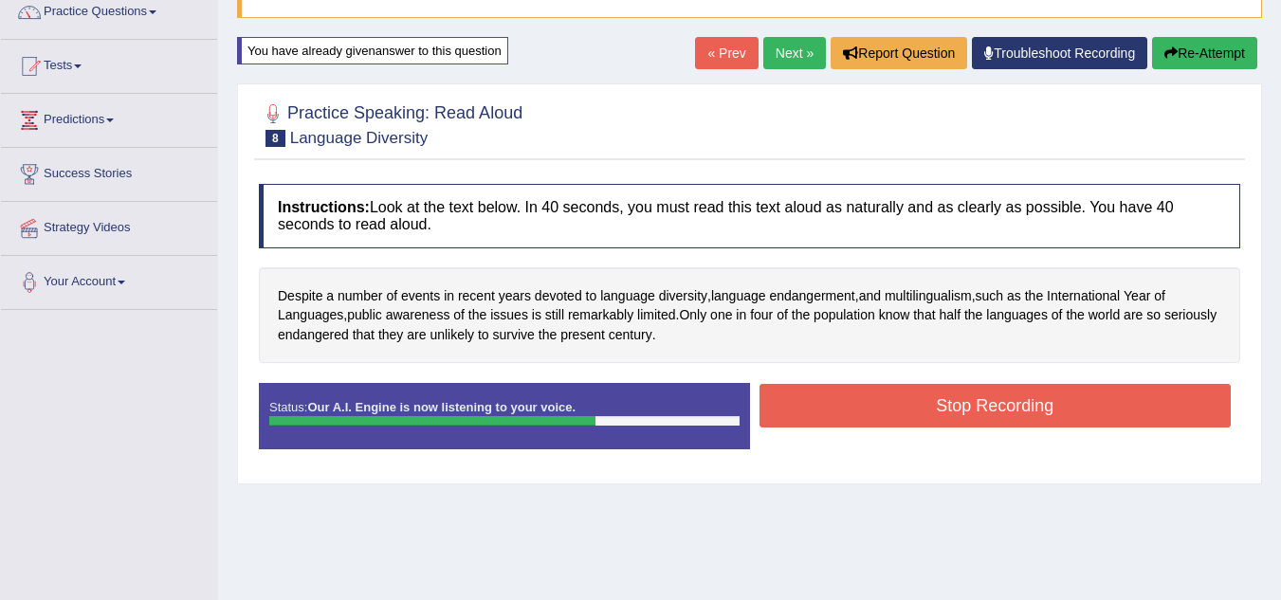
click at [1032, 417] on button "Stop Recording" at bounding box center [996, 406] width 472 height 44
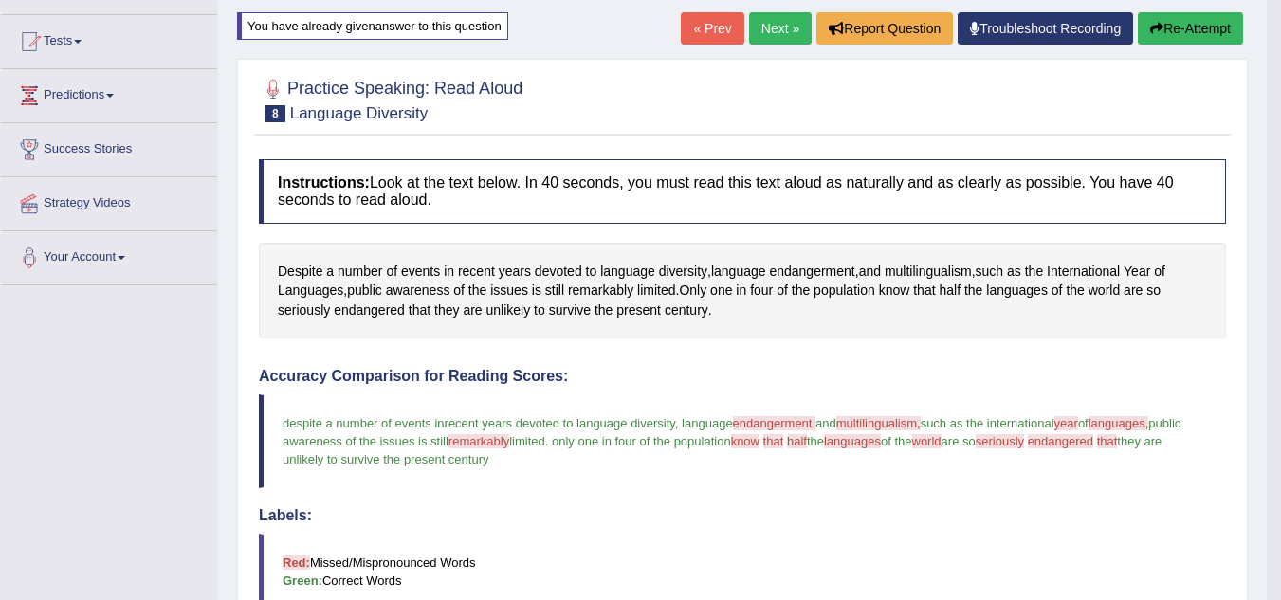
scroll to position [146, 0]
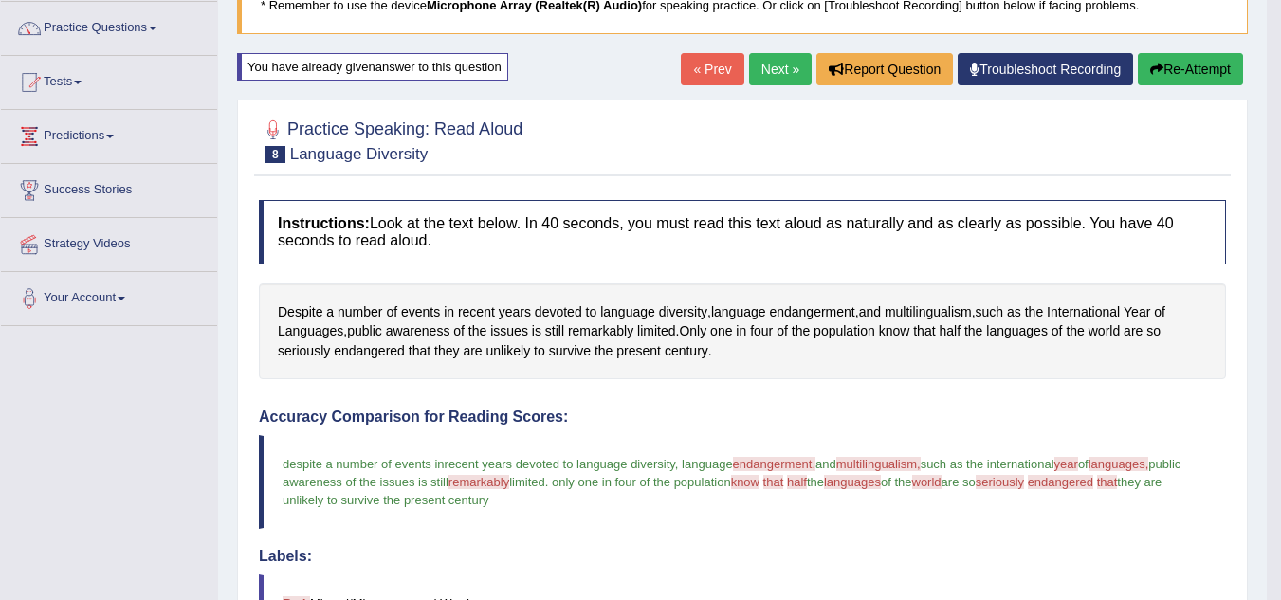
click at [1192, 73] on button "Re-Attempt" at bounding box center [1190, 69] width 105 height 32
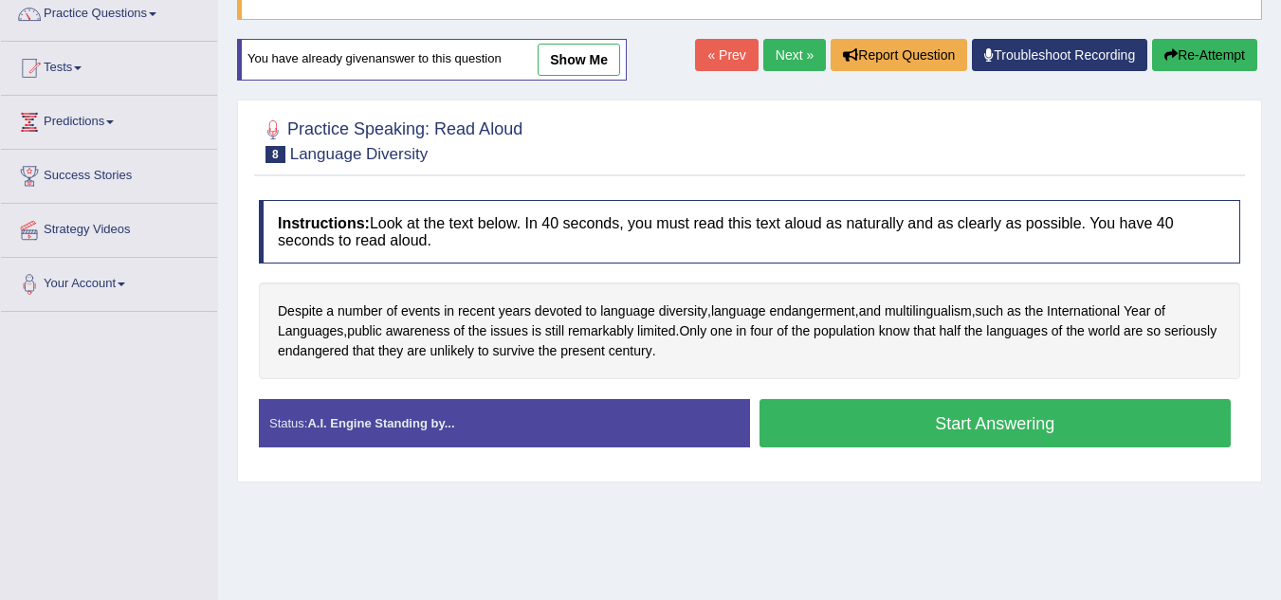
scroll to position [160, 0]
click at [1031, 432] on button "Start Answering" at bounding box center [996, 423] width 472 height 48
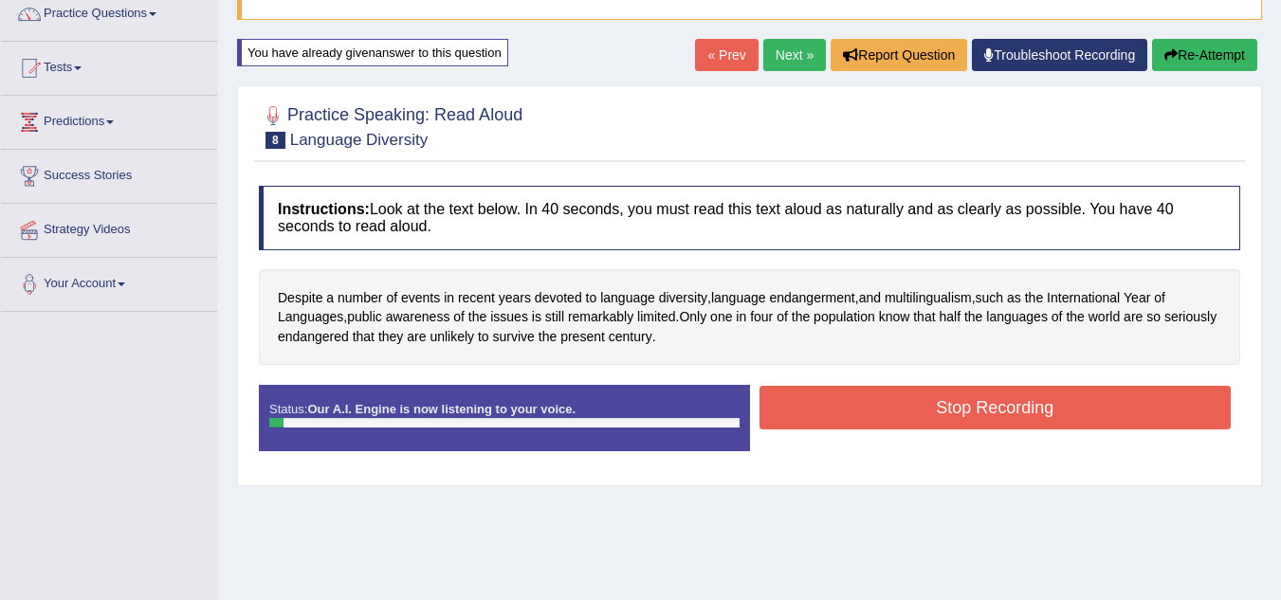
scroll to position [146, 0]
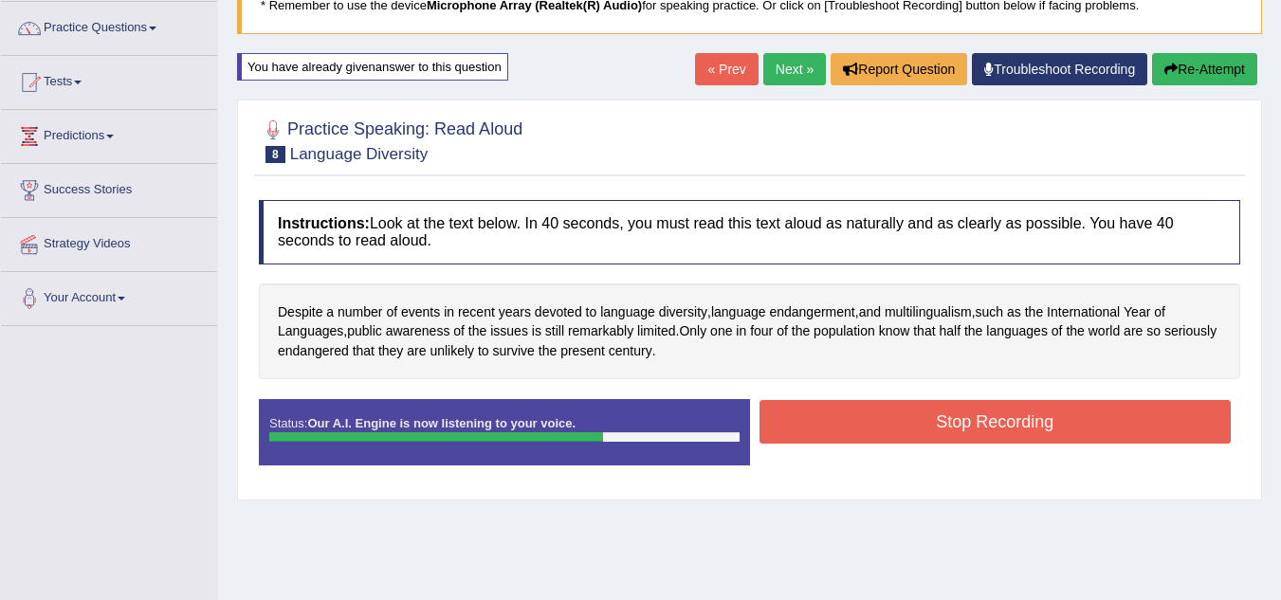
click at [1028, 430] on button "Stop Recording" at bounding box center [996, 422] width 472 height 44
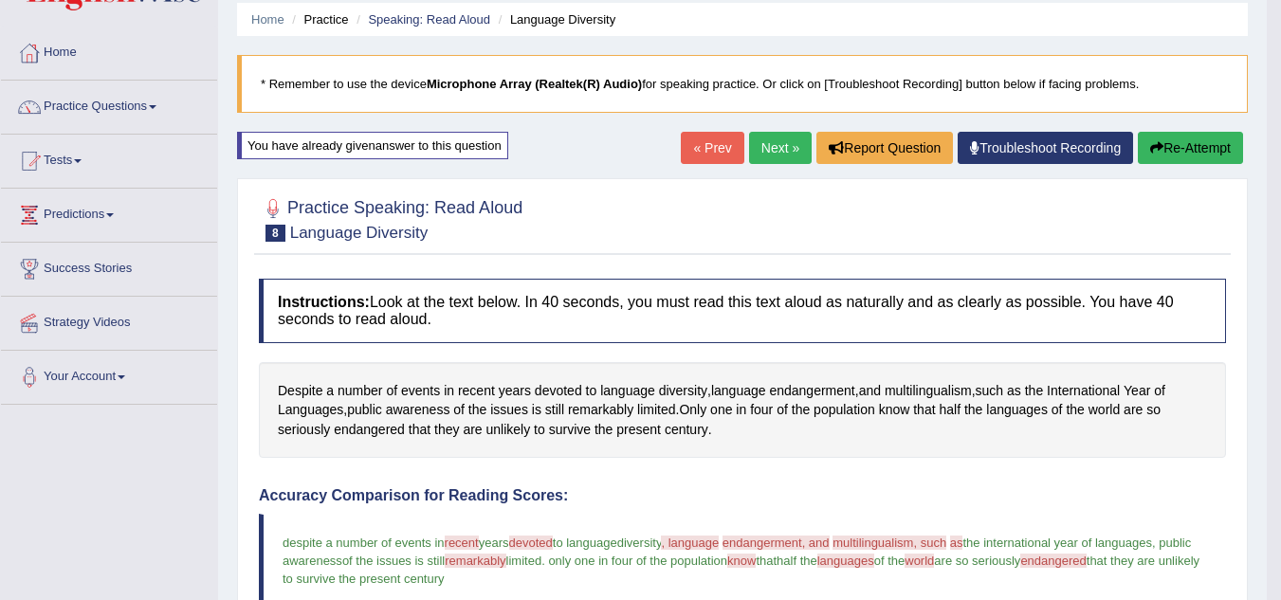
scroll to position [57, 0]
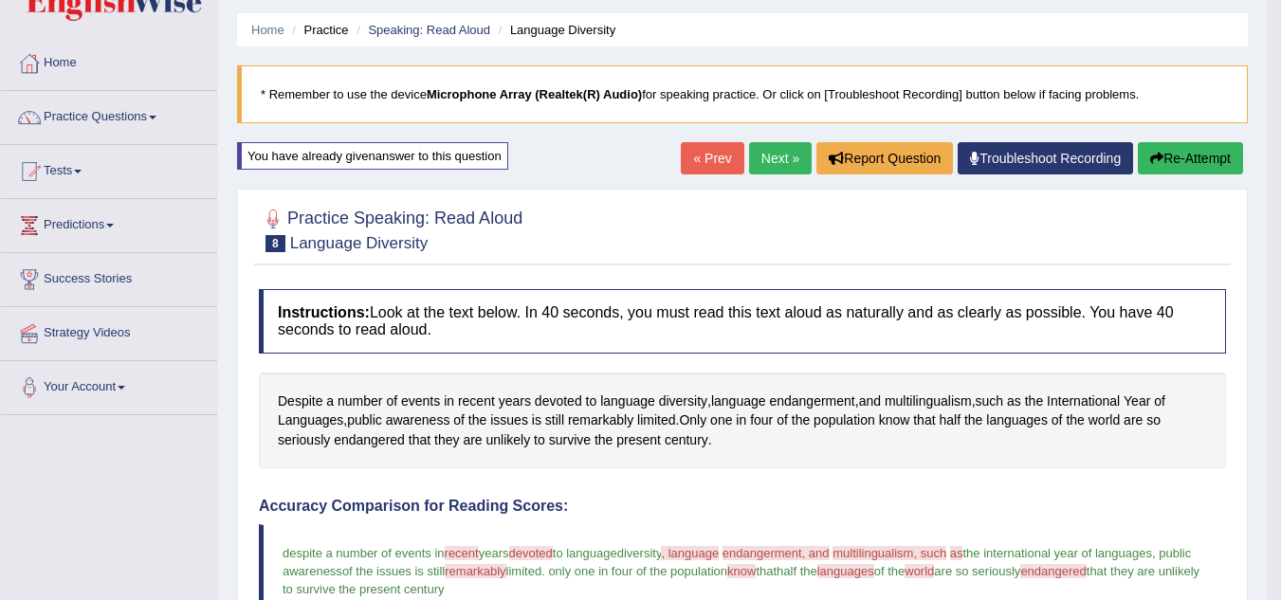
click at [775, 160] on link "Next »" at bounding box center [780, 158] width 63 height 32
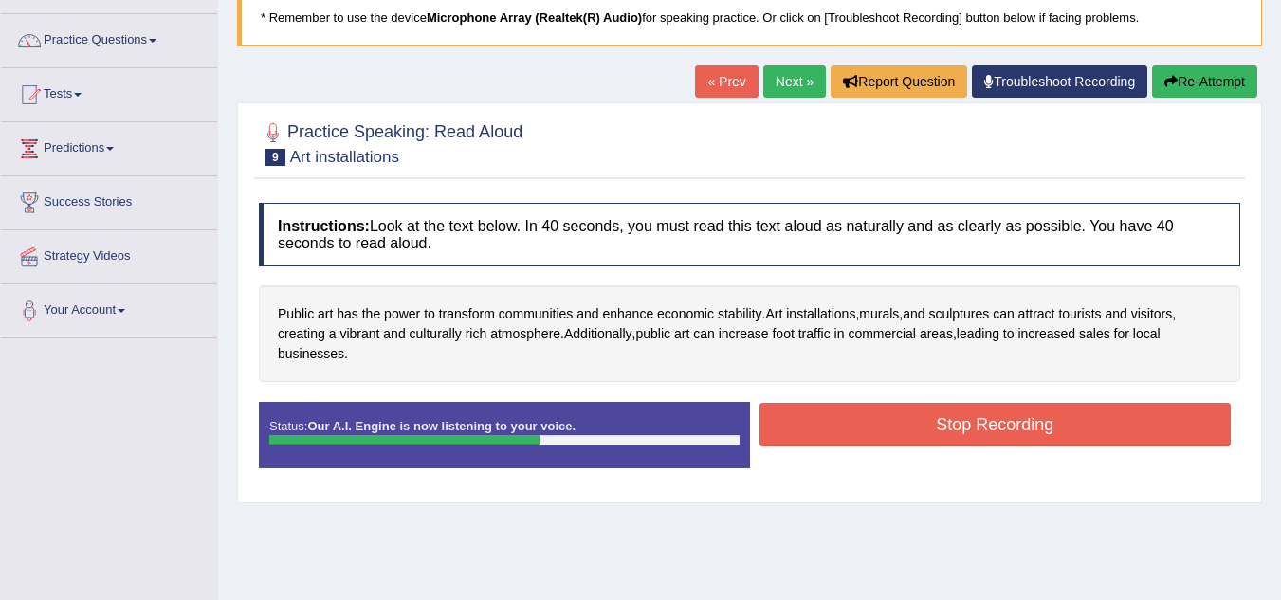
click at [1021, 437] on button "Stop Recording" at bounding box center [996, 425] width 472 height 44
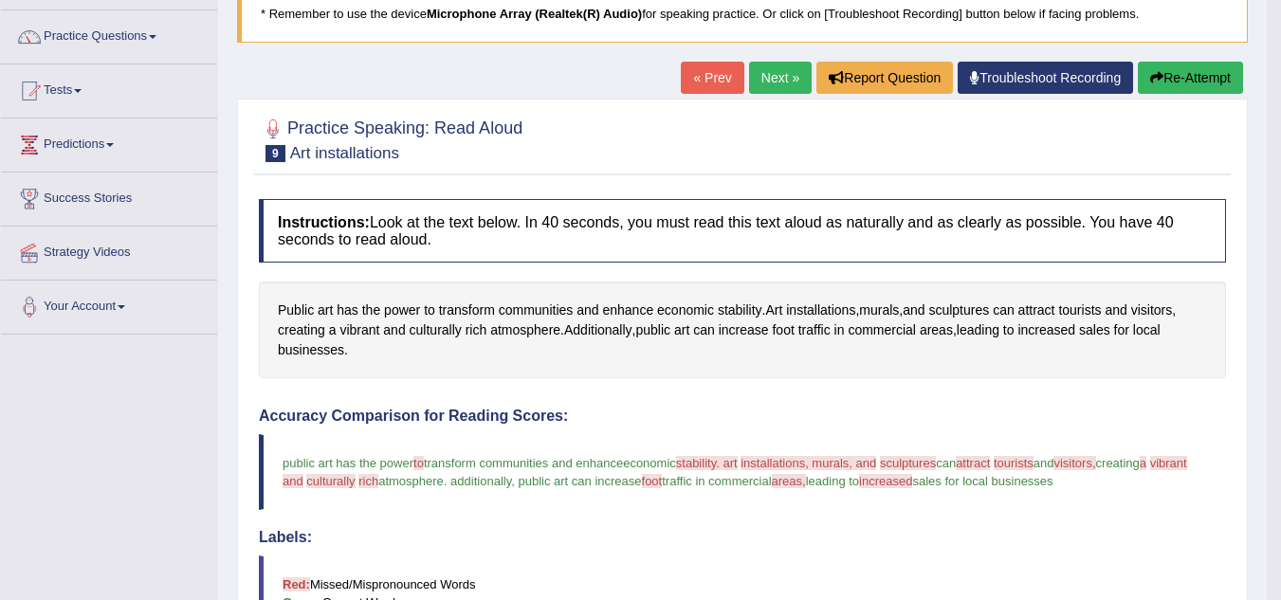
scroll to position [103, 0]
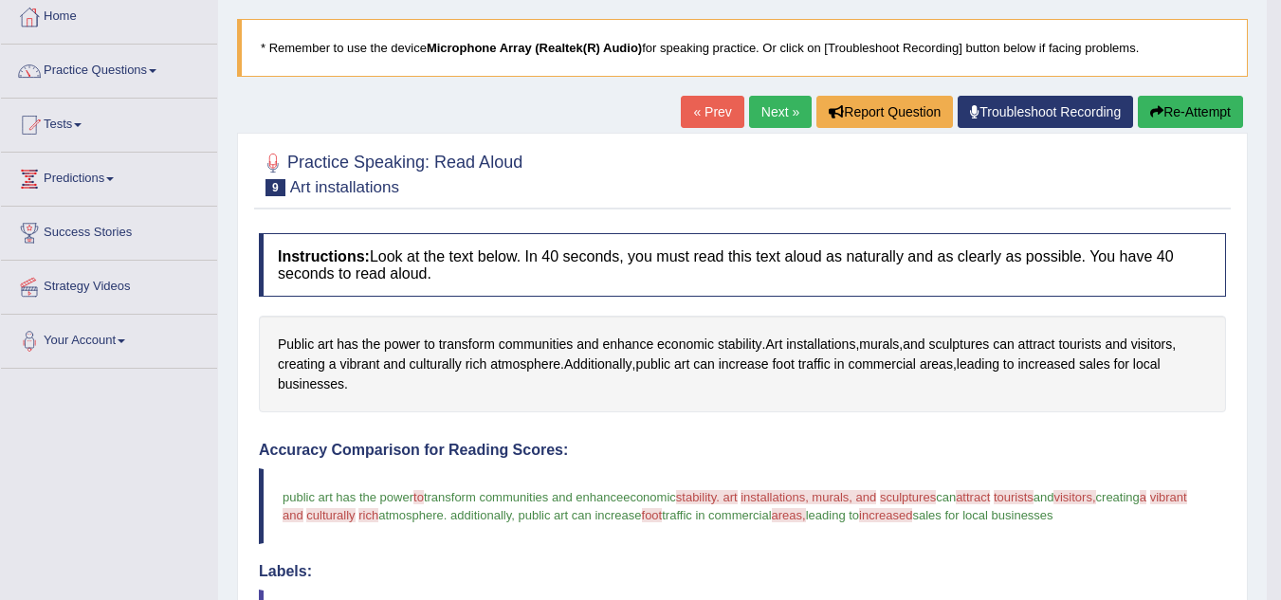
click at [1187, 114] on button "Re-Attempt" at bounding box center [1190, 112] width 105 height 32
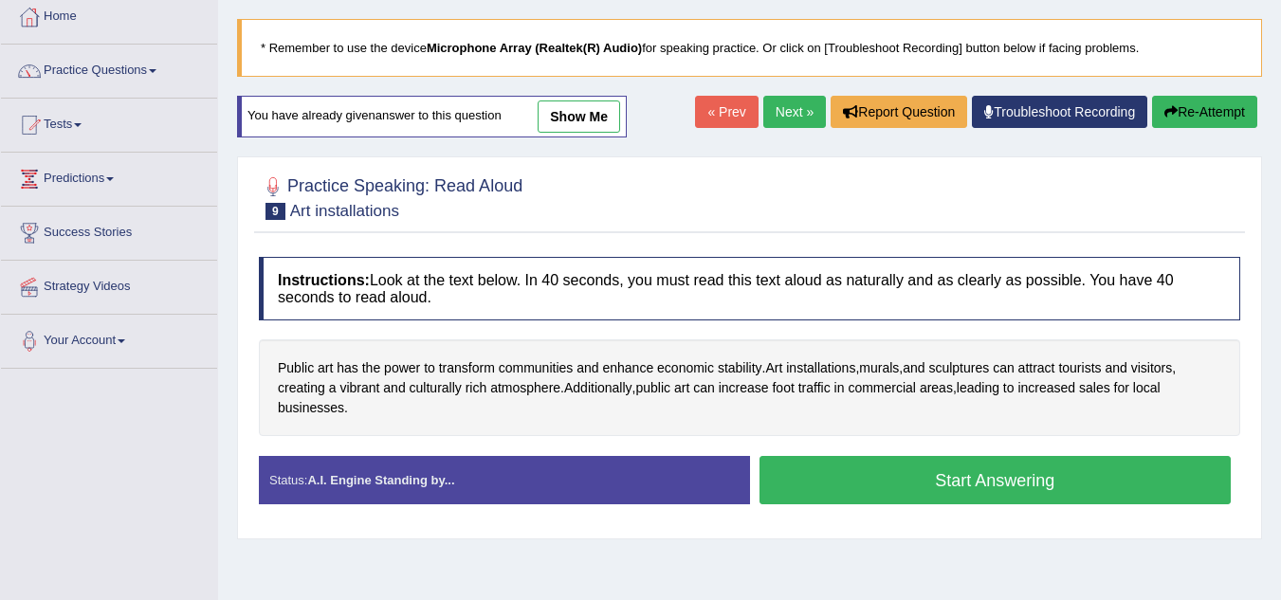
scroll to position [103, 0]
click at [1062, 491] on button "Start Answering" at bounding box center [996, 480] width 472 height 48
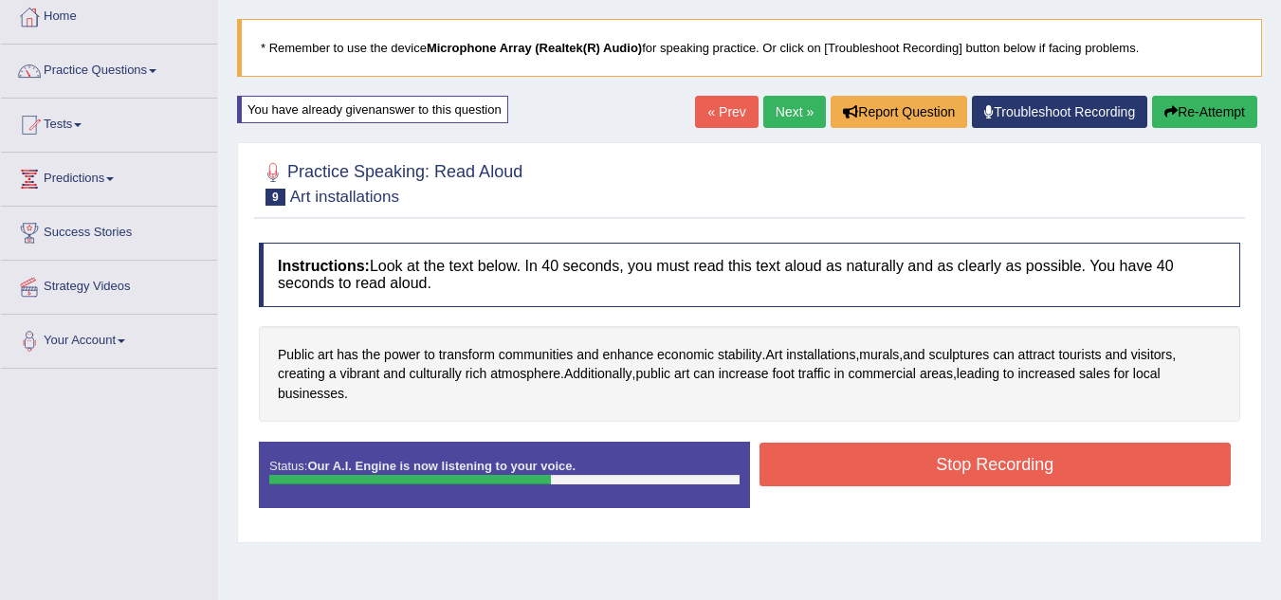
click at [1101, 461] on button "Stop Recording" at bounding box center [996, 465] width 472 height 44
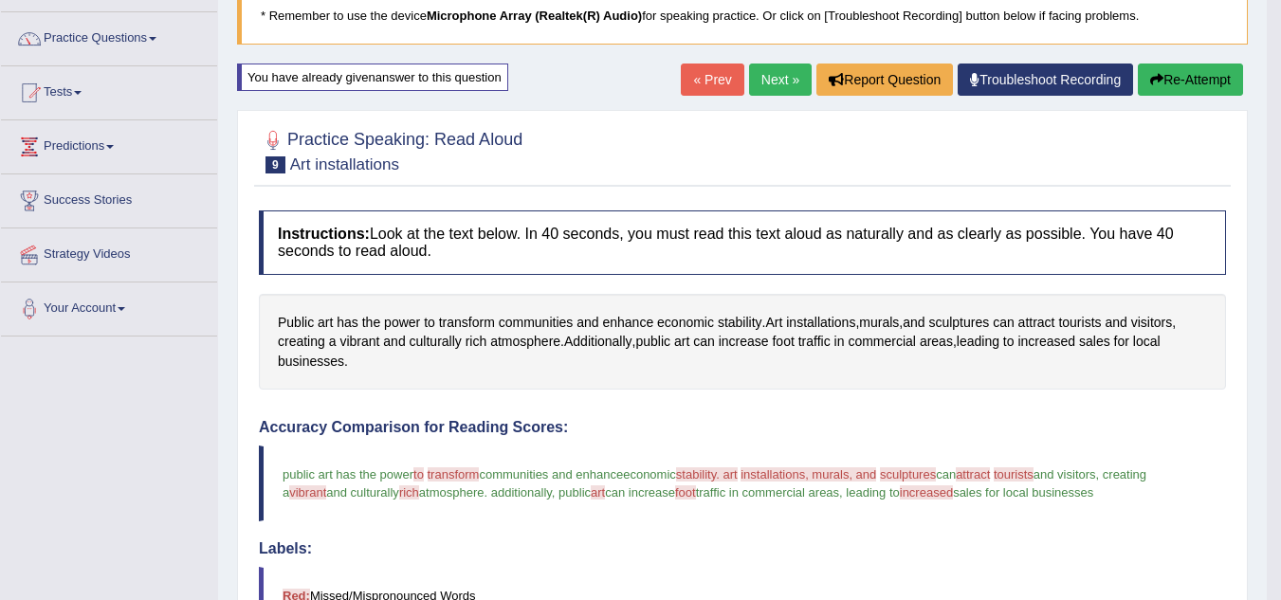
scroll to position [121, 0]
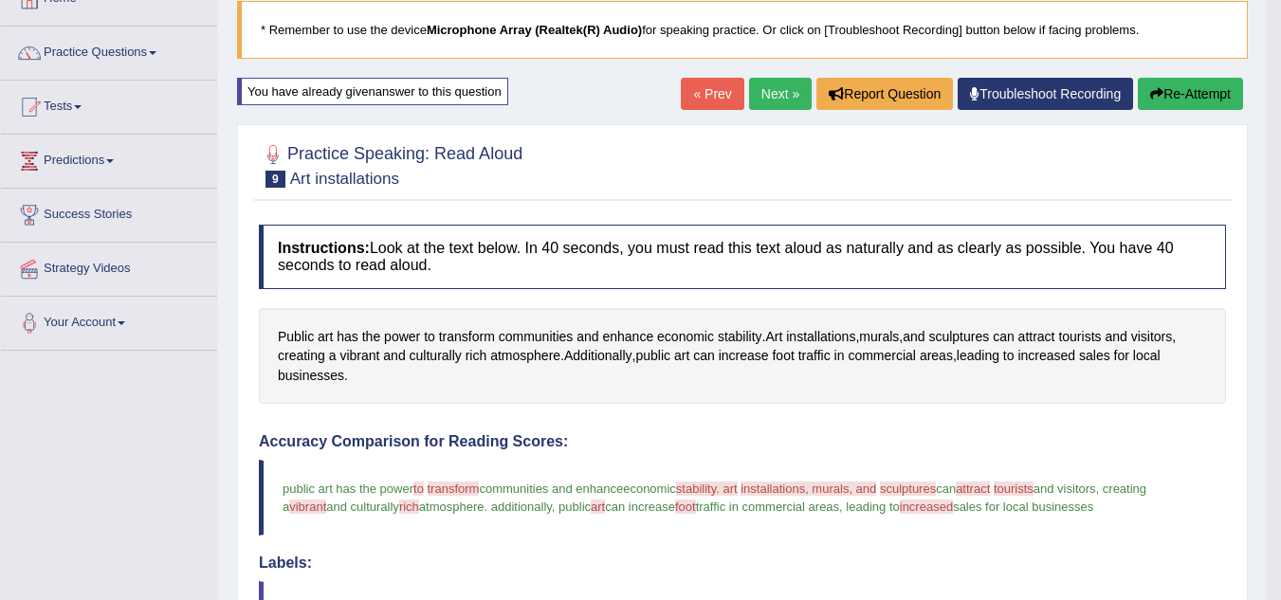
click at [1187, 102] on button "Re-Attempt" at bounding box center [1190, 94] width 105 height 32
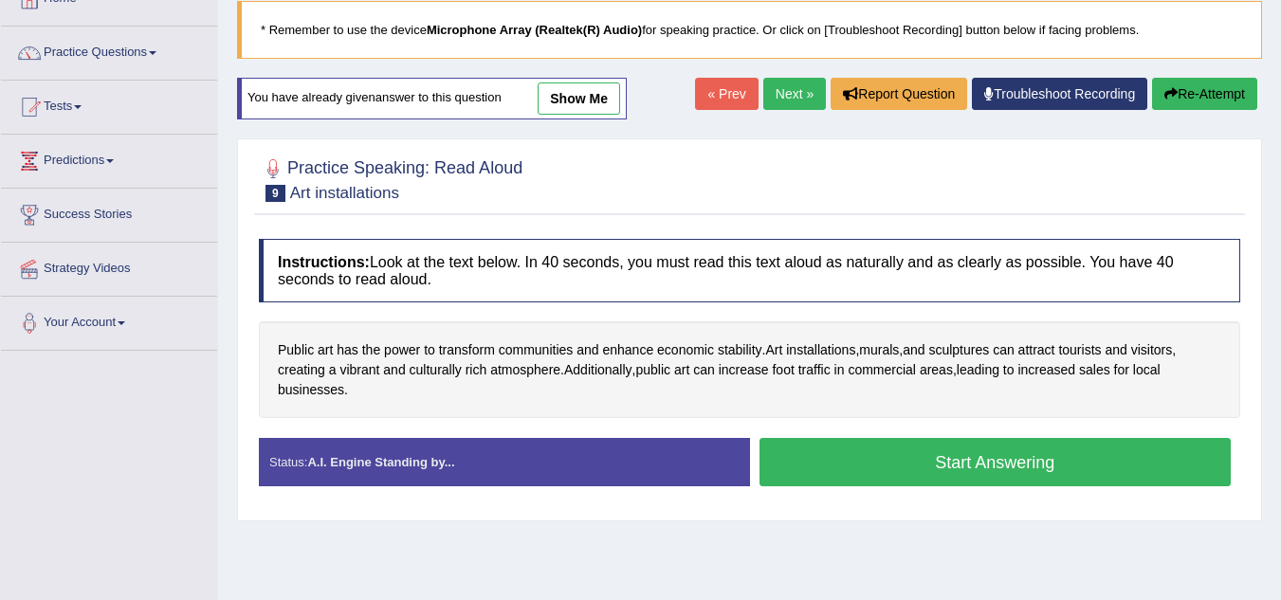
scroll to position [121, 0]
click at [1042, 466] on button "Start Answering" at bounding box center [996, 462] width 472 height 48
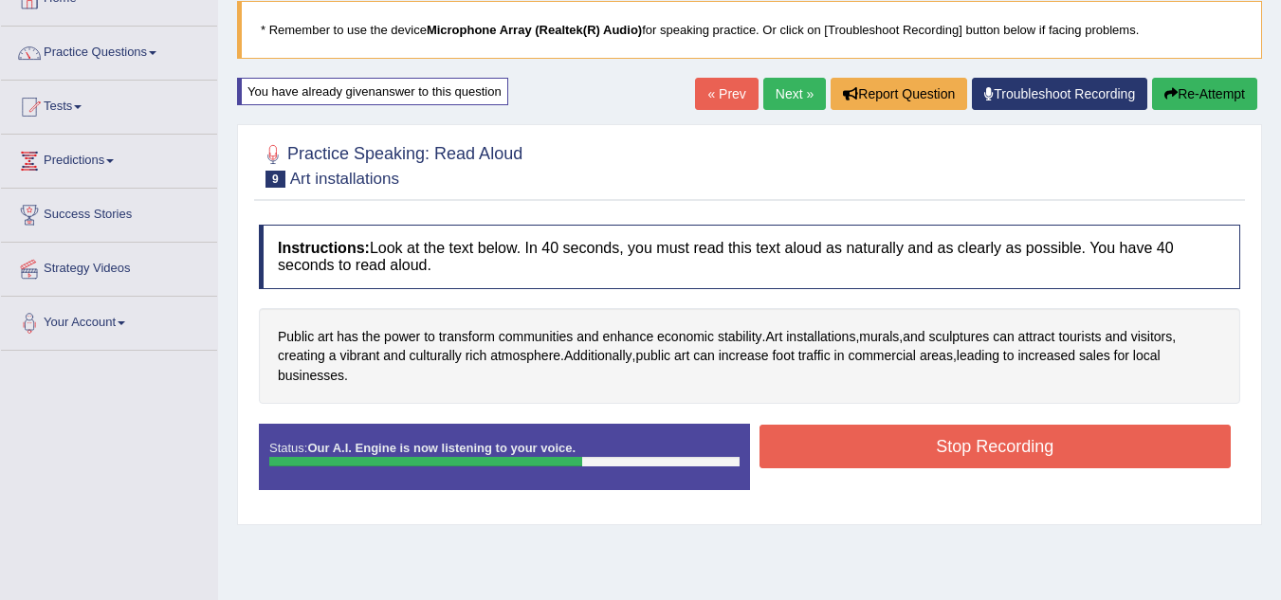
click at [1060, 452] on button "Stop Recording" at bounding box center [996, 447] width 472 height 44
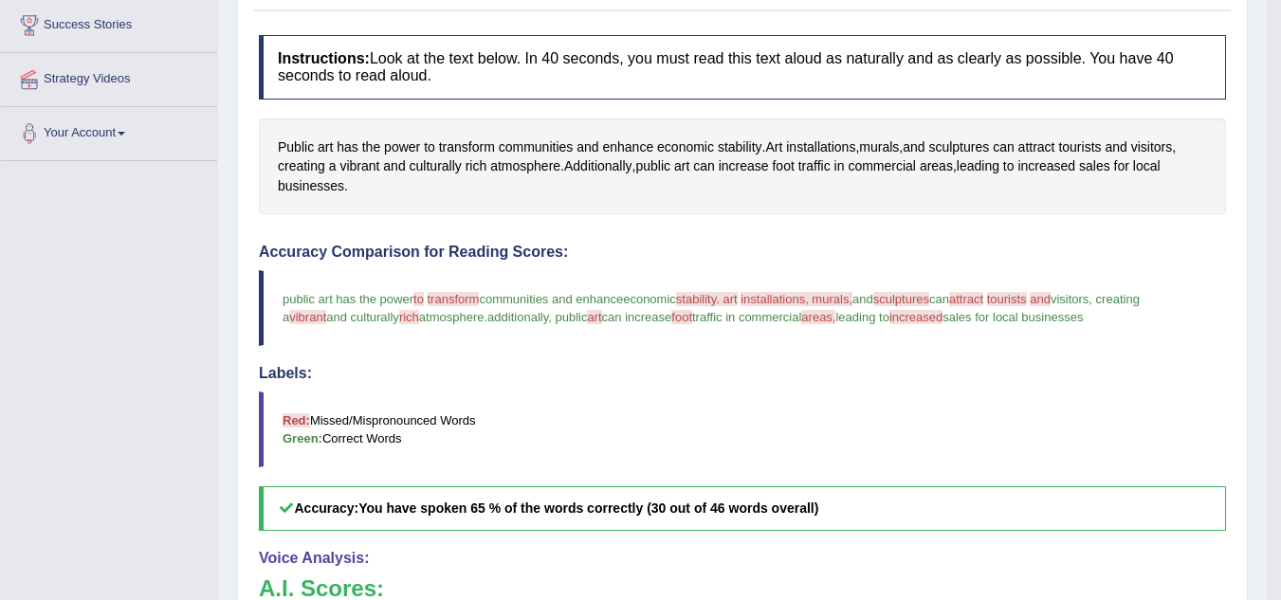
scroll to position [0, 0]
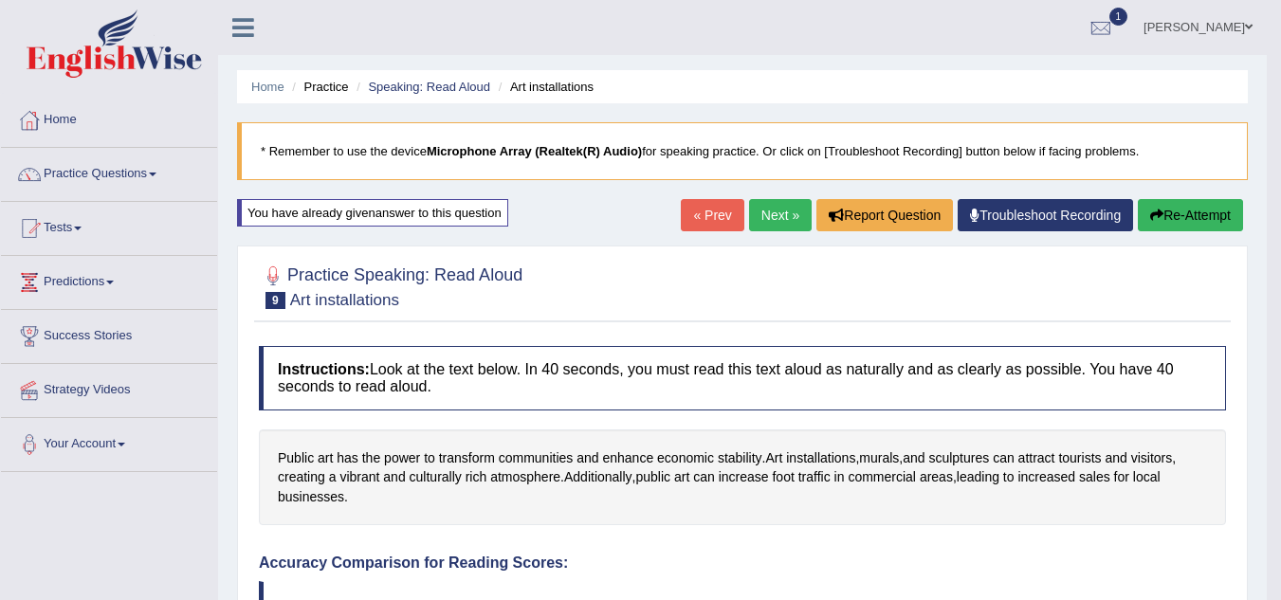
click at [1204, 218] on button "Re-Attempt" at bounding box center [1190, 215] width 105 height 32
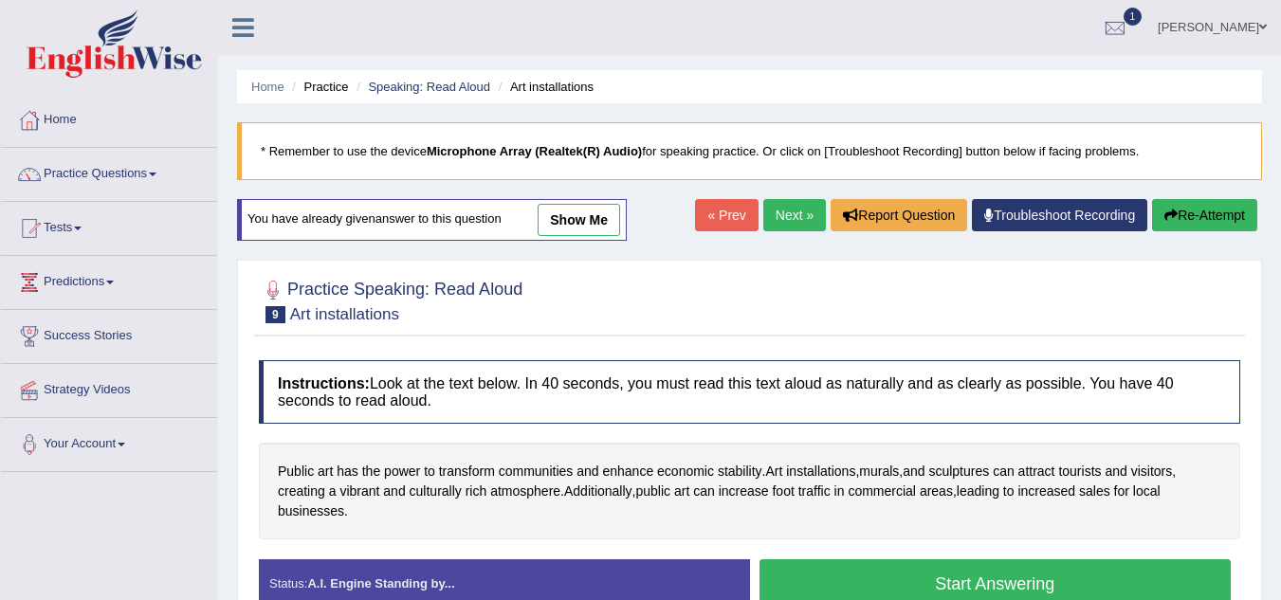
click at [1042, 575] on button "Start Answering" at bounding box center [996, 583] width 472 height 48
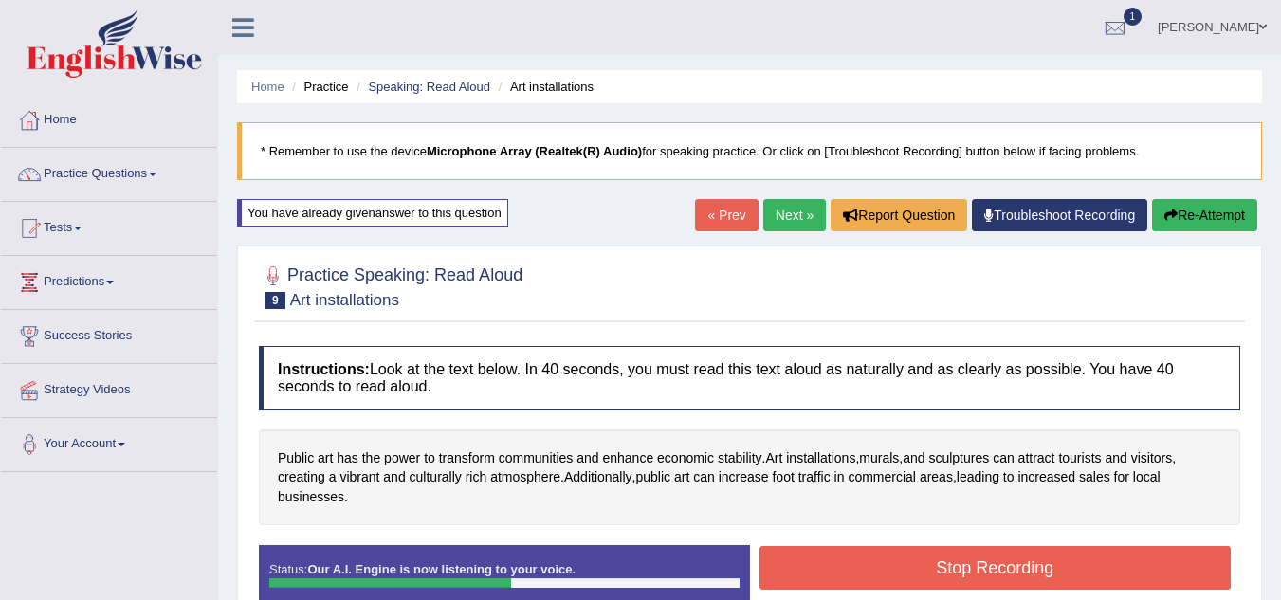
click at [1100, 564] on button "Stop Recording" at bounding box center [996, 568] width 472 height 44
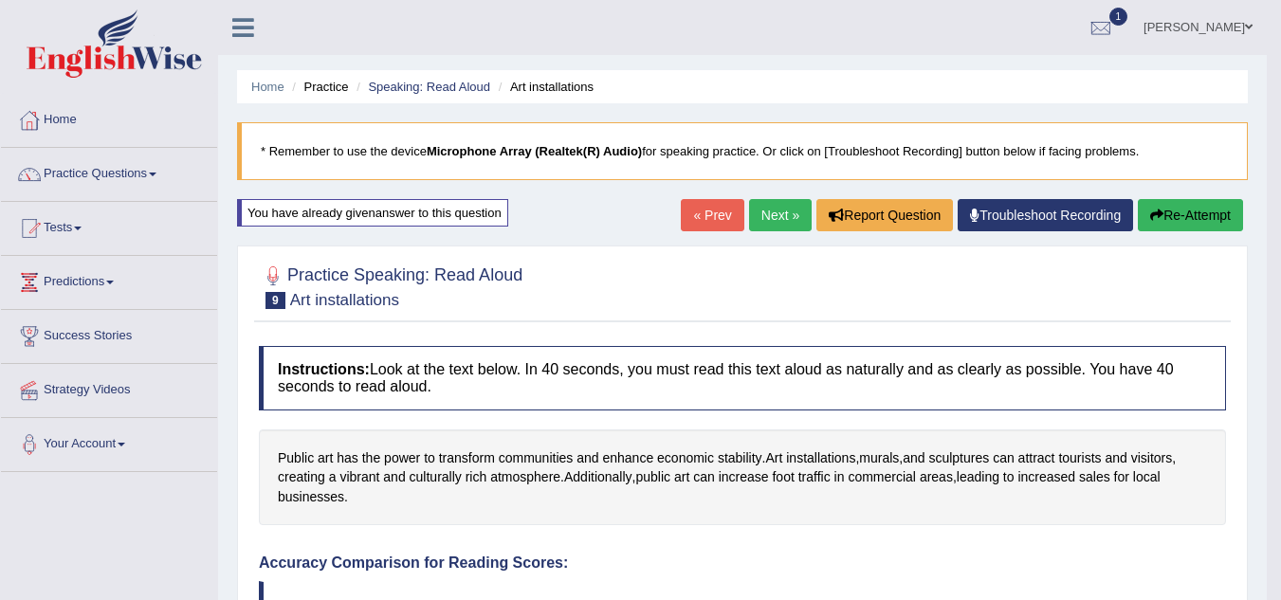
click at [1201, 212] on button "Re-Attempt" at bounding box center [1190, 215] width 105 height 32
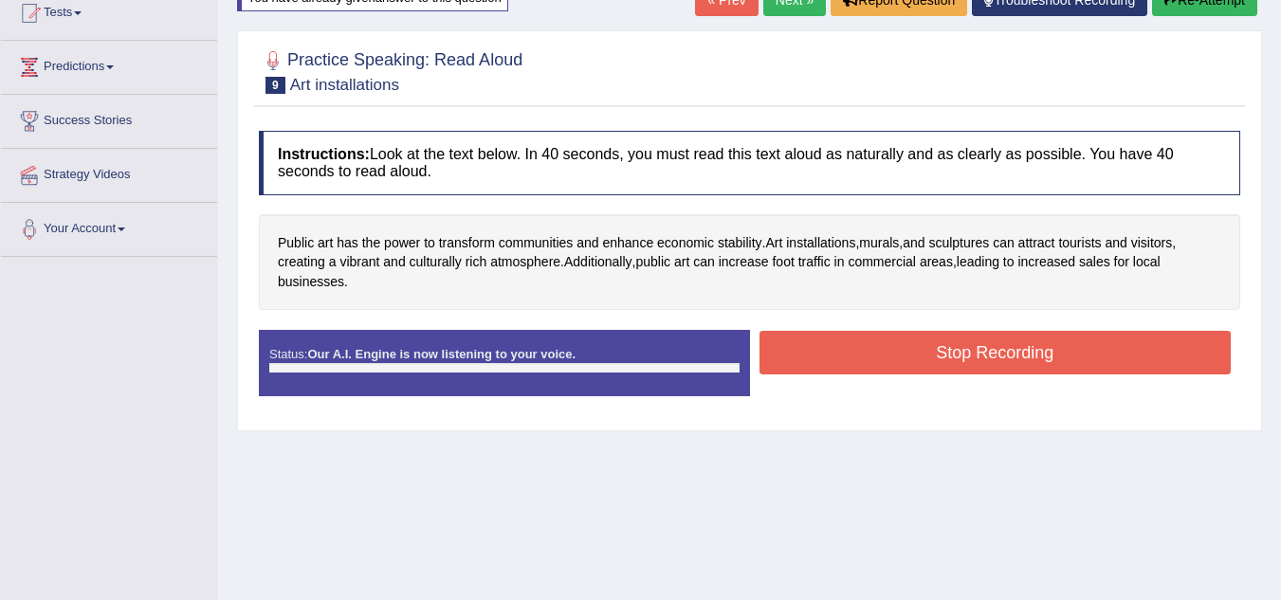
scroll to position [215, 0]
click at [1050, 368] on button "Stop Recording" at bounding box center [996, 353] width 472 height 44
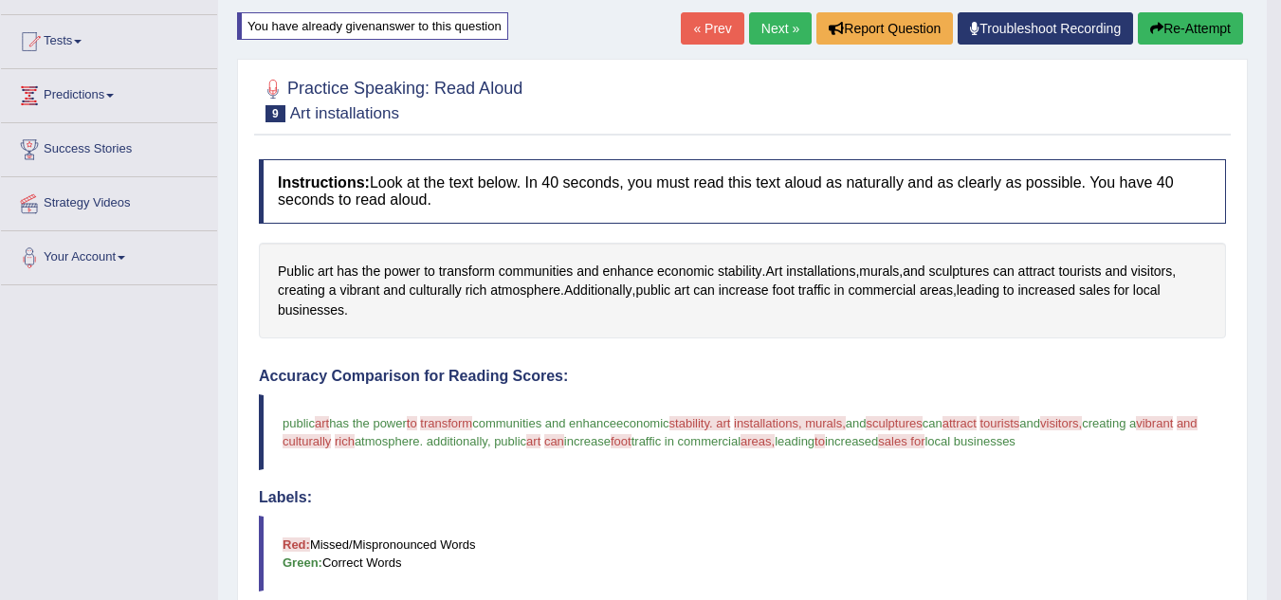
scroll to position [22, 0]
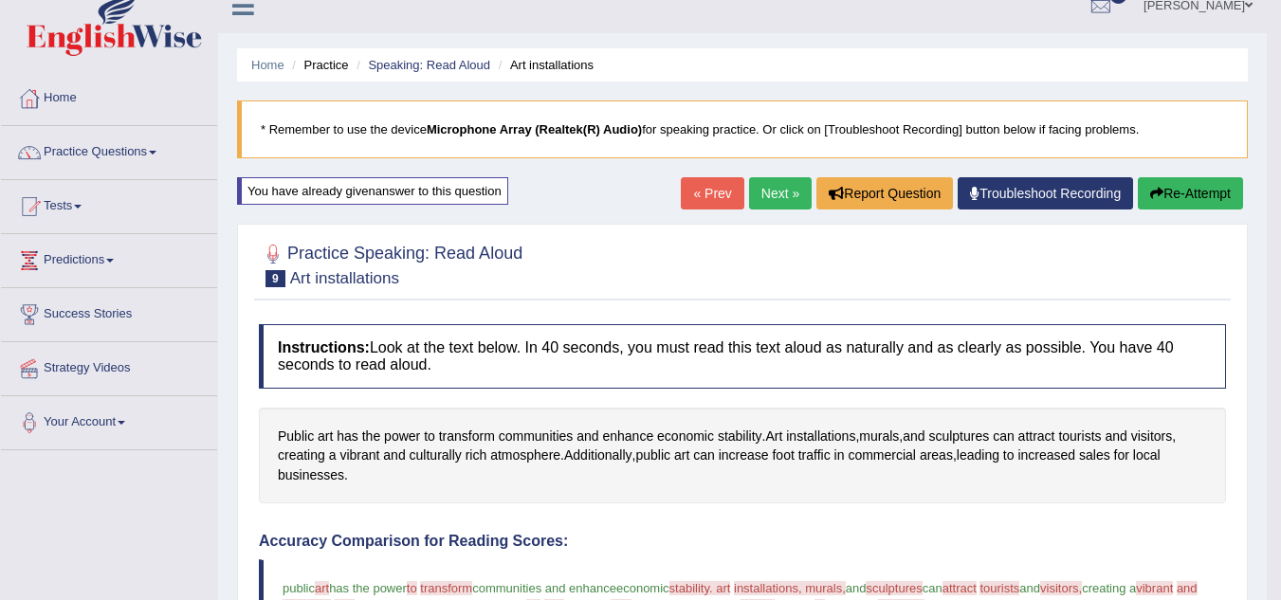
click at [1189, 193] on button "Re-Attempt" at bounding box center [1190, 193] width 105 height 32
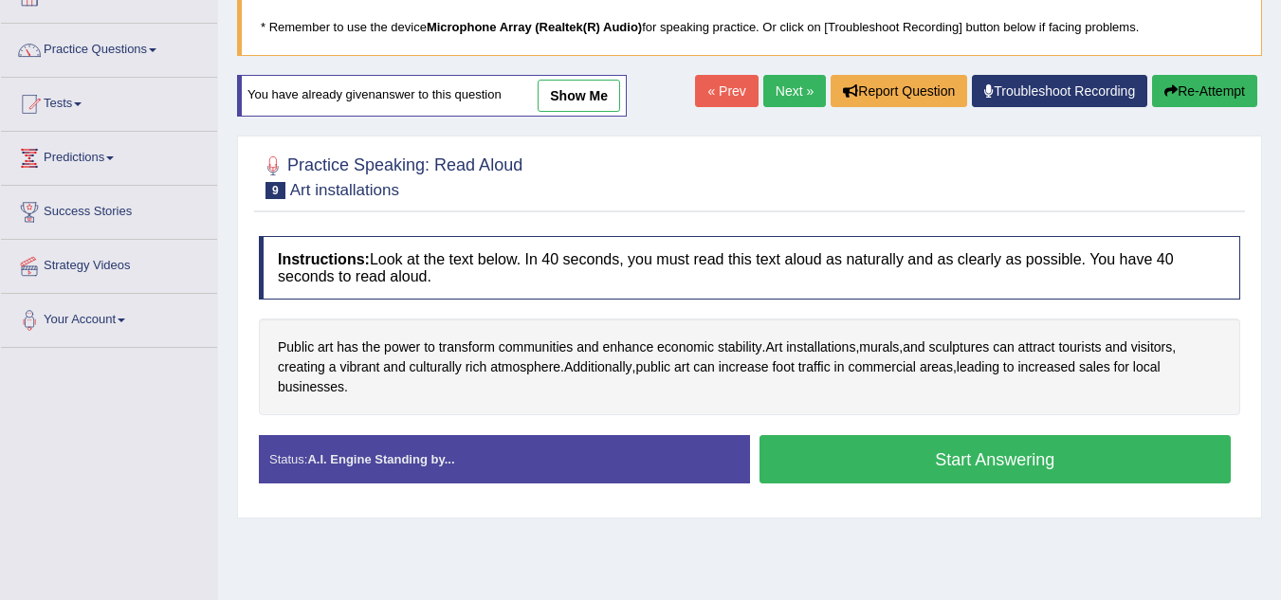
click at [1088, 452] on button "Start Answering" at bounding box center [996, 459] width 472 height 48
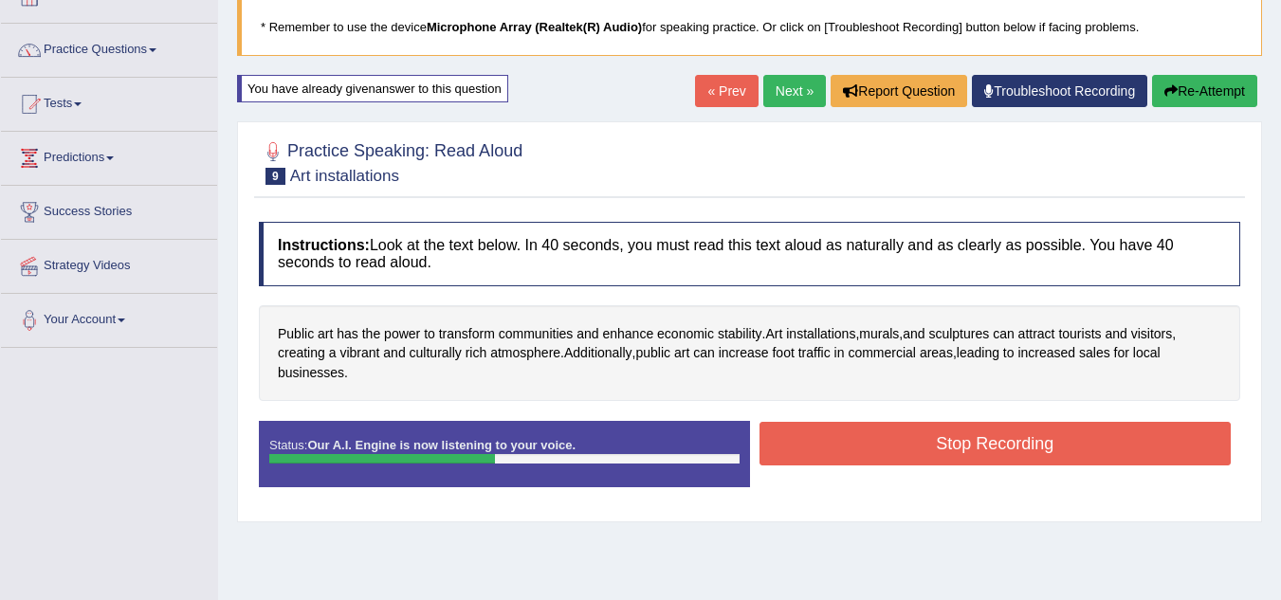
click at [1106, 444] on button "Stop Recording" at bounding box center [996, 444] width 472 height 44
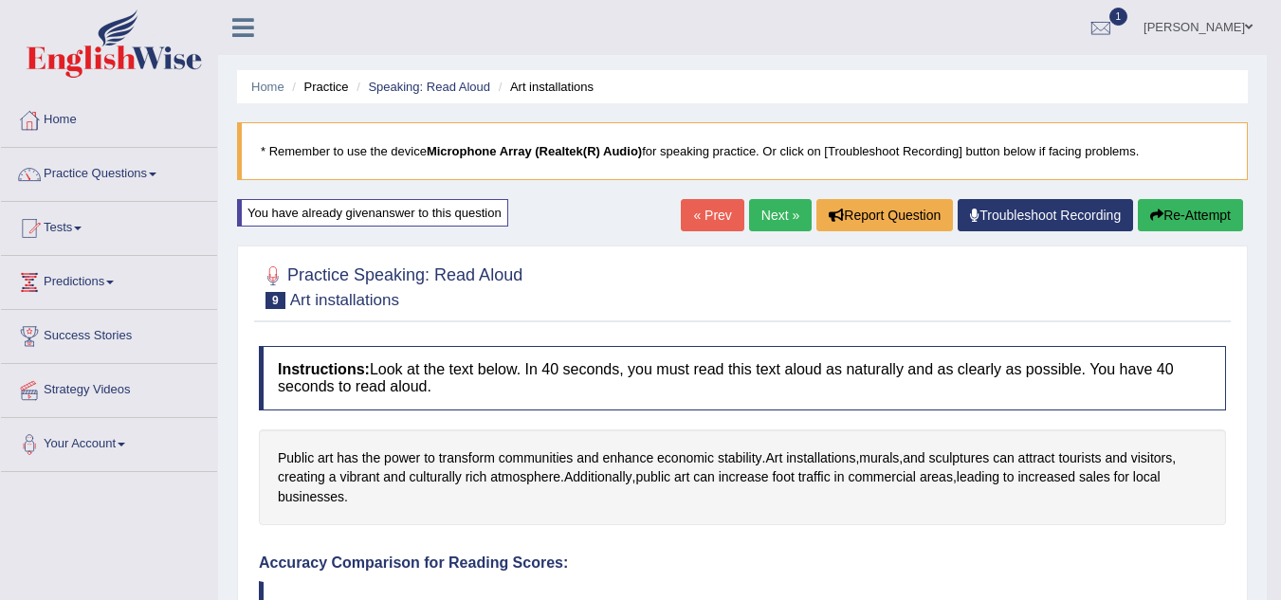
click at [779, 212] on link "Next »" at bounding box center [780, 215] width 63 height 32
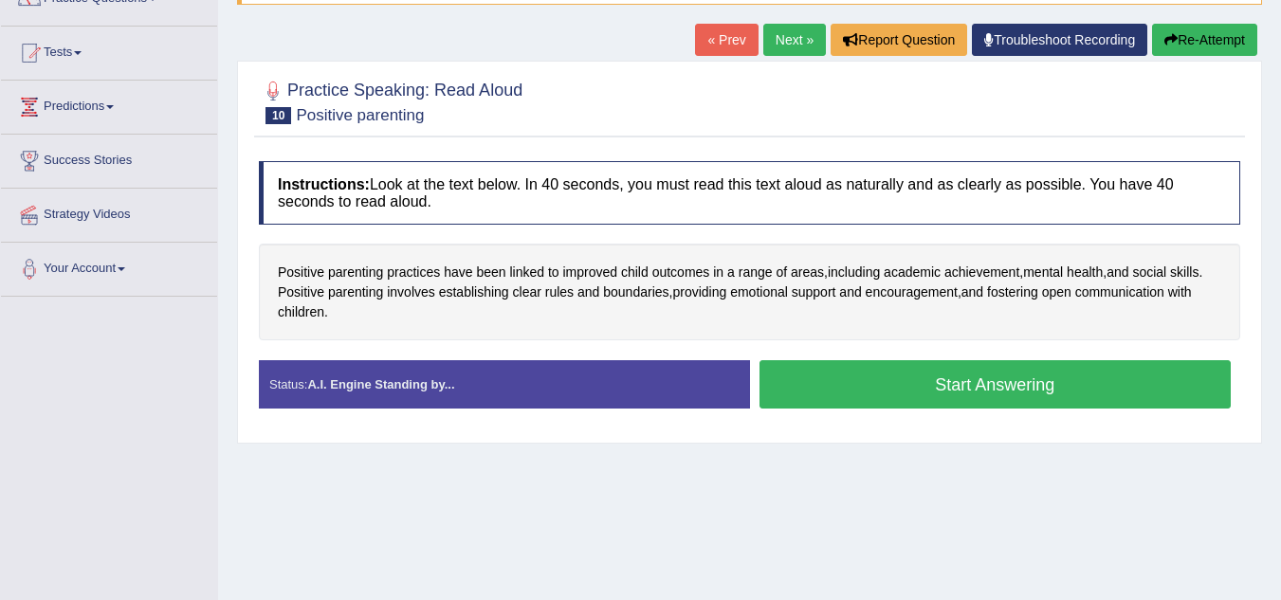
click at [1040, 387] on button "Start Answering" at bounding box center [996, 384] width 472 height 48
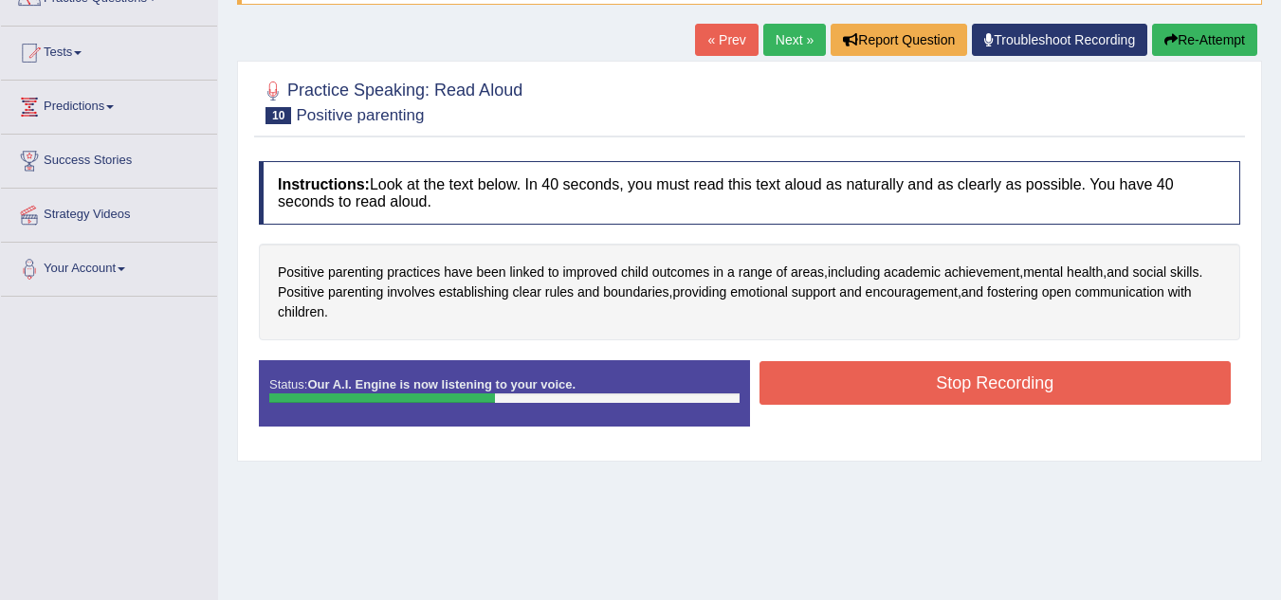
click at [1094, 389] on button "Stop Recording" at bounding box center [996, 383] width 472 height 44
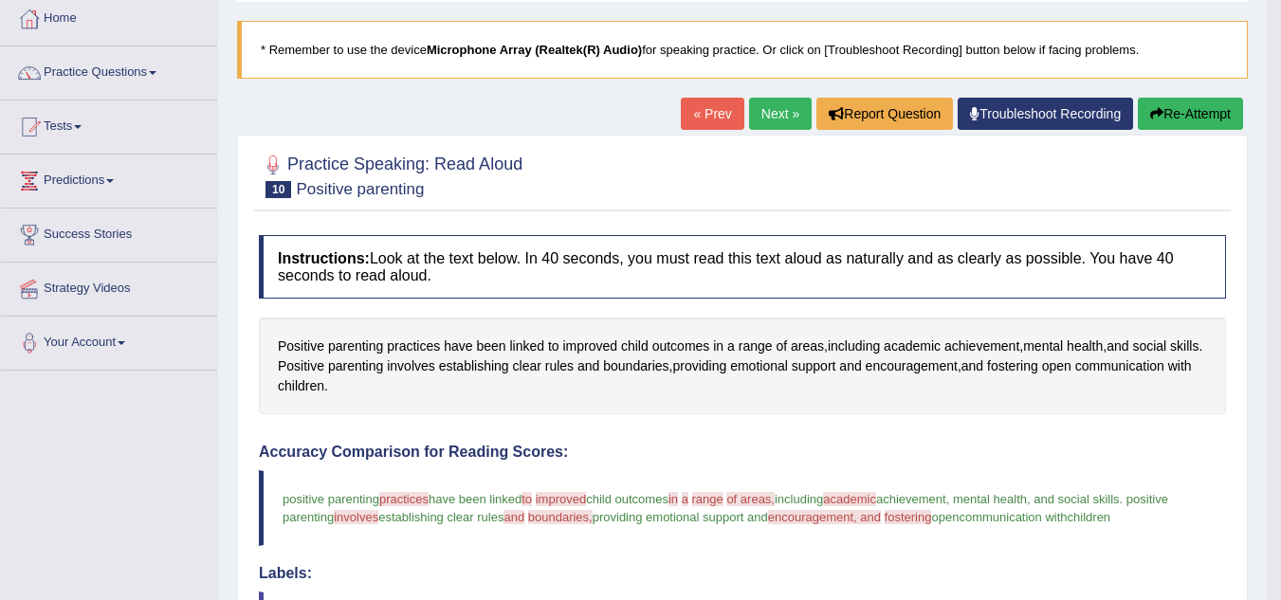
scroll to position [74, 0]
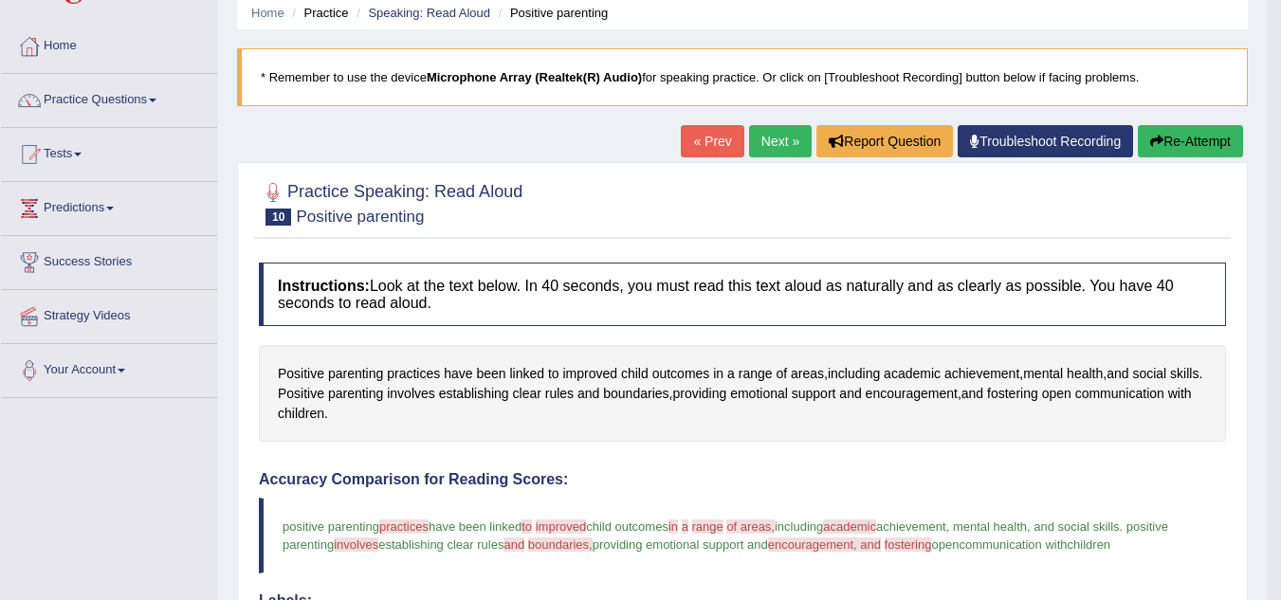
click at [1208, 148] on button "Re-Attempt" at bounding box center [1190, 141] width 105 height 32
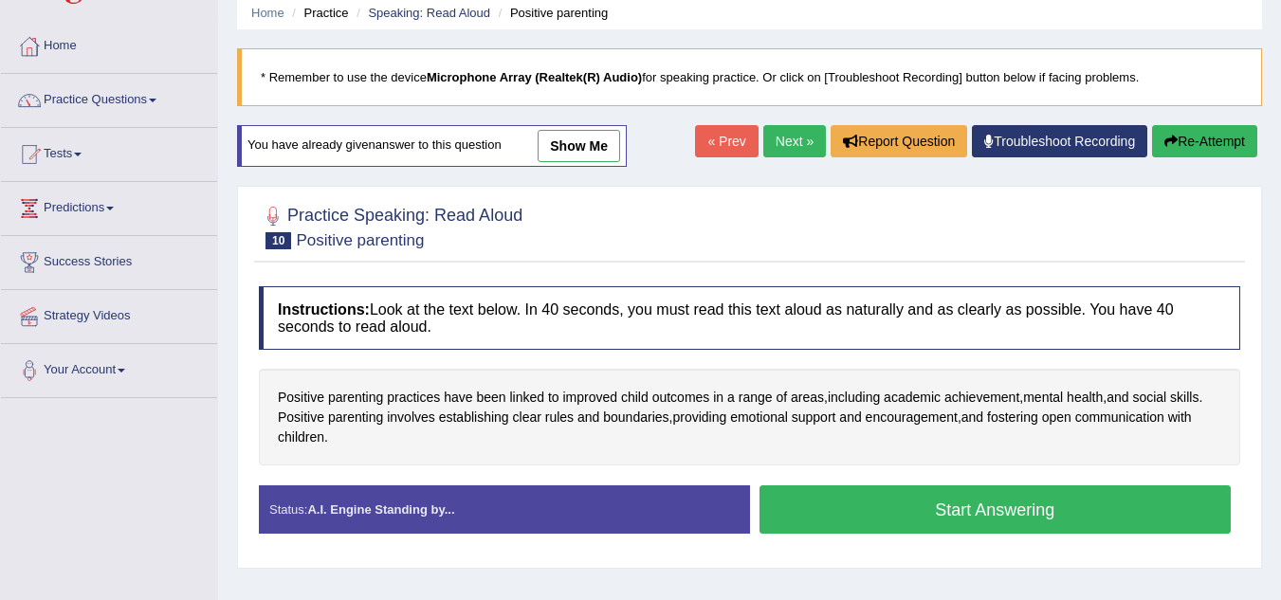
click at [1062, 504] on button "Start Answering" at bounding box center [996, 510] width 472 height 48
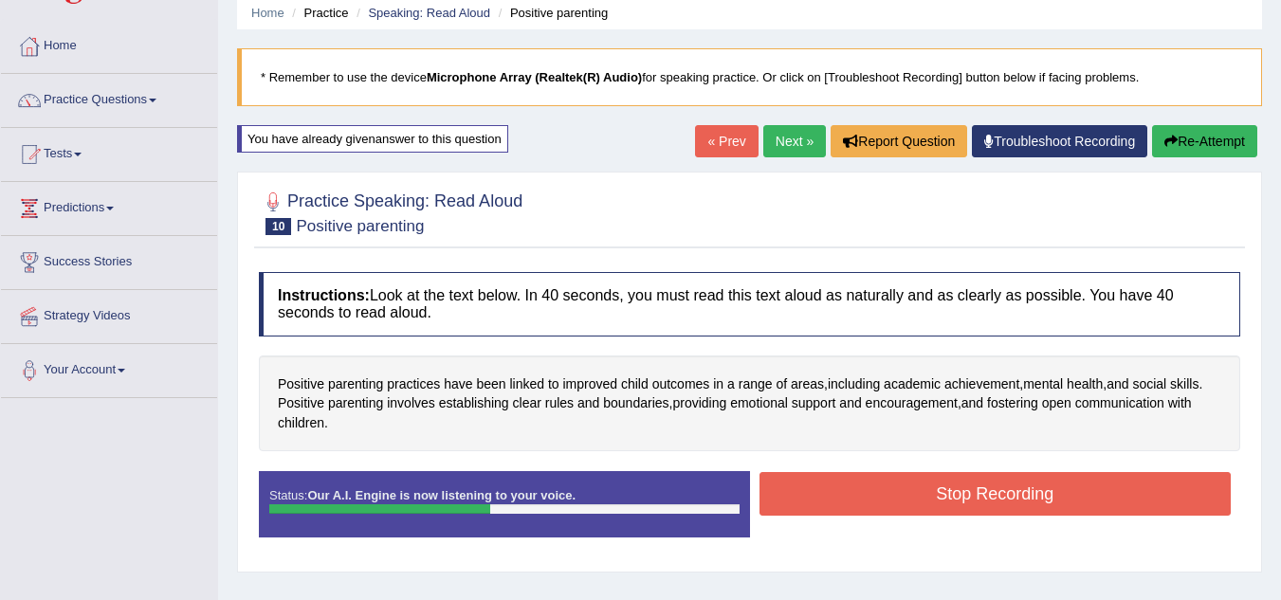
click at [1099, 495] on button "Stop Recording" at bounding box center [996, 494] width 472 height 44
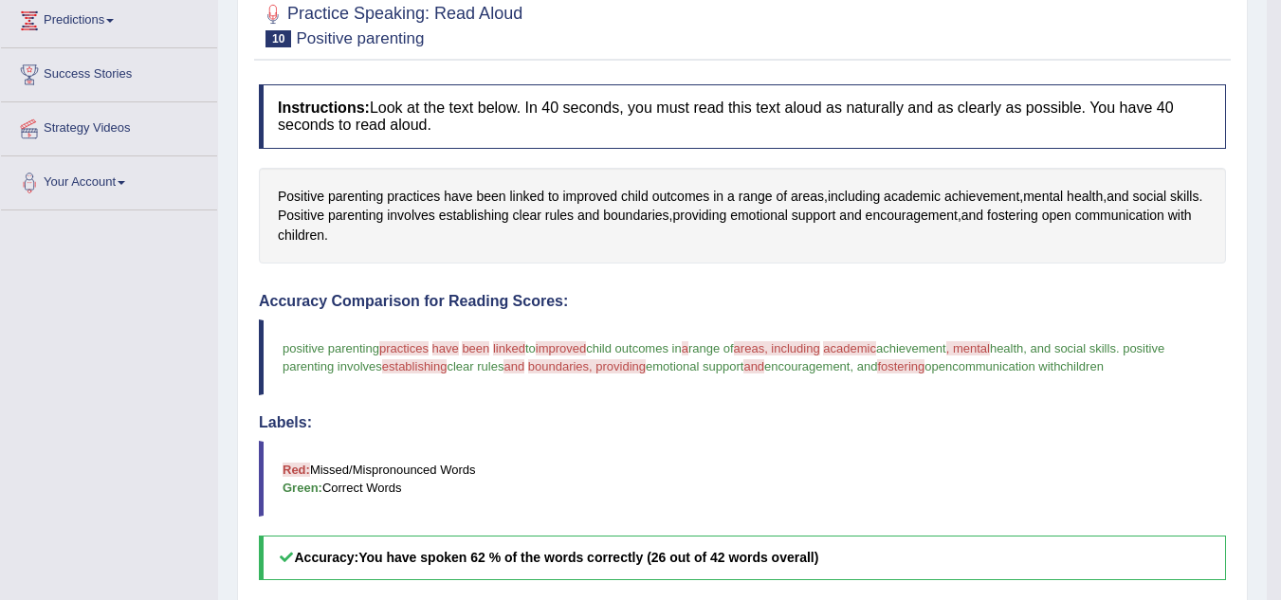
scroll to position [116, 0]
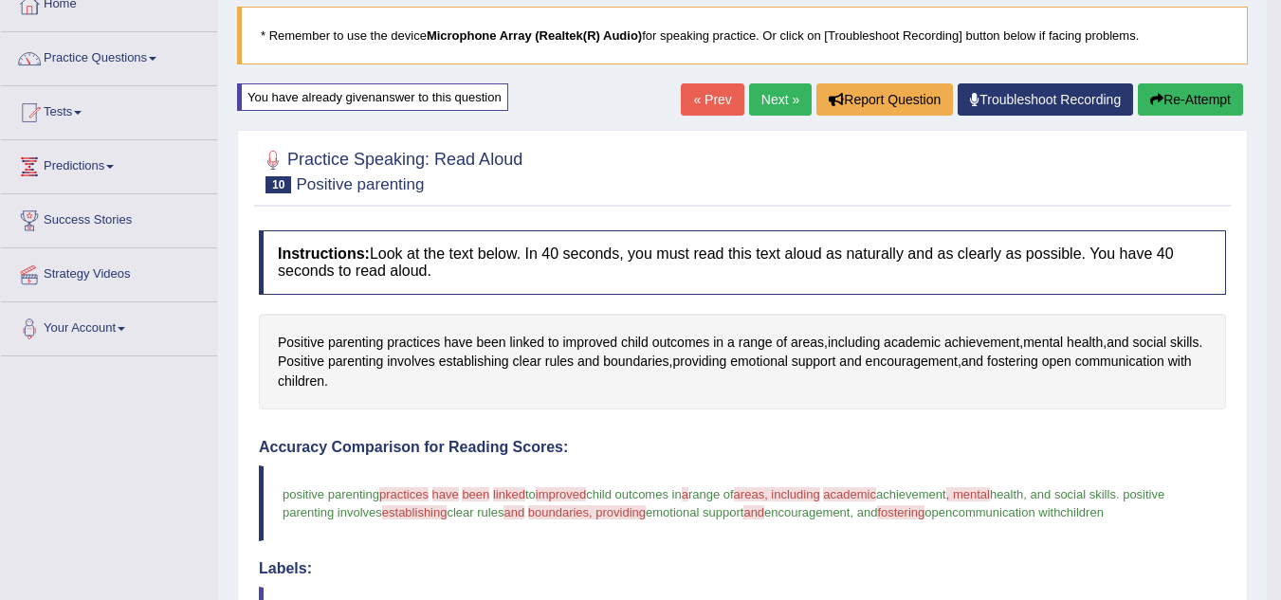
click at [774, 98] on link "Next »" at bounding box center [780, 99] width 63 height 32
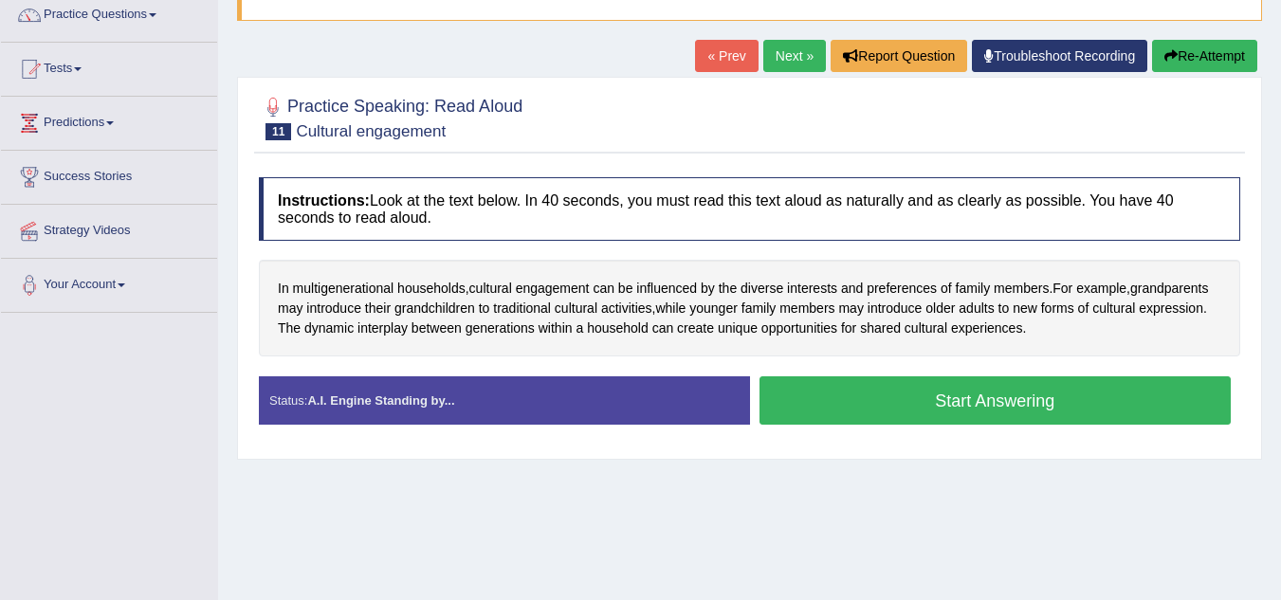
click at [1063, 404] on button "Start Answering" at bounding box center [996, 400] width 472 height 48
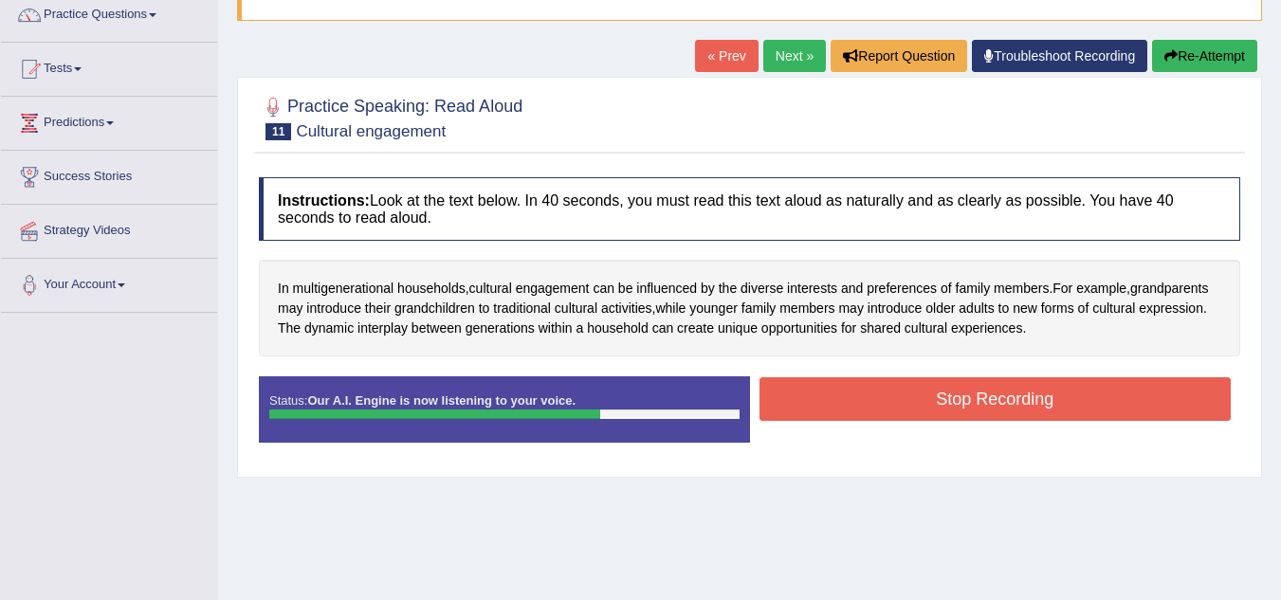
click at [1109, 401] on button "Stop Recording" at bounding box center [996, 399] width 472 height 44
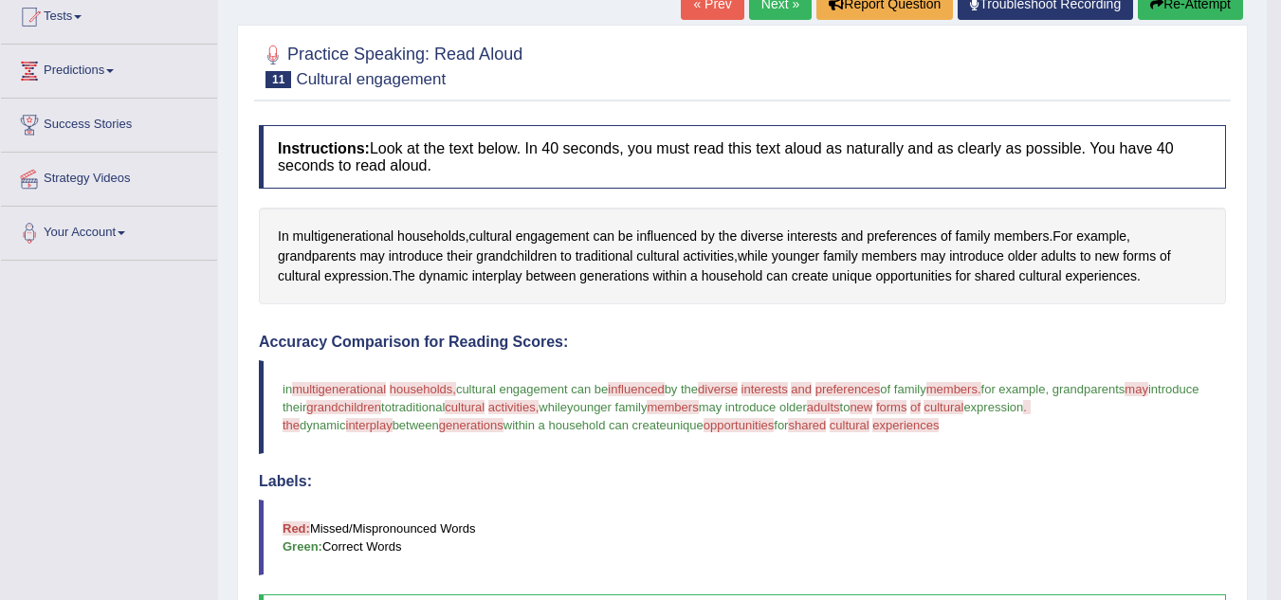
scroll to position [191, 0]
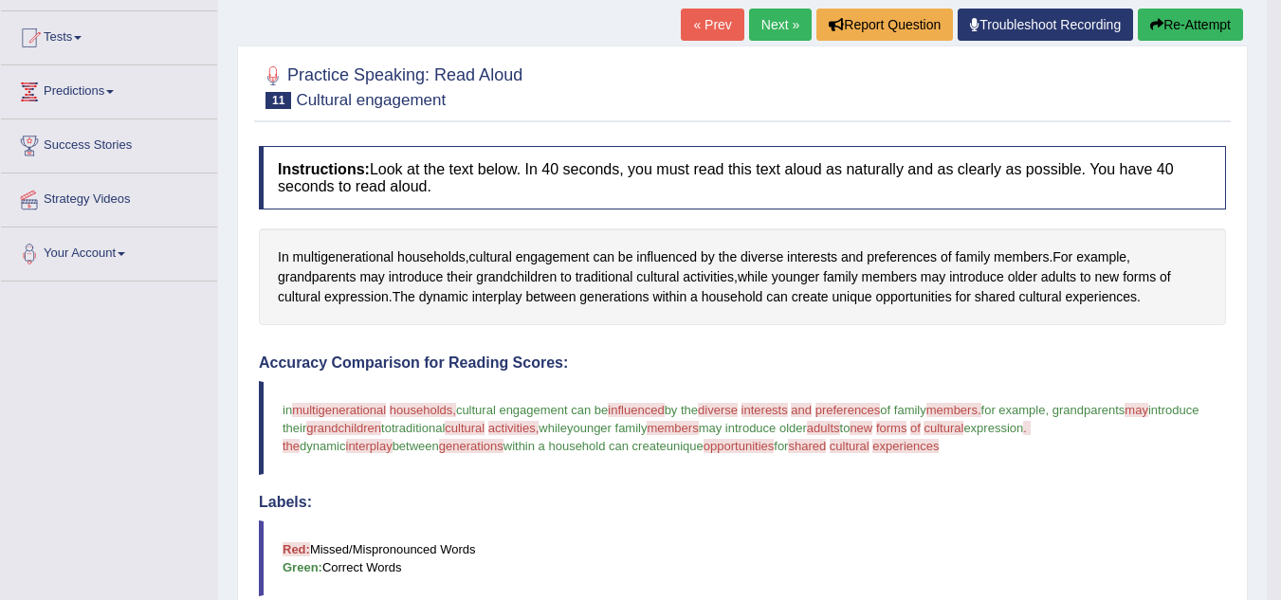
click at [1199, 28] on button "Re-Attempt" at bounding box center [1190, 25] width 105 height 32
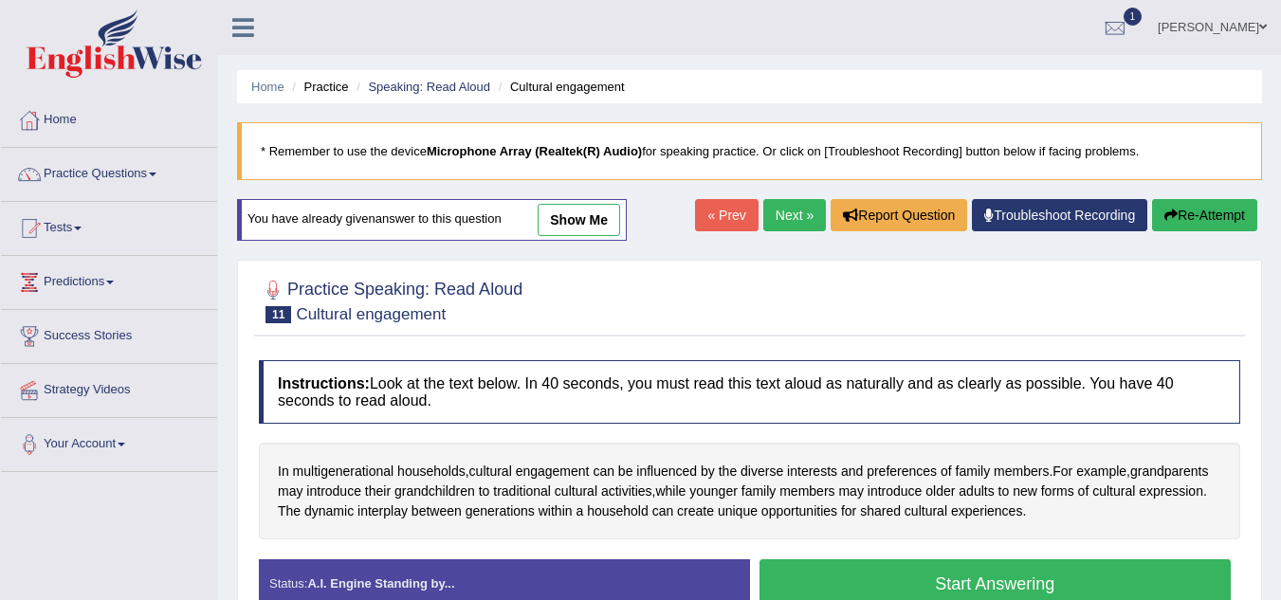
click at [1058, 559] on button "Start Answering" at bounding box center [996, 583] width 472 height 48
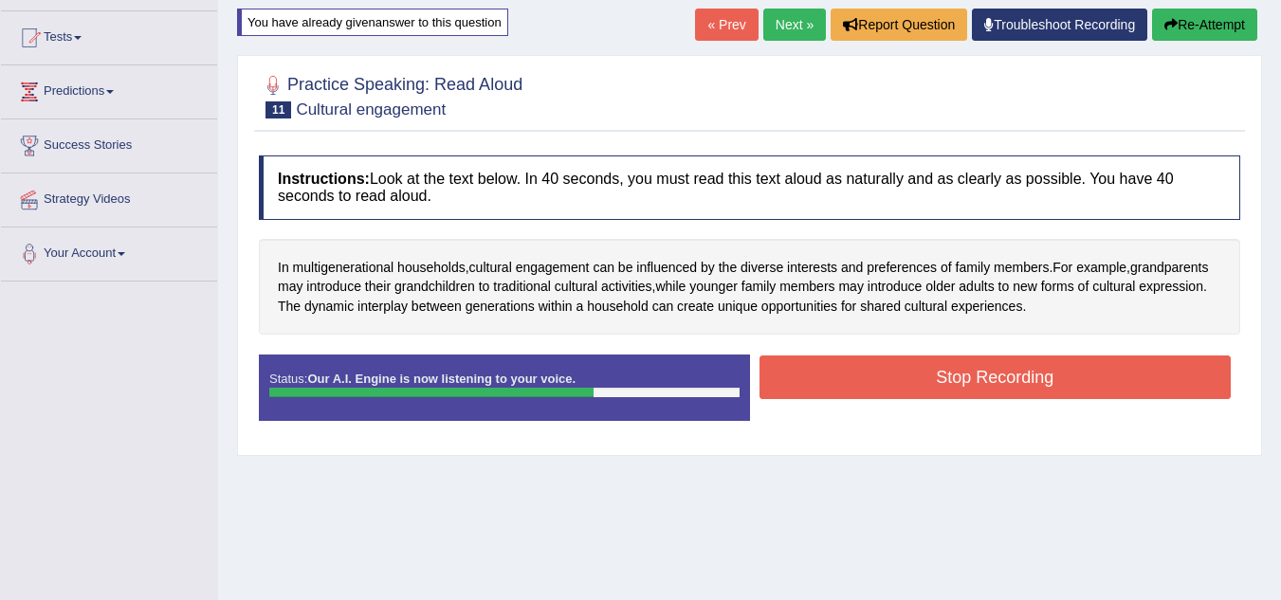
click at [1072, 377] on button "Stop Recording" at bounding box center [996, 378] width 472 height 44
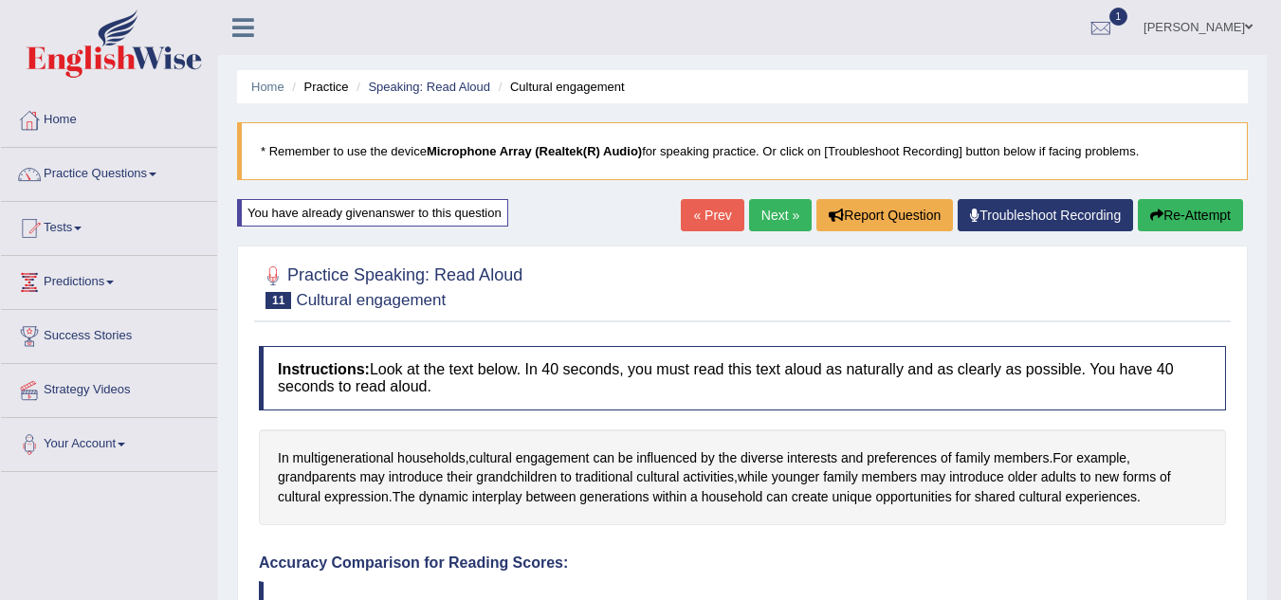
click at [1199, 217] on button "Re-Attempt" at bounding box center [1190, 215] width 105 height 32
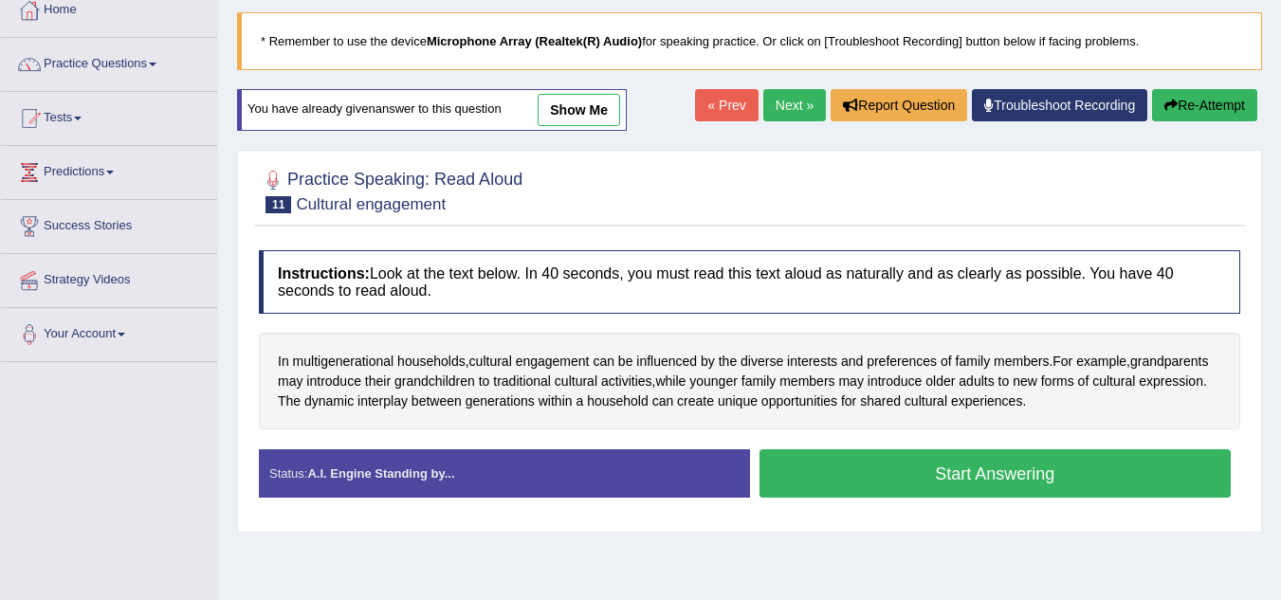
click at [1034, 475] on button "Start Answering" at bounding box center [996, 473] width 472 height 48
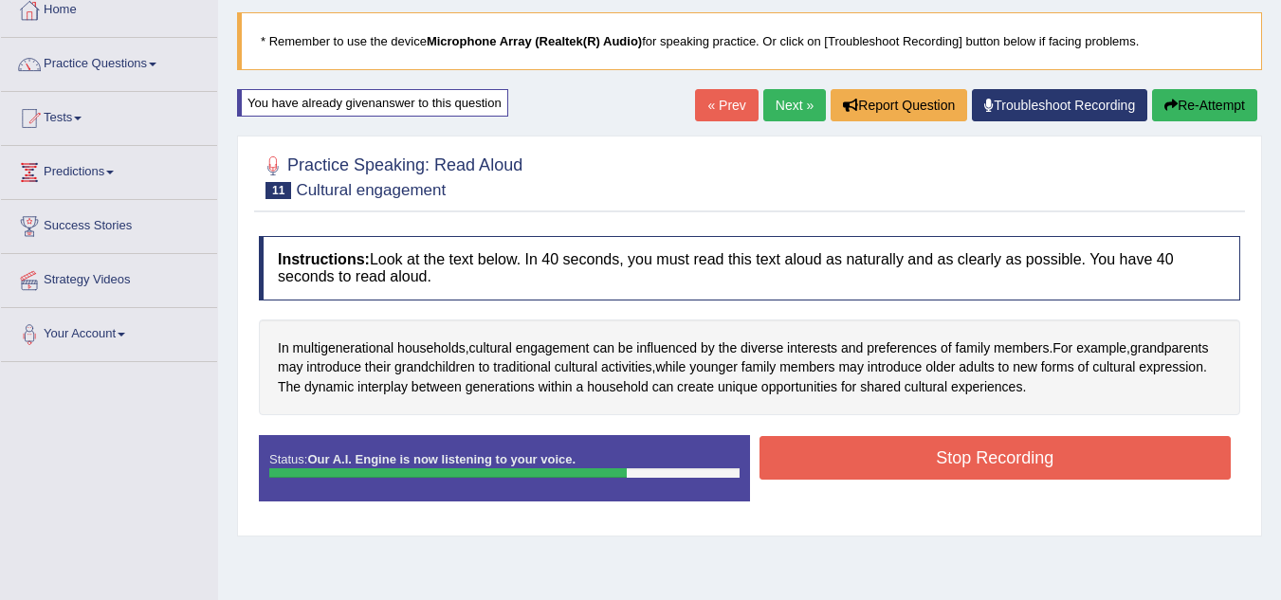
click at [1094, 453] on button "Stop Recording" at bounding box center [996, 458] width 472 height 44
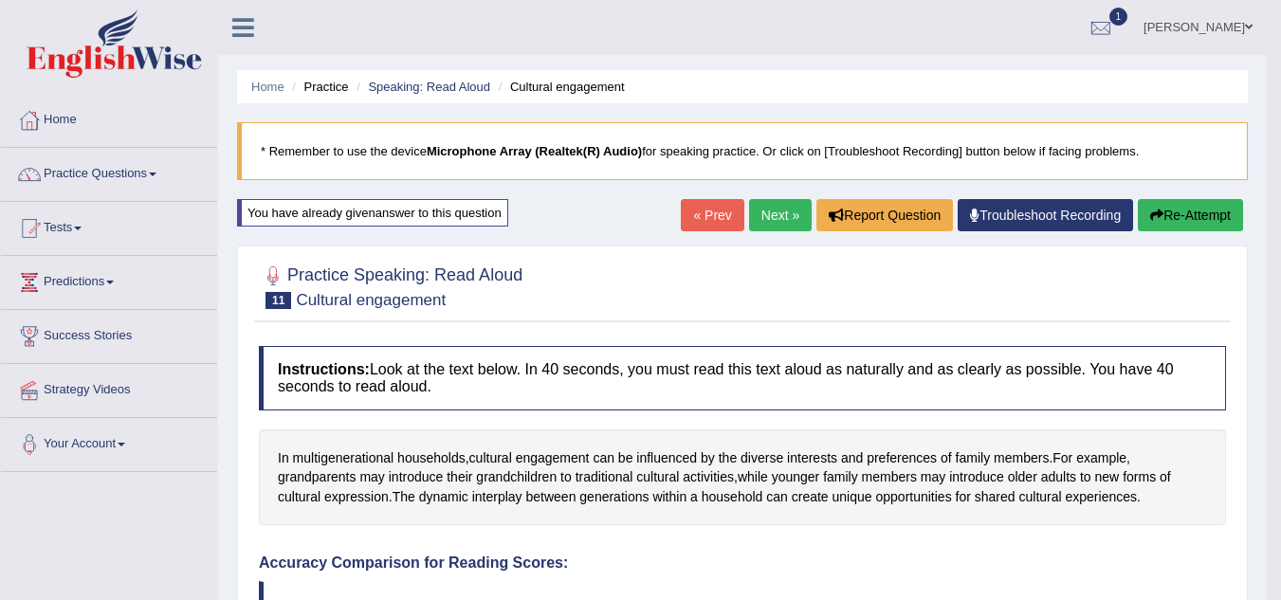
click at [789, 229] on link "Next »" at bounding box center [780, 215] width 63 height 32
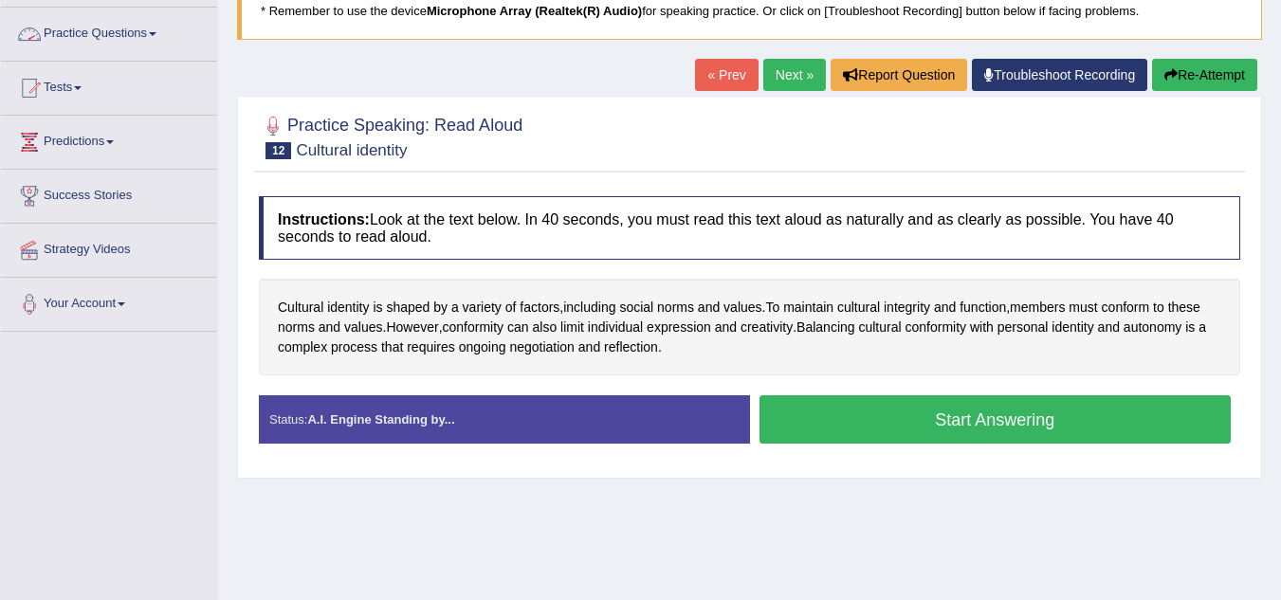
click at [146, 40] on link "Practice Questions" at bounding box center [109, 31] width 216 height 47
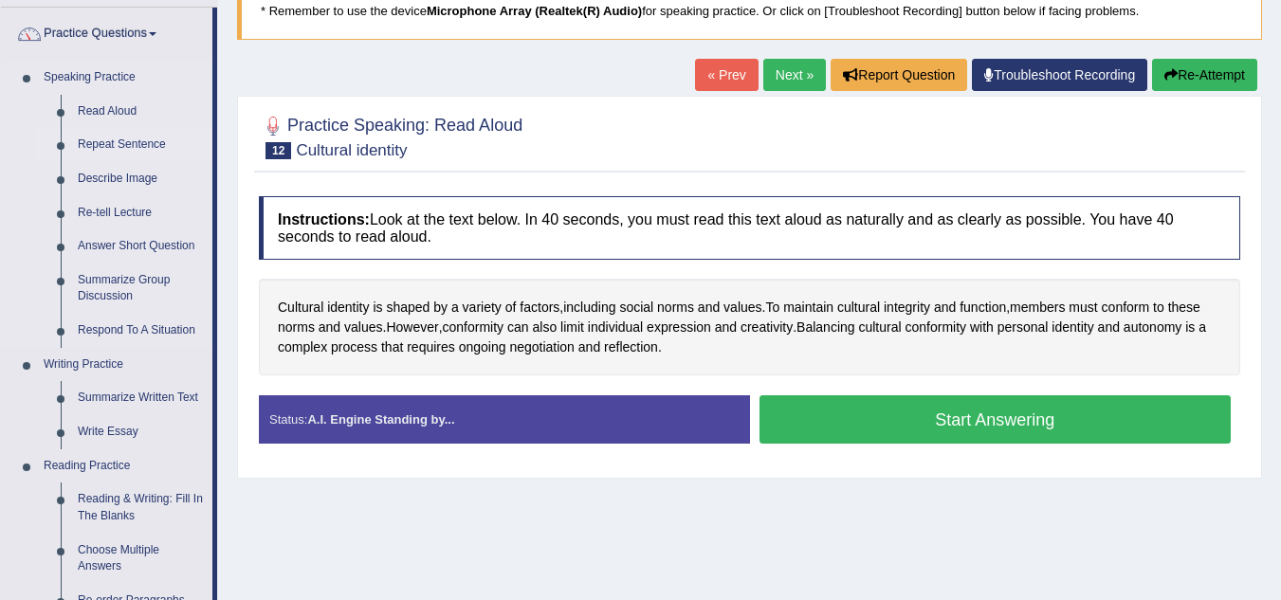
click at [116, 147] on link "Repeat Sentence" at bounding box center [140, 145] width 143 height 34
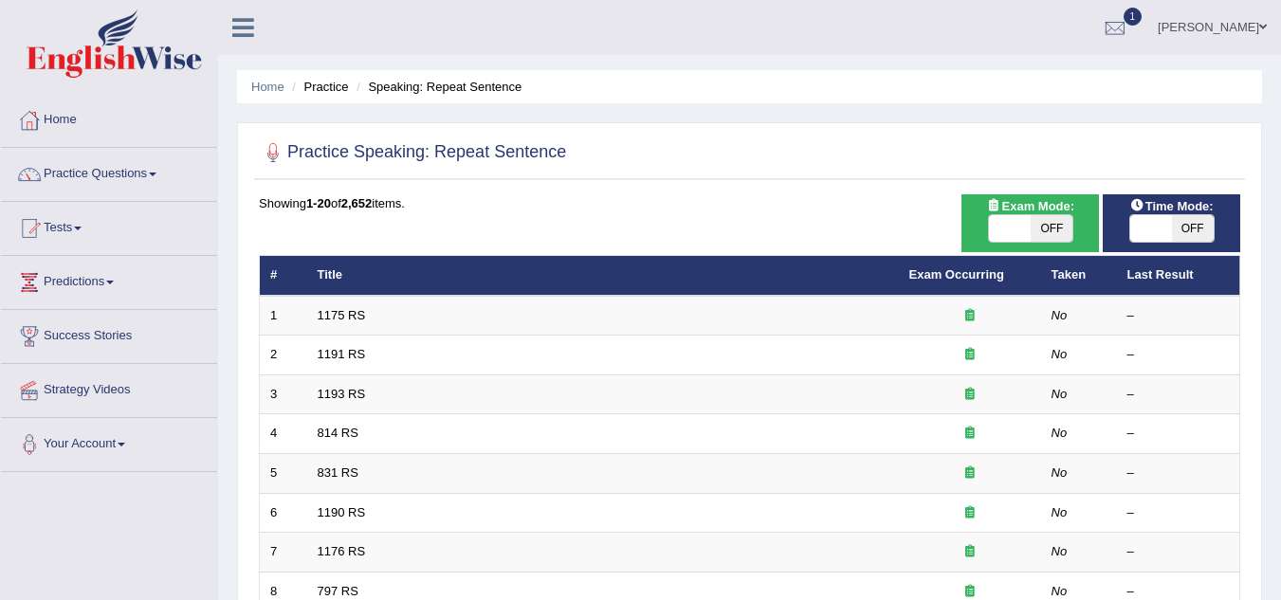
click at [330, 306] on td "1175 RS" at bounding box center [603, 316] width 592 height 40
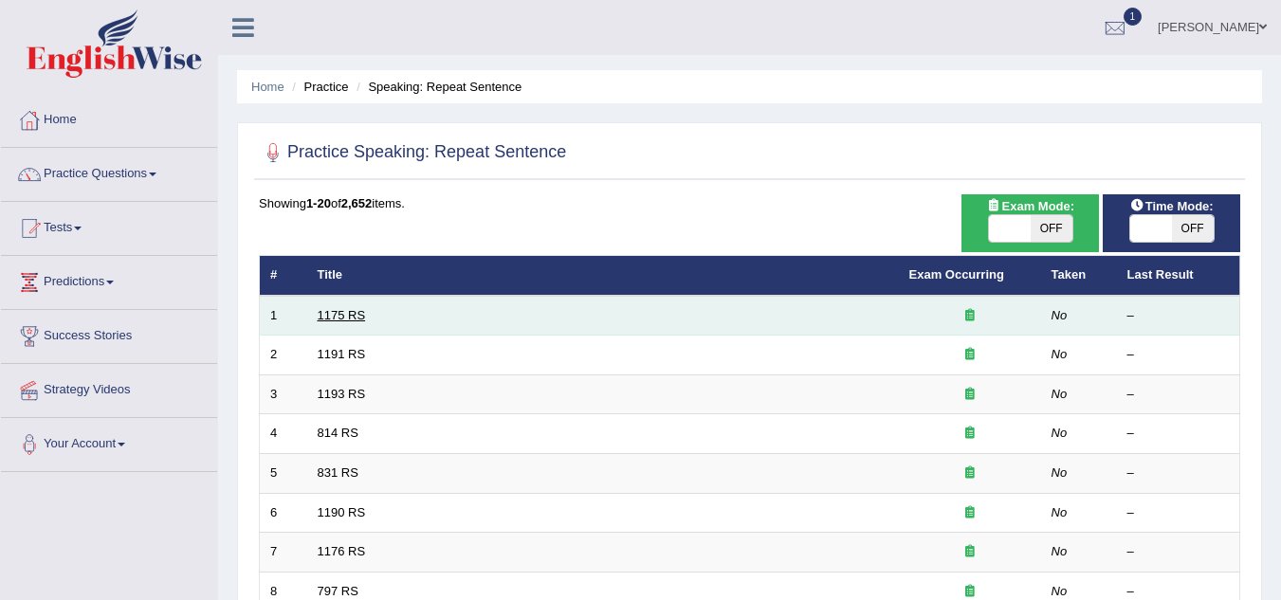
click at [331, 319] on link "1175 RS" at bounding box center [342, 315] width 48 height 14
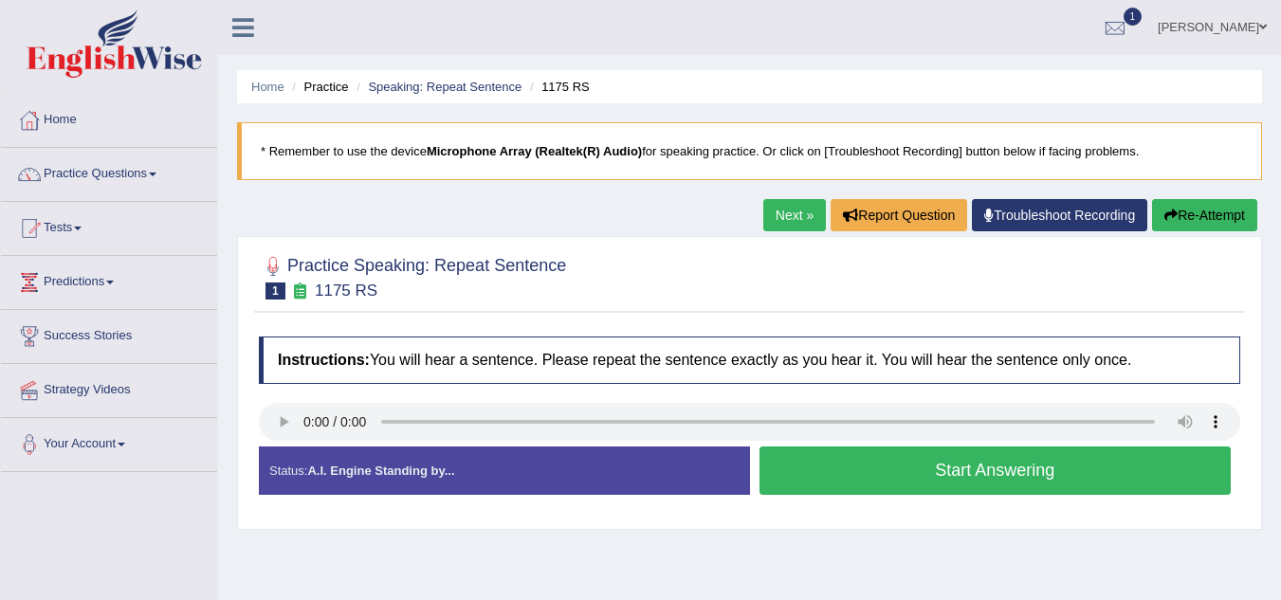
click at [828, 474] on button "Start Answering" at bounding box center [996, 471] width 472 height 48
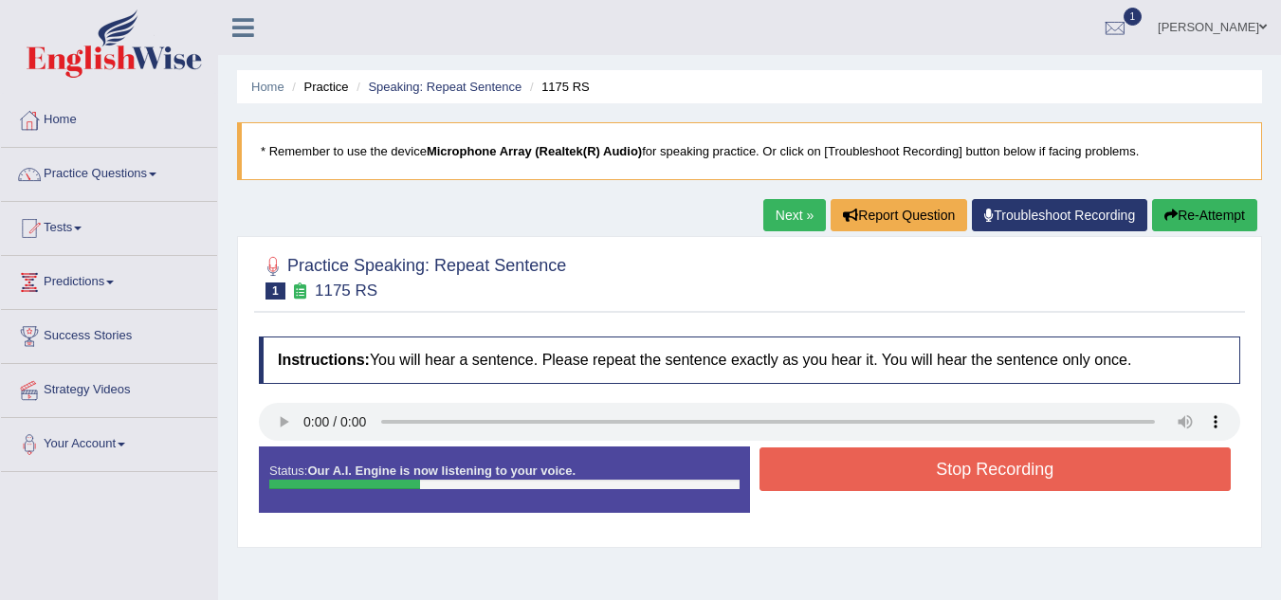
click at [818, 475] on button "Stop Recording" at bounding box center [996, 470] width 472 height 44
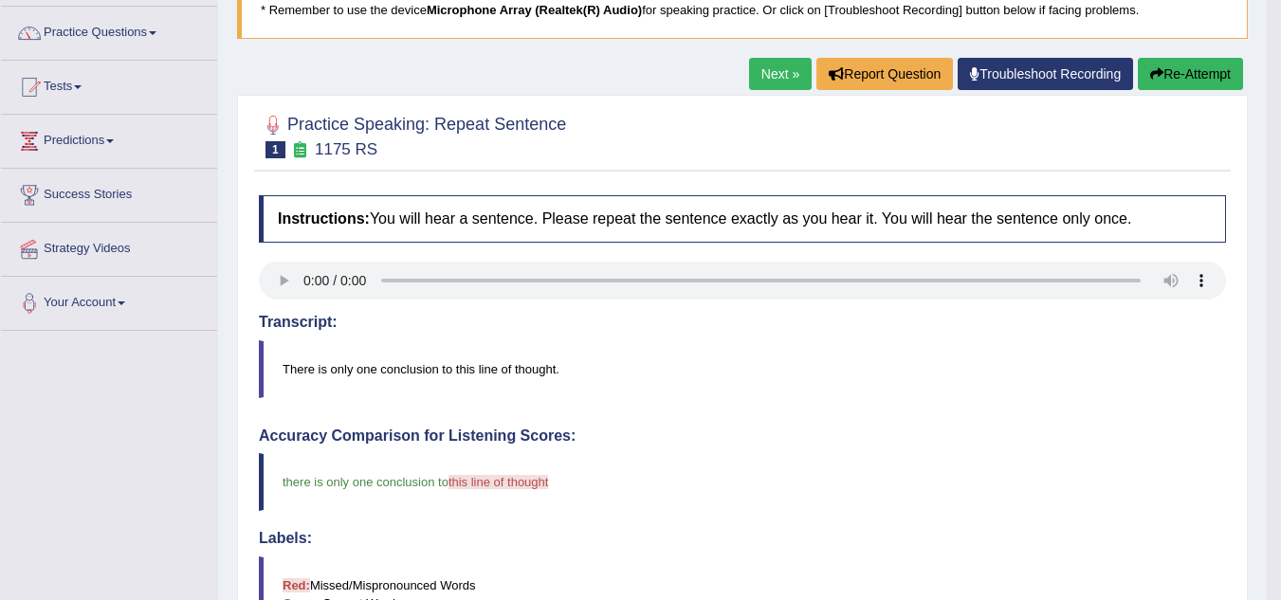
scroll to position [130, 0]
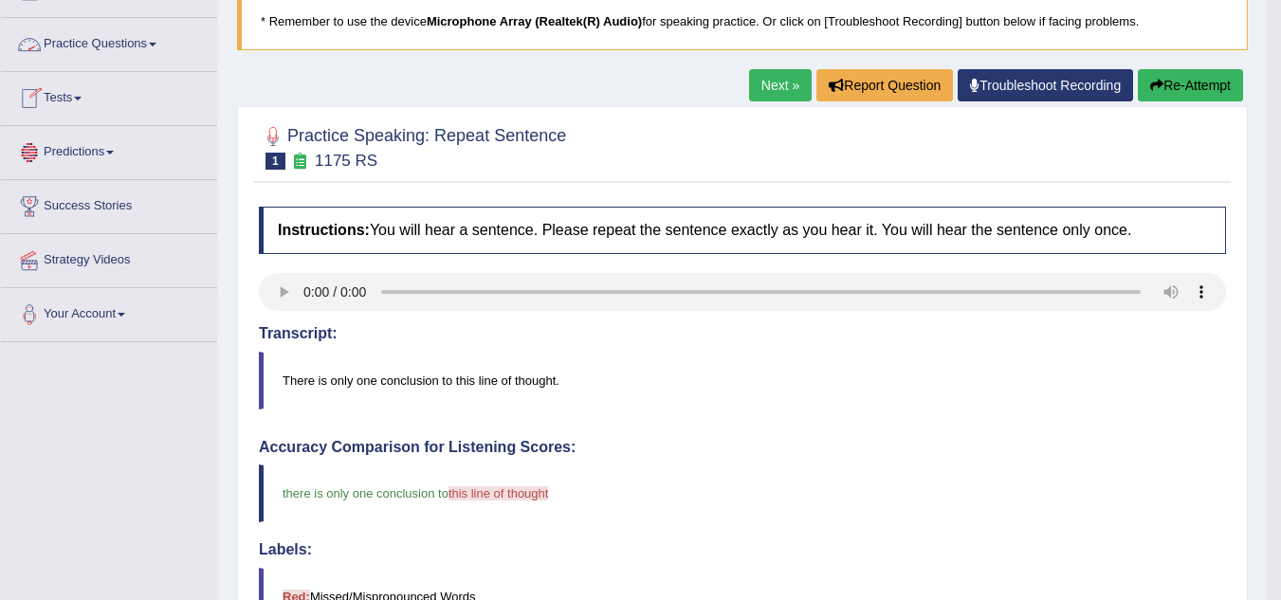
click at [110, 43] on link "Practice Questions" at bounding box center [109, 41] width 216 height 47
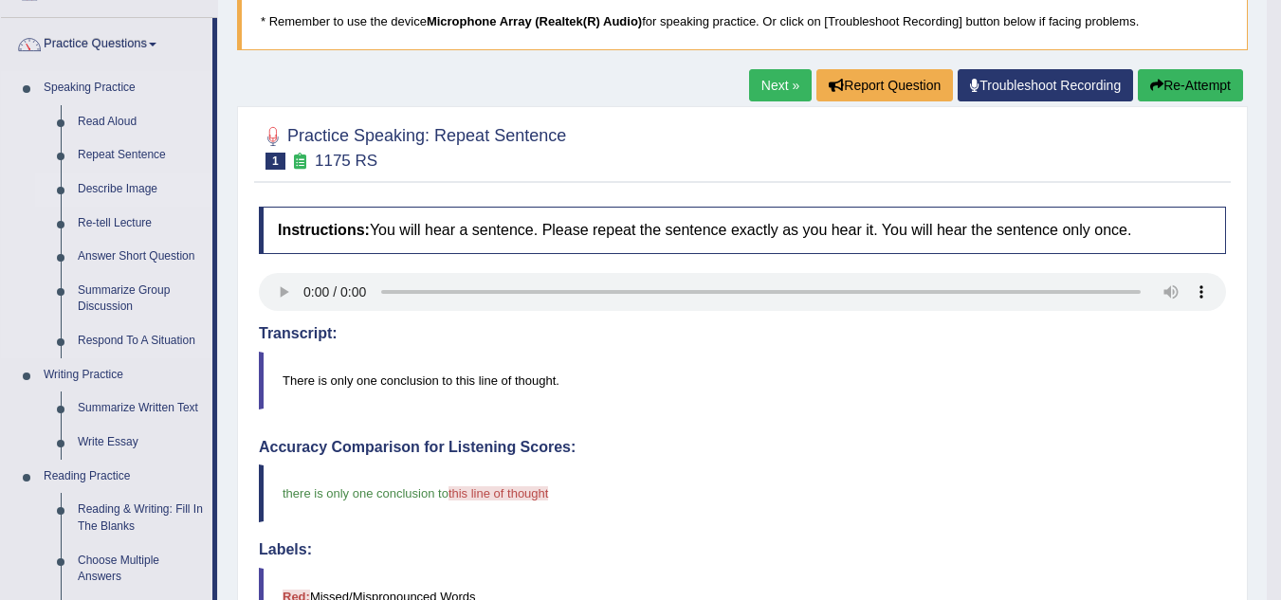
click at [101, 187] on link "Describe Image" at bounding box center [140, 190] width 143 height 34
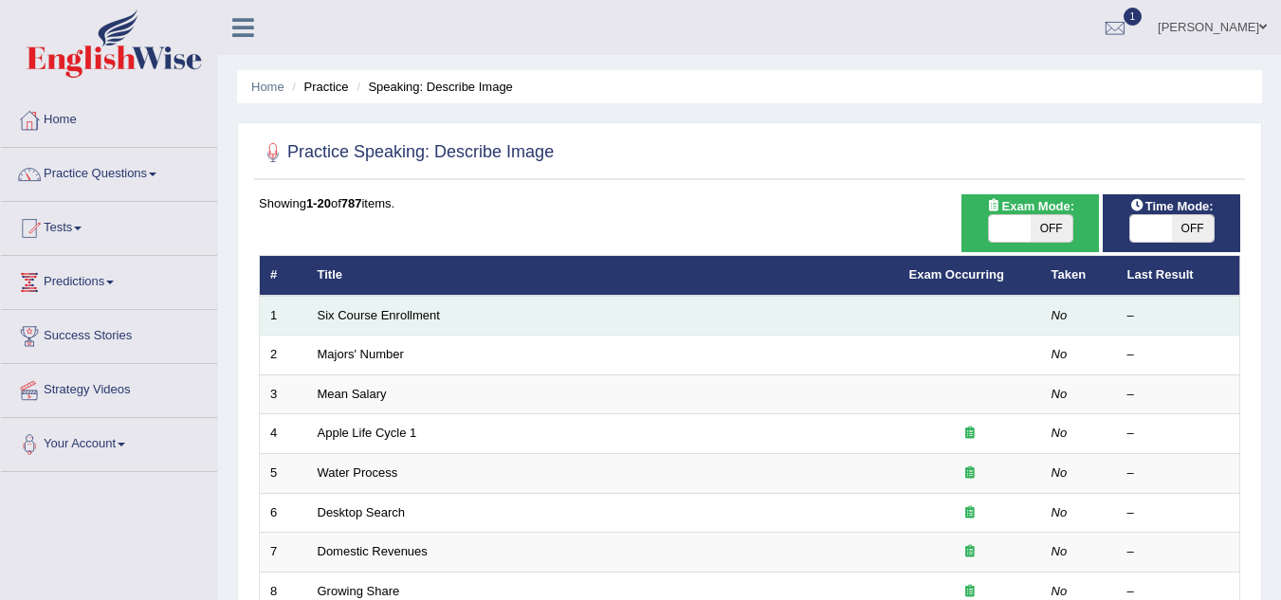
click at [374, 325] on td "Six Course Enrollment" at bounding box center [603, 316] width 592 height 40
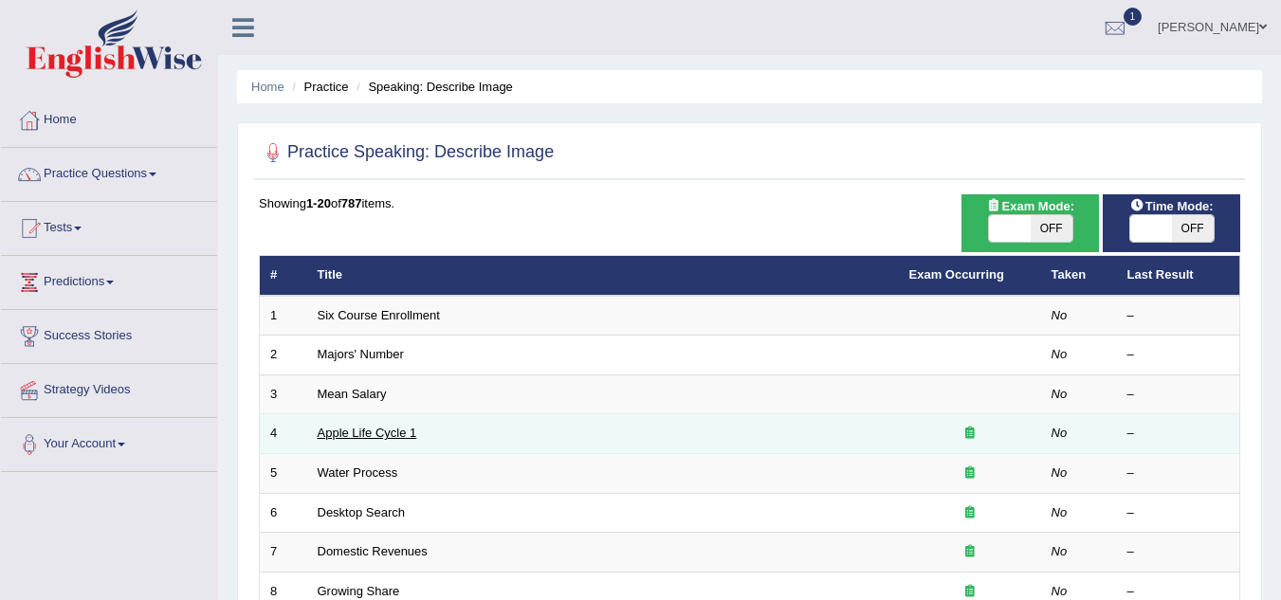
click at [354, 435] on link "Apple Life Cycle 1" at bounding box center [368, 433] width 100 height 14
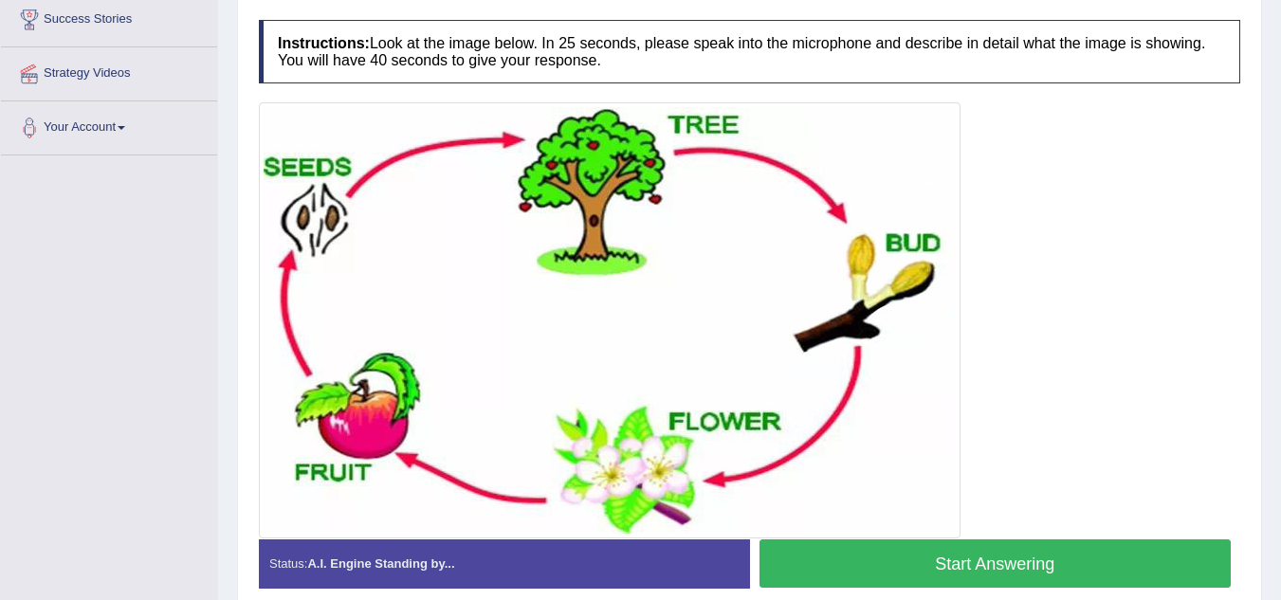
scroll to position [330, 0]
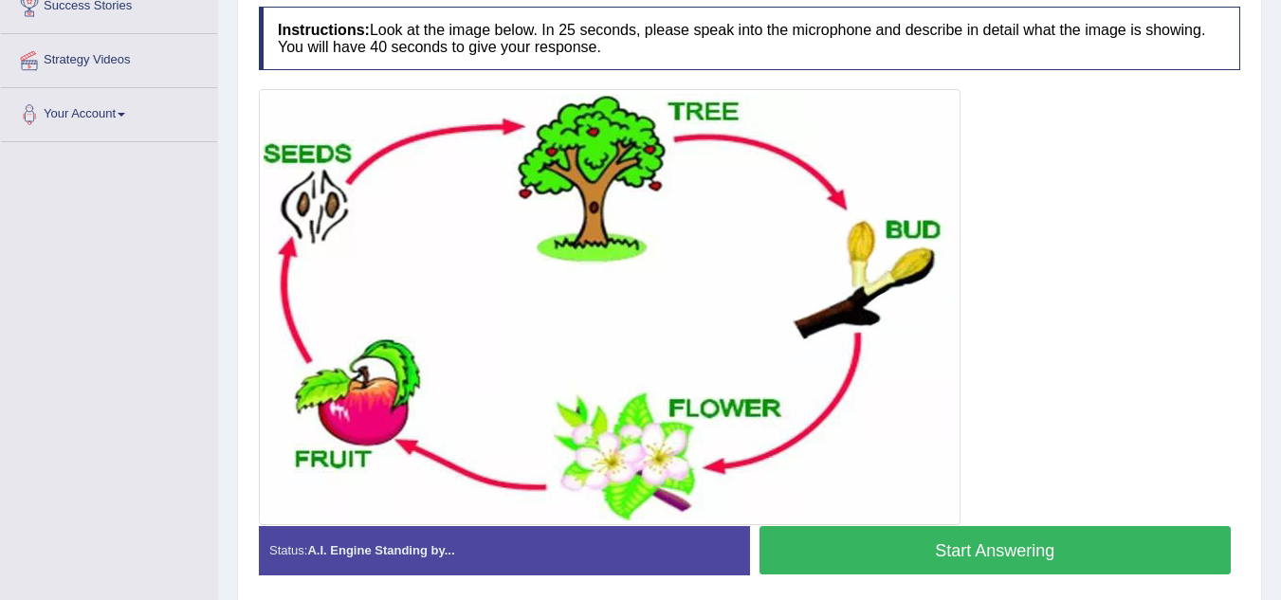
click at [975, 580] on div "Stop Recording" at bounding box center [995, 579] width 491 height 1
click at [1008, 563] on button "Start Answering" at bounding box center [996, 550] width 472 height 48
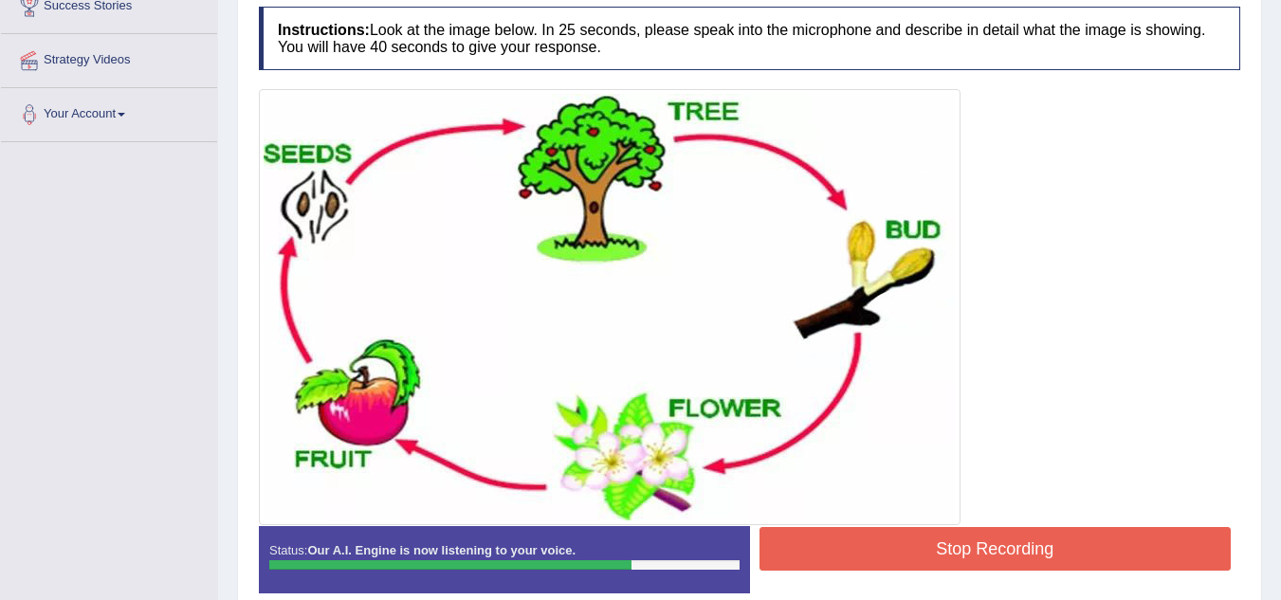
click at [1024, 555] on button "Stop Recording" at bounding box center [996, 549] width 472 height 44
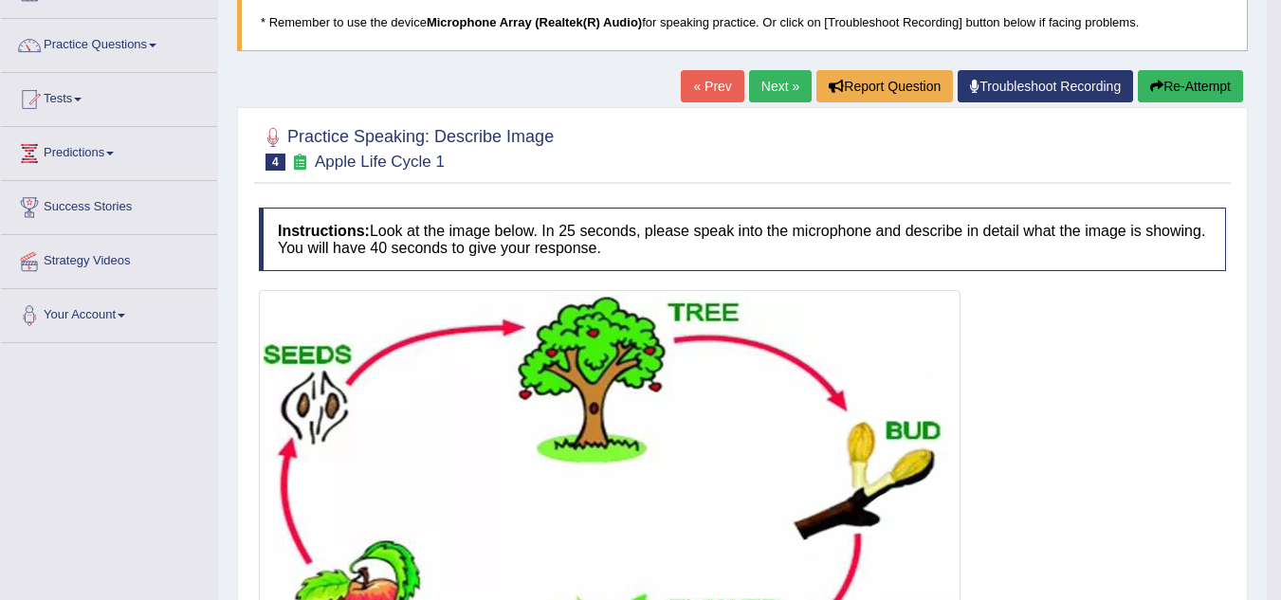
scroll to position [127, 0]
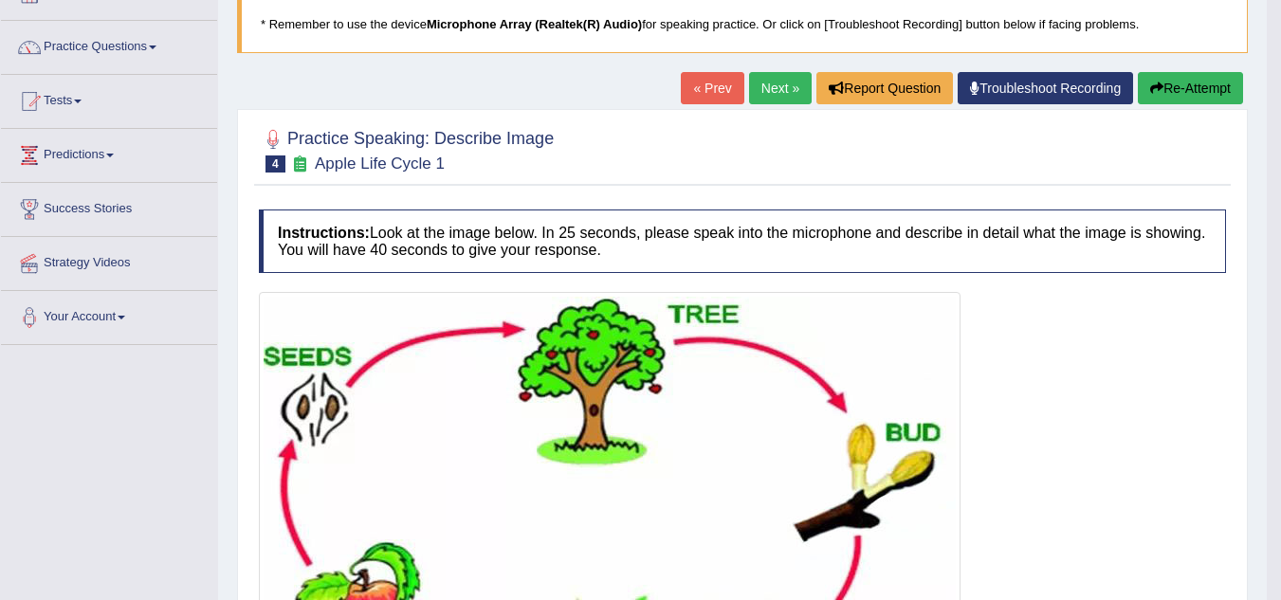
click at [1194, 89] on button "Re-Attempt" at bounding box center [1190, 88] width 105 height 32
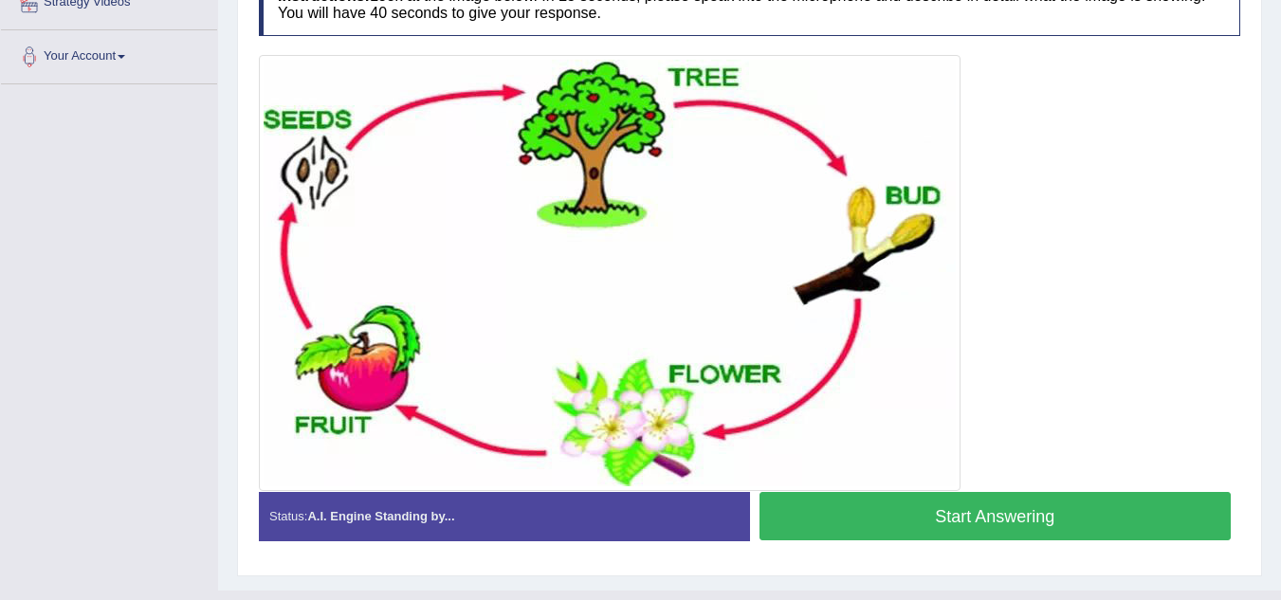
click at [1009, 522] on button "Start Answering" at bounding box center [996, 516] width 472 height 48
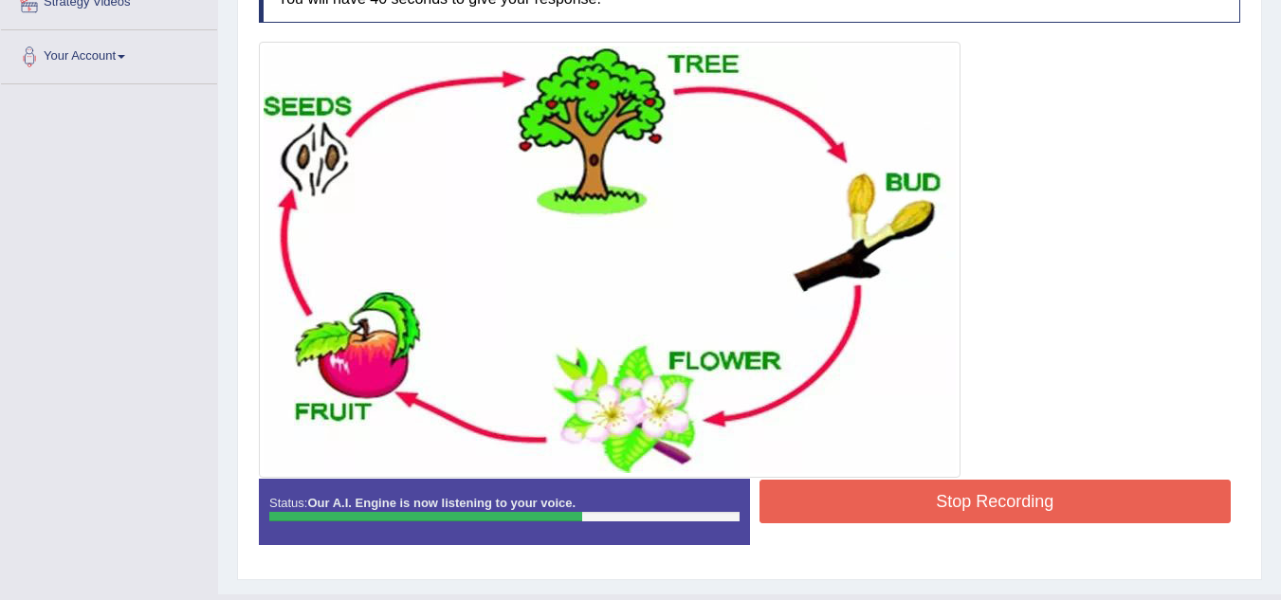
click at [1029, 504] on button "Stop Recording" at bounding box center [996, 502] width 472 height 44
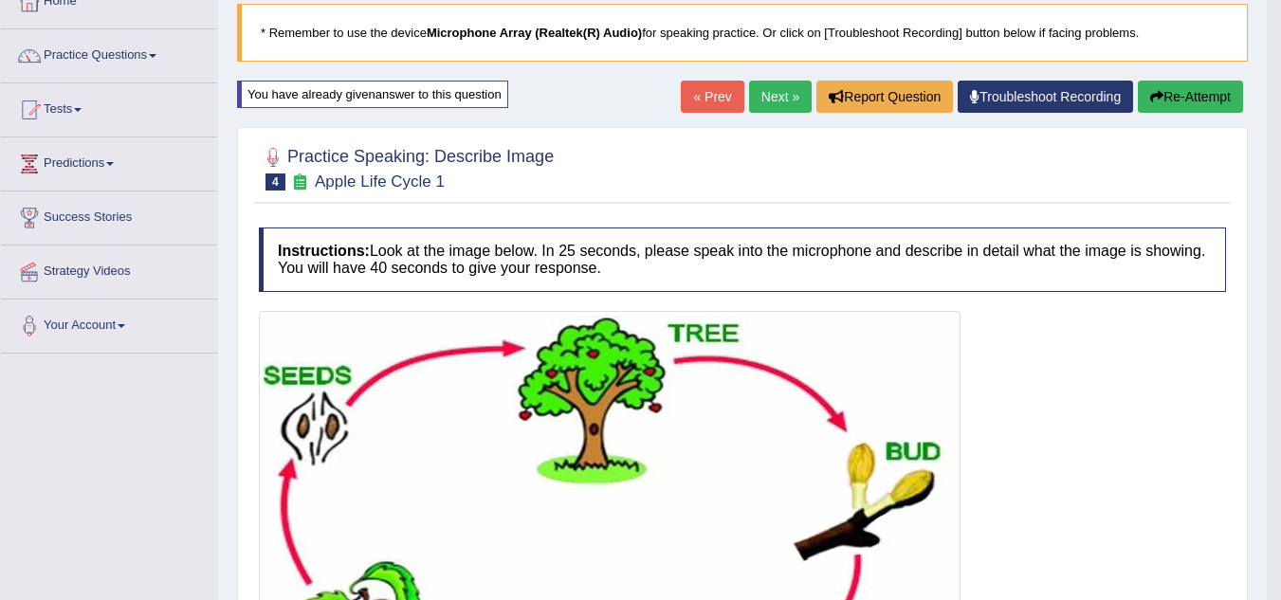
scroll to position [118, 0]
